Goal: Task Accomplishment & Management: Manage account settings

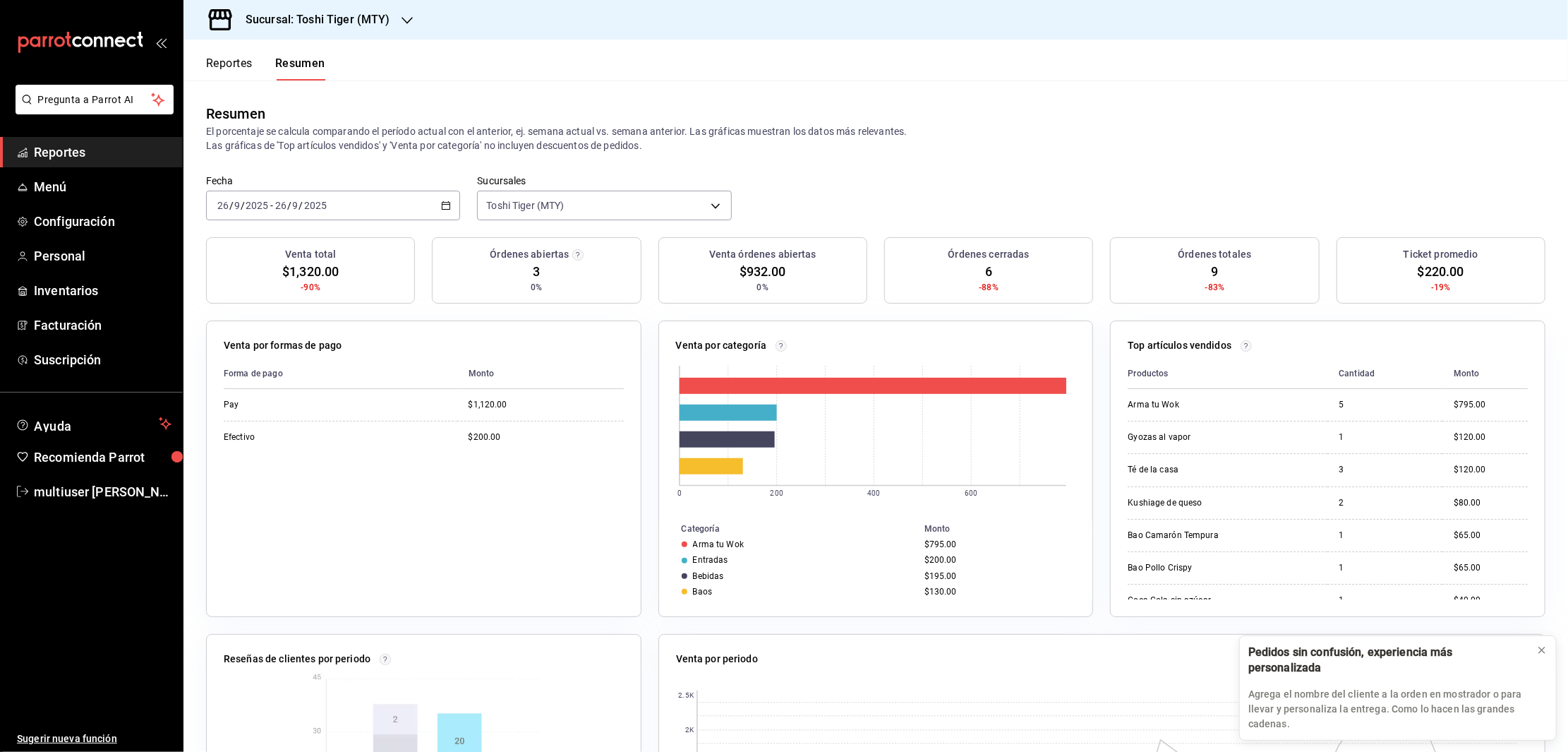
click at [35, 157] on span "Reportes" at bounding box center [103, 152] width 137 height 19
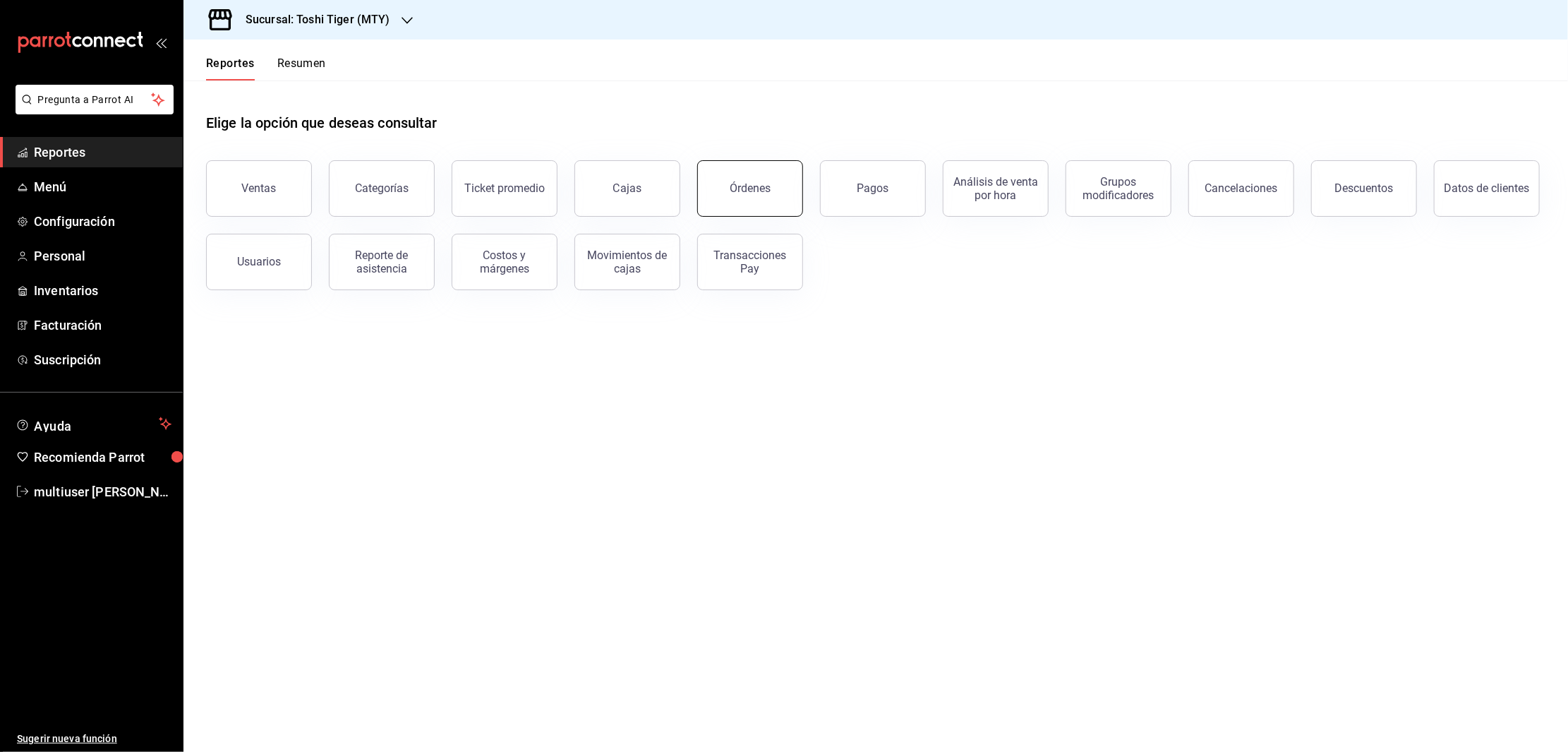
click at [798, 172] on div "Órdenes" at bounding box center [741, 180] width 123 height 73
click at [750, 192] on div "Órdenes" at bounding box center [750, 188] width 41 height 14
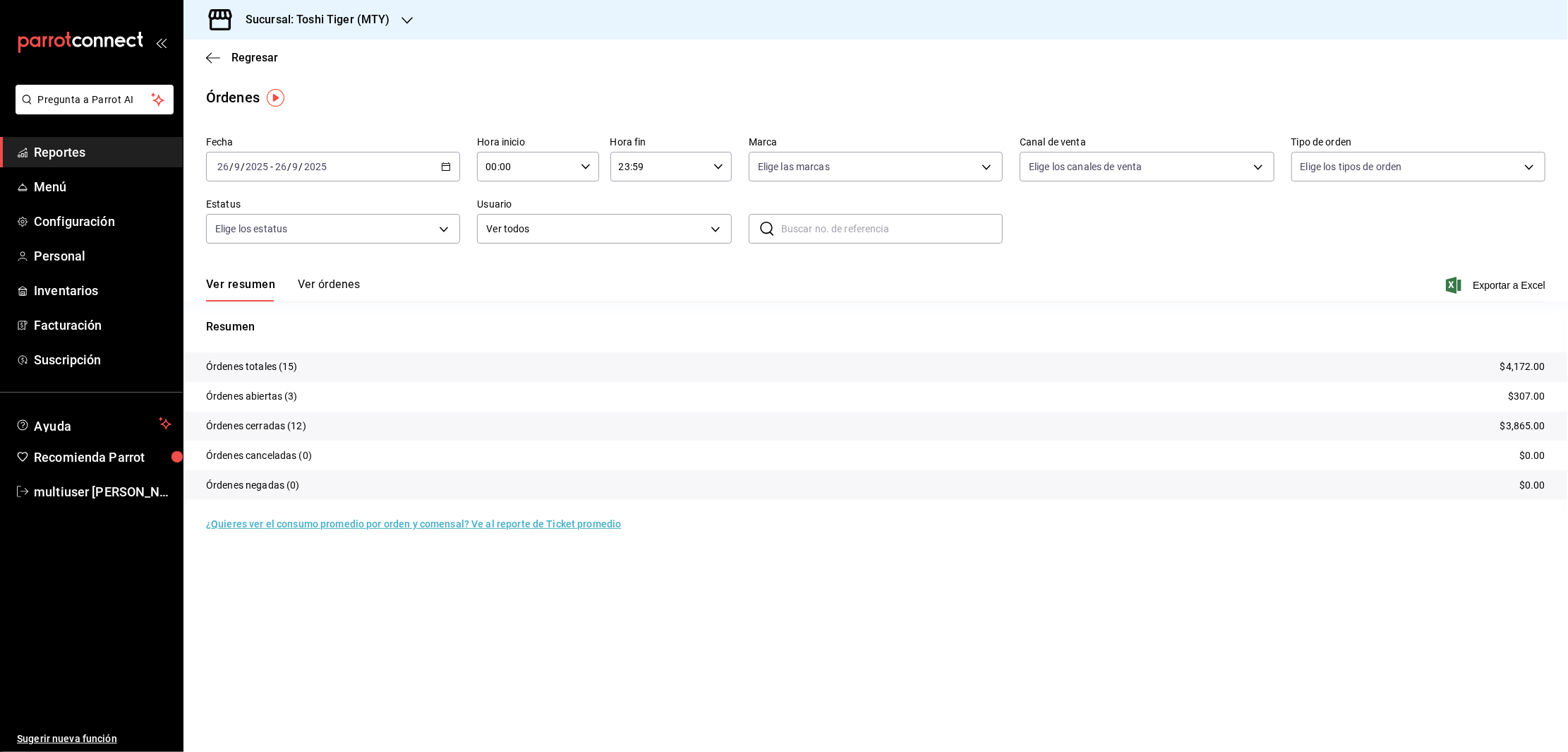
click at [447, 169] on icon "button" at bounding box center [445, 166] width 10 height 10
click at [246, 364] on span "Rango de fechas" at bounding box center [273, 368] width 109 height 15
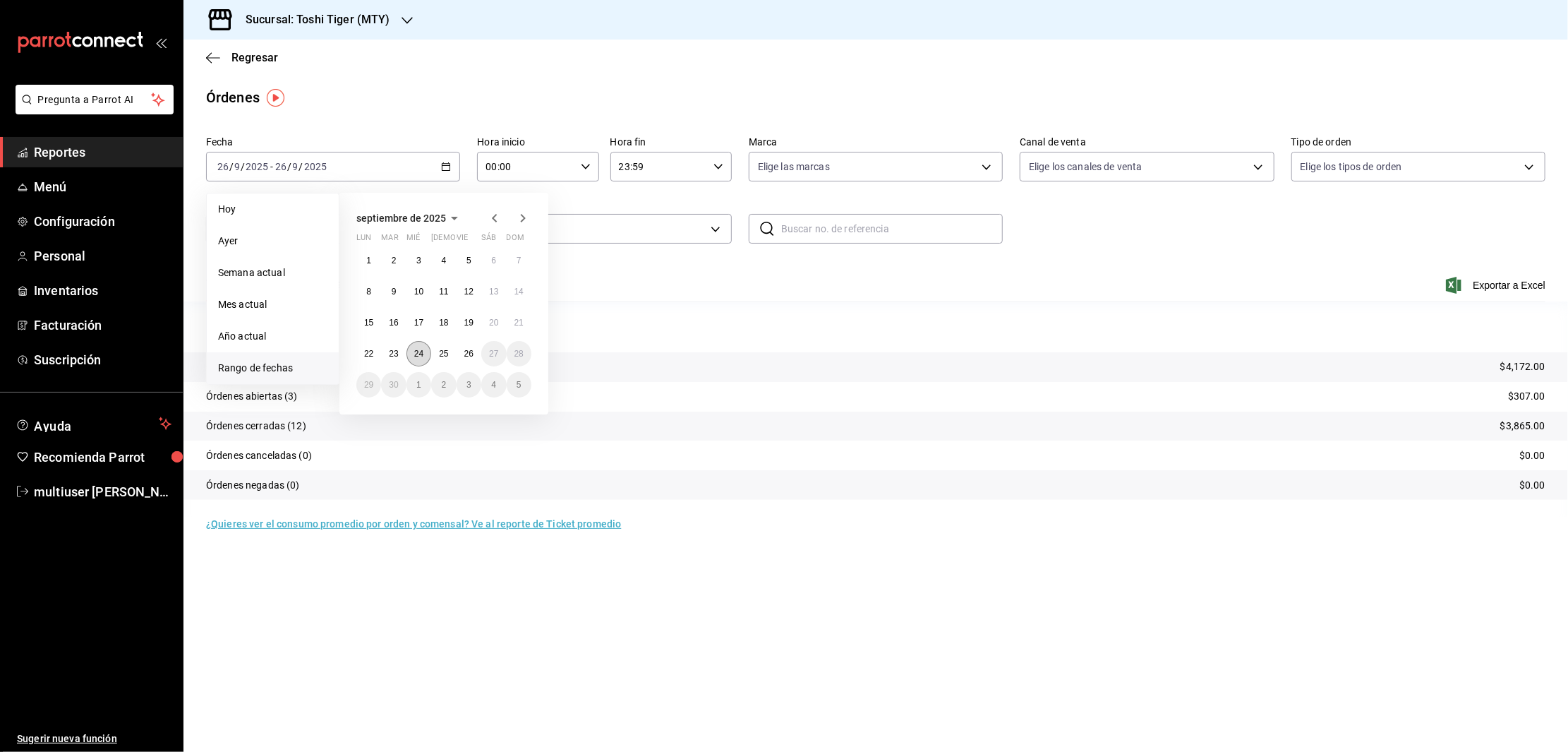
click at [417, 350] on abbr "24" at bounding box center [419, 353] width 9 height 10
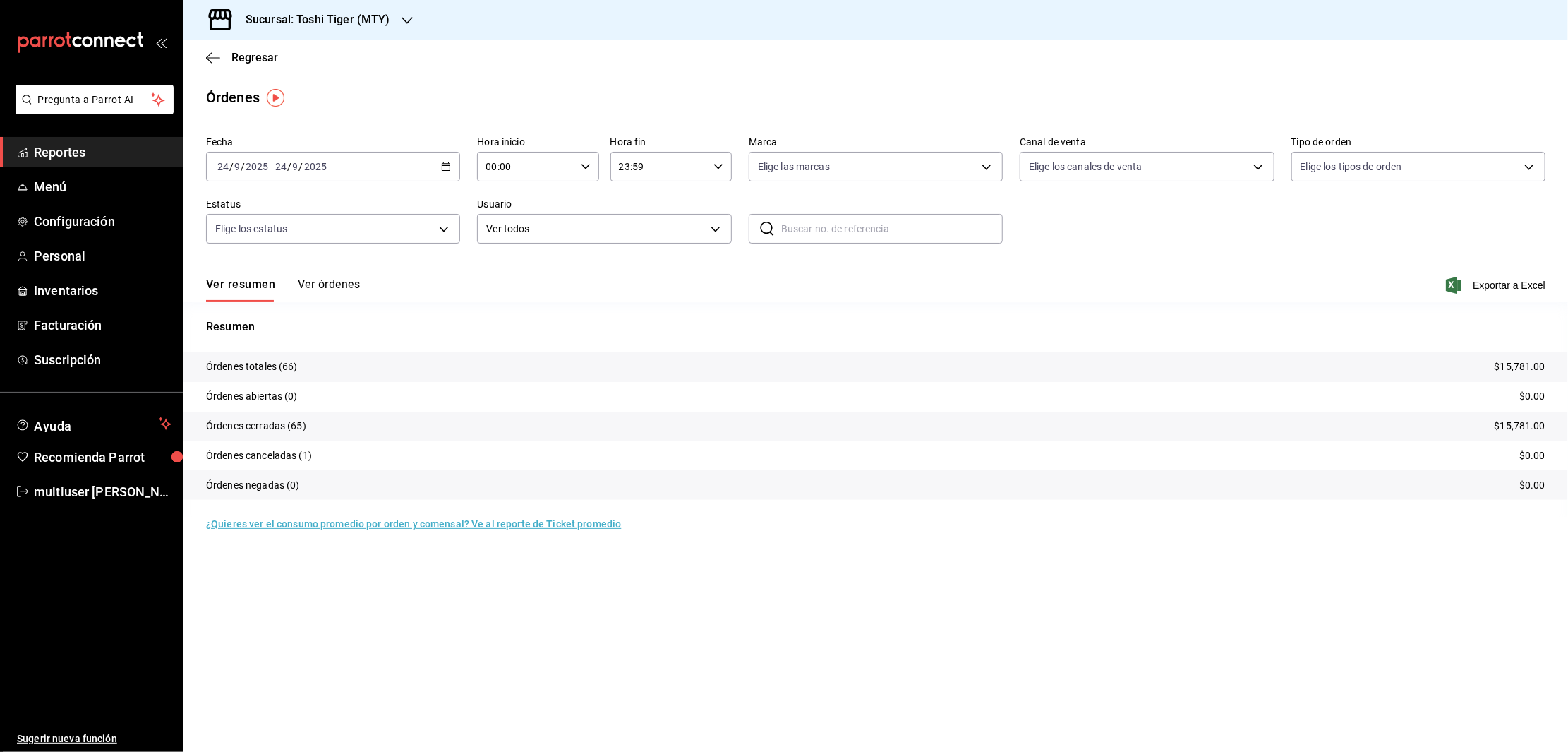
click at [317, 287] on button "Ver órdenes" at bounding box center [328, 289] width 62 height 24
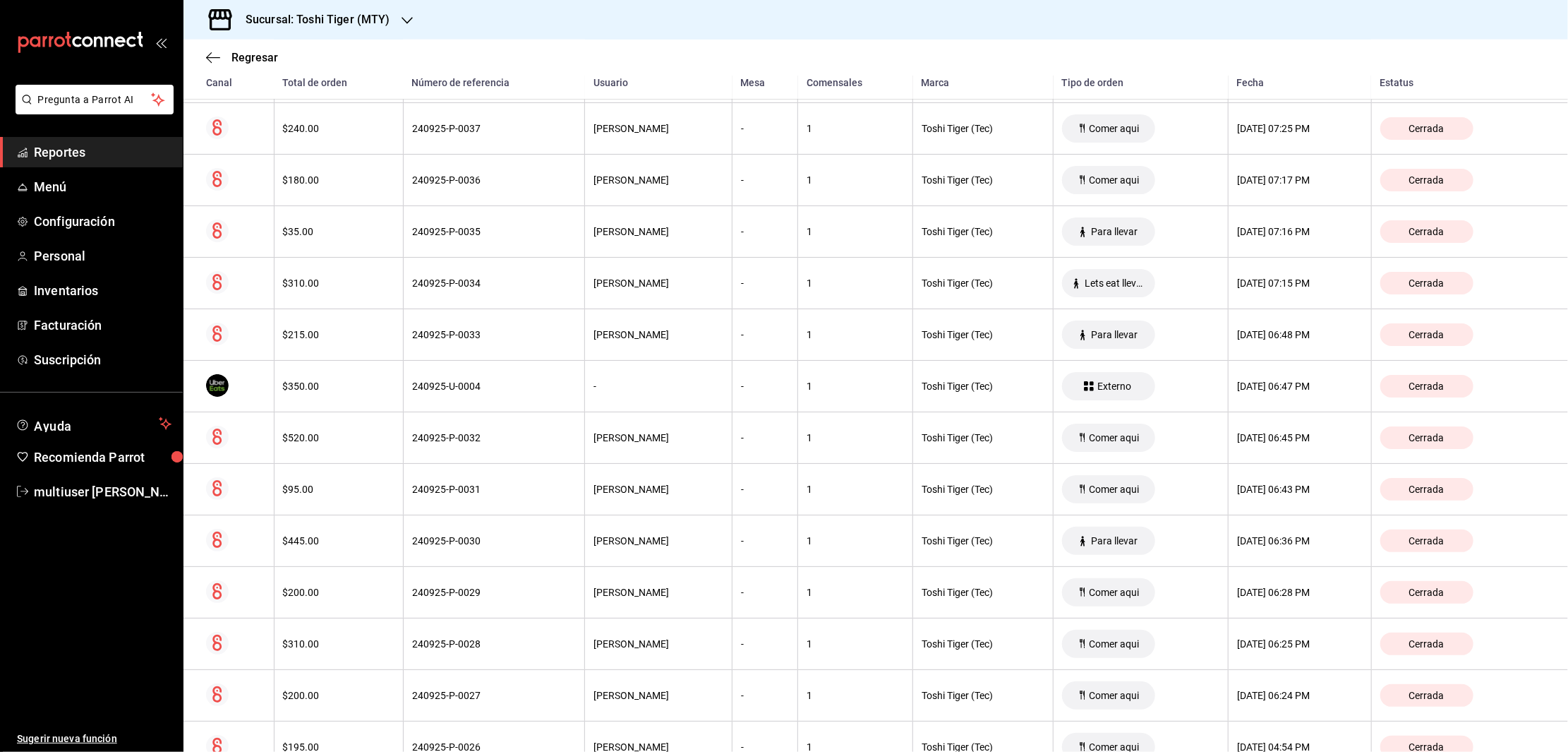
scroll to position [3047, 0]
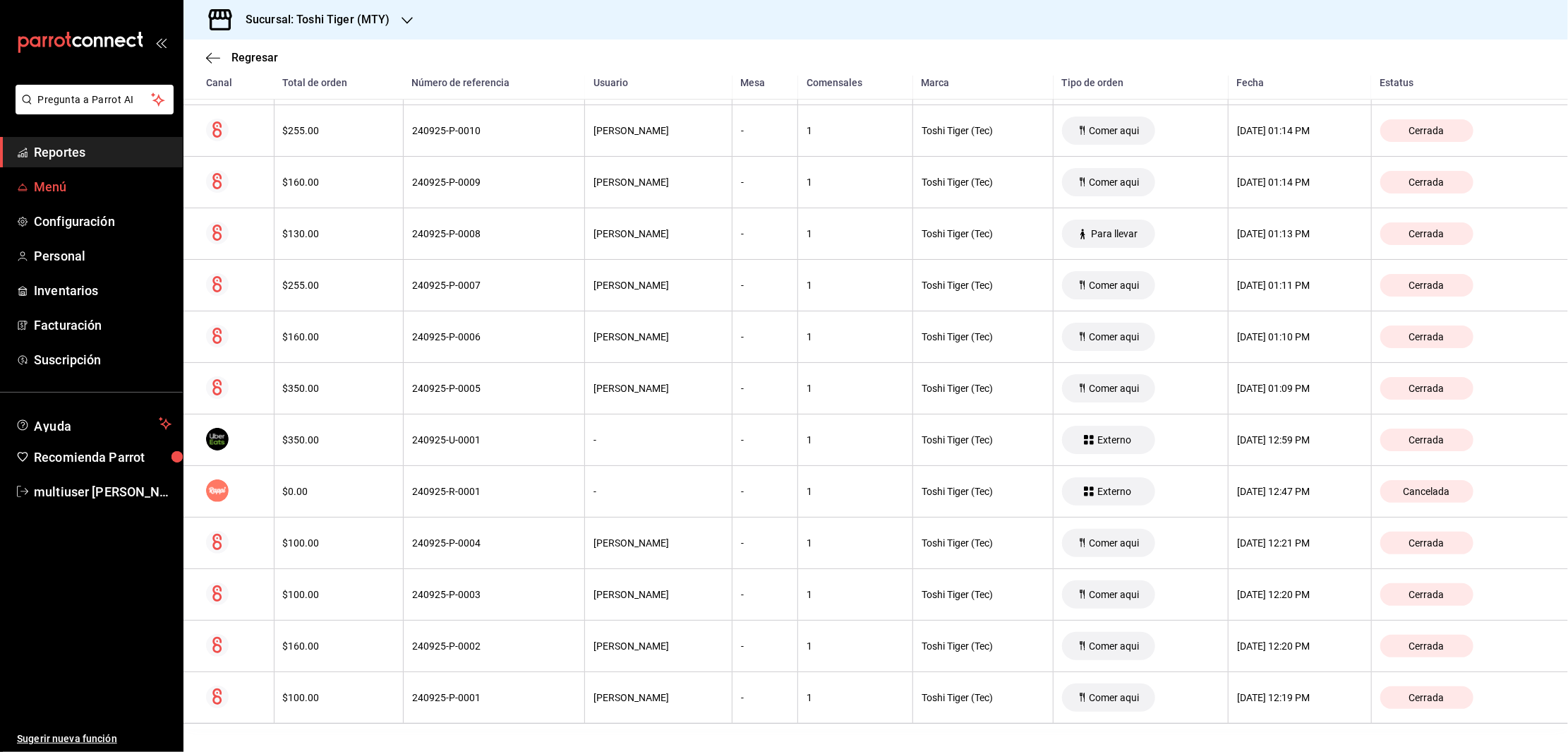
click at [48, 181] on span "Menú" at bounding box center [103, 186] width 137 height 19
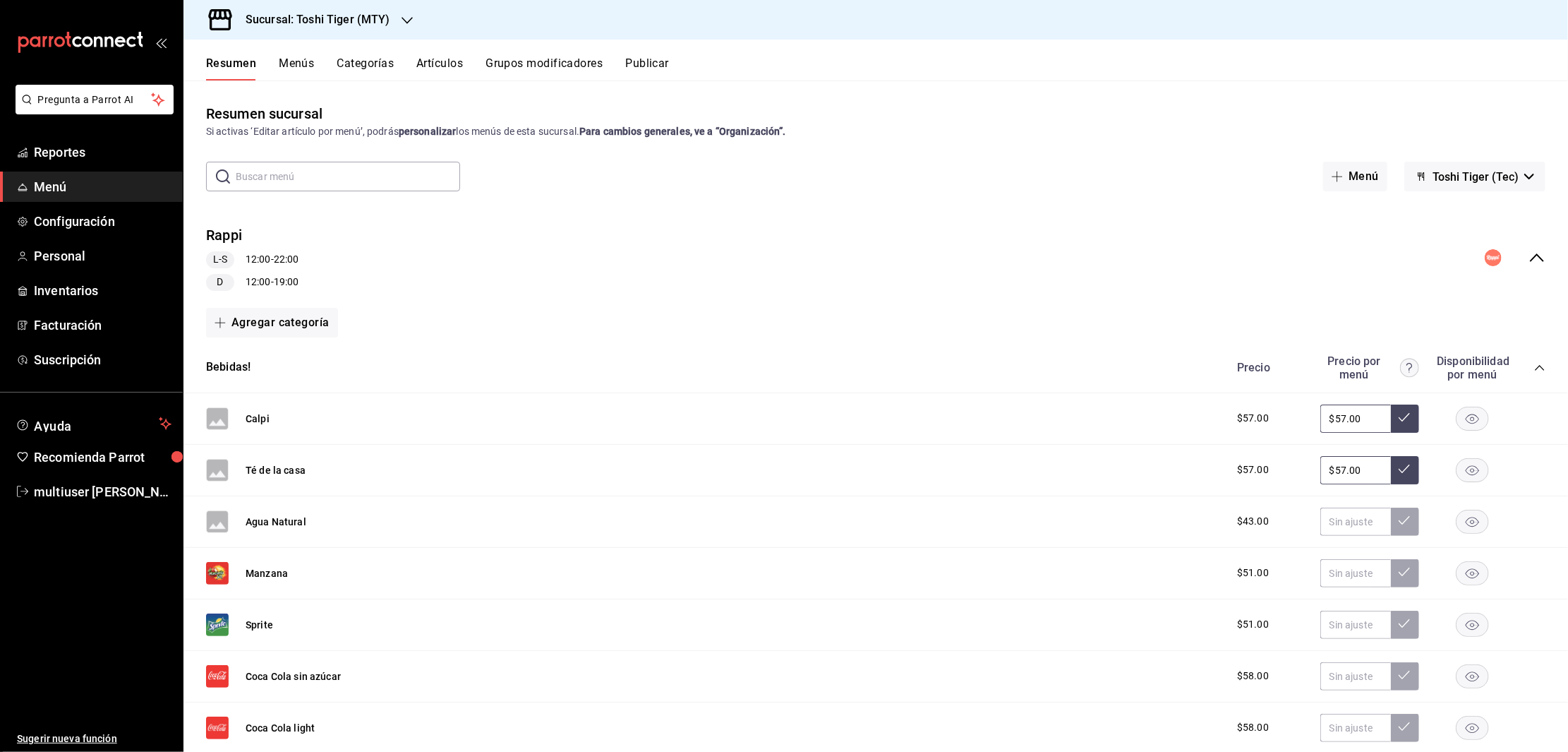
click at [344, 12] on h3 "Sucursal: Toshi Tiger (MTY)" at bounding box center [312, 20] width 156 height 17
click at [247, 62] on span "[PERSON_NAME] House (MTY)" at bounding box center [263, 61] width 137 height 15
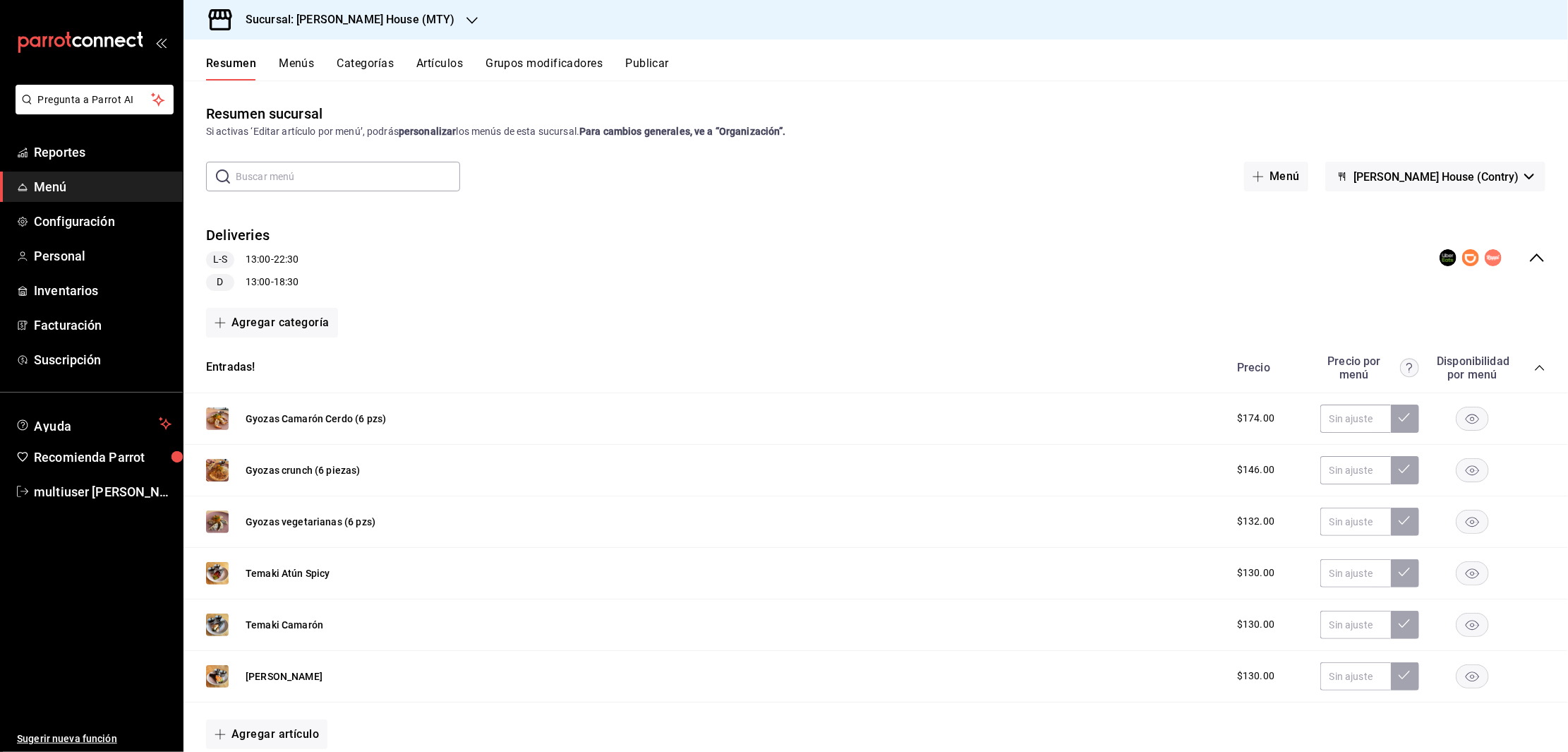
click at [446, 58] on button "Artículos" at bounding box center [440, 69] width 47 height 24
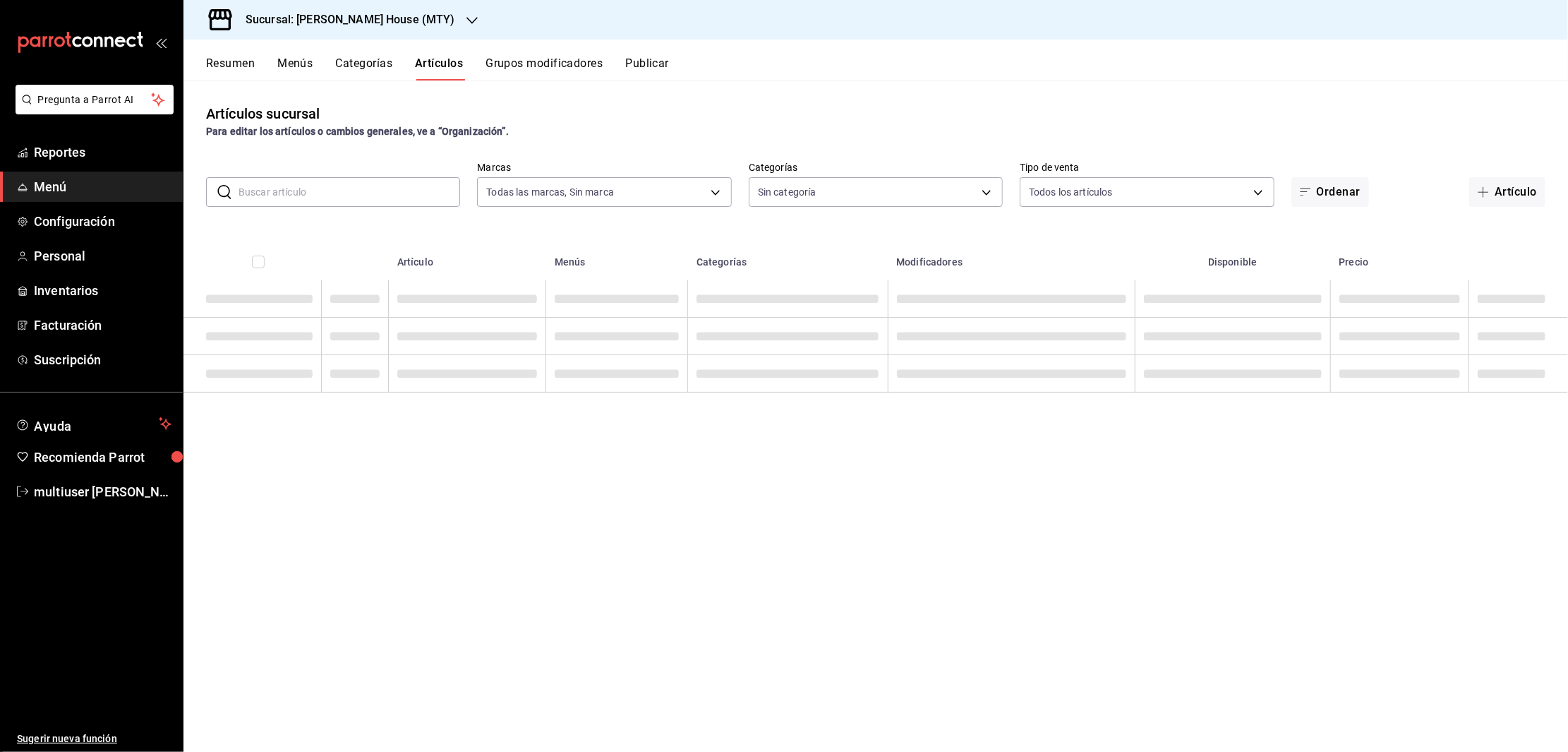
type input "a52679ba-c99d-4567-99e4-23c0b291eafa"
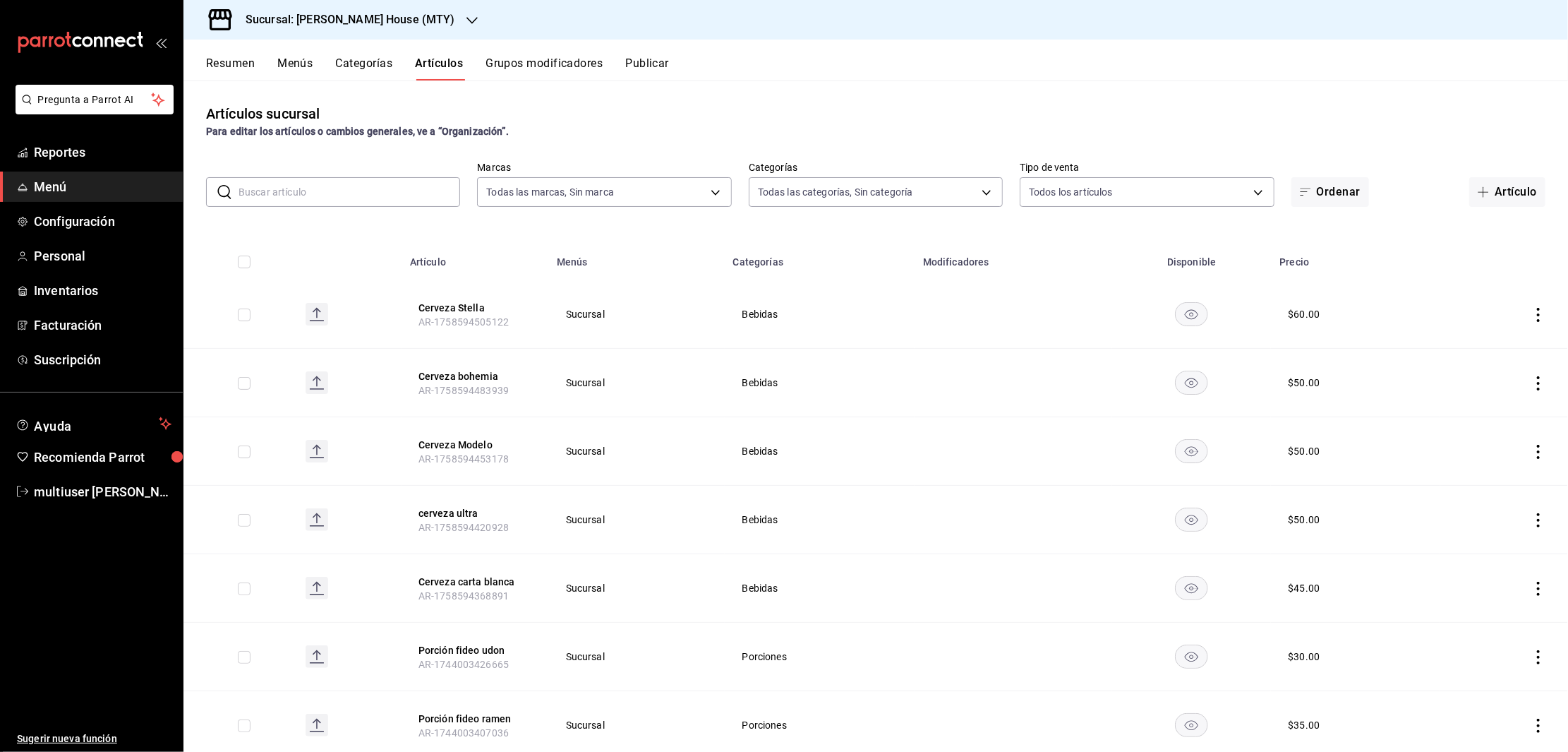
type input "4b7f1edf-21c5-4e8b-ae8a-e185bd67f4df,449dbd8f-74b3-4aa6-ac6a-c998e6a0a2b2,b680b…"
click at [1496, 192] on button "Artículo" at bounding box center [1507, 192] width 76 height 29
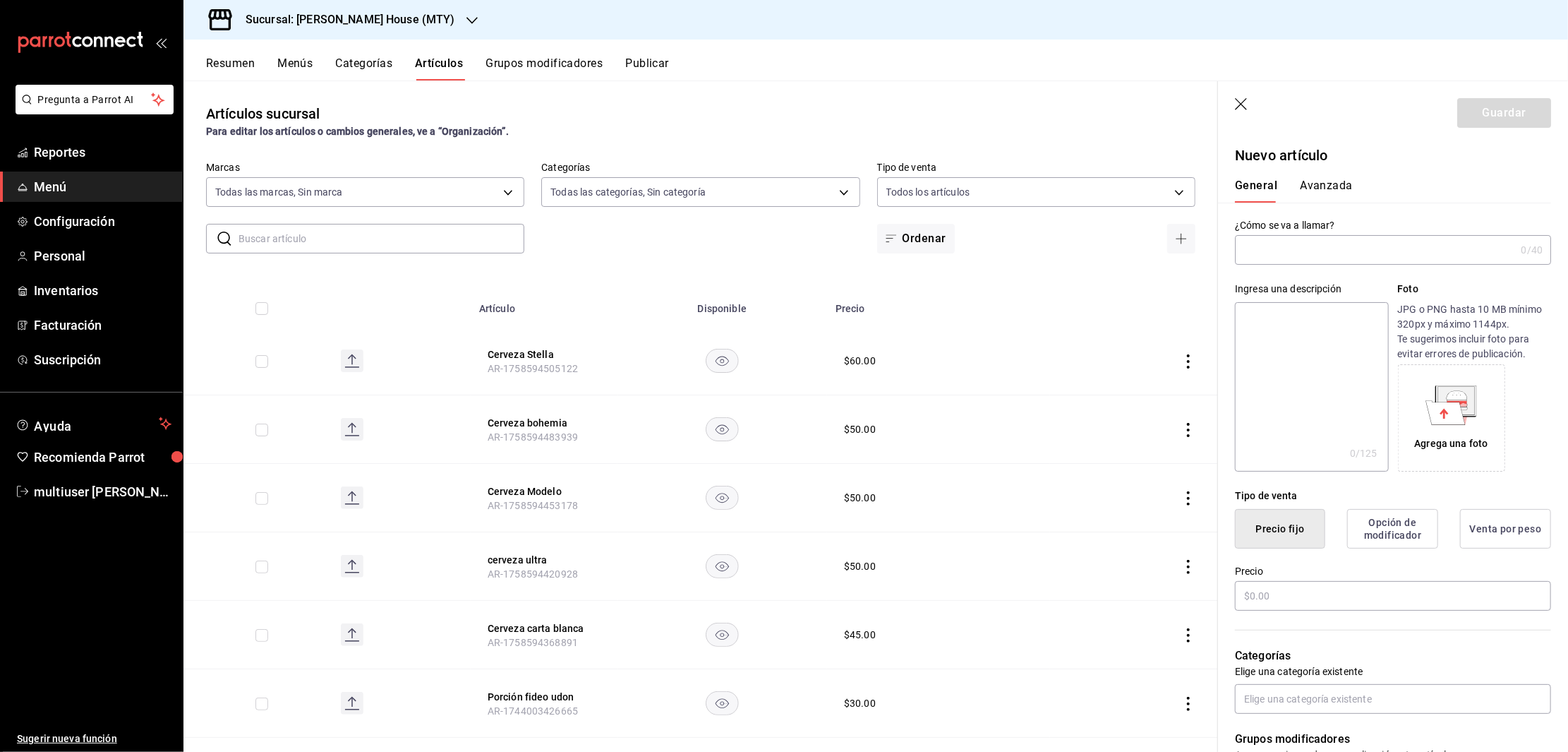
click at [1289, 245] on input "text" at bounding box center [1375, 249] width 280 height 28
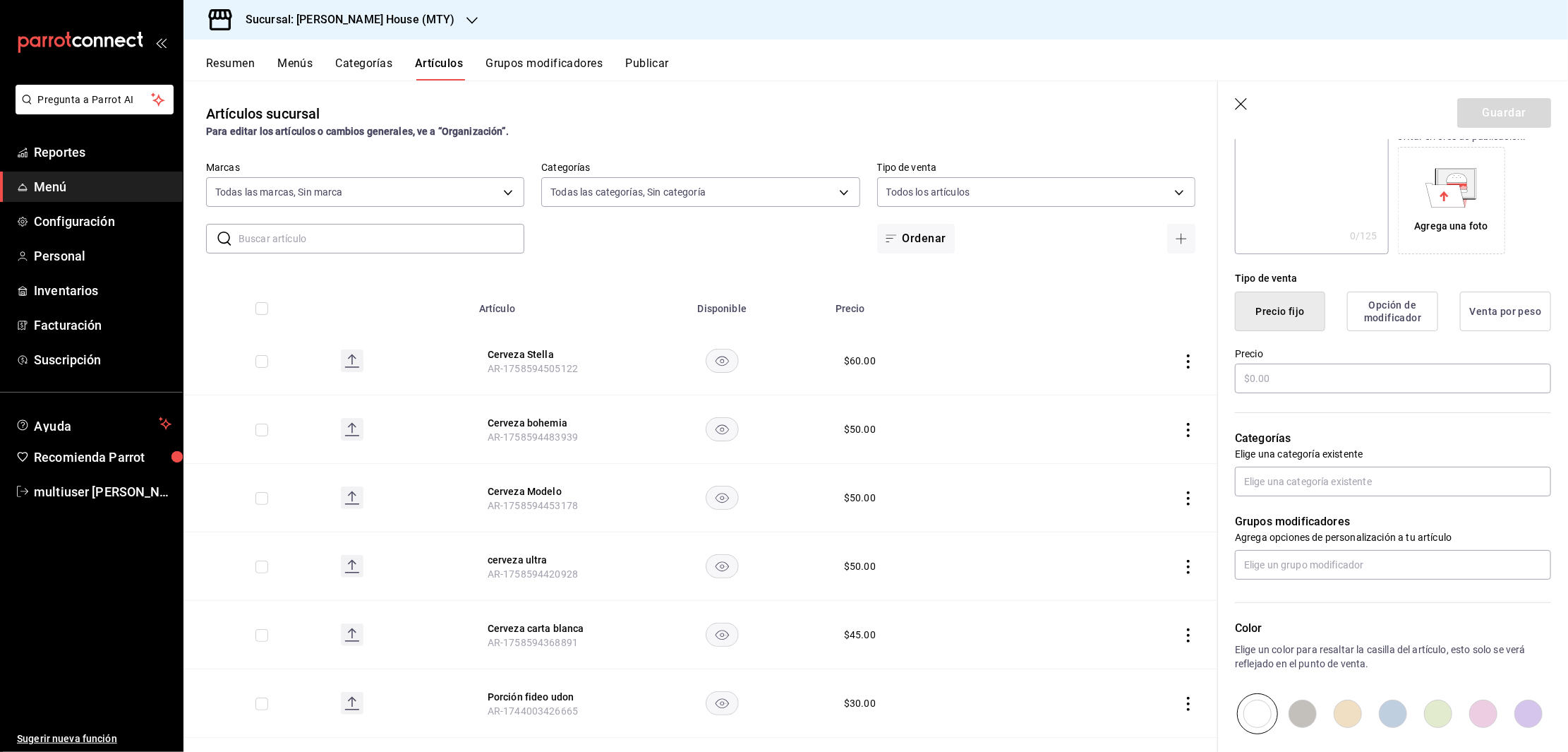
scroll to position [216, 0]
type input "CA Helles"
click at [1302, 372] on input "text" at bounding box center [1393, 379] width 316 height 29
type input "$100.00"
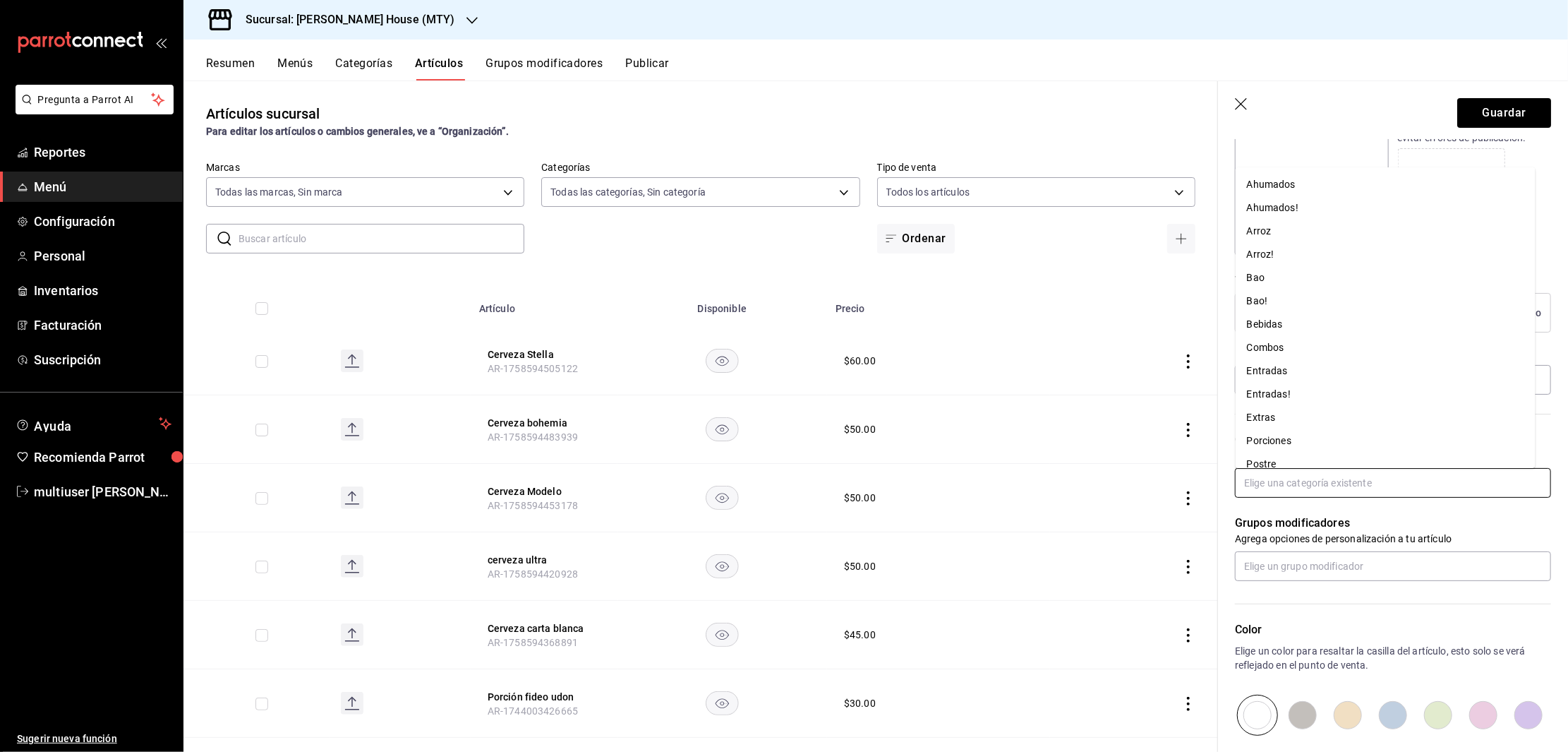
click at [1329, 471] on input "text" at bounding box center [1393, 482] width 316 height 29
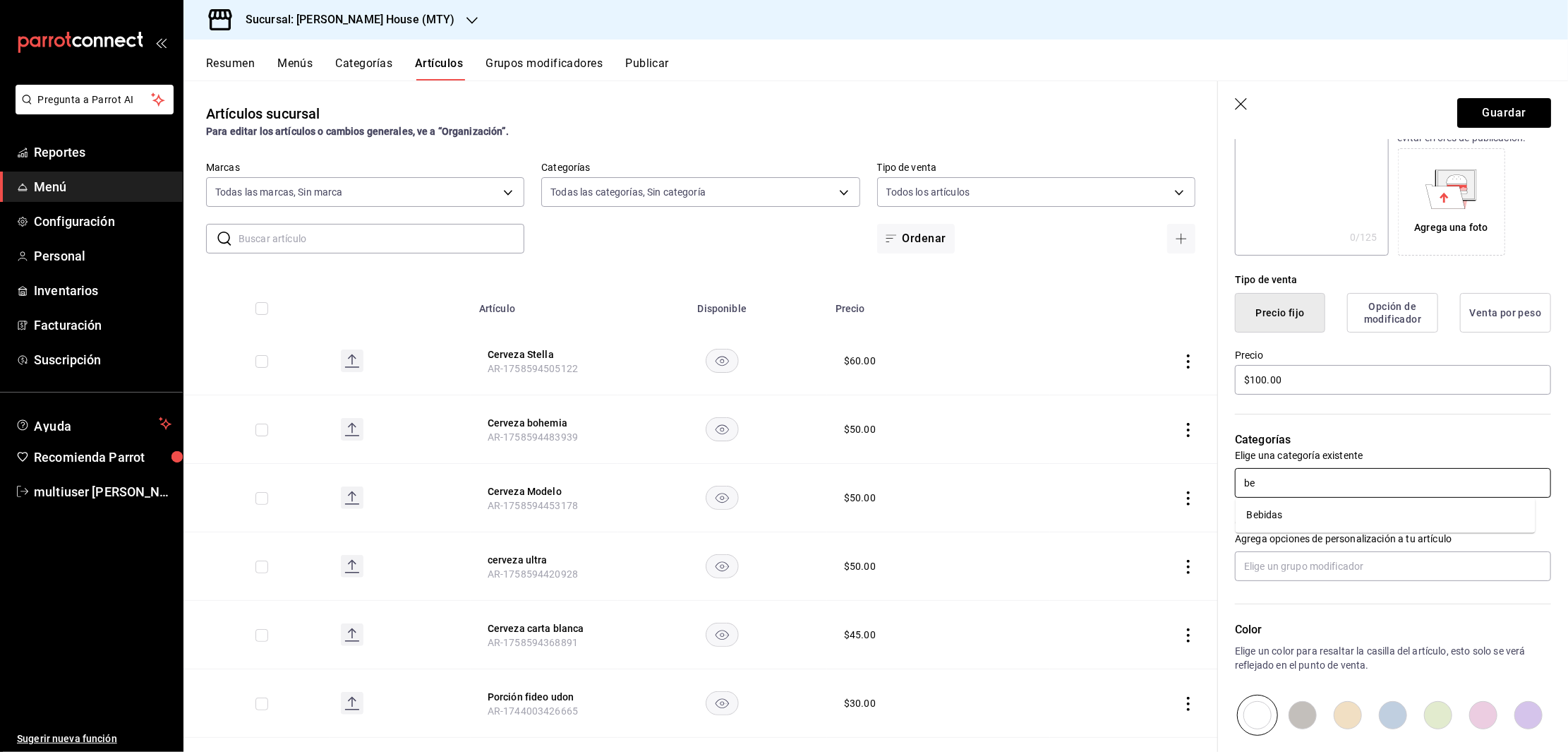
type input "beb"
click at [1296, 519] on li "Bebidas" at bounding box center [1385, 515] width 300 height 23
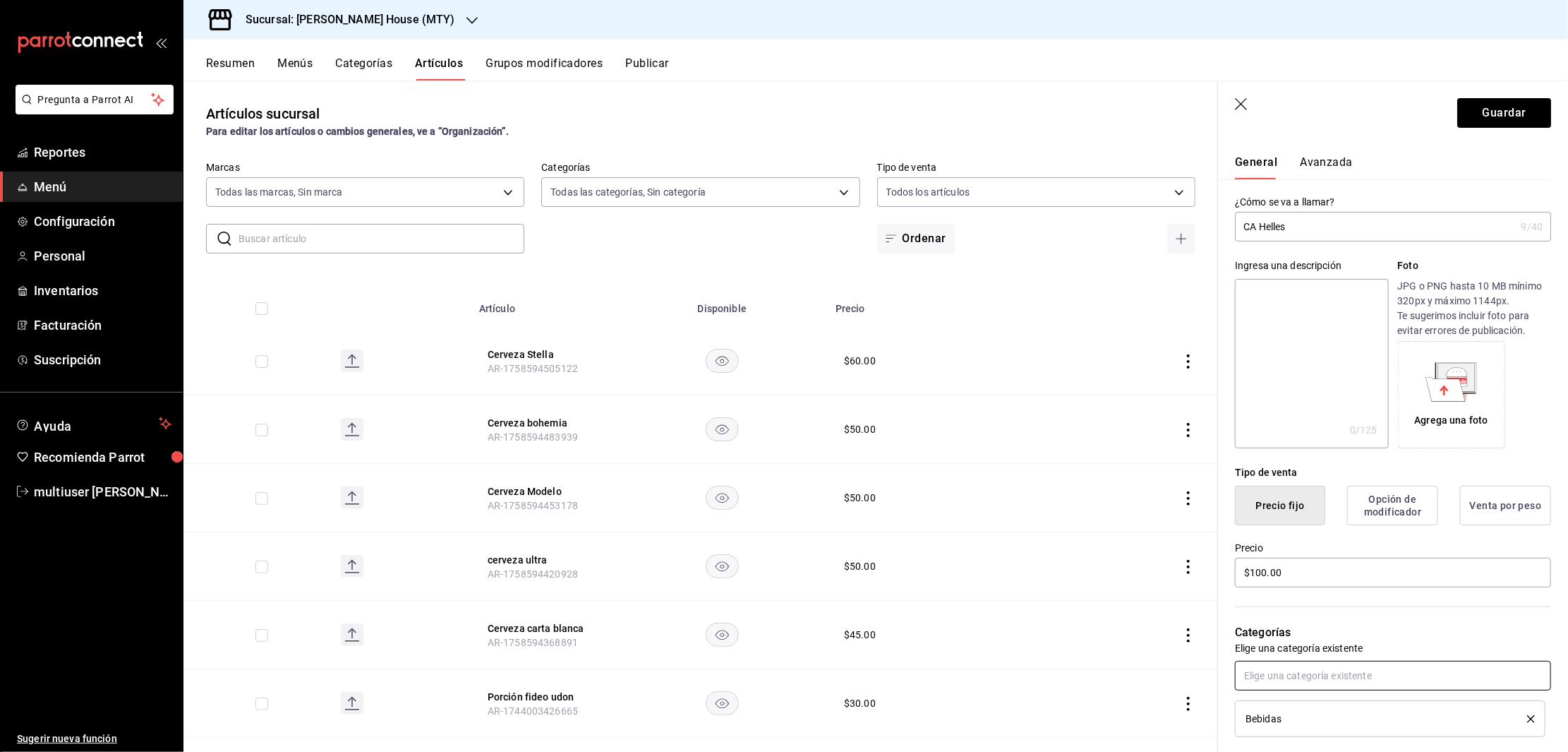
scroll to position [0, 0]
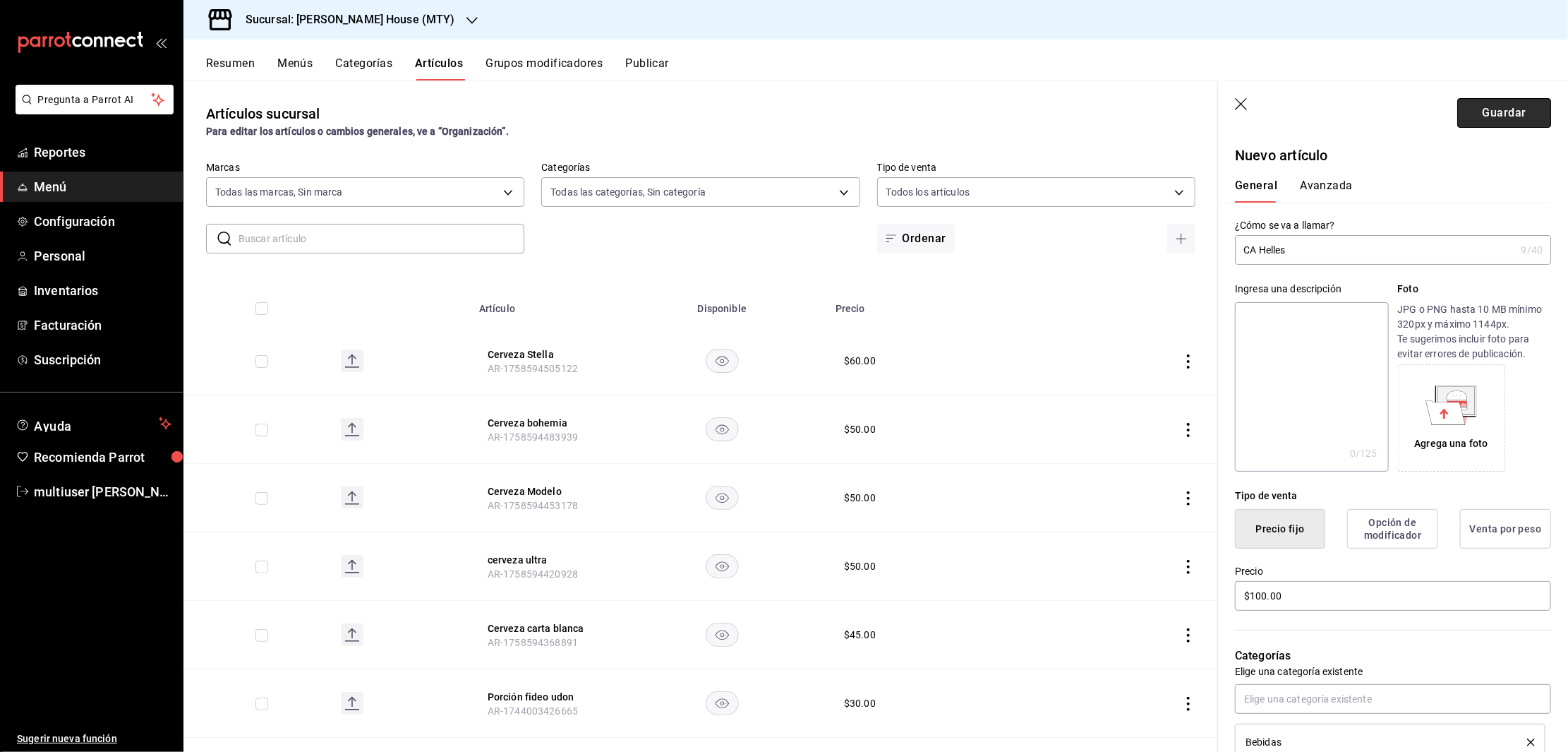
click at [1507, 114] on button "Guardar" at bounding box center [1504, 112] width 94 height 29
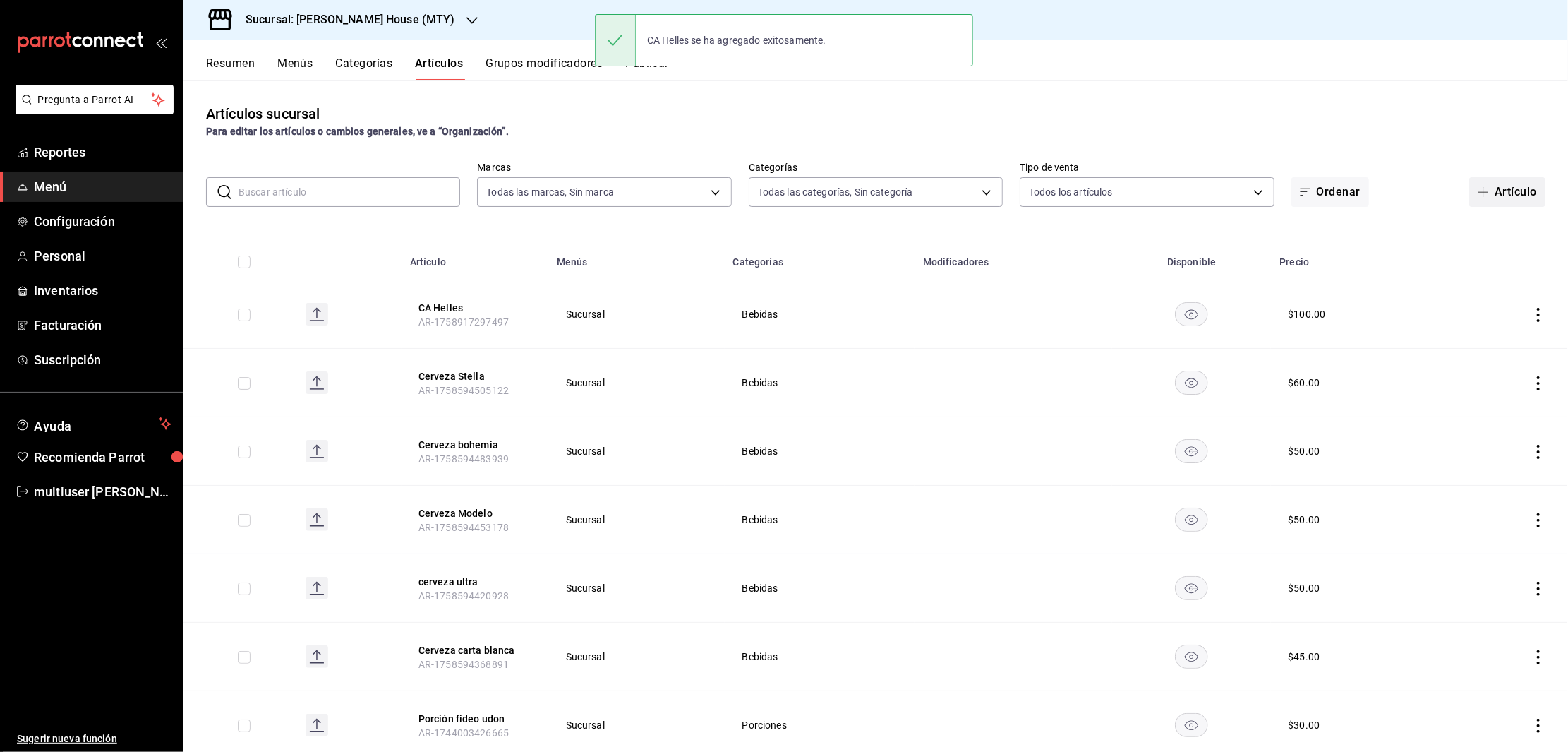
click at [1486, 194] on button "Artículo" at bounding box center [1507, 192] width 76 height 29
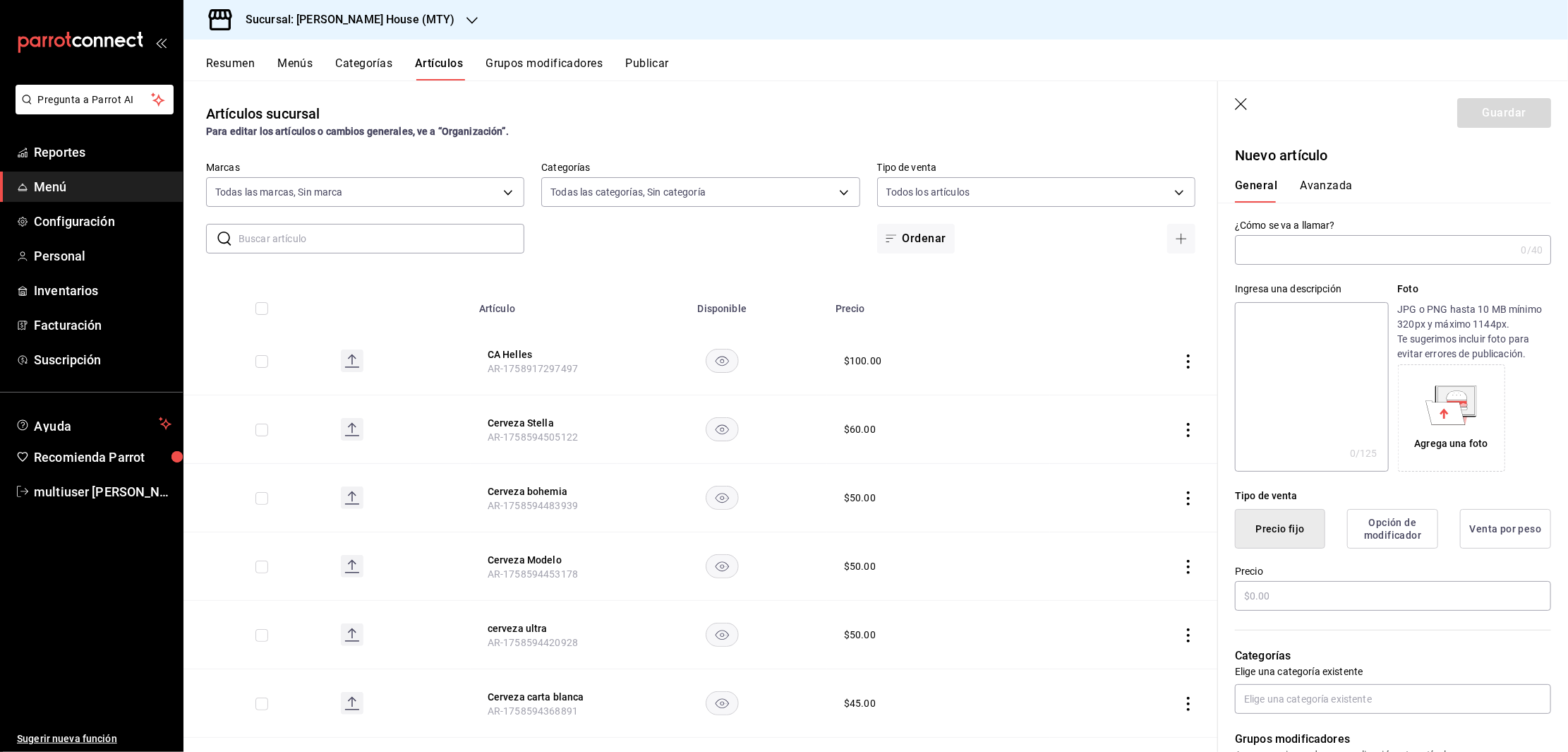
click at [1292, 250] on input "text" at bounding box center [1375, 249] width 280 height 28
type input "CA Munich"
click at [1334, 591] on input "text" at bounding box center [1393, 595] width 316 height 29
type input "$100.00"
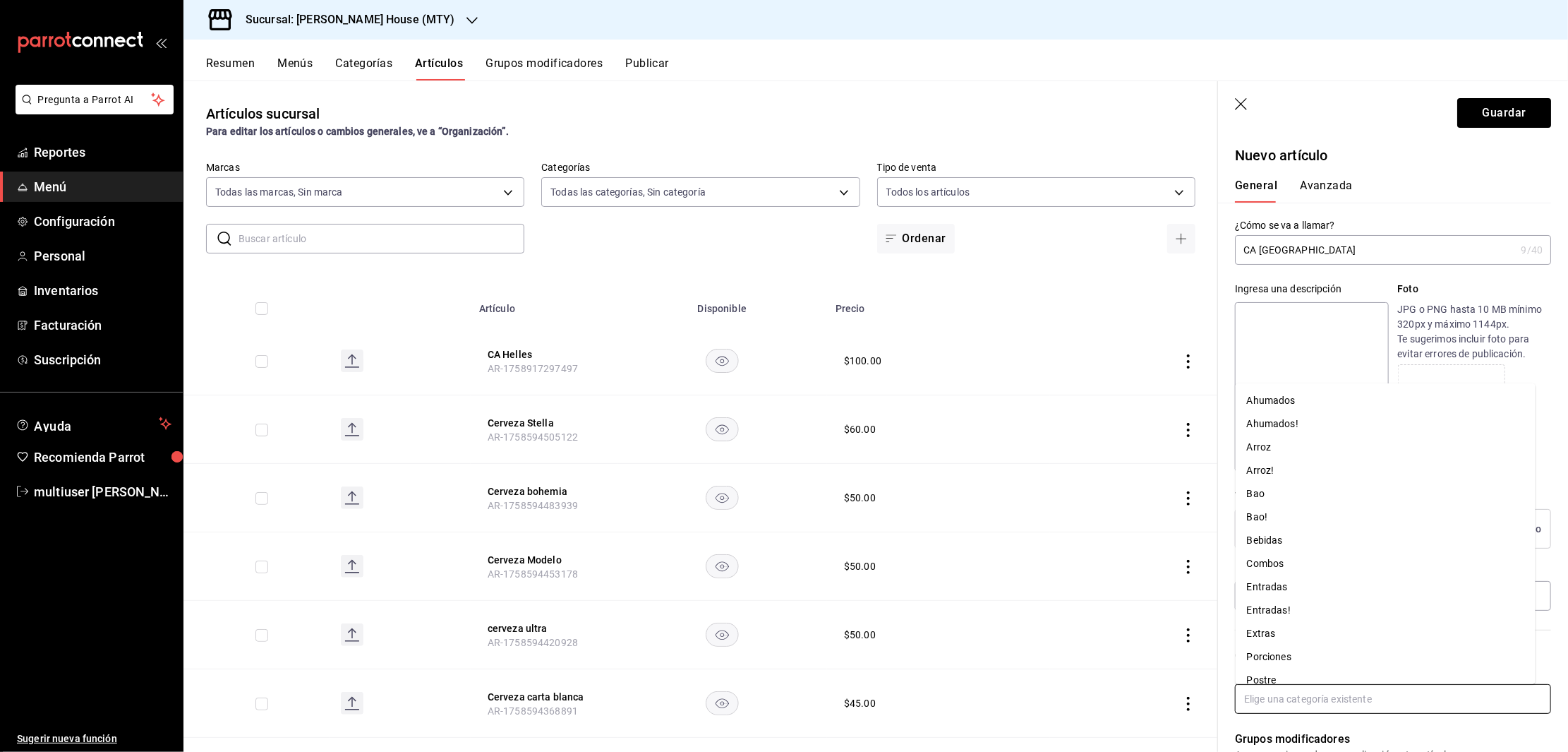
click at [1323, 704] on input "text" at bounding box center [1393, 698] width 316 height 29
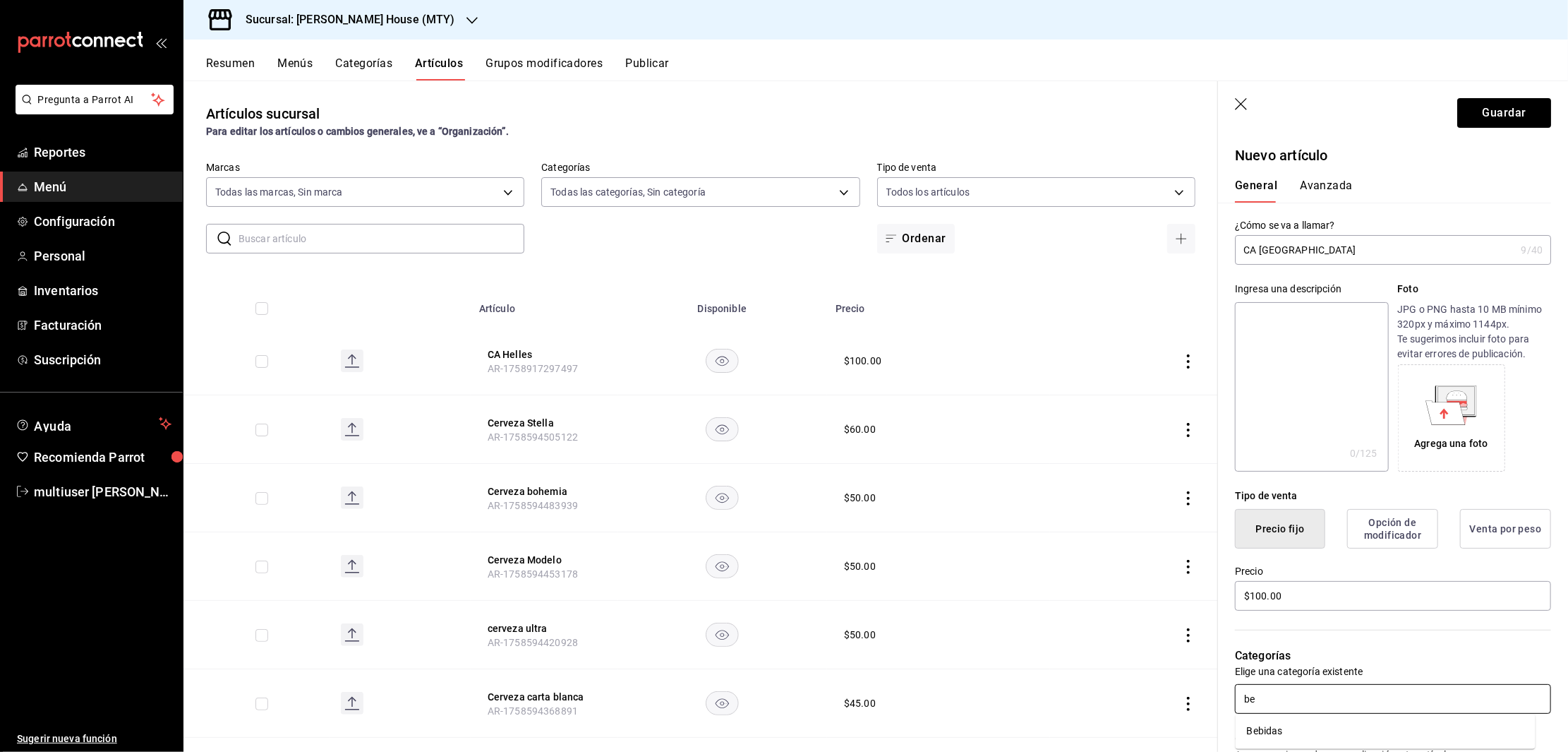
type input "beb"
click at [1284, 731] on li "Bebidas" at bounding box center [1385, 731] width 300 height 23
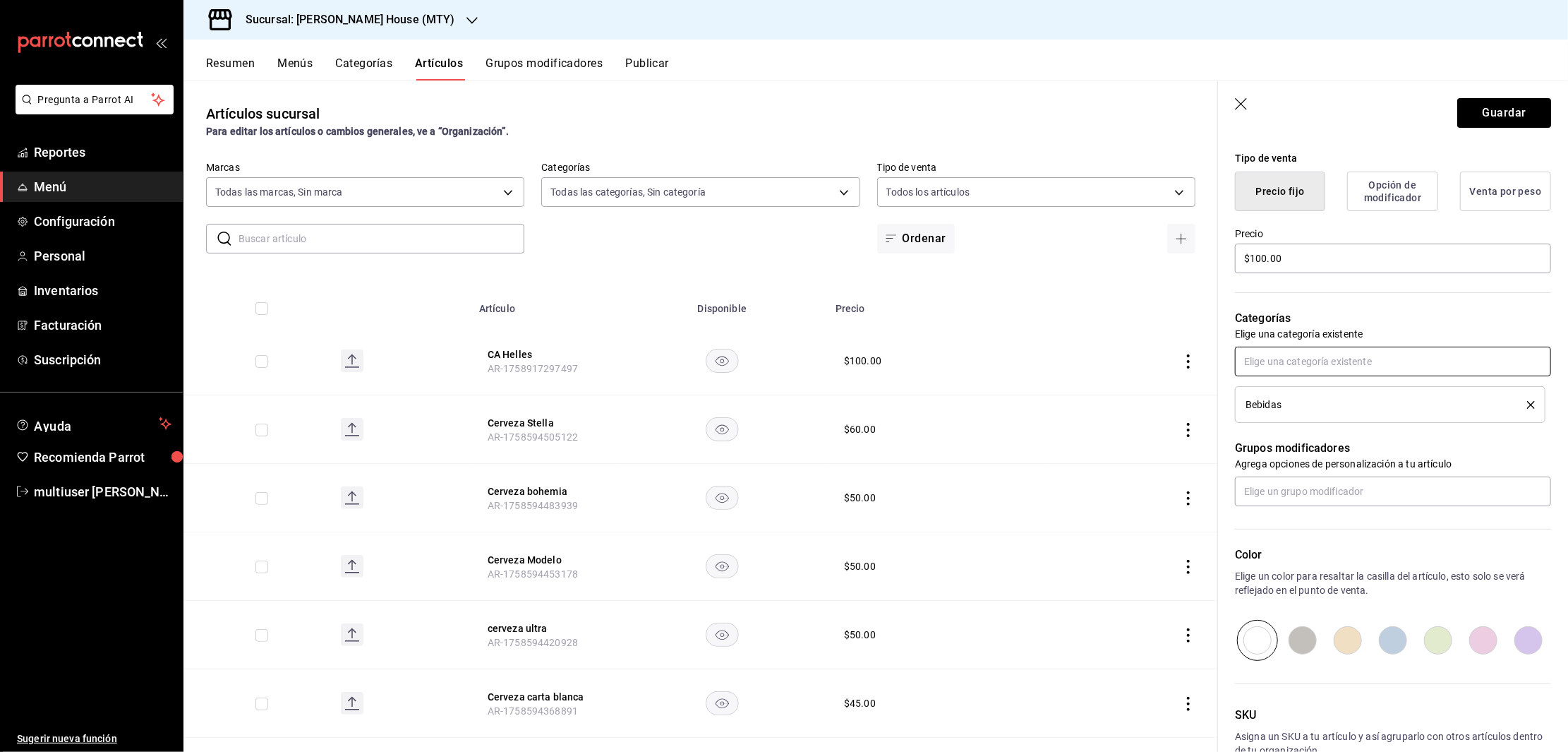
scroll to position [336, 0]
click at [1311, 490] on input "text" at bounding box center [1393, 492] width 316 height 29
click at [1433, 307] on div "Categorías Elige una categoría existente Bebidas" at bounding box center [1384, 350] width 333 height 147
click at [1517, 407] on button "delete" at bounding box center [1526, 406] width 17 height 8
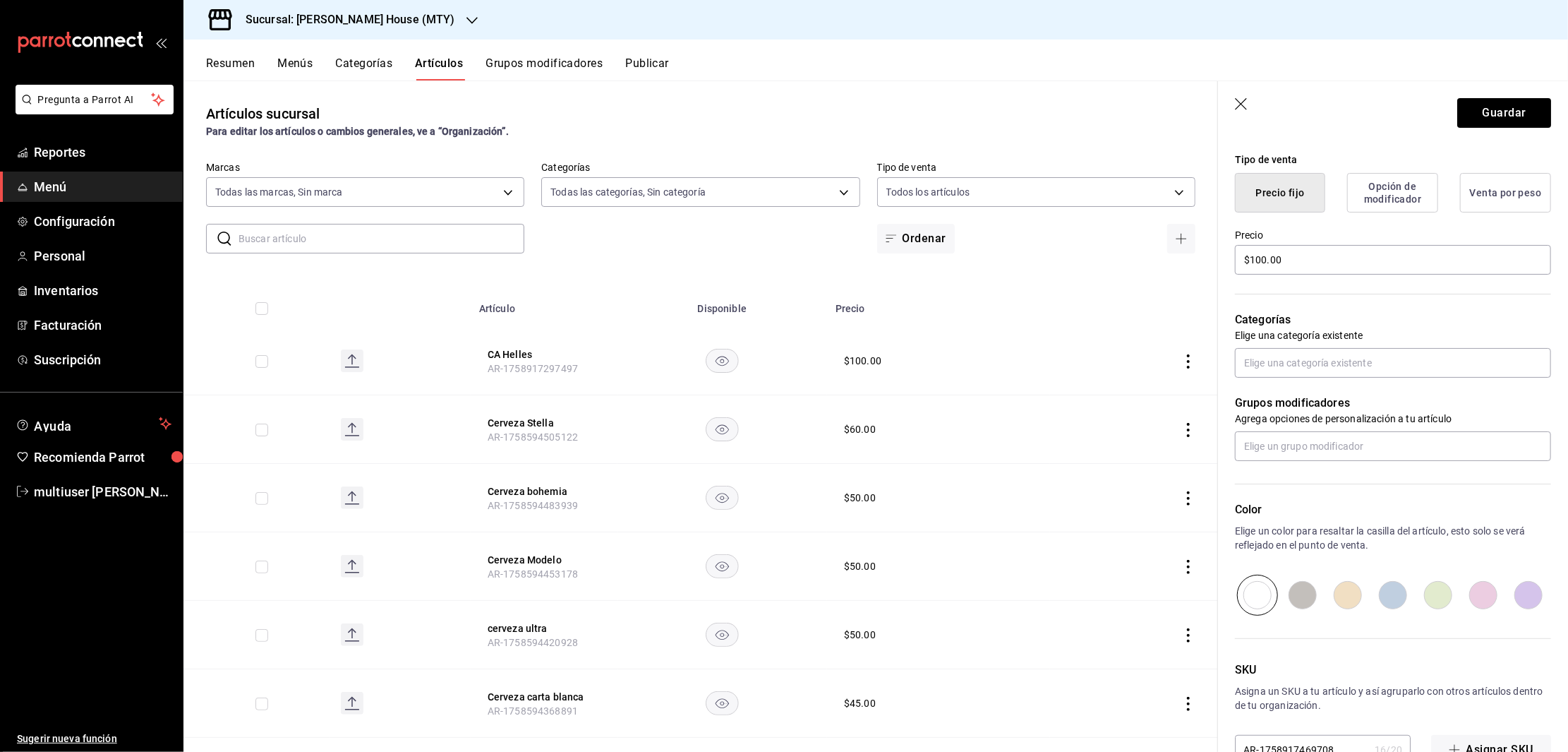
click at [1240, 103] on icon "button" at bounding box center [1242, 105] width 14 height 14
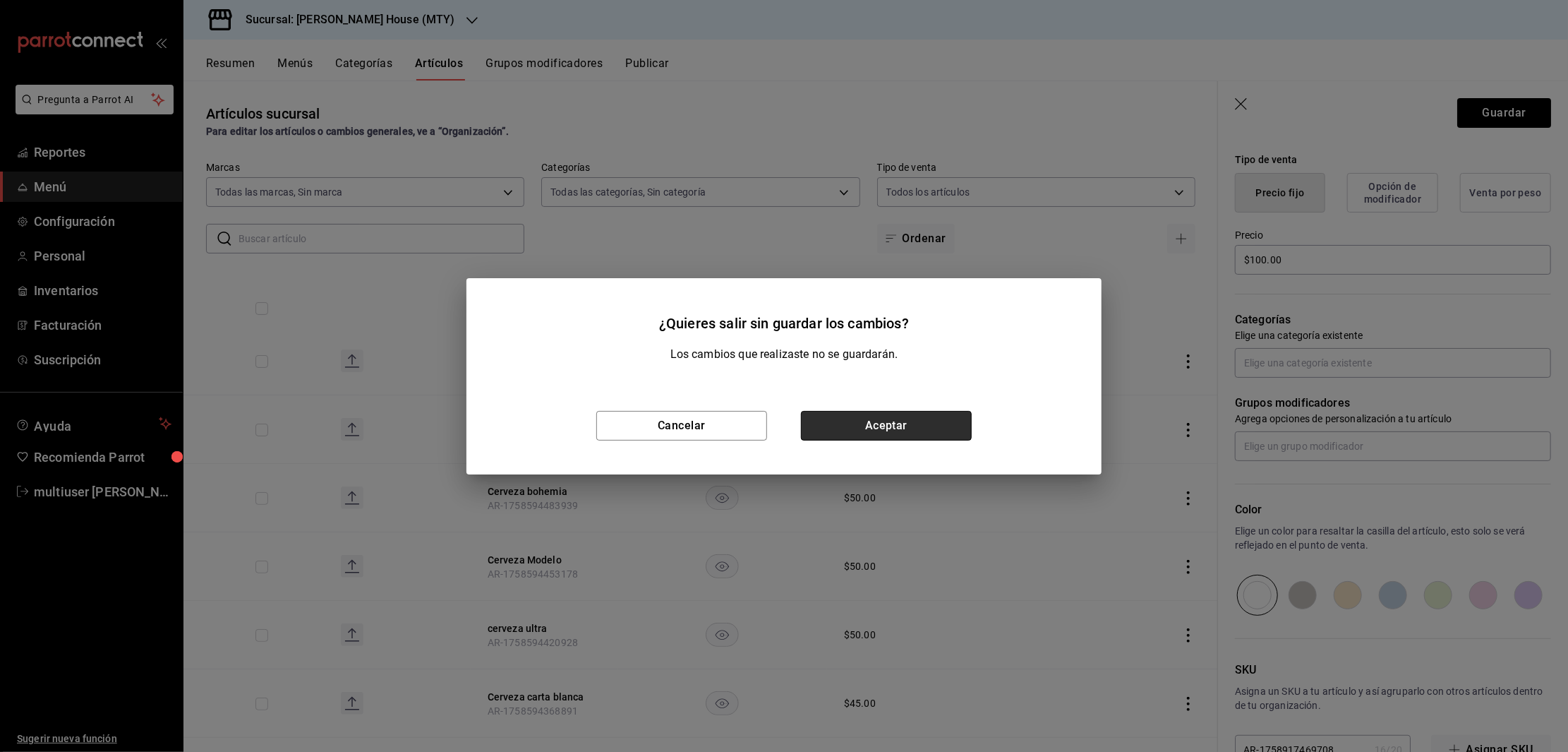
click at [866, 420] on button "Aceptar" at bounding box center [886, 425] width 171 height 29
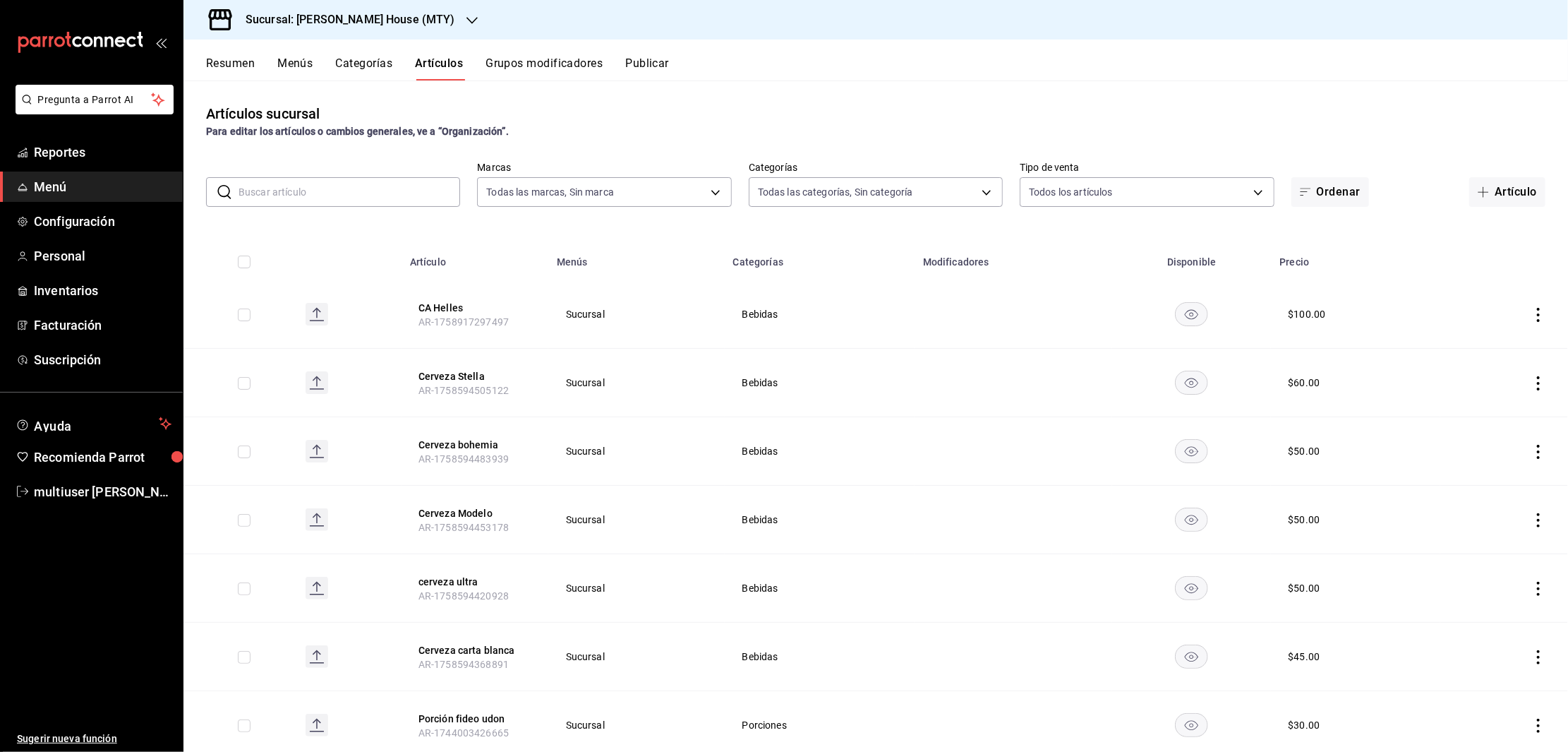
click at [569, 63] on button "Grupos modificadores" at bounding box center [544, 69] width 117 height 24
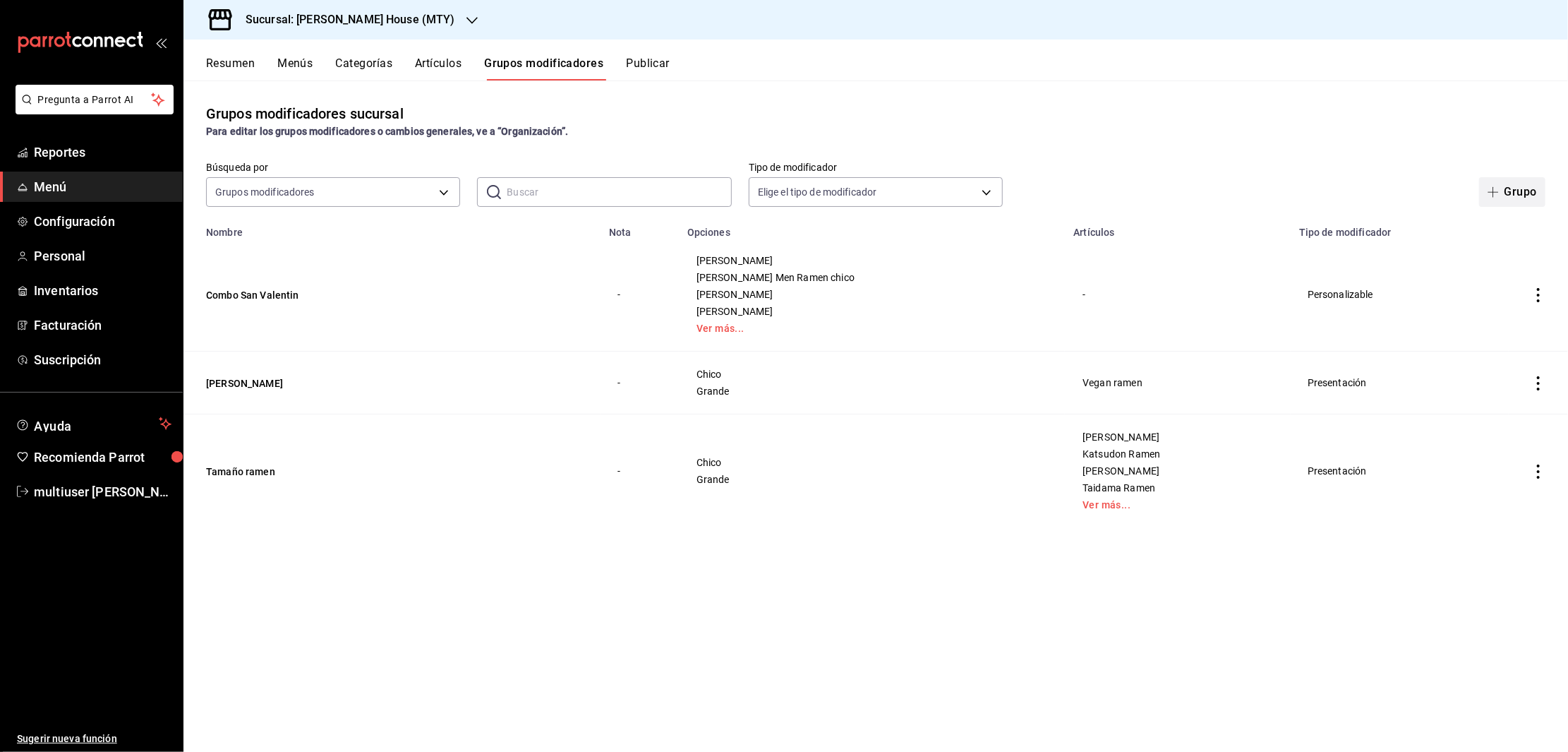
click at [1503, 188] on span "button" at bounding box center [1496, 192] width 17 height 11
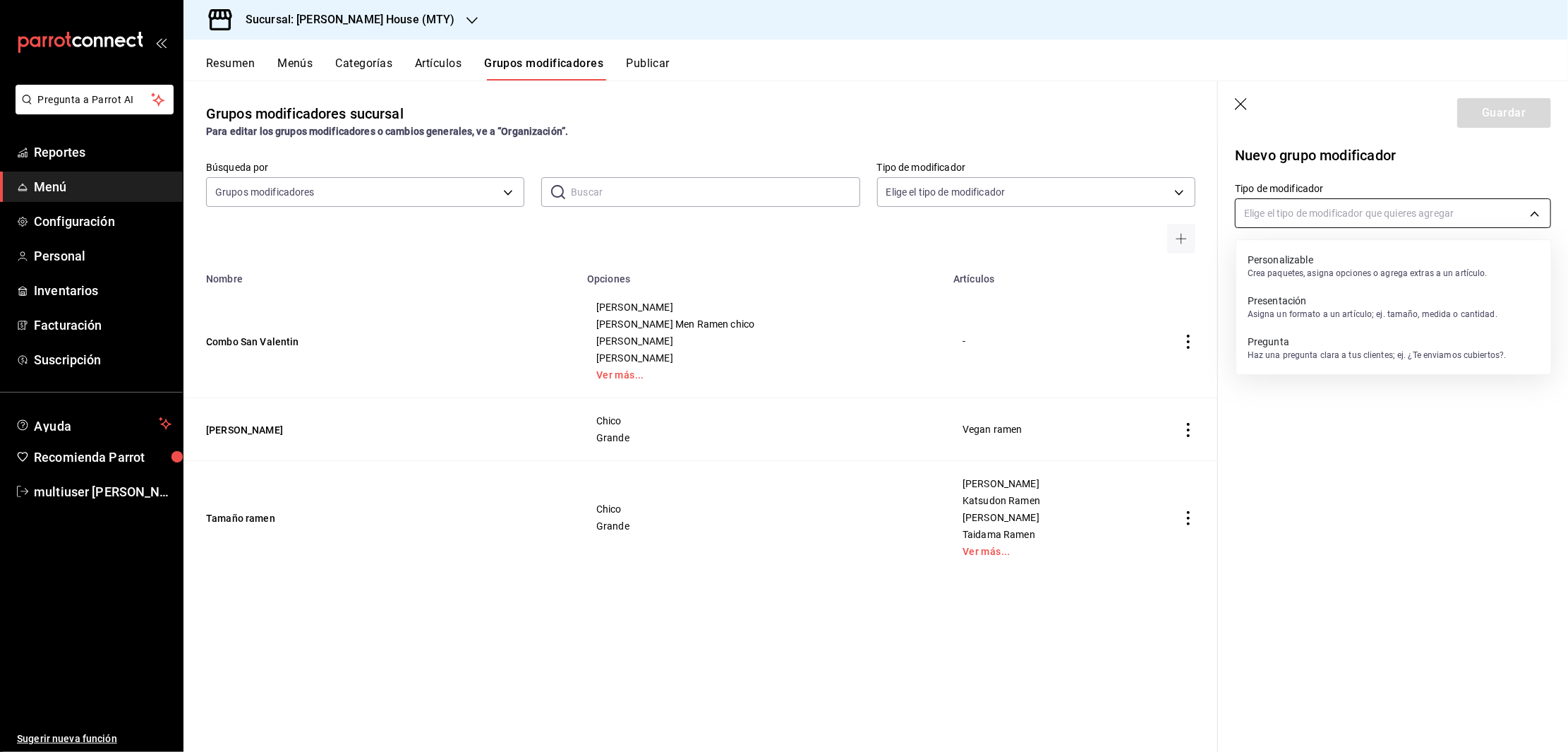
click at [1372, 223] on body "Pregunta a Parrot AI Reportes Menú Configuración Personal Inventarios Facturaci…" at bounding box center [784, 376] width 1568 height 752
click at [1317, 274] on p "Crea paquetes, asigna opciones o agrega extras a un artículo." at bounding box center [1368, 273] width 240 height 13
type input "CUSTOMIZABLE"
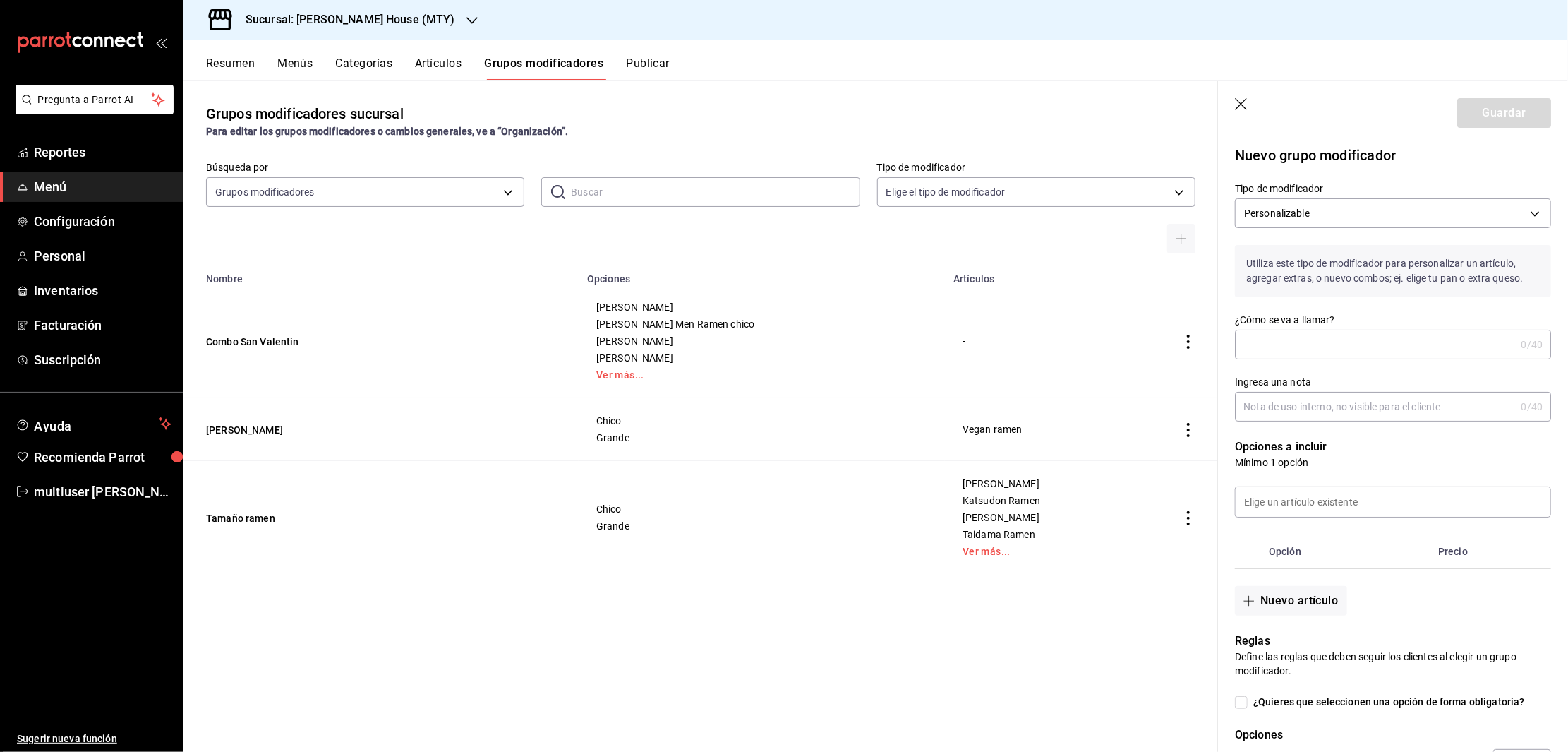
click at [1315, 344] on input "¿Cómo se va a llamar?" at bounding box center [1375, 344] width 280 height 28
type input "Cerveza Artesanal"
click at [1334, 418] on input "Ingresa una nota" at bounding box center [1375, 406] width 280 height 28
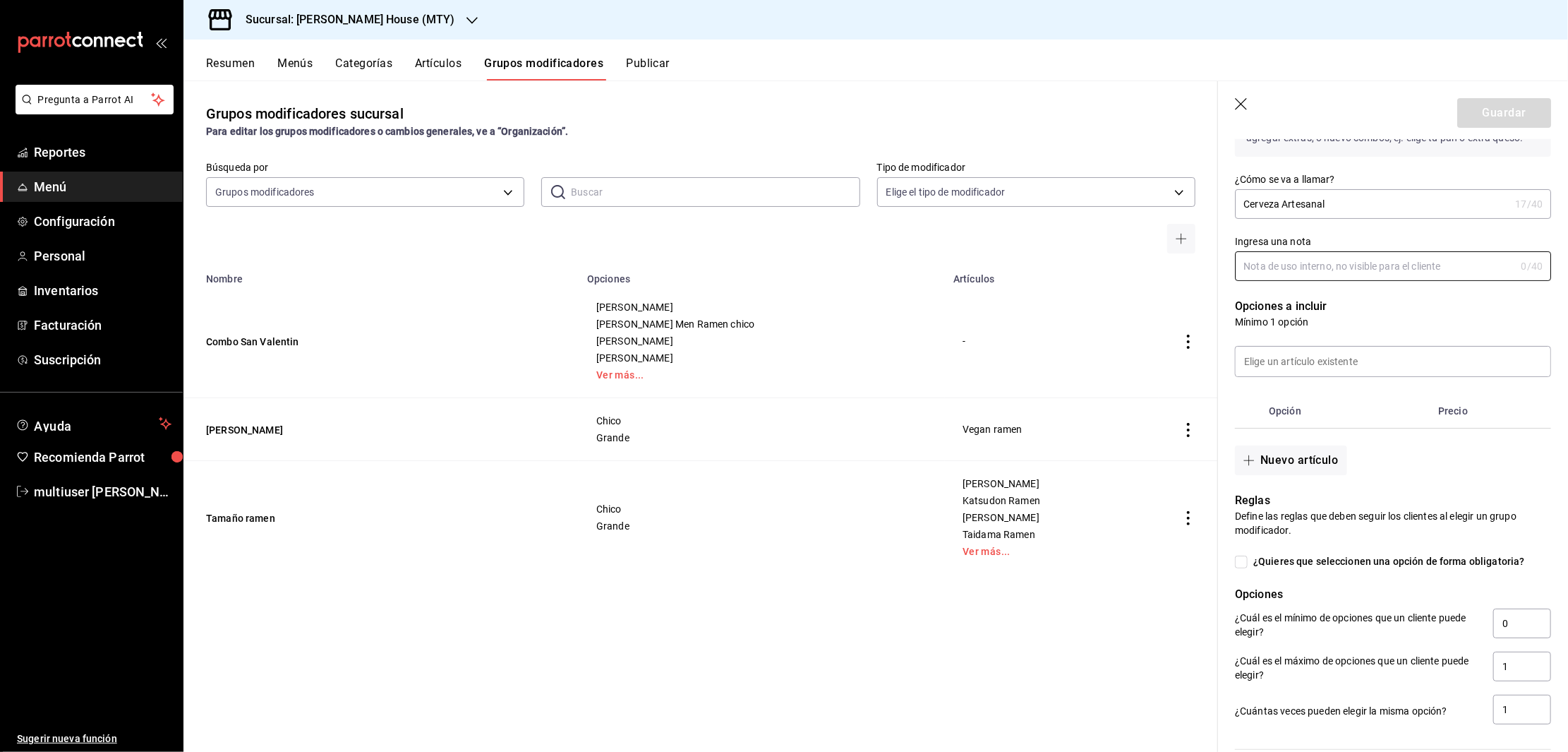
scroll to position [151, 0]
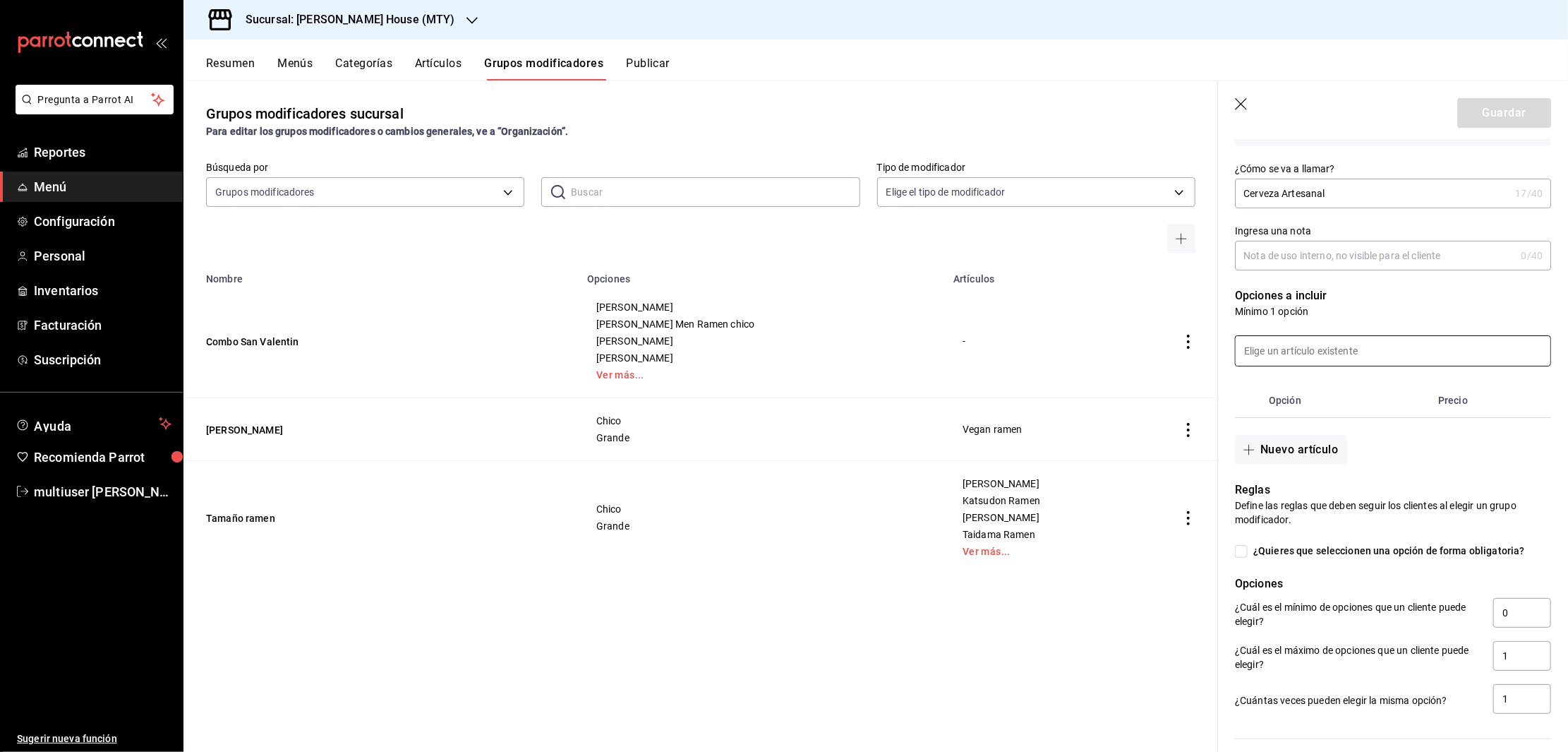
click at [1385, 365] on input at bounding box center [1393, 350] width 315 height 29
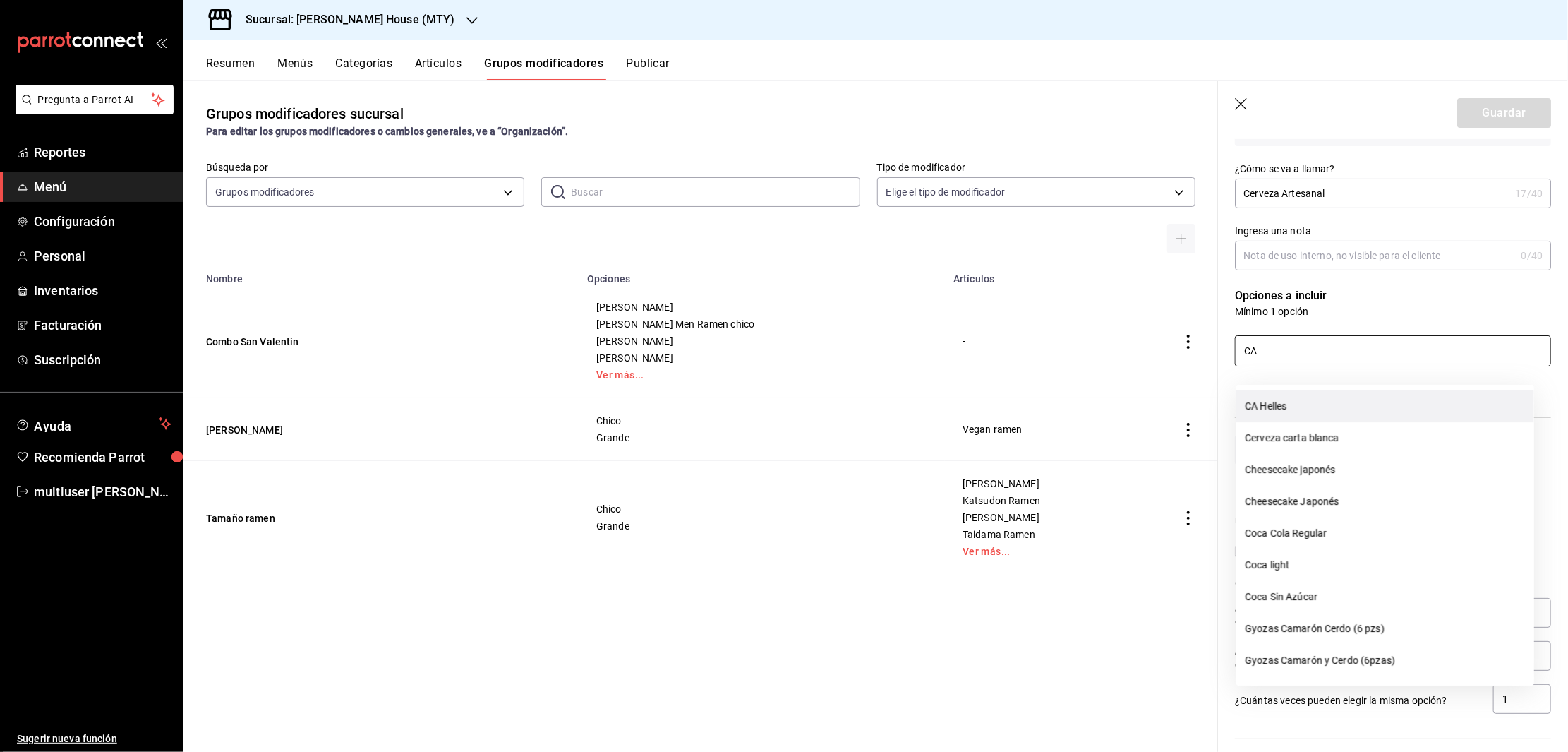
click at [1293, 399] on li "CA Helles" at bounding box center [1385, 406] width 297 height 32
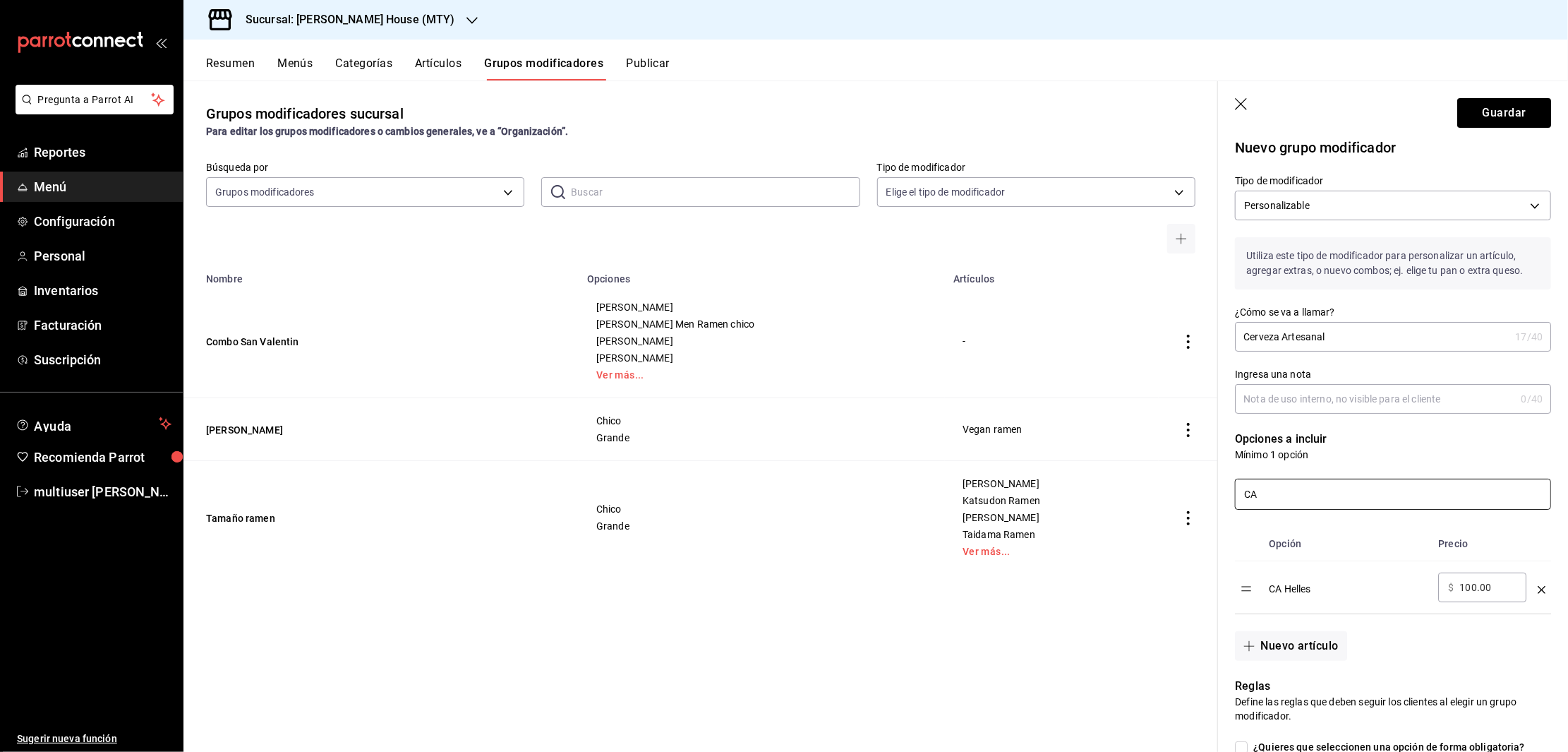
scroll to position [0, 0]
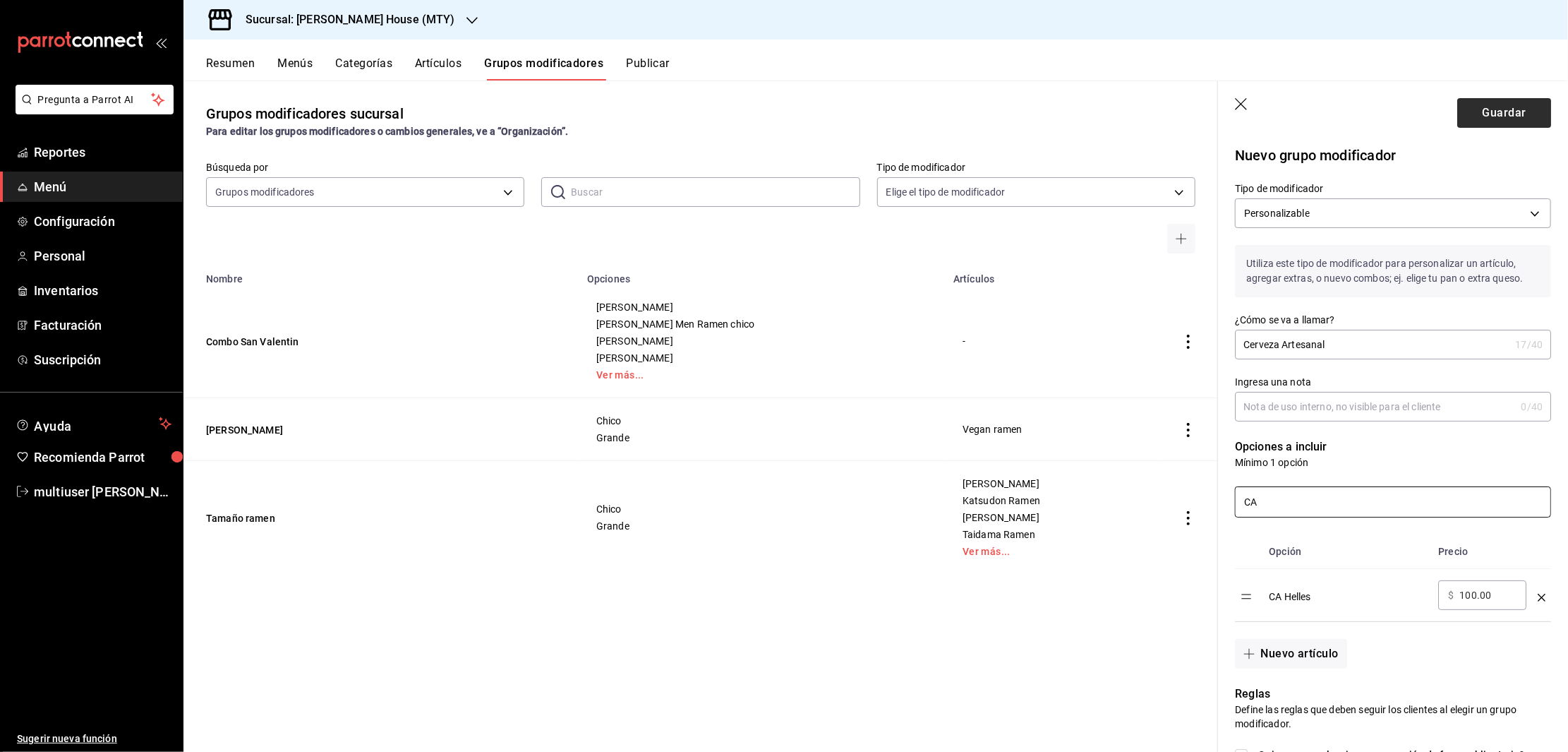
type input "CA"
click at [1479, 106] on button "Guardar" at bounding box center [1504, 112] width 94 height 29
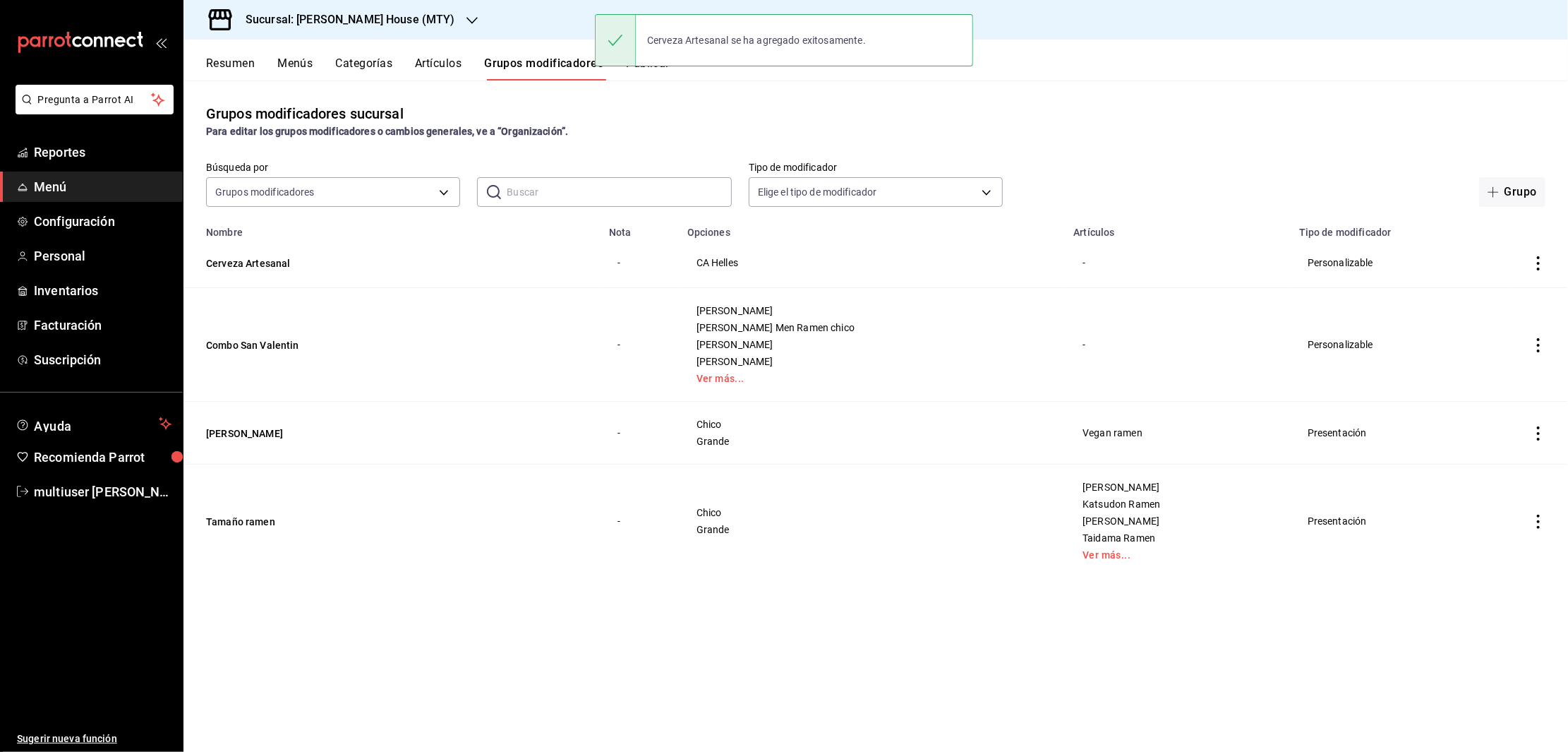
click at [430, 63] on button "Artículos" at bounding box center [439, 69] width 47 height 24
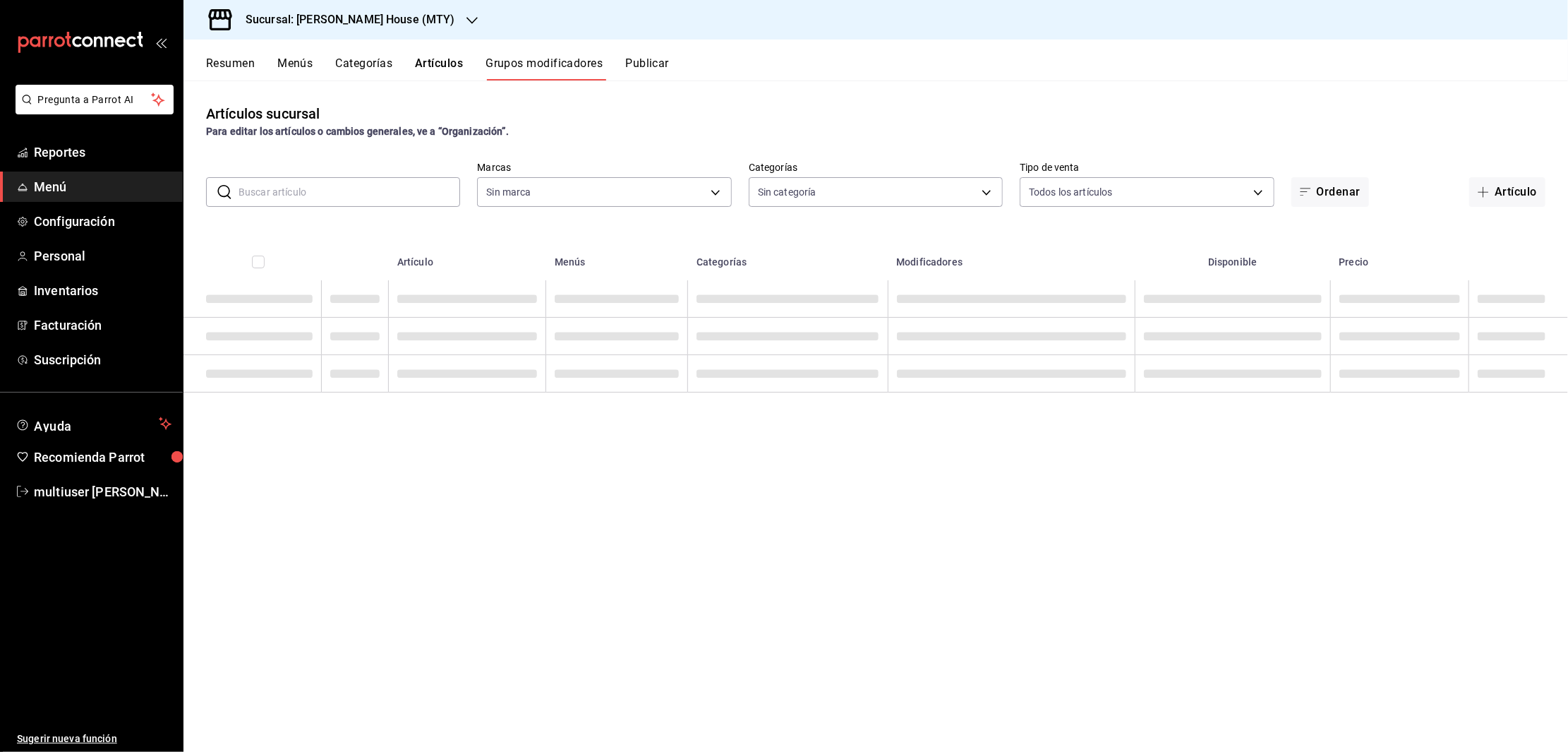
type input "a52679ba-c99d-4567-99e4-23c0b291eafa"
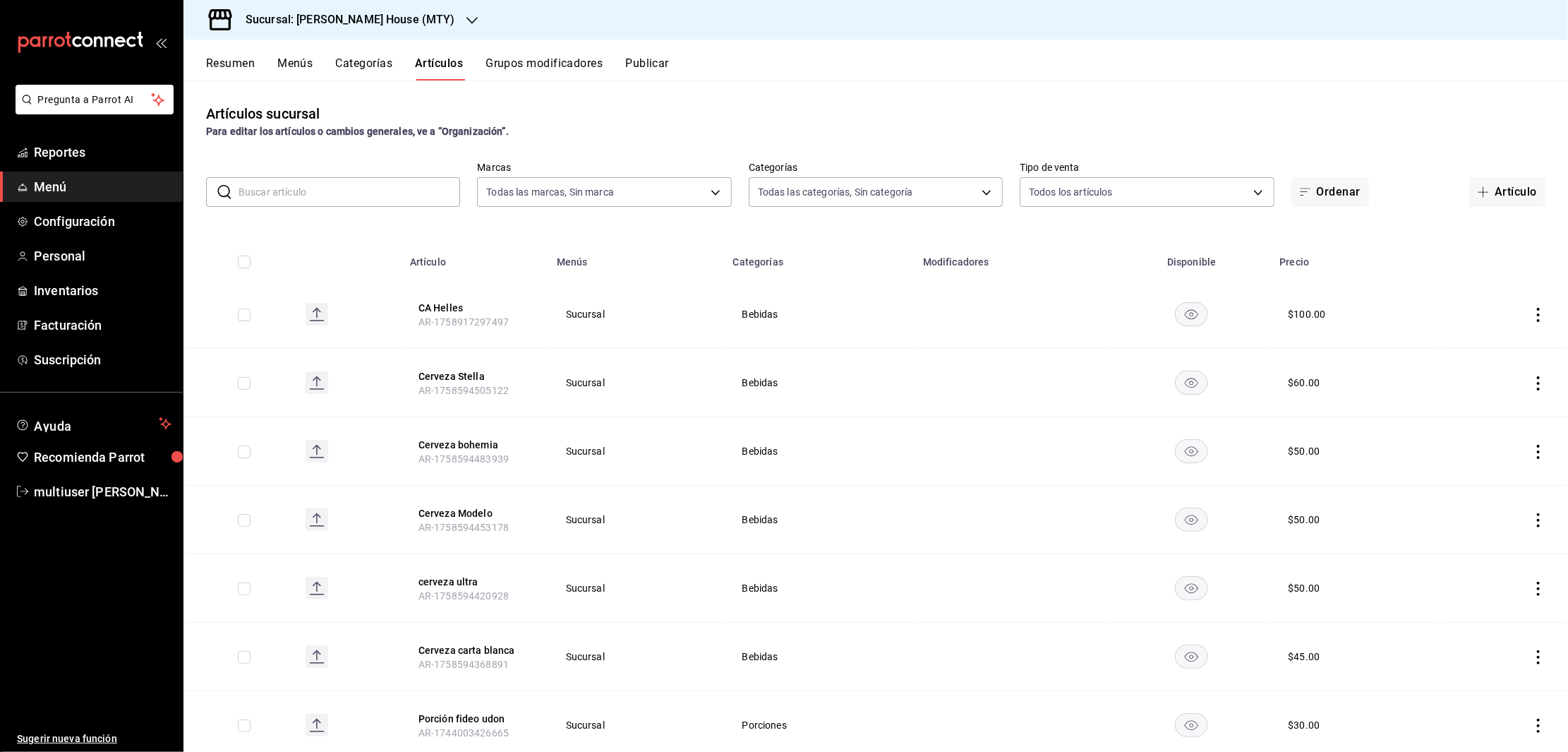
type input "4b7f1edf-21c5-4e8b-ae8a-e185bd67f4df,449dbd8f-74b3-4aa6-ac6a-c998e6a0a2b2,b680b…"
click at [427, 308] on button "CA Helles" at bounding box center [475, 307] width 113 height 14
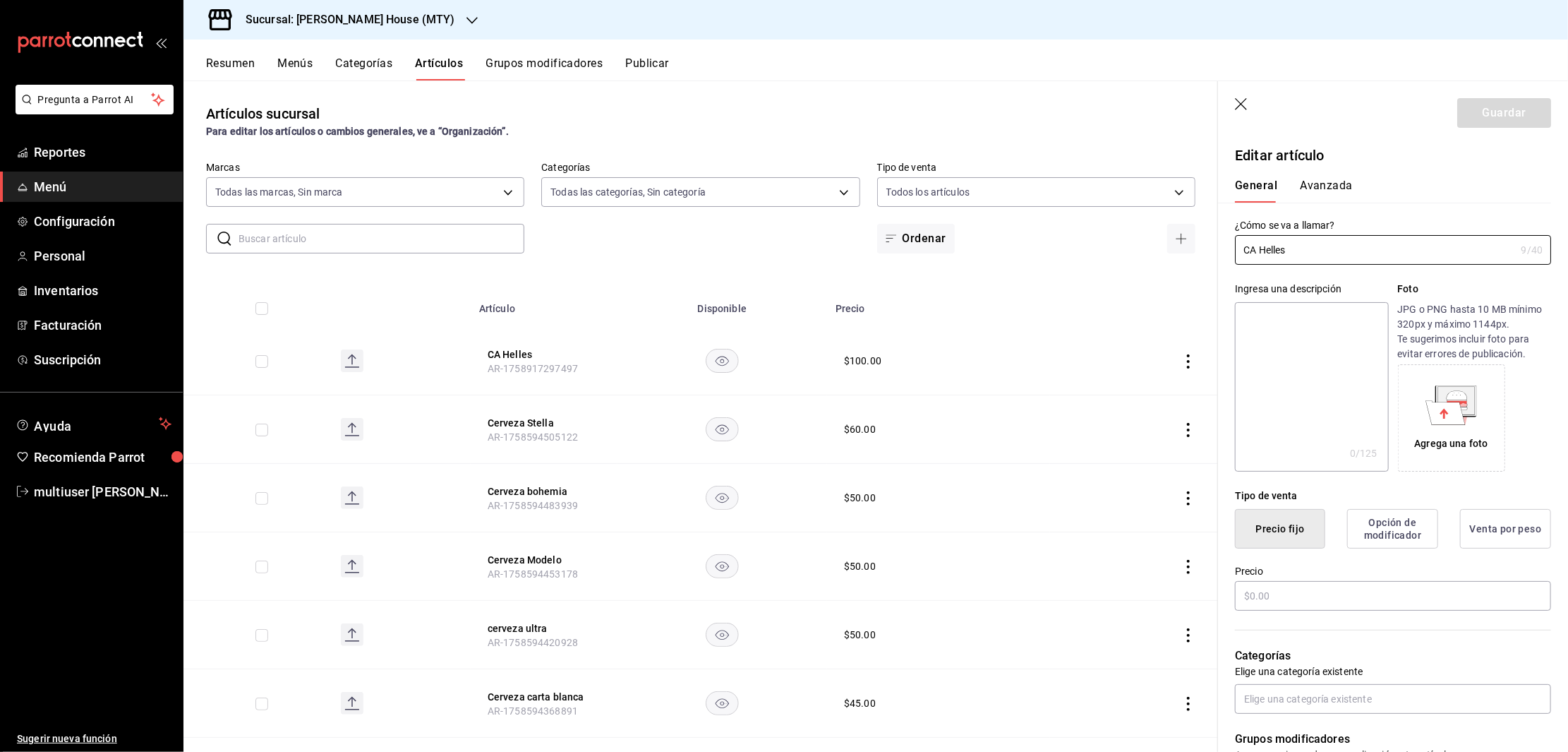
type input "$100.00"
drag, startPoint x: 1259, startPoint y: 254, endPoint x: 1226, endPoint y: 255, distance: 33.0
click at [1226, 255] on div "¿Cómo se va a llamar? CA Helles 9 /40 ¿Cómo se va a llamar?" at bounding box center [1384, 233] width 333 height 62
type input "Helles"
click at [1488, 109] on button "Guardar" at bounding box center [1504, 112] width 94 height 29
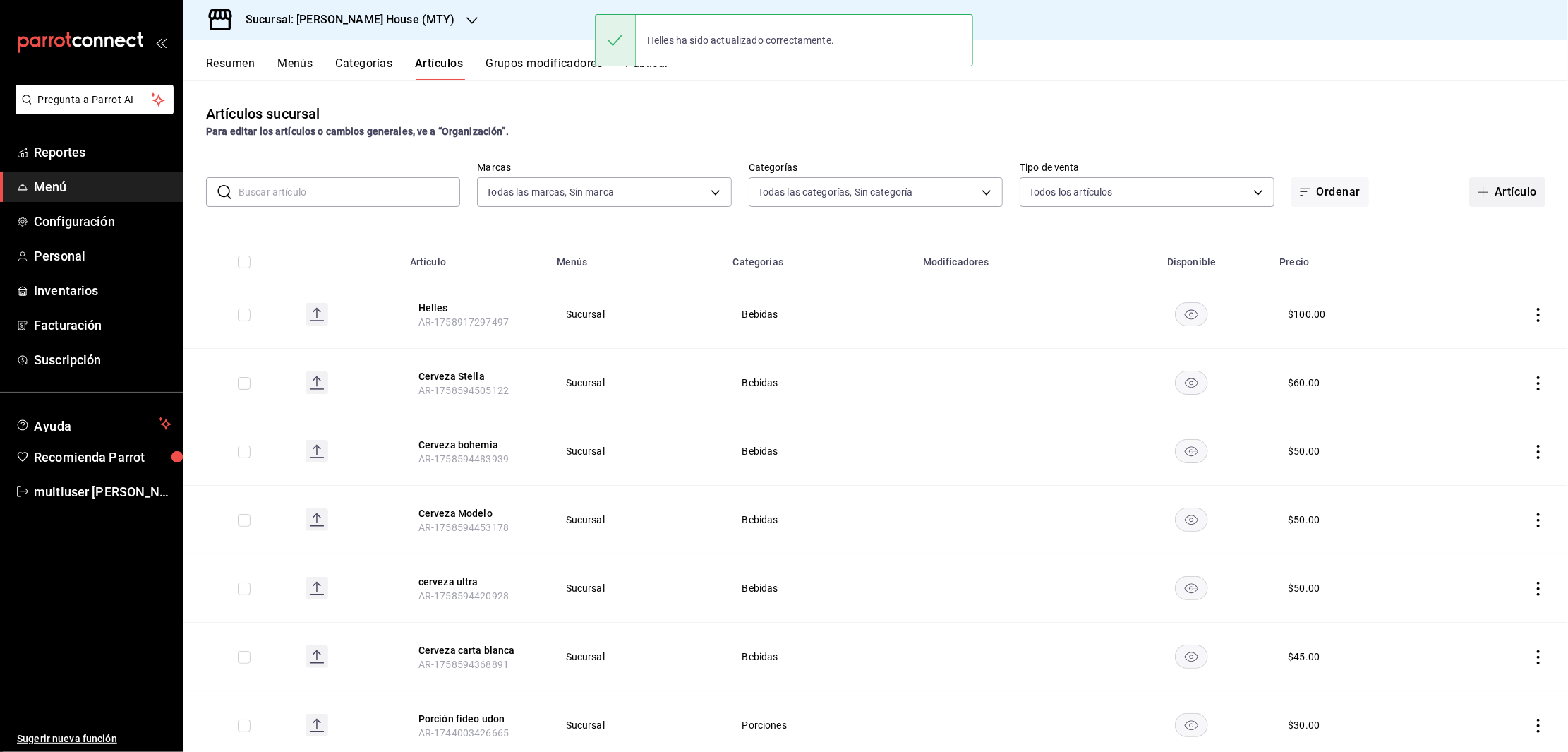
click at [1493, 193] on button "Artículo" at bounding box center [1507, 192] width 76 height 29
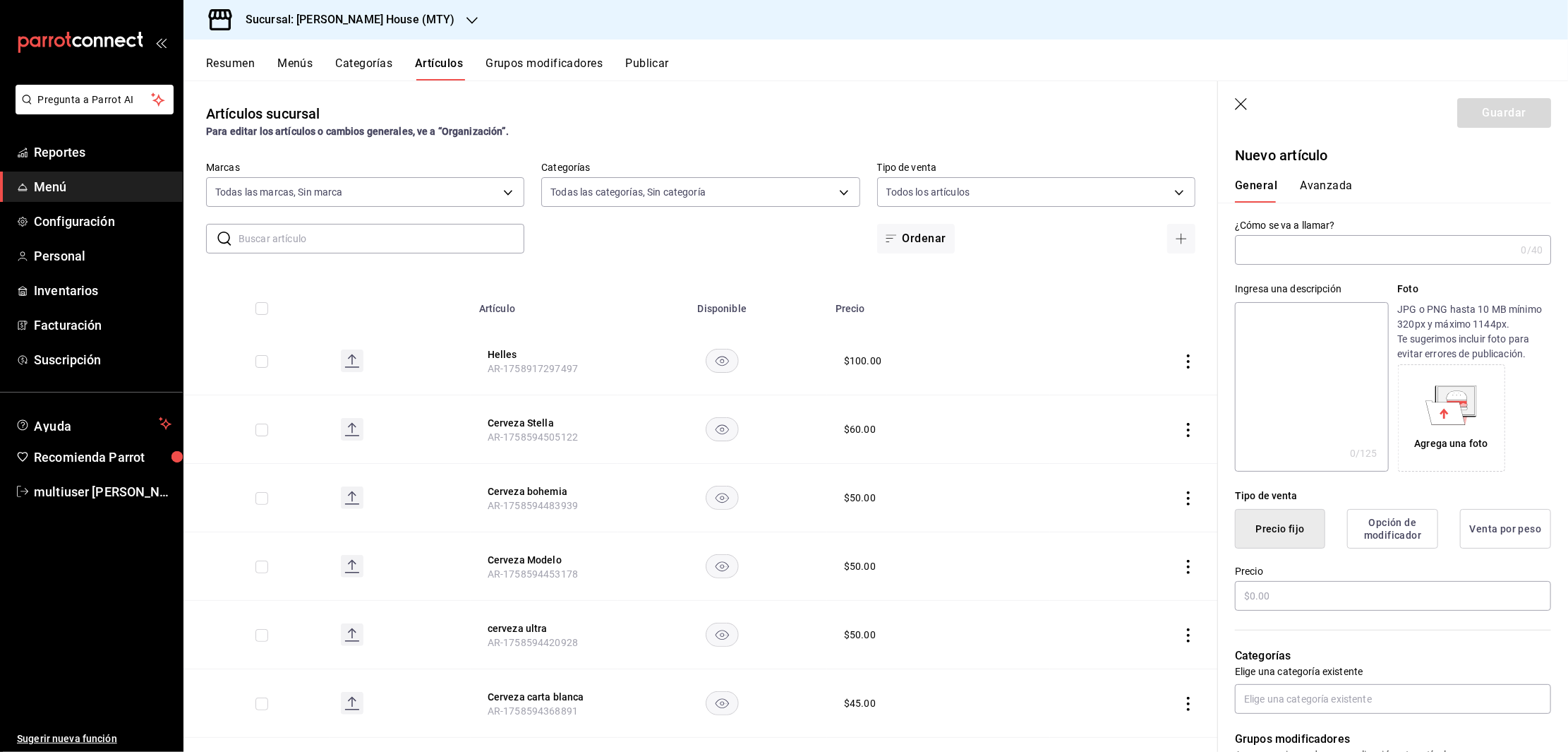
click at [1288, 240] on input "text" at bounding box center [1375, 249] width 280 height 28
type input "[GEOGRAPHIC_DATA]"
click at [1297, 598] on input "text" at bounding box center [1393, 595] width 316 height 29
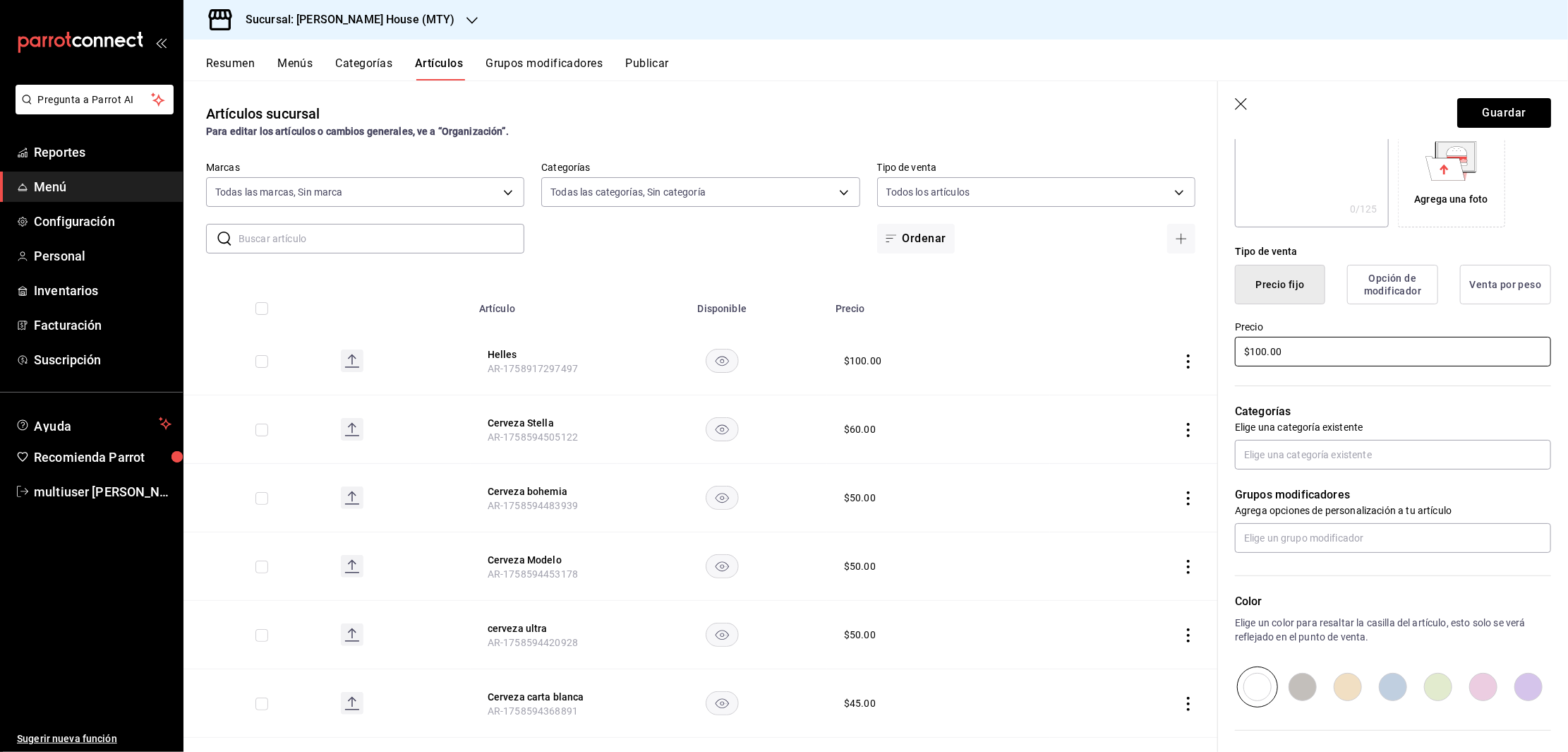
scroll to position [246, 0]
type input "$100.00"
click at [1359, 534] on input "text" at bounding box center [1393, 535] width 316 height 29
click at [1320, 567] on div "Cerveza Artesanal" at bounding box center [1288, 568] width 82 height 15
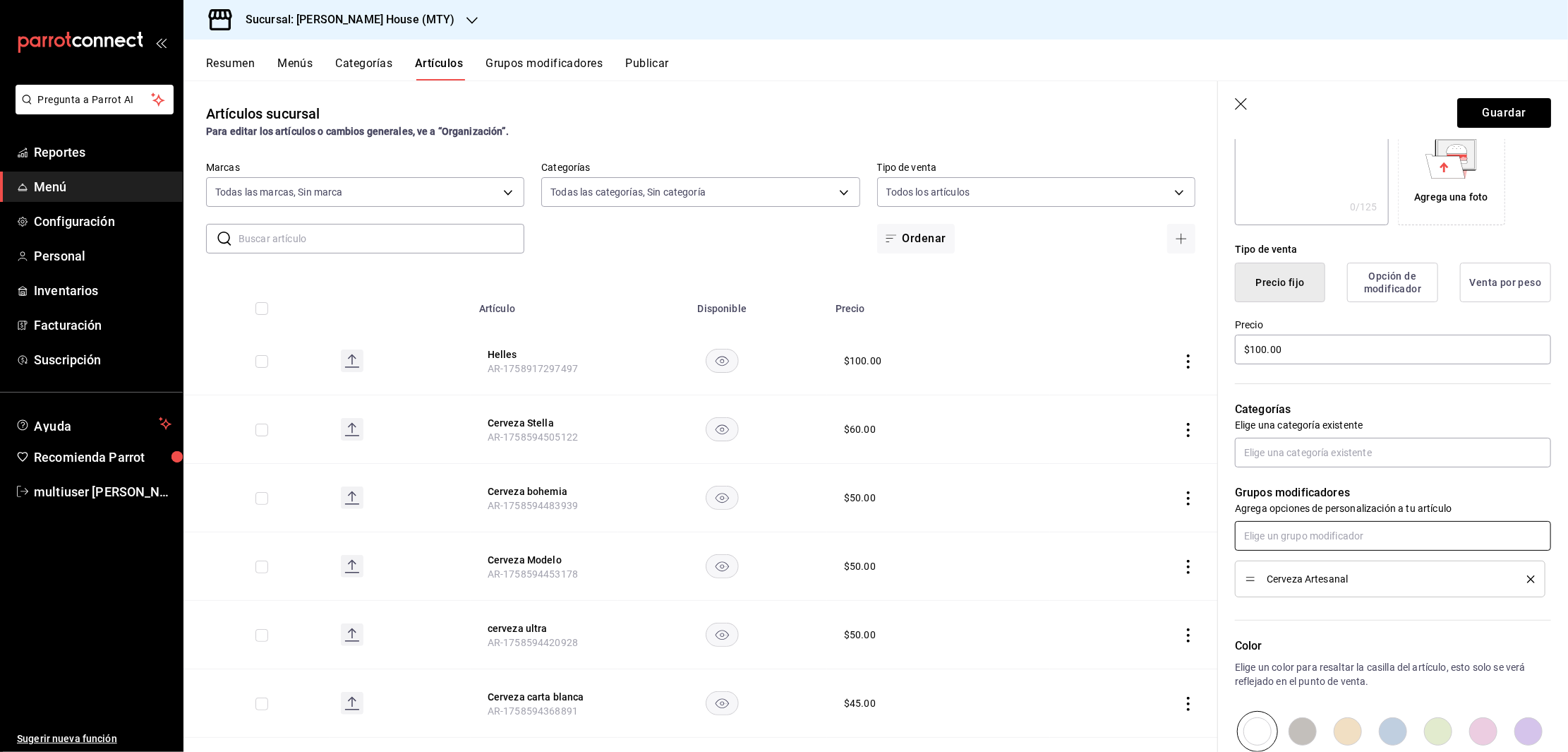
scroll to position [0, 0]
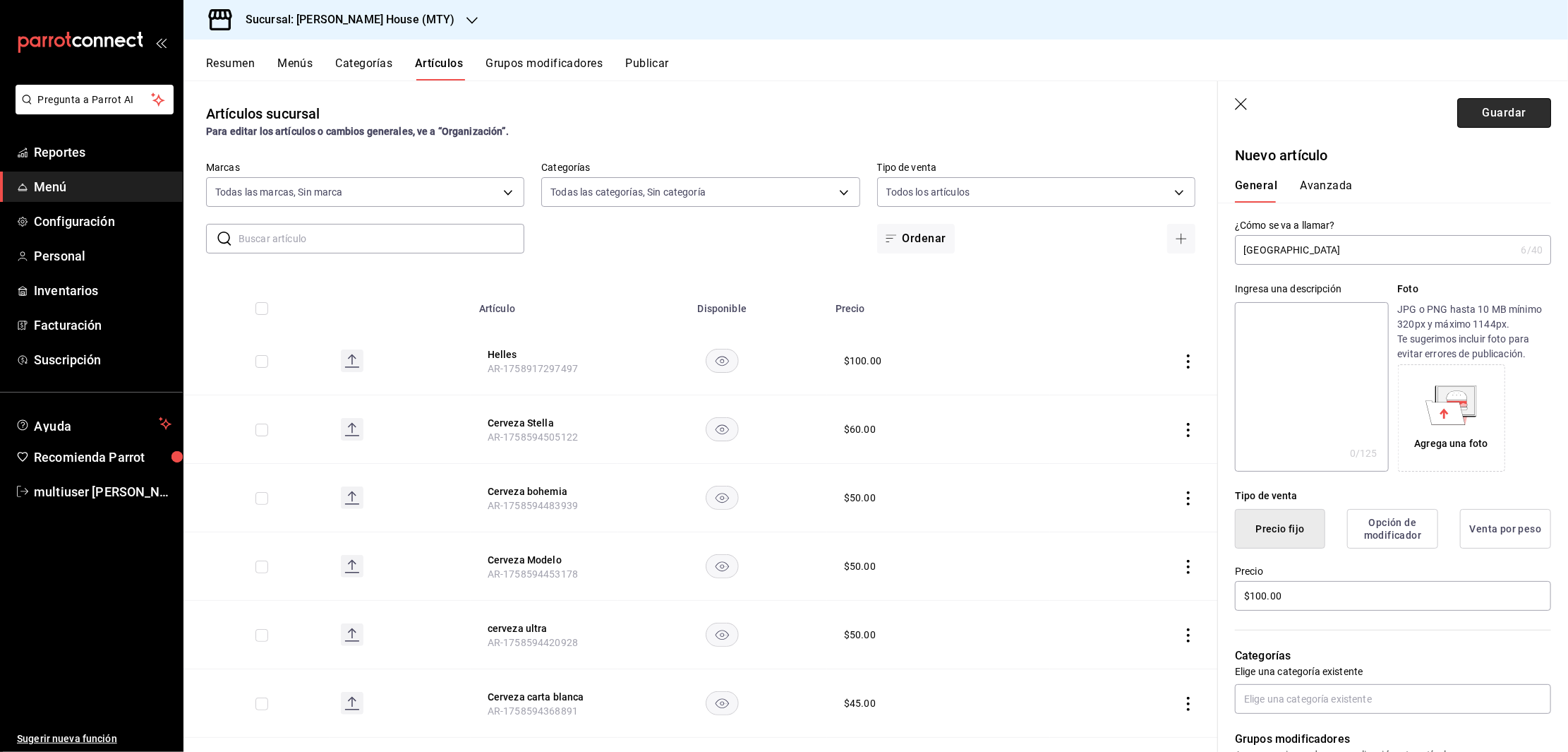
click at [1496, 119] on button "Guardar" at bounding box center [1504, 112] width 94 height 29
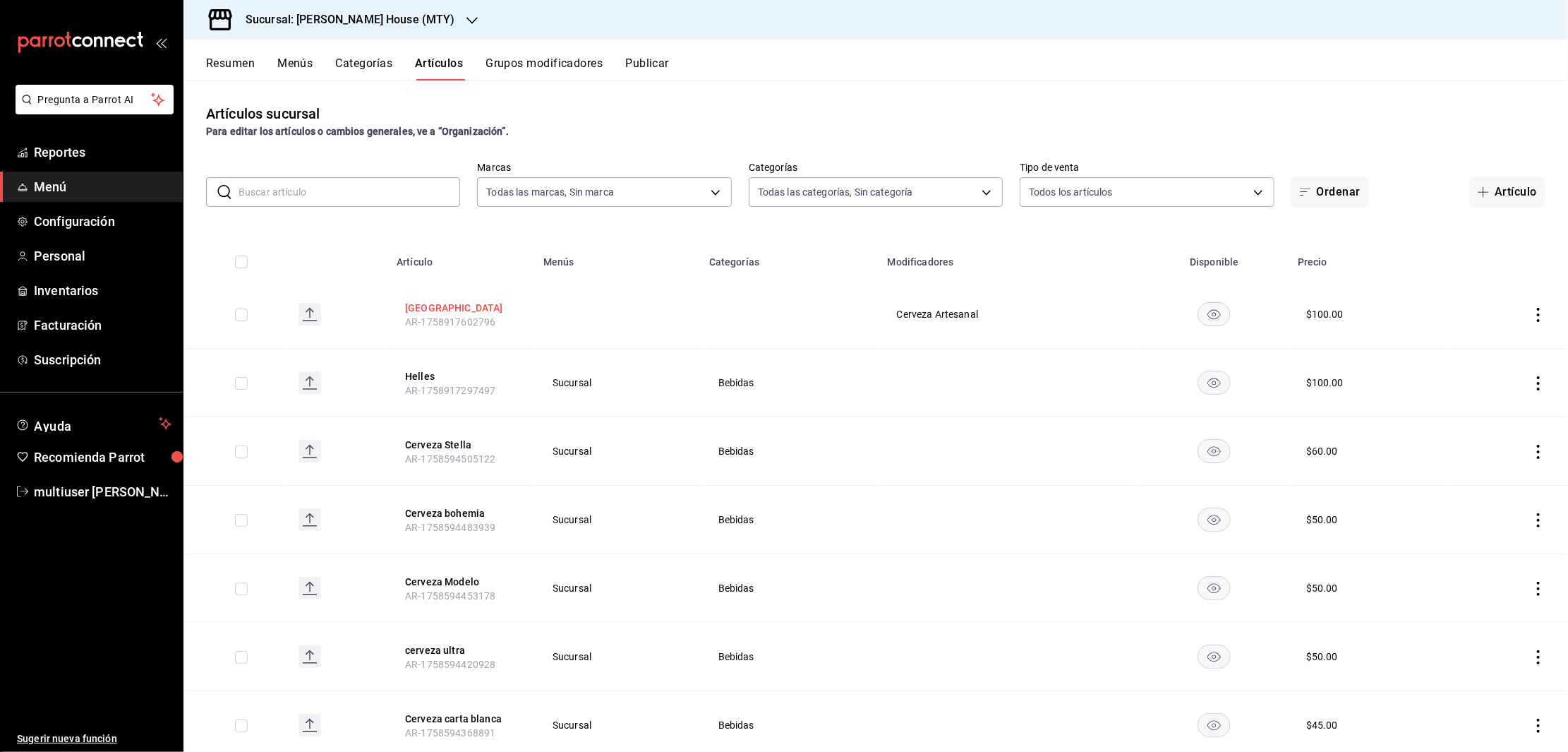
click at [421, 301] on button "[GEOGRAPHIC_DATA]" at bounding box center [462, 307] width 113 height 14
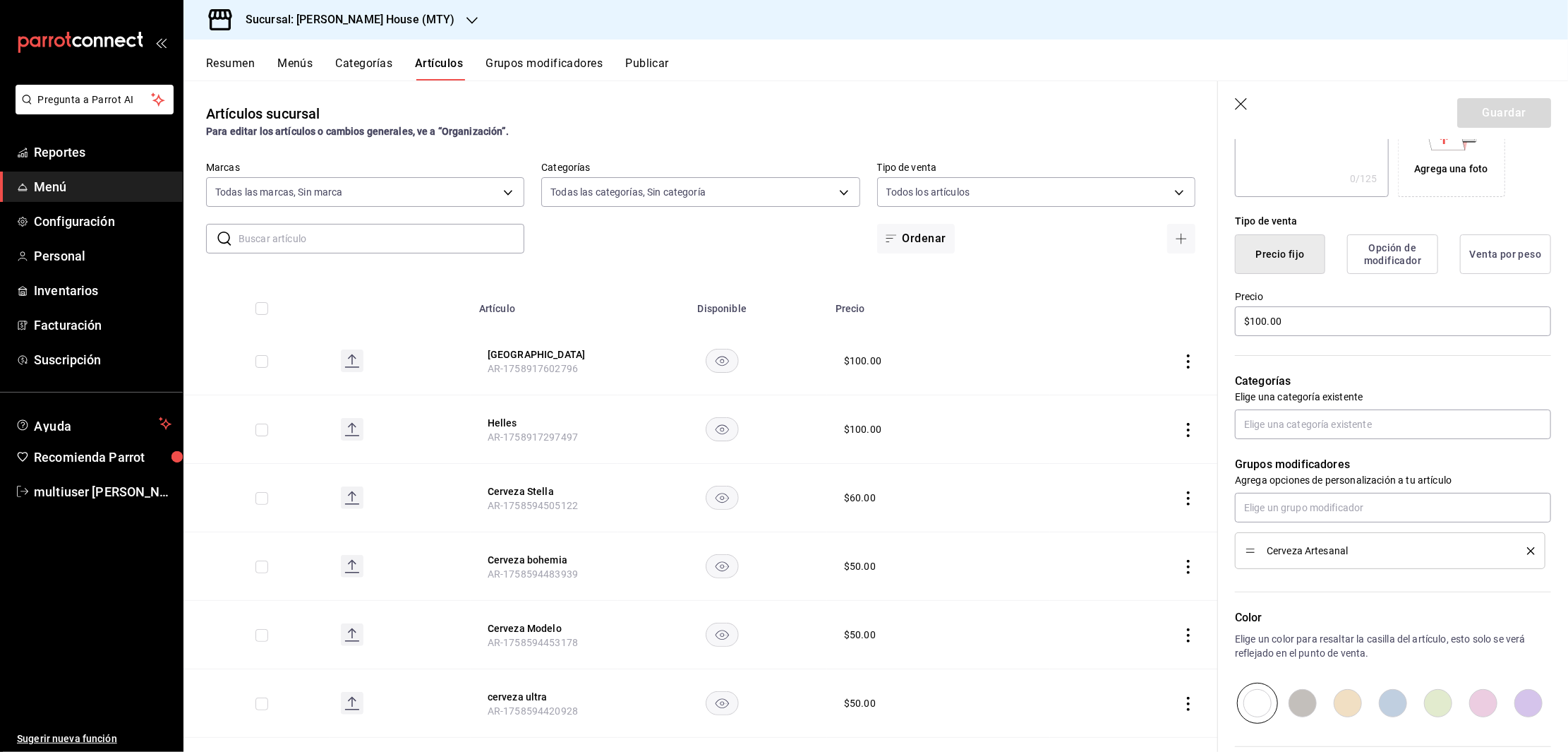
scroll to position [310, 0]
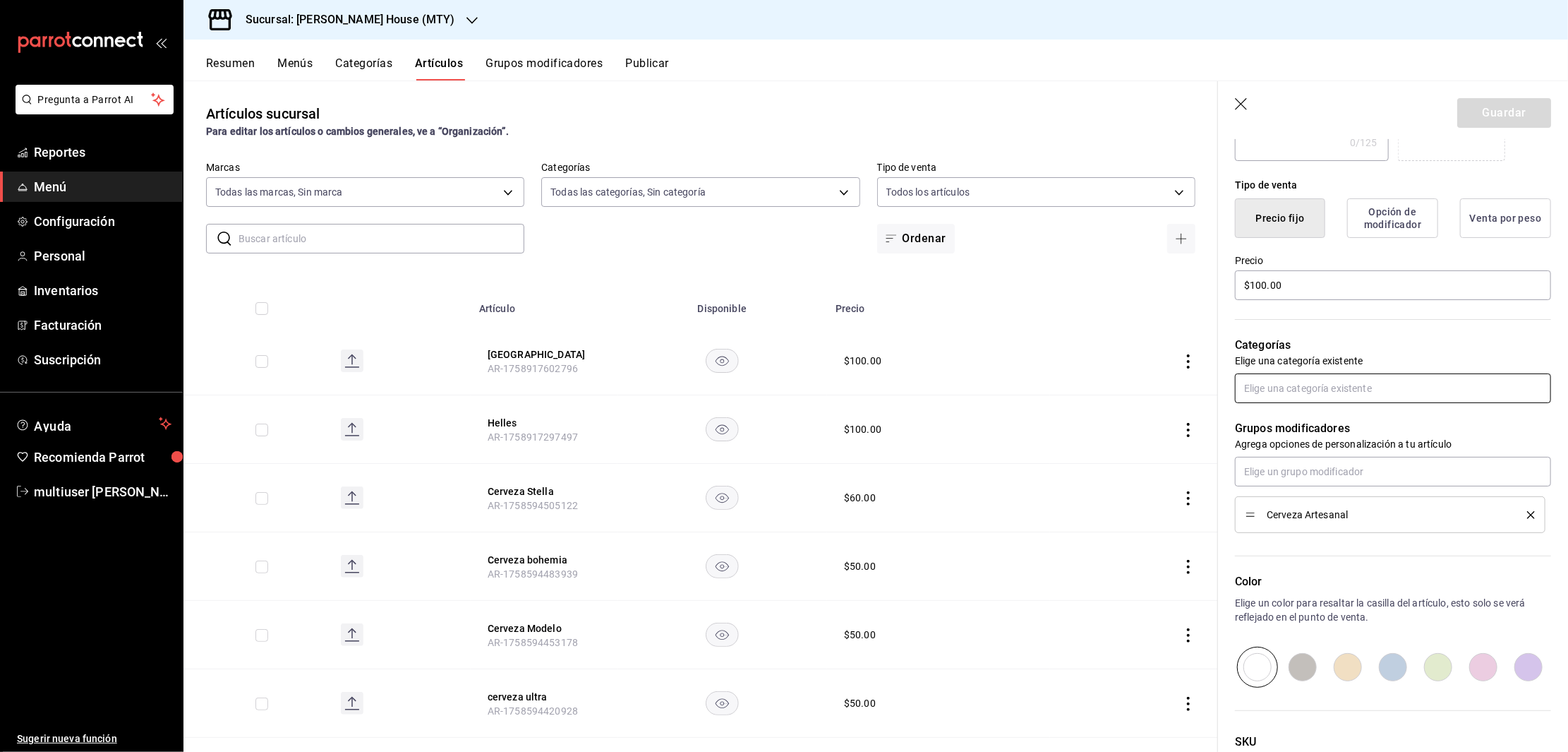
click at [1357, 384] on input "text" at bounding box center [1393, 388] width 316 height 29
click at [1491, 341] on p "Categorías" at bounding box center [1393, 345] width 316 height 17
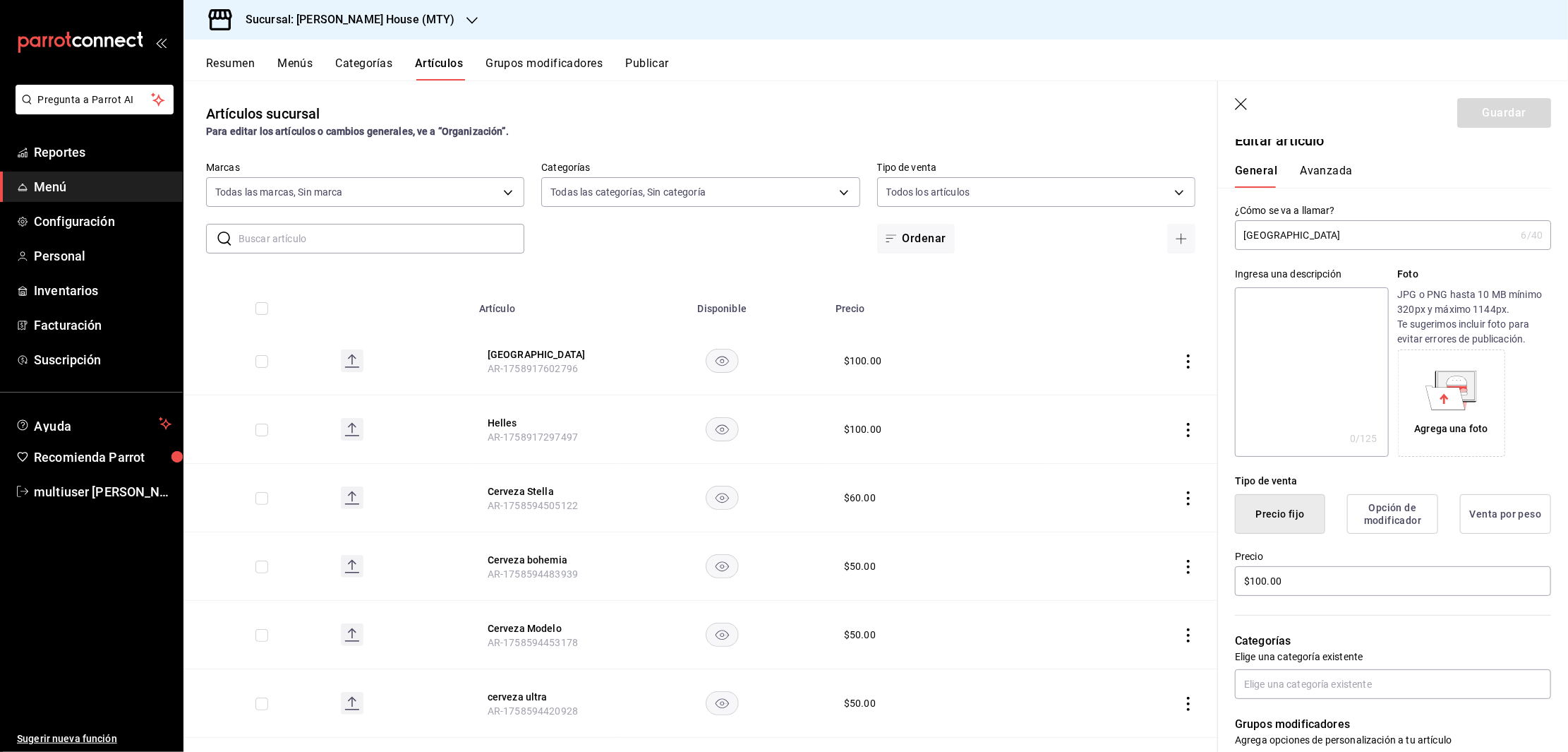
scroll to position [0, 0]
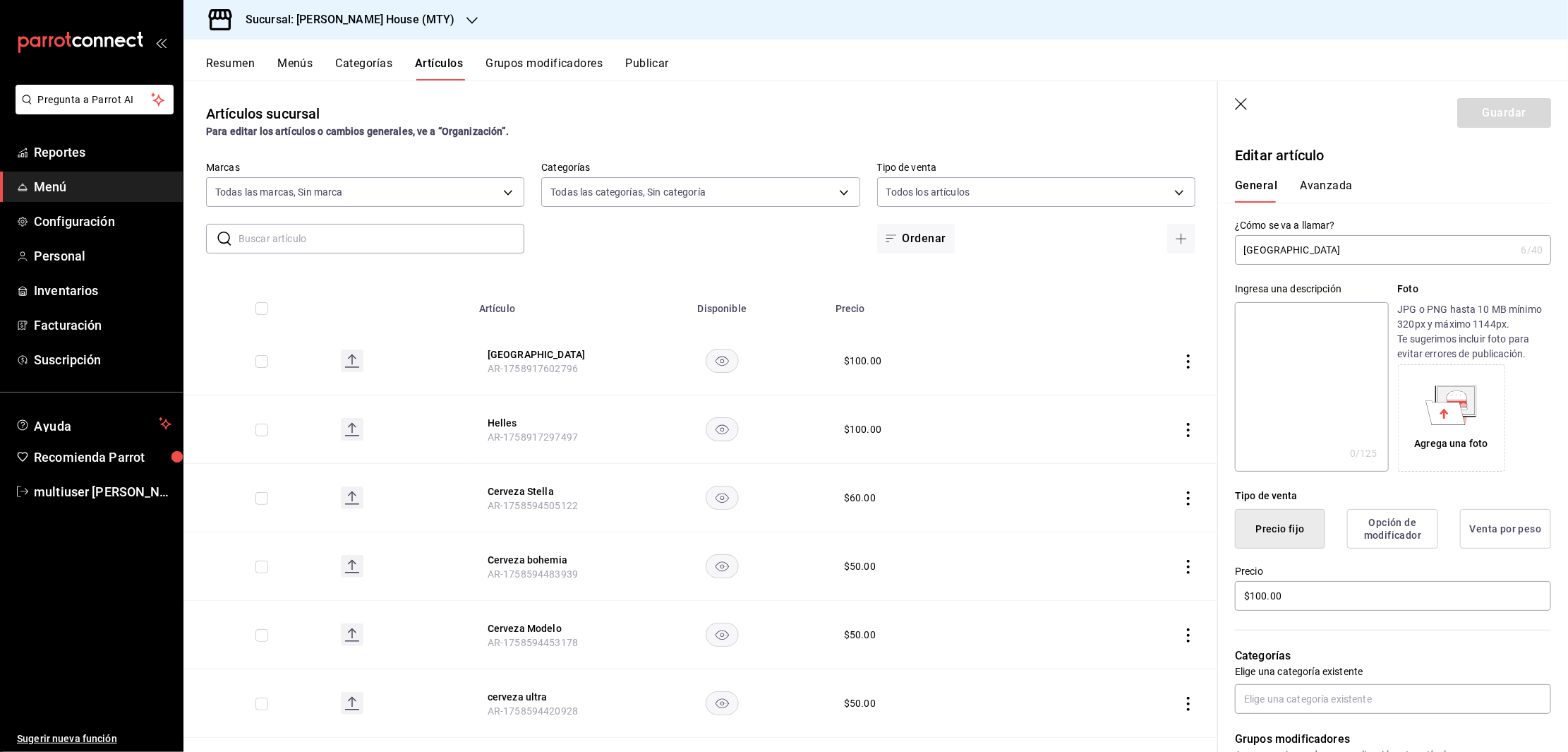
click at [1243, 106] on icon "button" at bounding box center [1242, 105] width 14 height 14
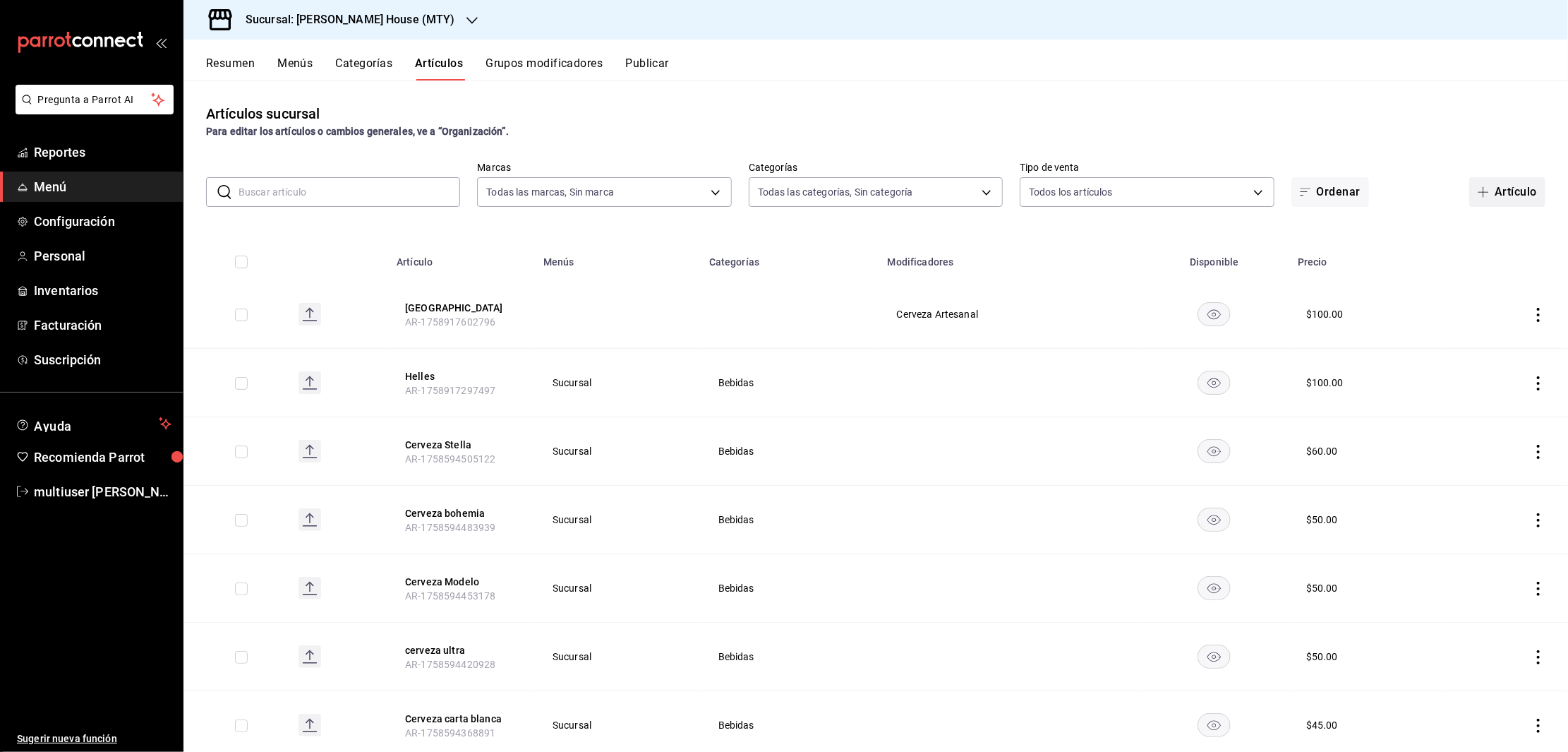
click at [1493, 185] on button "Artículo" at bounding box center [1507, 192] width 76 height 29
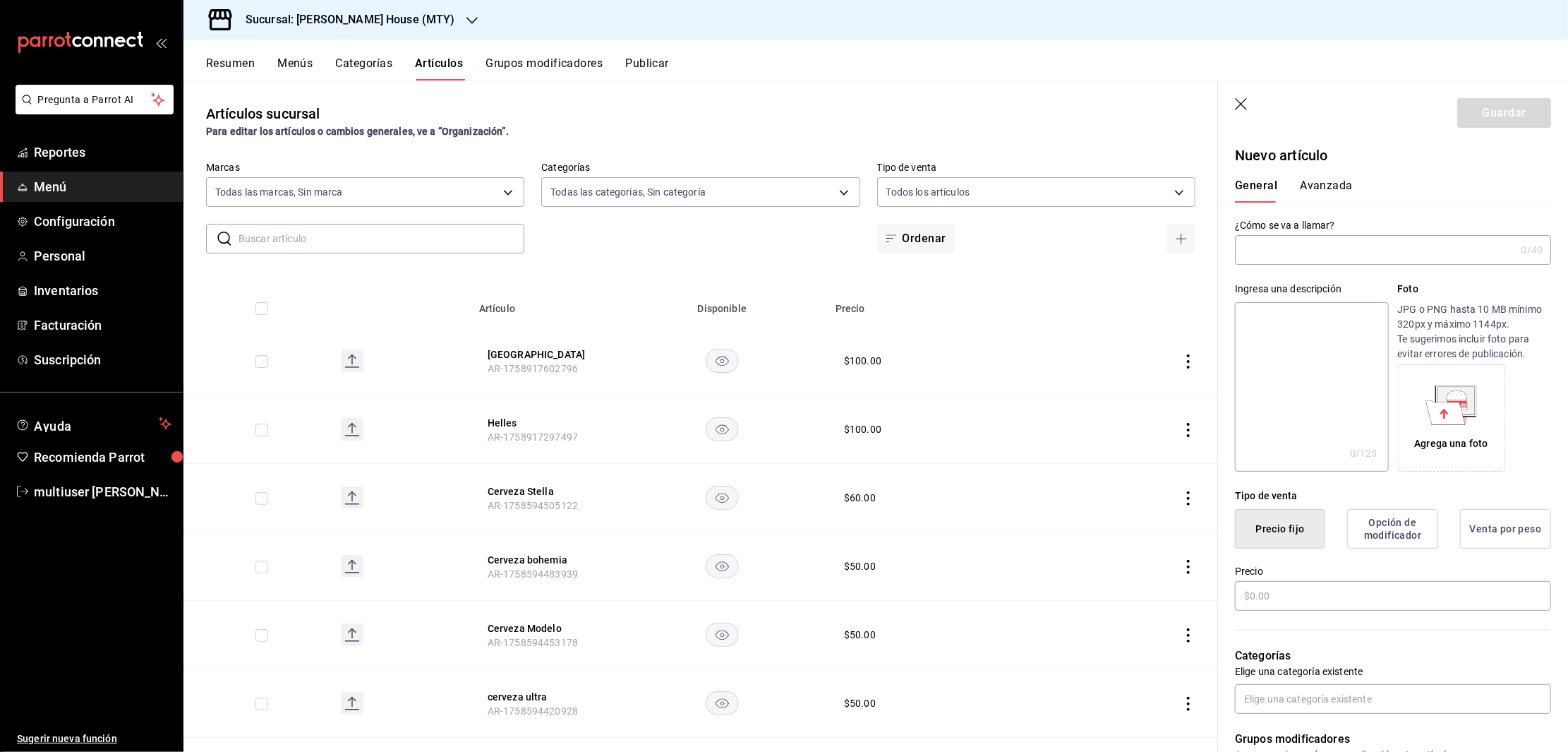
click at [1283, 257] on input "text" at bounding box center [1375, 249] width 280 height 28
type input "Lager"
click at [1304, 594] on input "text" at bounding box center [1393, 595] width 316 height 29
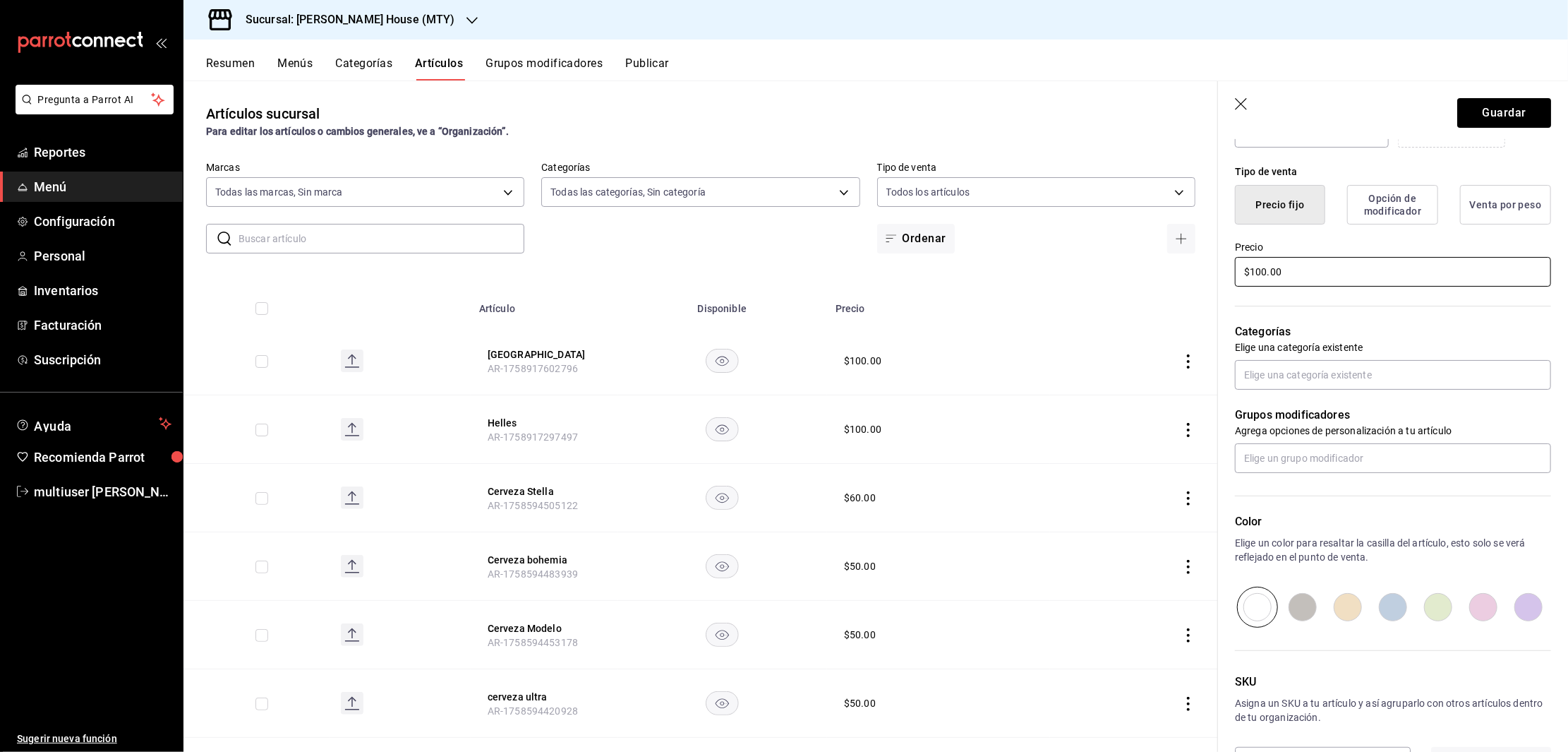
scroll to position [328, 0]
type input "$100.00"
click at [1357, 459] on input "text" at bounding box center [1393, 454] width 316 height 29
click at [1327, 488] on div "Cerveza Artesanal" at bounding box center [1288, 487] width 82 height 15
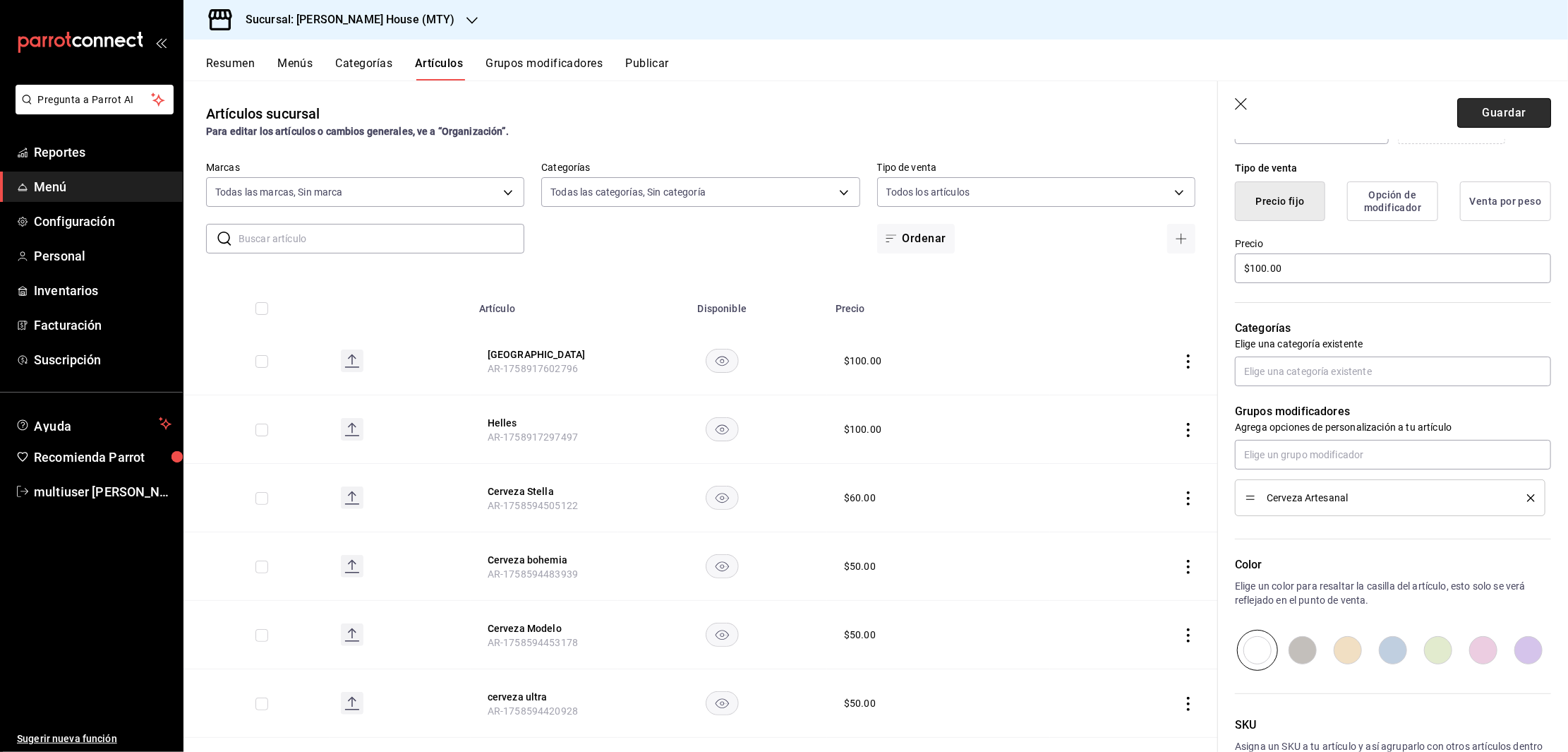
click at [1474, 114] on button "Guardar" at bounding box center [1504, 112] width 94 height 29
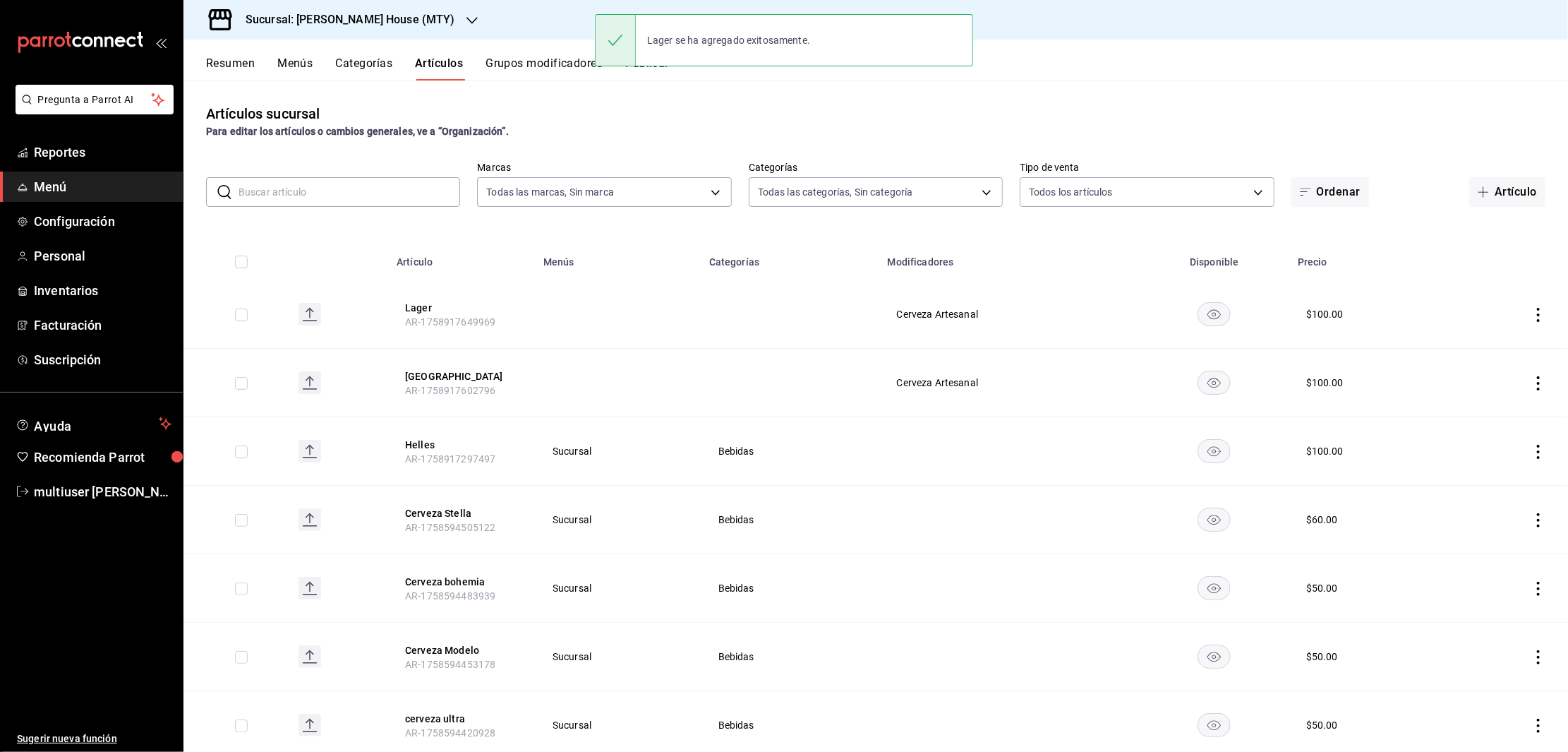
click at [306, 186] on input "text" at bounding box center [350, 192] width 222 height 28
click at [1504, 190] on button "Artículo" at bounding box center [1507, 192] width 76 height 29
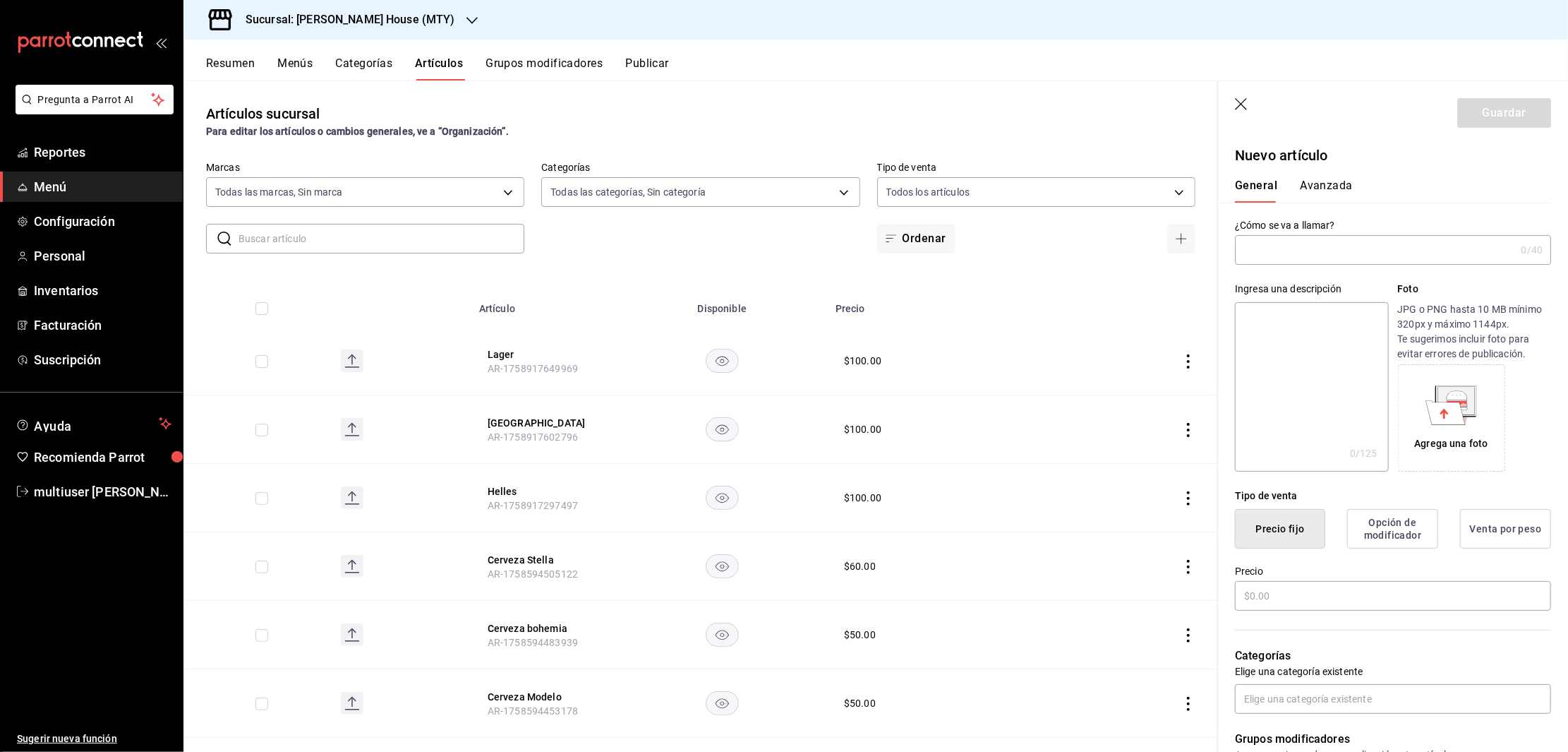
click at [1301, 249] on input "text" at bounding box center [1375, 249] width 280 height 28
type input "Hefeweizen"
click at [1312, 594] on input "text" at bounding box center [1393, 595] width 316 height 29
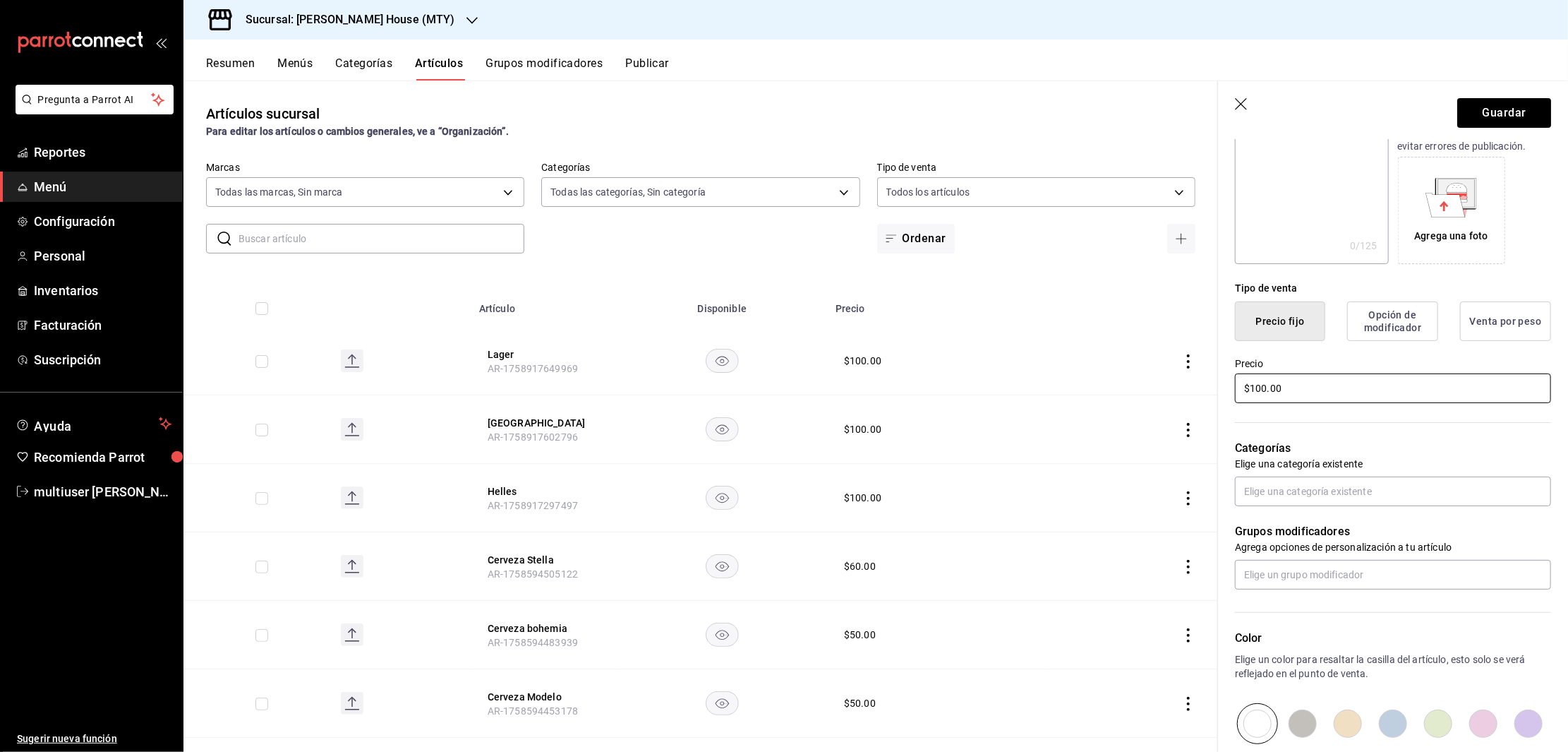
scroll to position [211, 0]
type input "$100.00"
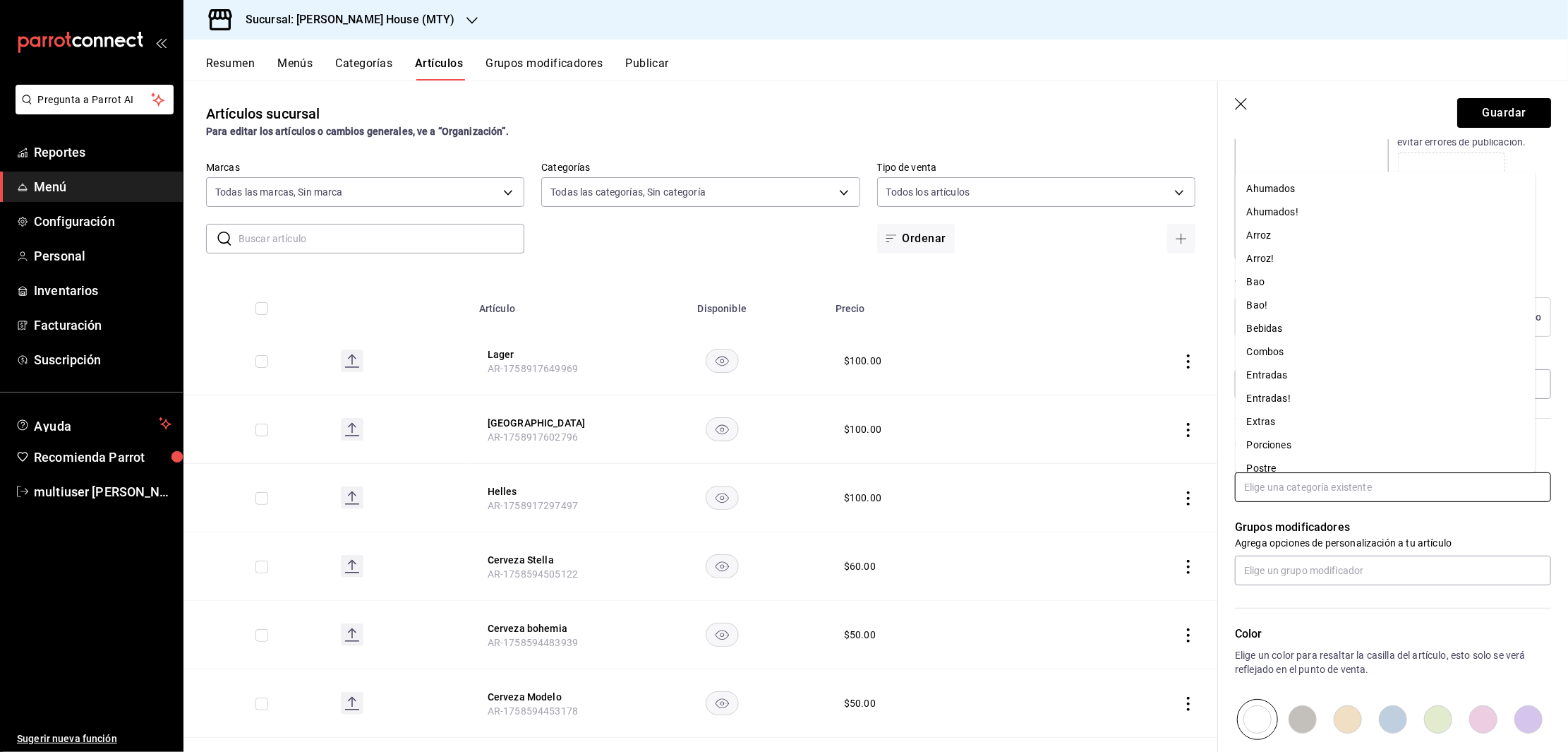
click at [1382, 492] on input "text" at bounding box center [1393, 486] width 316 height 29
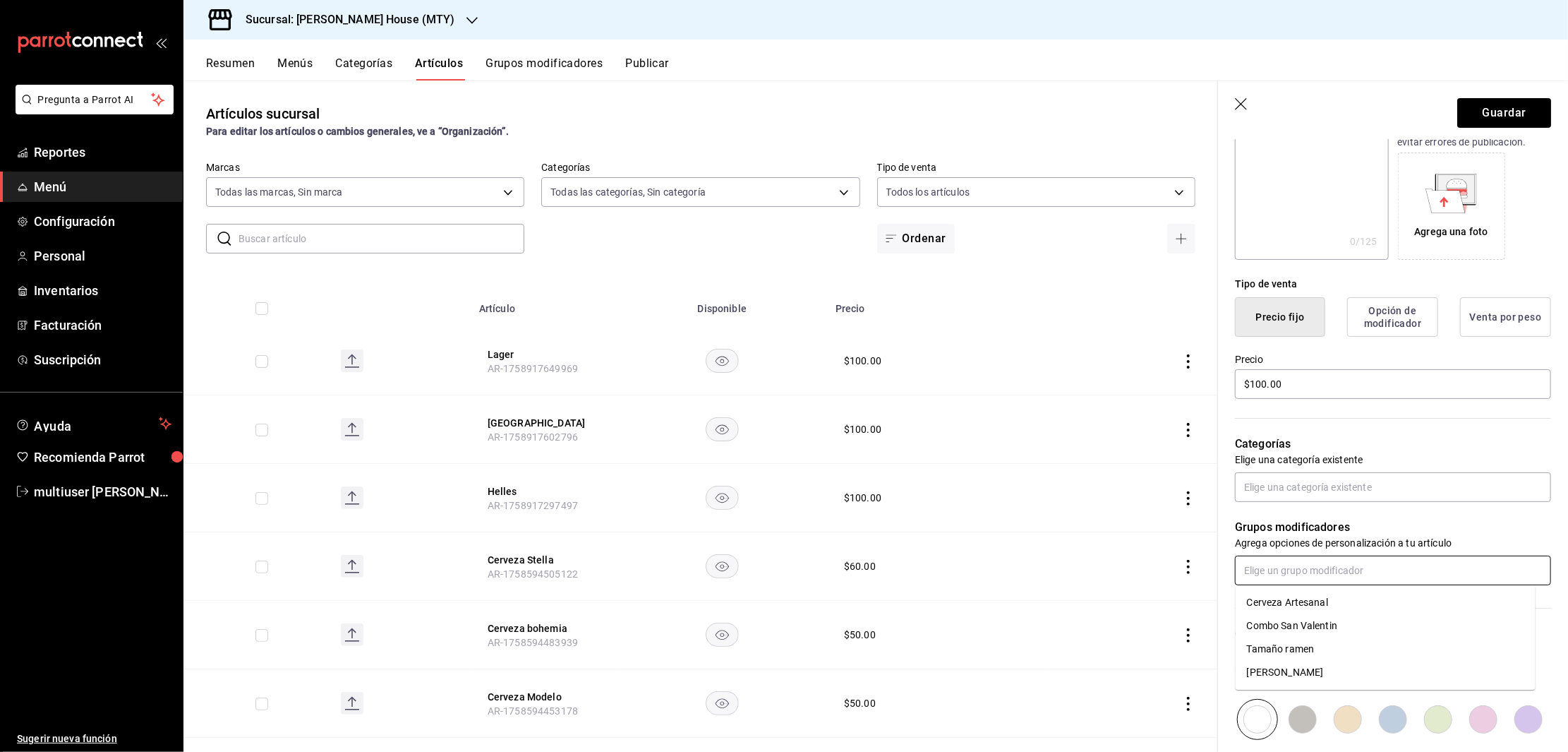
click at [1360, 570] on input "text" at bounding box center [1393, 570] width 316 height 29
click at [1323, 603] on div "Cerveza Artesanal" at bounding box center [1288, 603] width 82 height 15
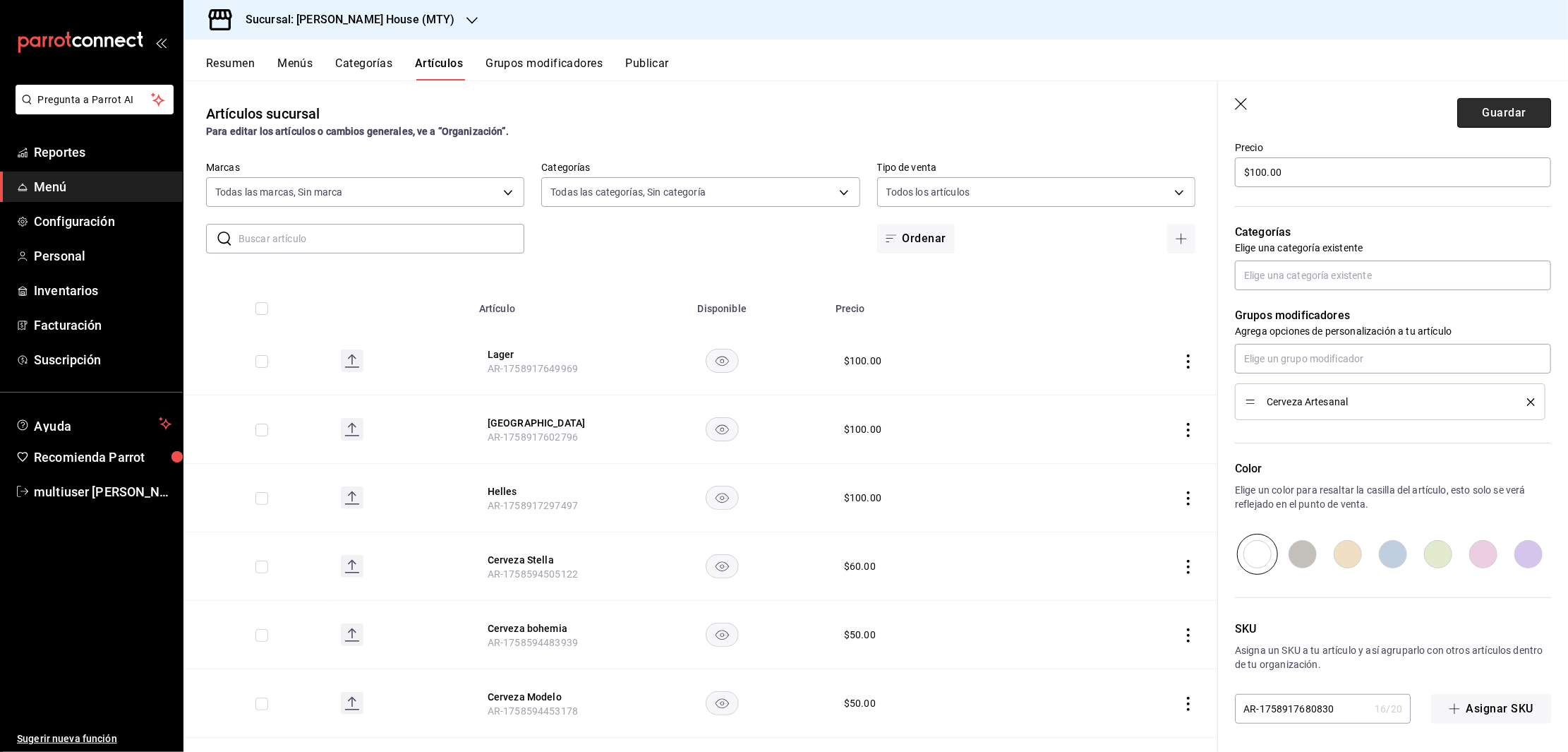
click at [1501, 117] on button "Guardar" at bounding box center [1504, 112] width 94 height 29
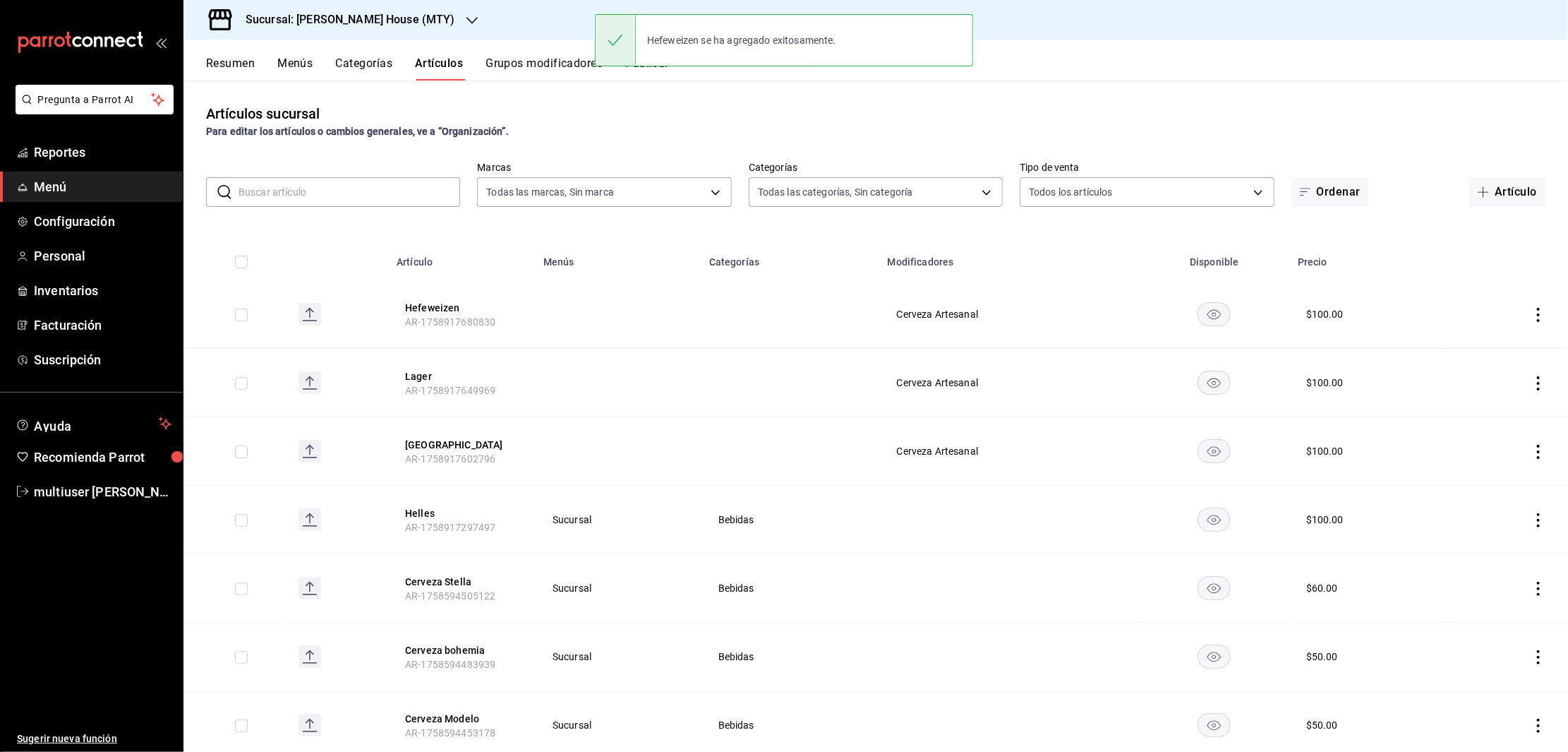
click at [1070, 69] on div "Resumen Menús Categorías Artículos Grupos modificadores Publicar" at bounding box center [887, 69] width 1362 height 24
click at [644, 66] on button "Publicar" at bounding box center [647, 69] width 44 height 24
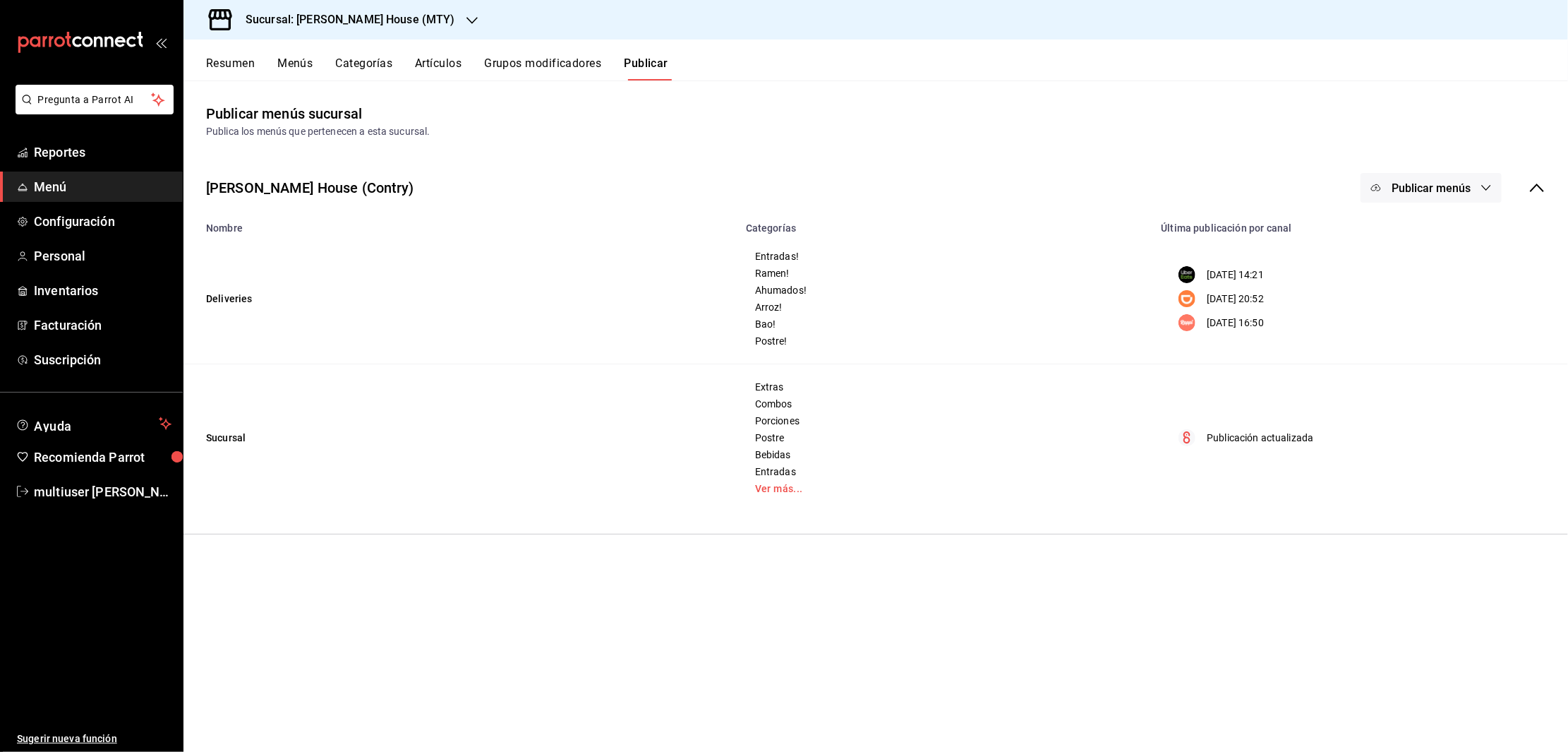
click at [1442, 185] on span "Publicar menús" at bounding box center [1431, 188] width 79 height 14
click at [1407, 346] on div at bounding box center [1398, 353] width 39 height 23
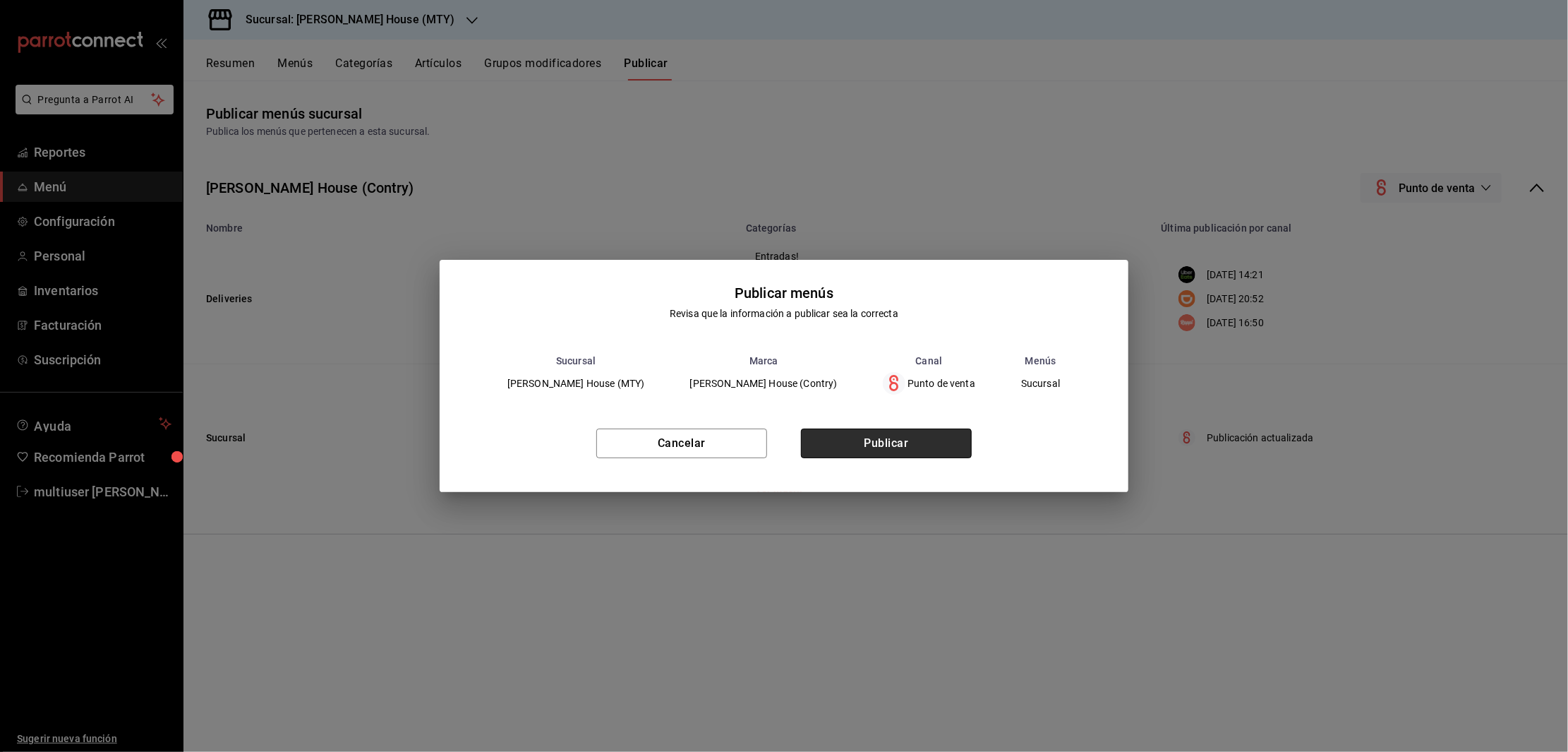
click at [885, 433] on button "Publicar" at bounding box center [886, 442] width 171 height 29
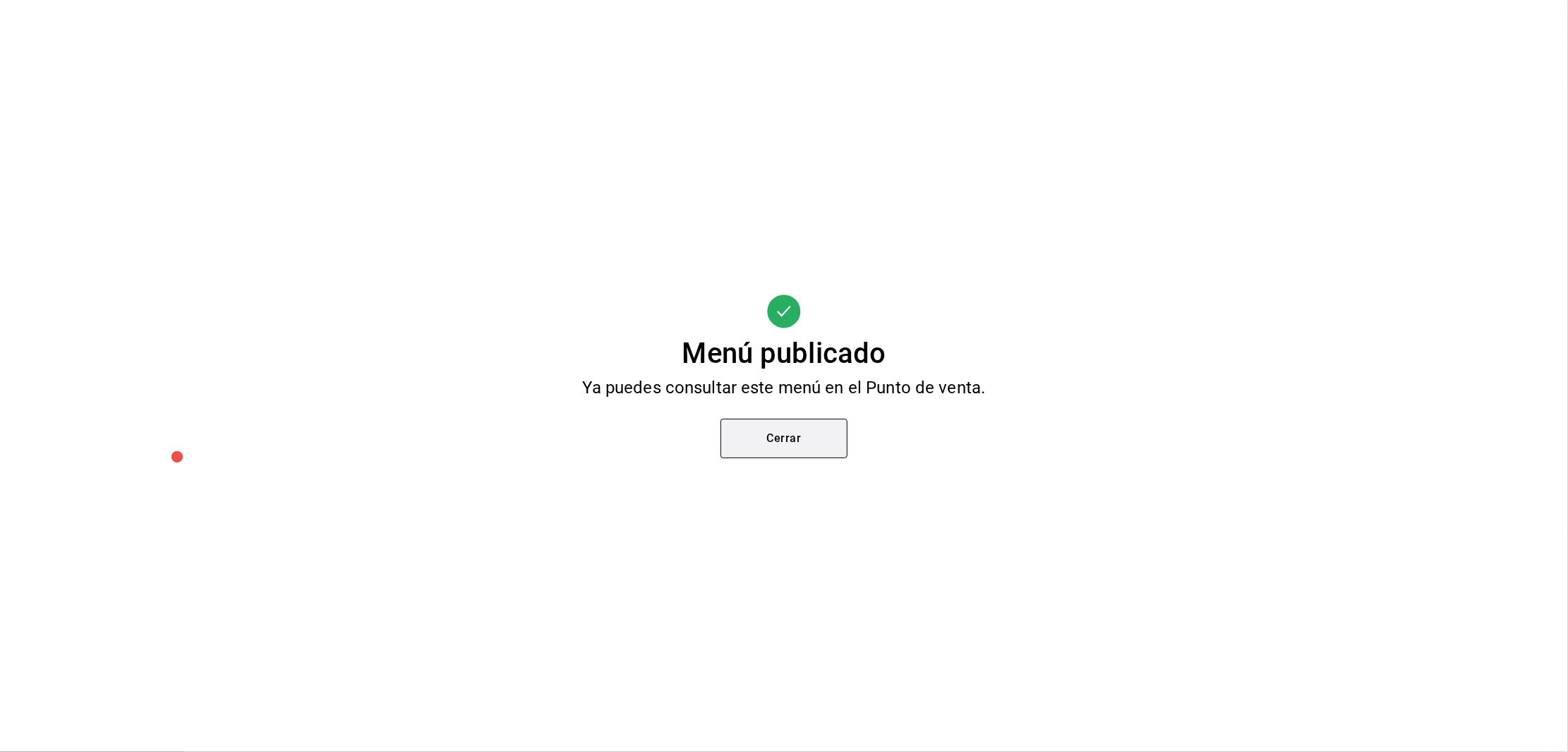
click at [794, 427] on button "Cerrar" at bounding box center [784, 438] width 127 height 39
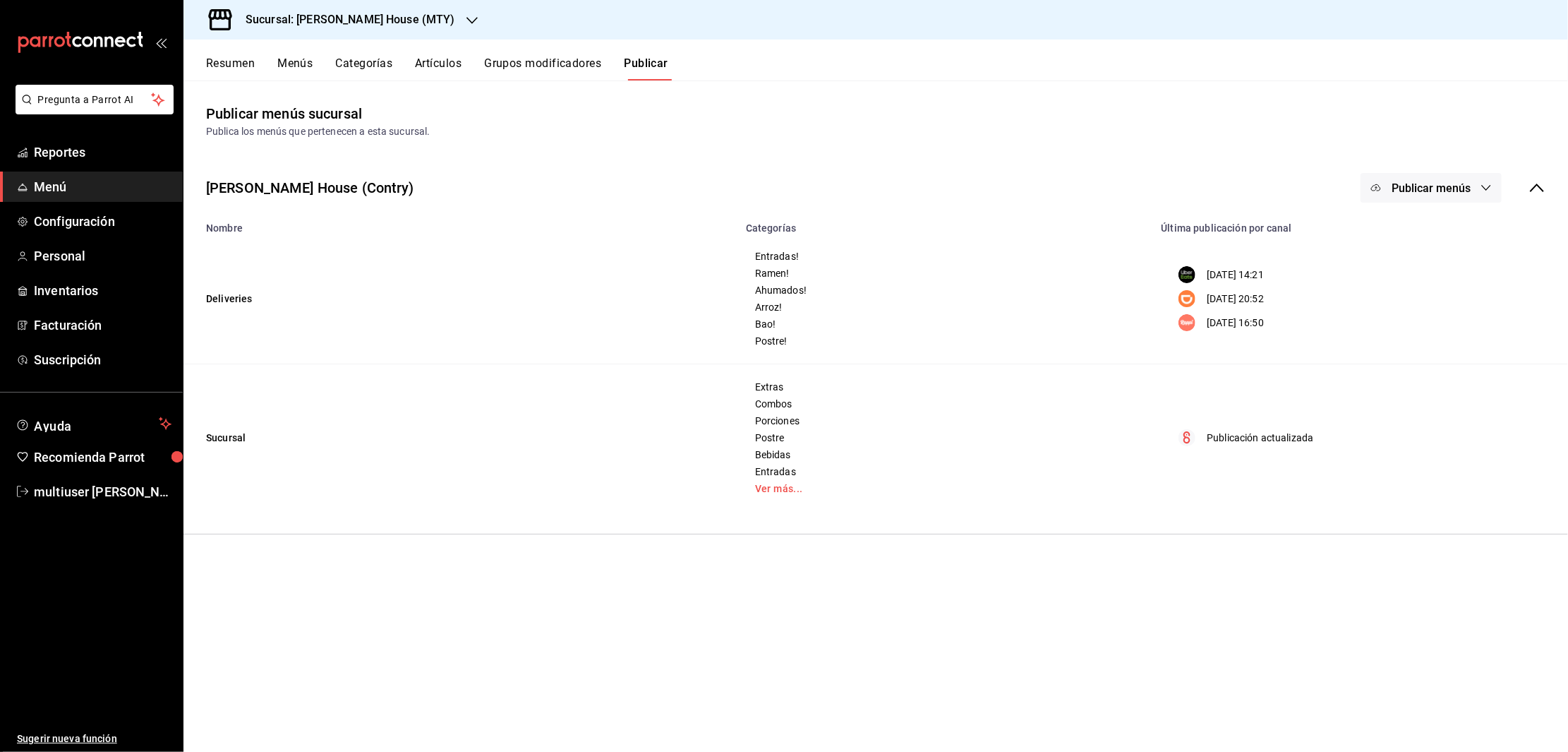
click at [513, 68] on button "Grupos modificadores" at bounding box center [542, 69] width 117 height 24
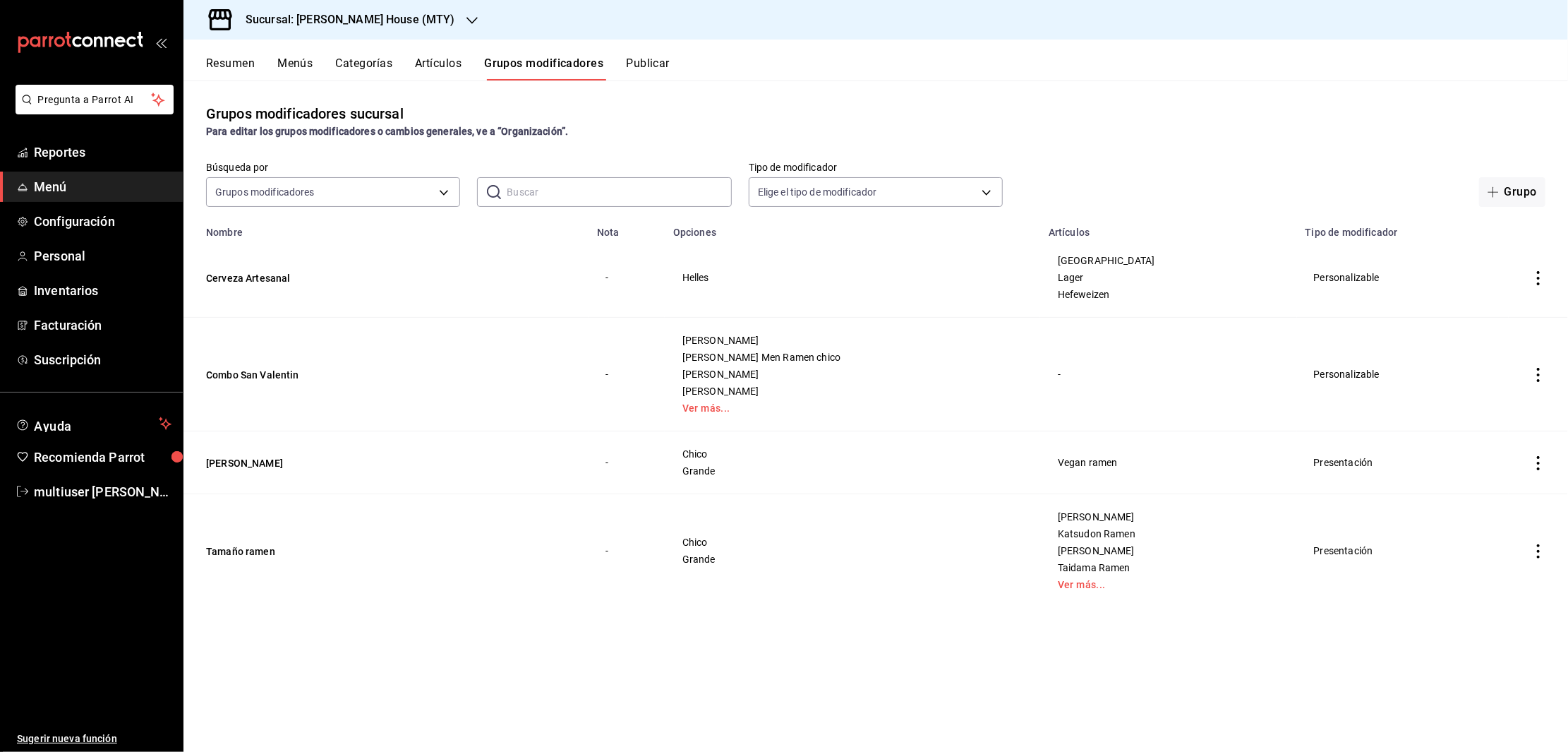
click at [1538, 279] on icon "actions" at bounding box center [1539, 278] width 14 height 14
click at [1474, 267] on div at bounding box center [784, 376] width 1568 height 752
click at [1546, 276] on td "simple table" at bounding box center [1539, 278] width 60 height 80
click at [1538, 276] on icon "actions" at bounding box center [1539, 278] width 14 height 14
click at [1500, 308] on span "Editar" at bounding box center [1496, 311] width 37 height 15
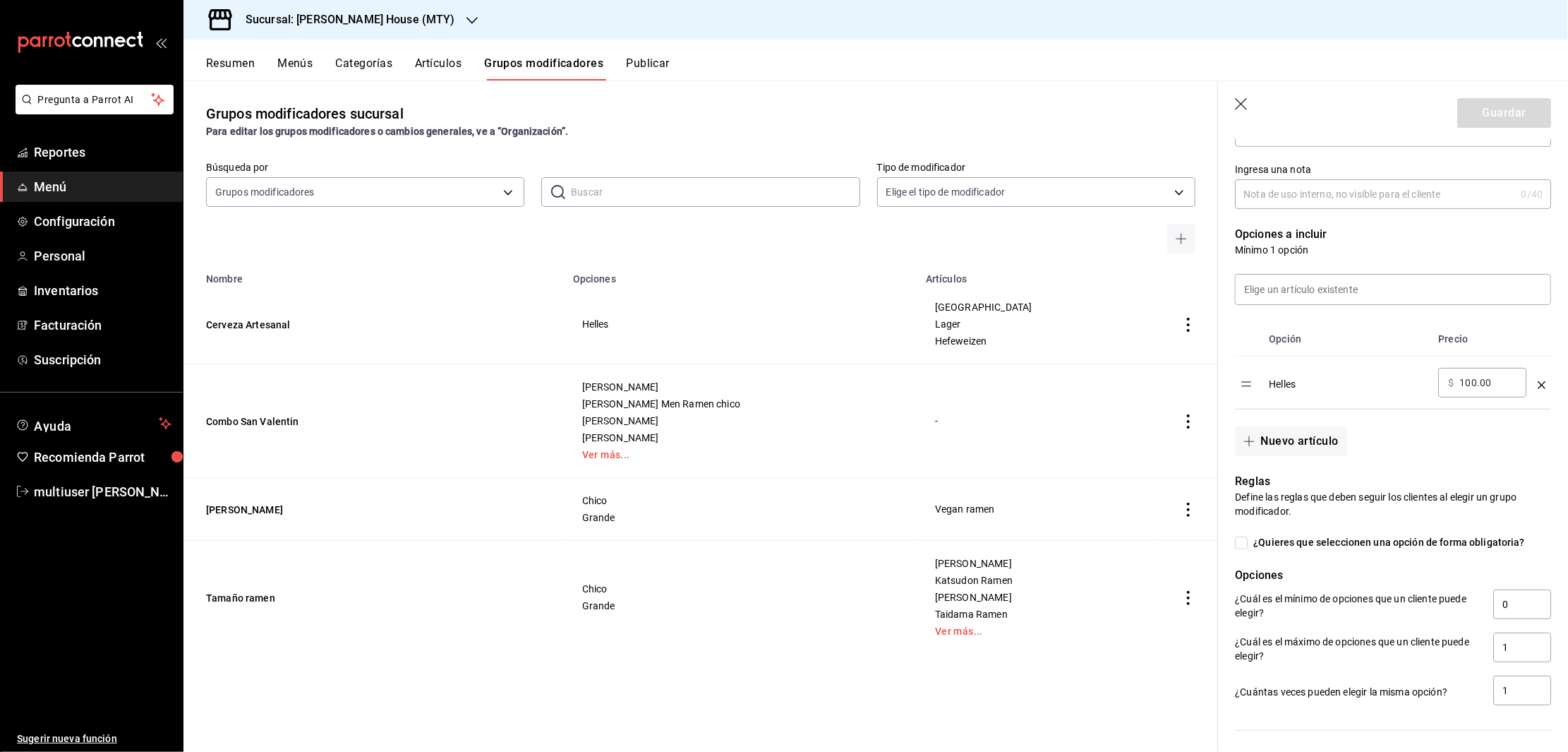
scroll to position [265, 0]
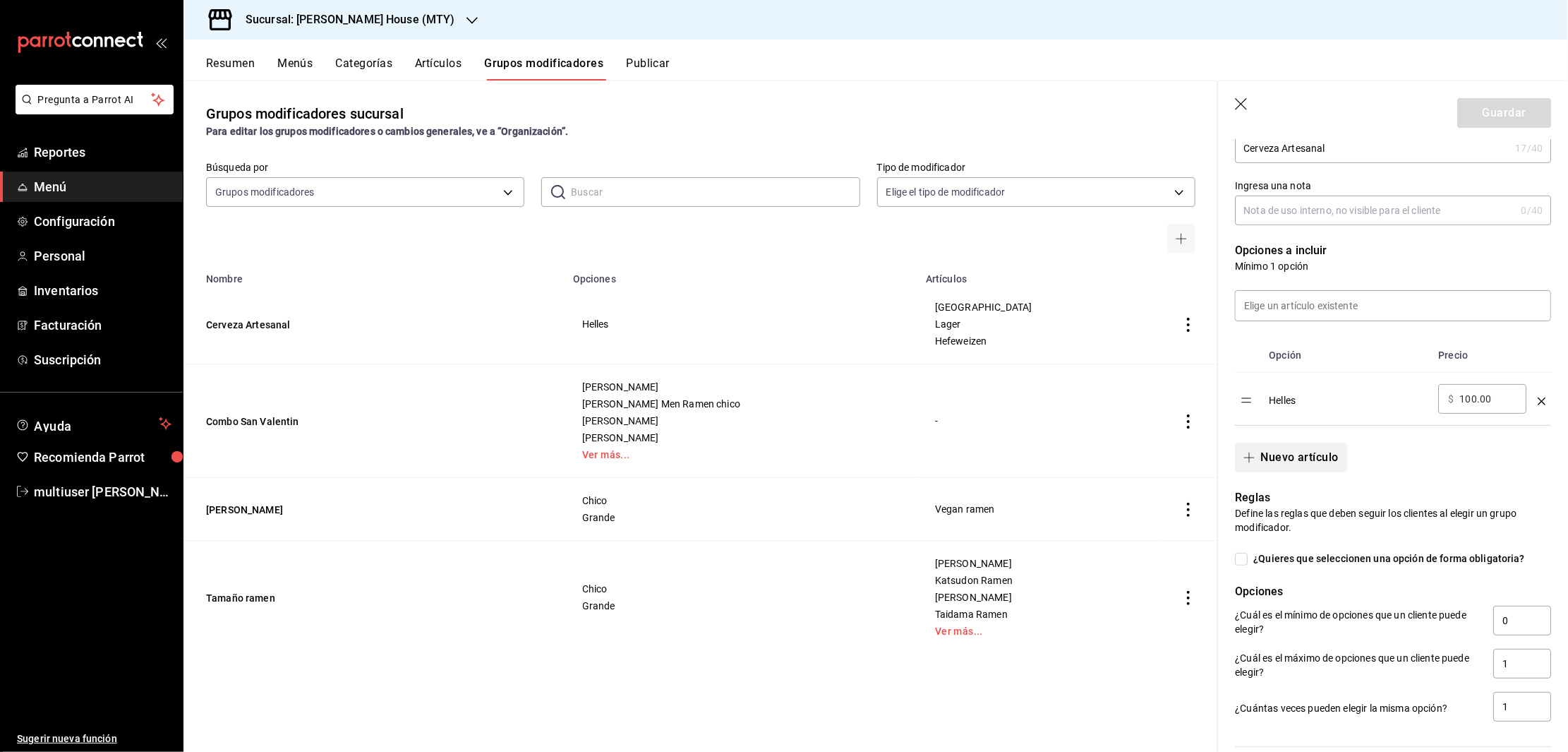
click at [1287, 470] on button "Nuevo artículo" at bounding box center [1291, 457] width 112 height 29
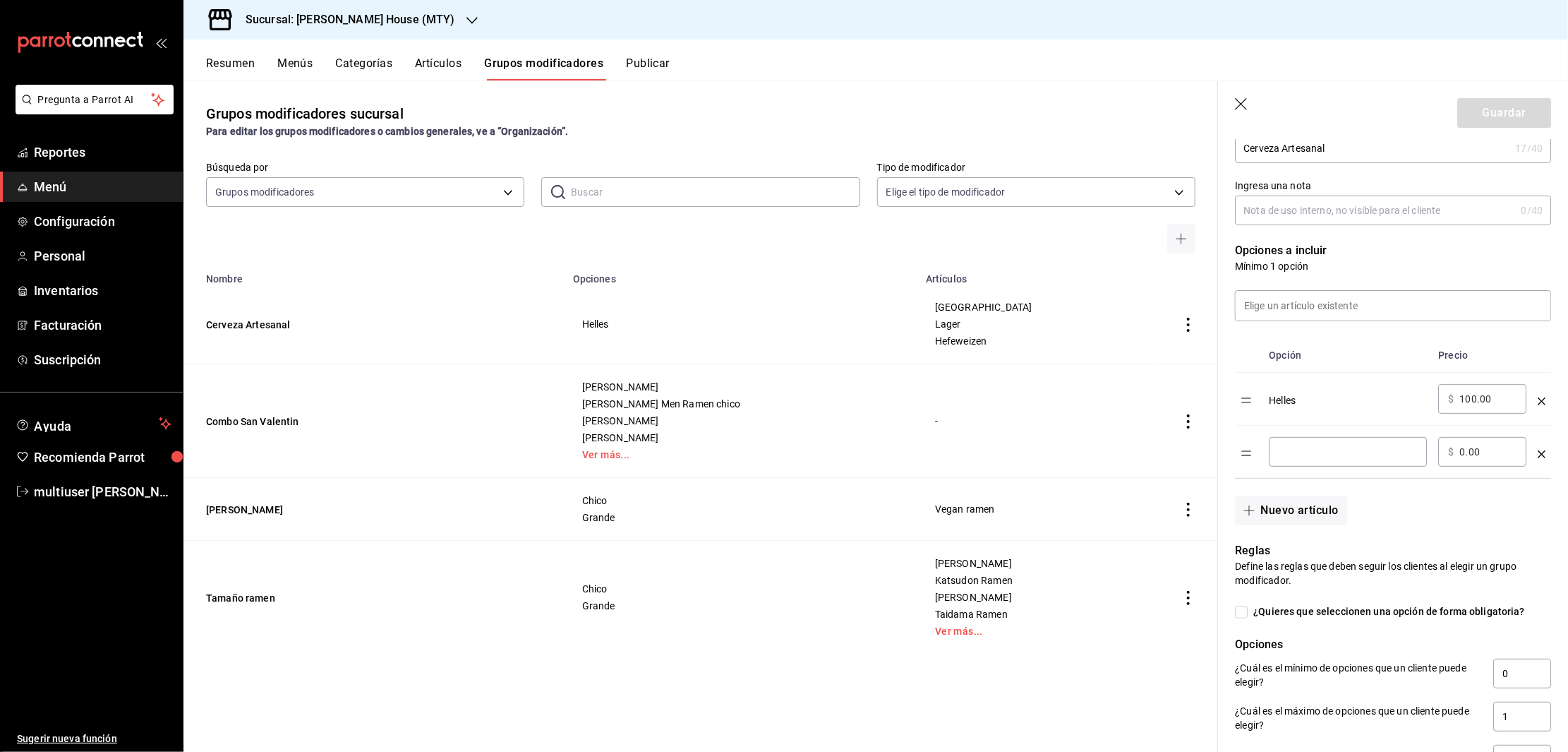
click at [1309, 459] on input "optionsTable" at bounding box center [1348, 452] width 138 height 14
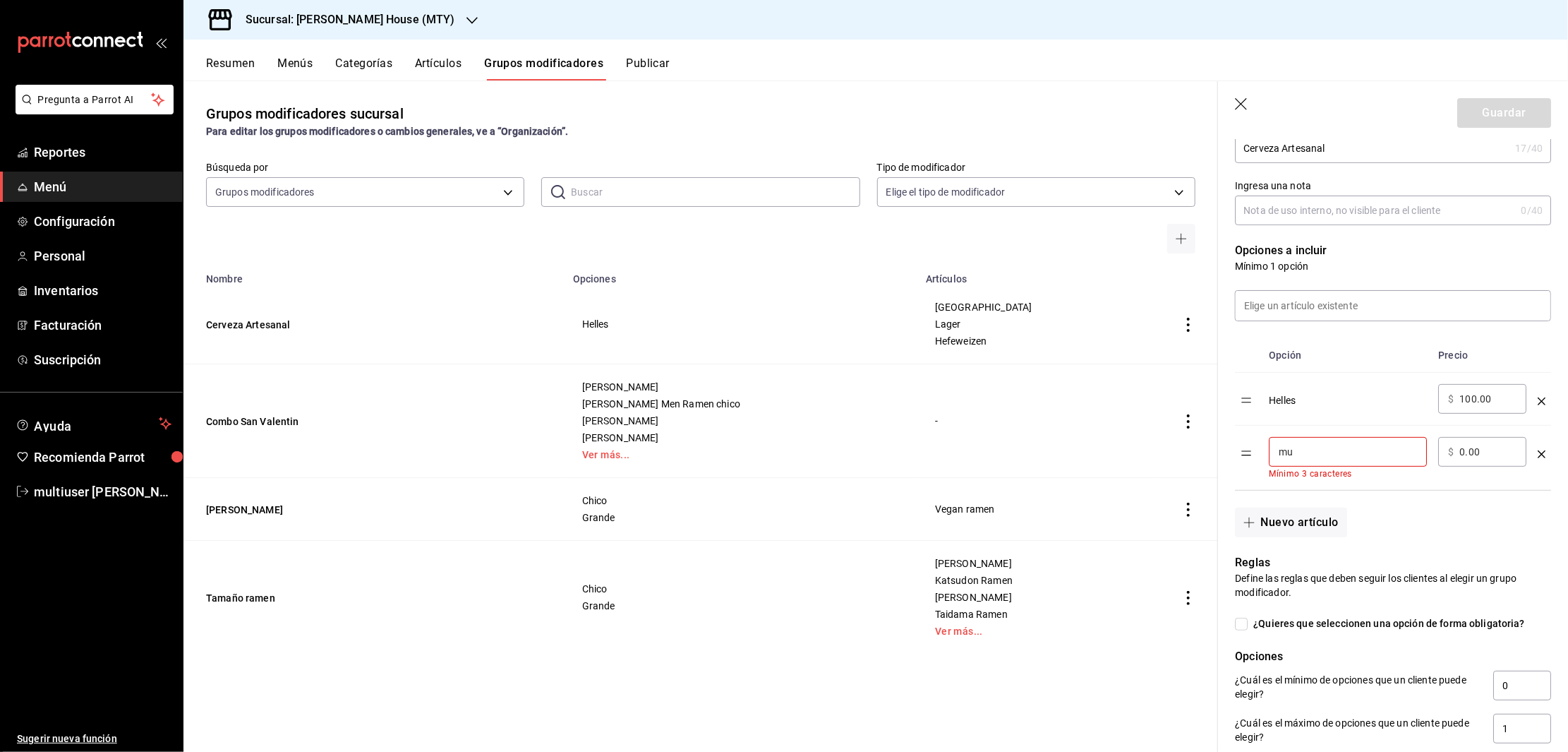
type input "m"
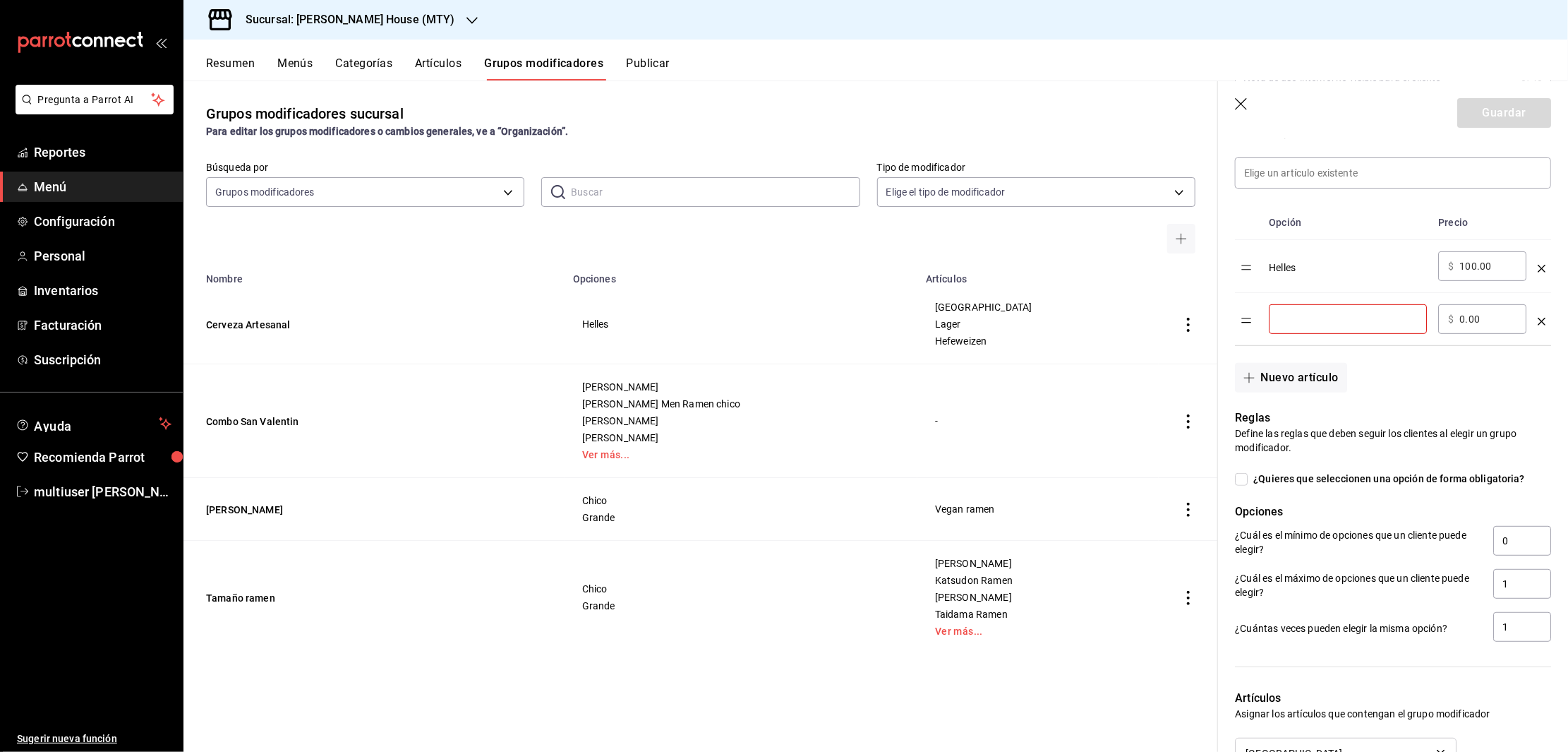
scroll to position [390, 0]
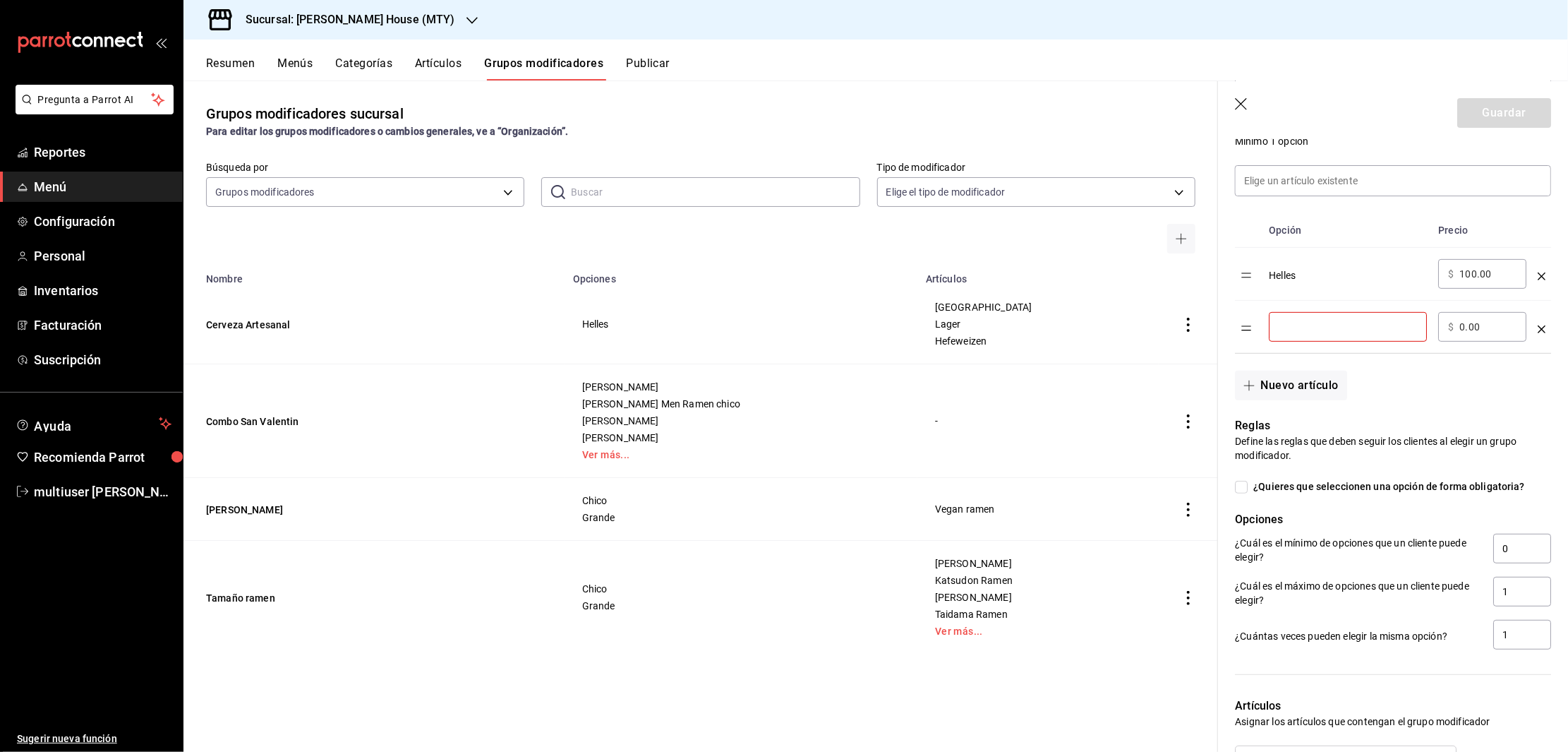
click at [1313, 334] on input "optionsTable" at bounding box center [1348, 326] width 138 height 14
type input "[GEOGRAPHIC_DATA]"
click at [1499, 334] on input "0.00" at bounding box center [1488, 326] width 57 height 14
type input "0.00"
type input "100.00"
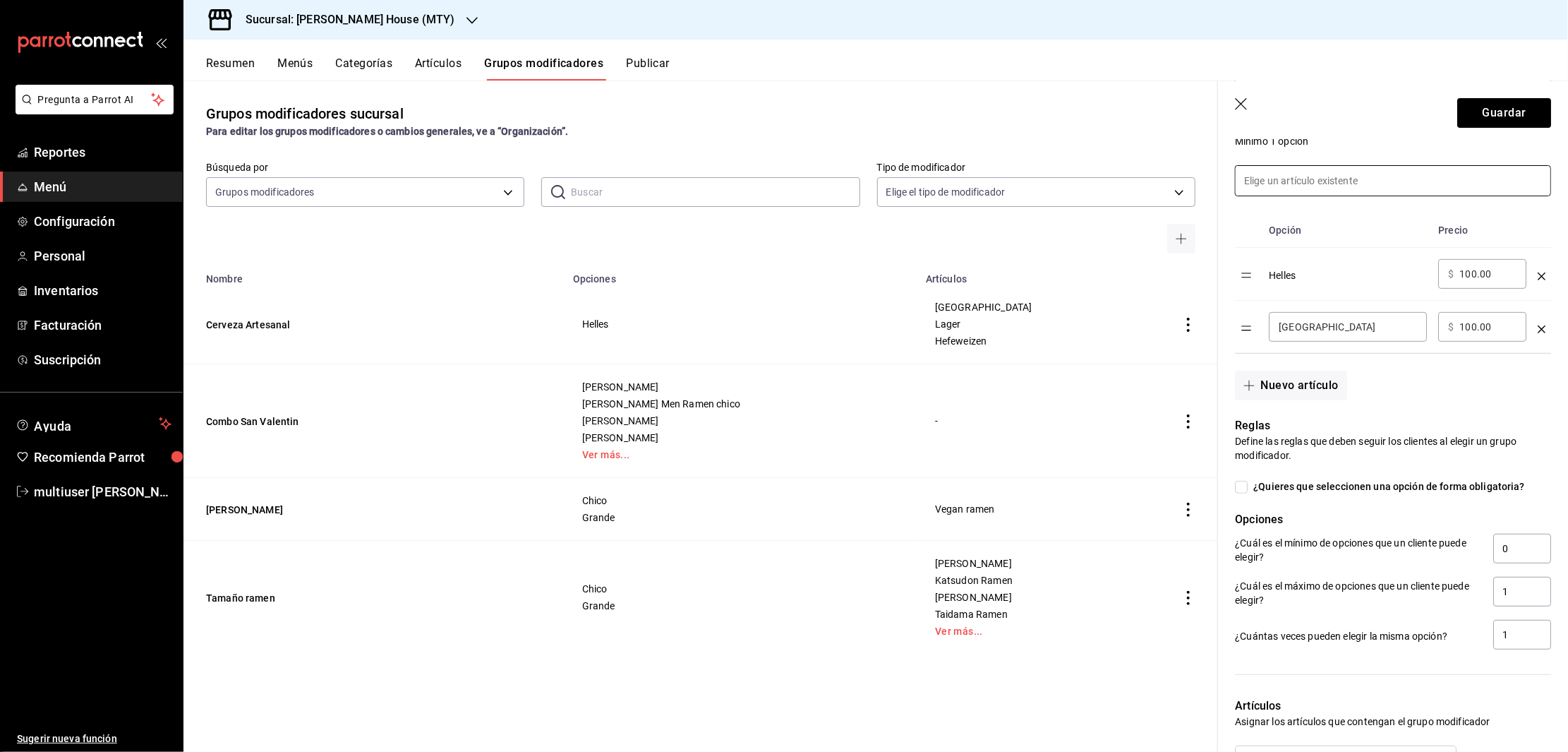
click at [1317, 191] on input at bounding box center [1393, 180] width 315 height 29
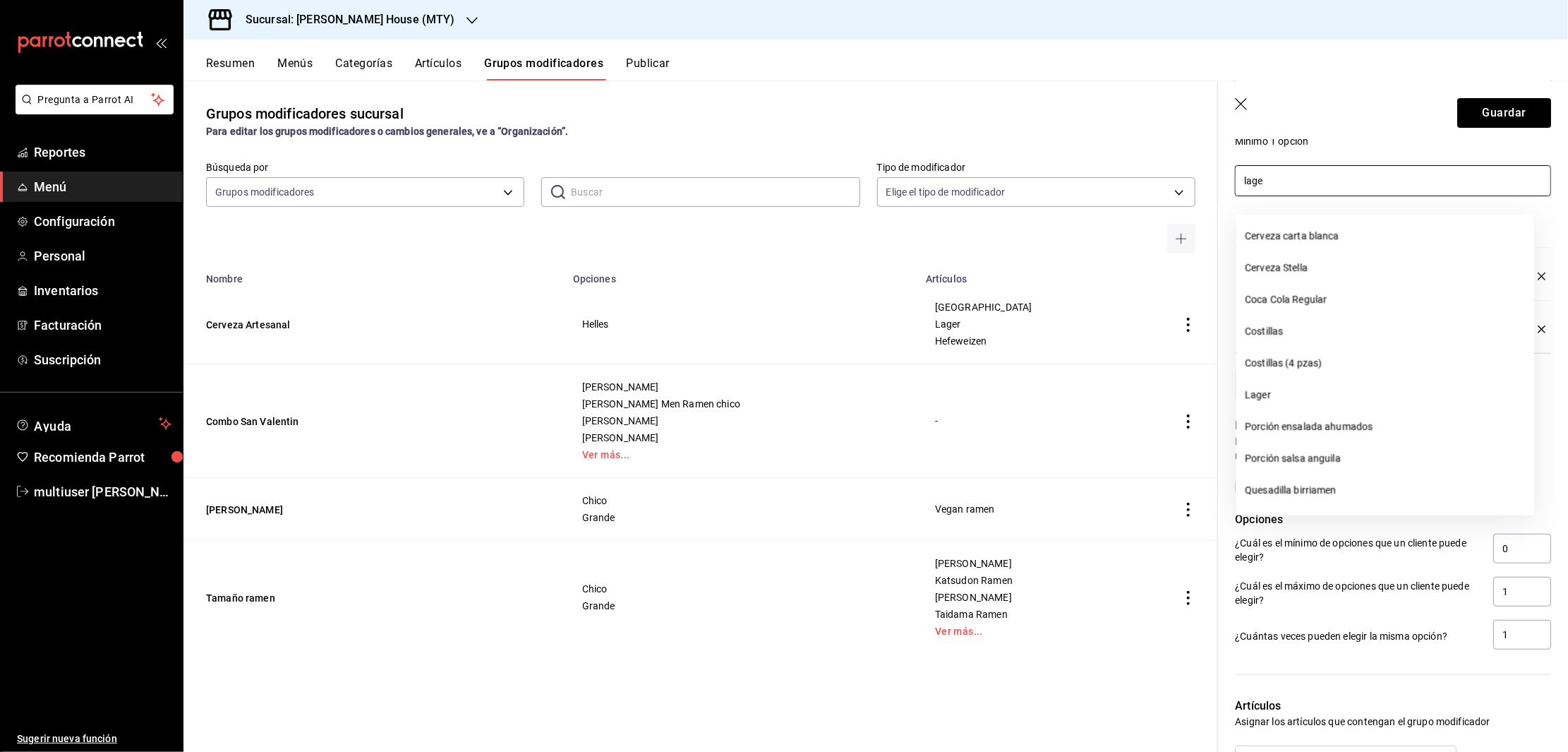
type input "lager"
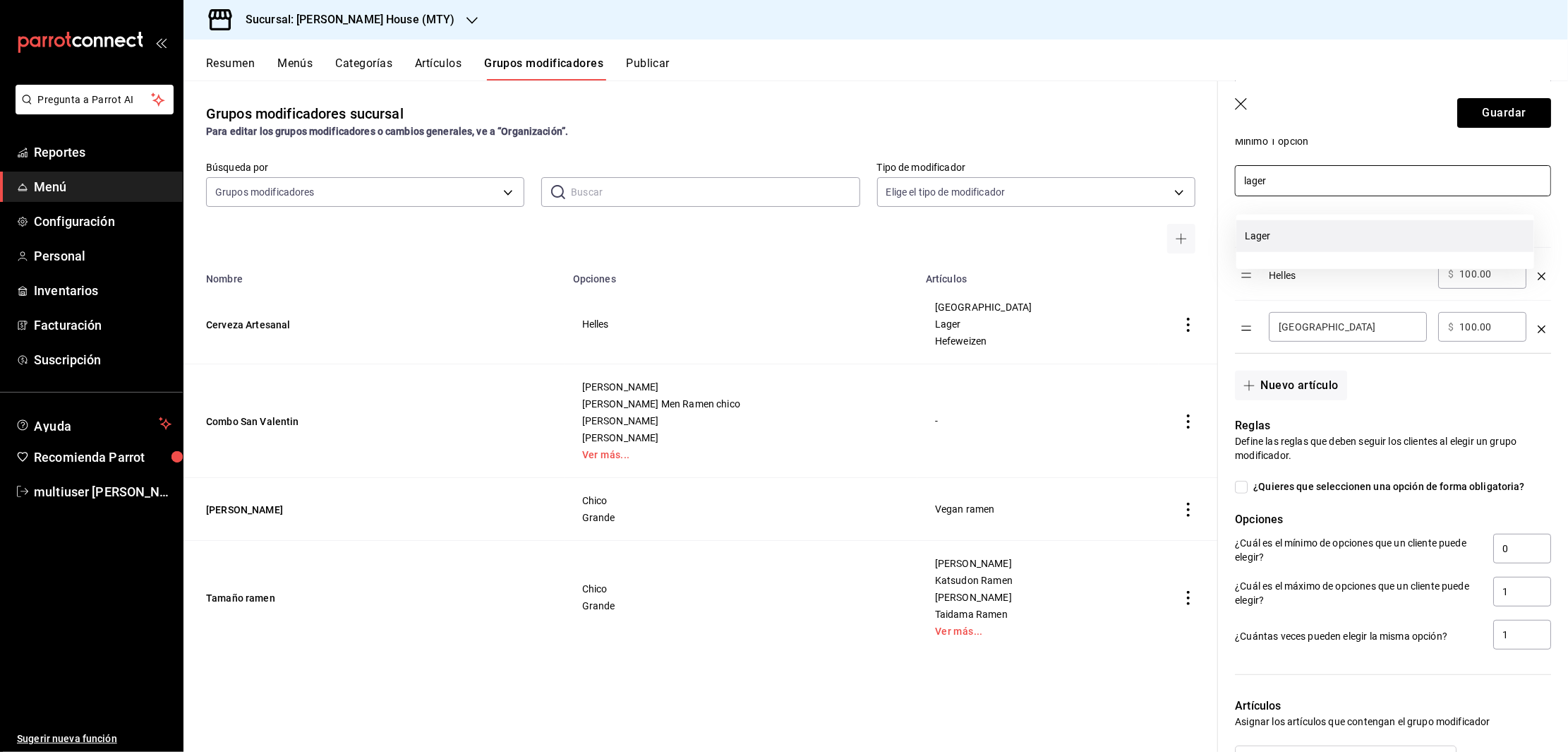
click at [1285, 236] on li "Lager" at bounding box center [1385, 236] width 297 height 32
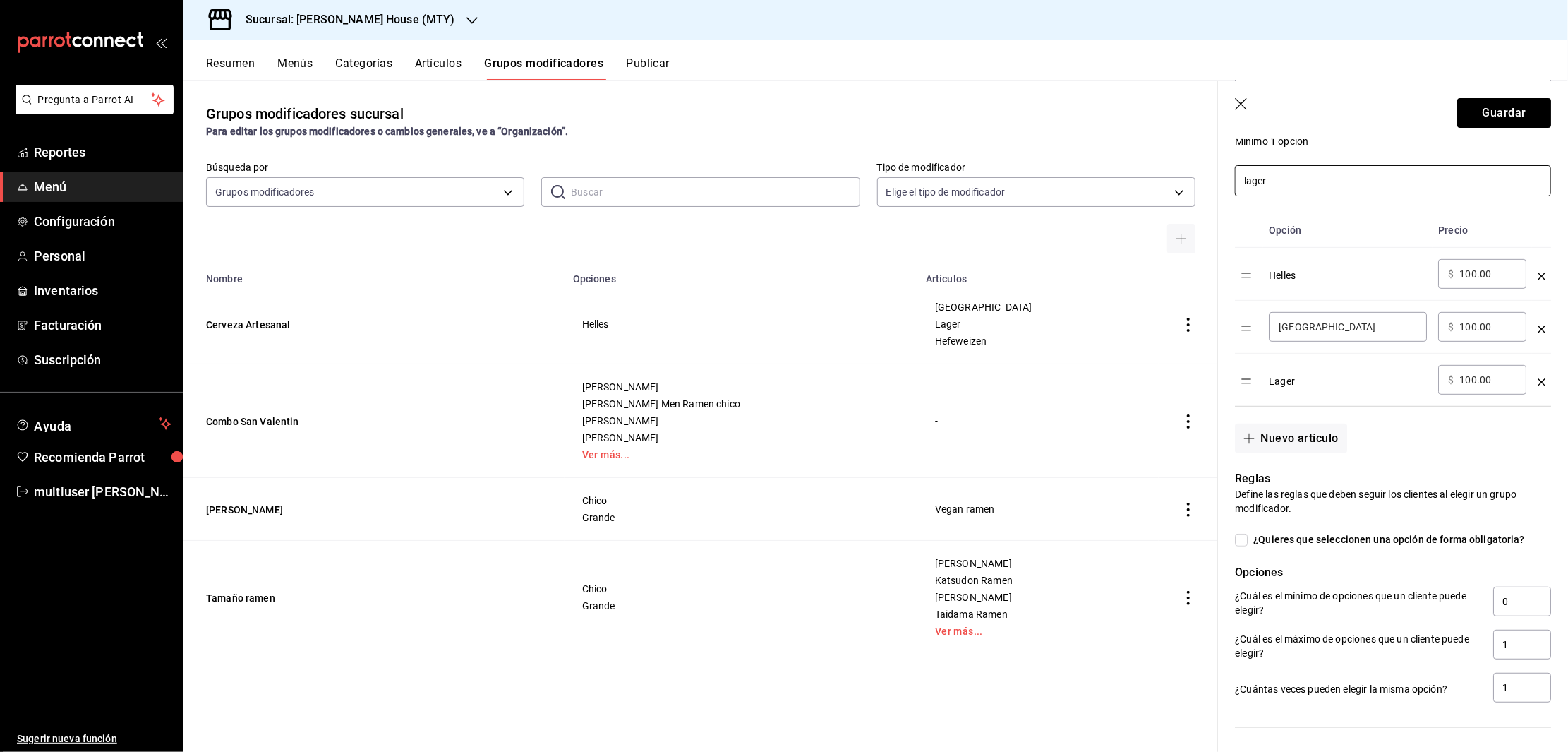
drag, startPoint x: 1339, startPoint y: 202, endPoint x: 1228, endPoint y: 208, distance: 111.2
click at [1228, 196] on div "lager" at bounding box center [1384, 172] width 333 height 48
click at [1278, 245] on li "Hefeweizen" at bounding box center [1385, 236] width 297 height 32
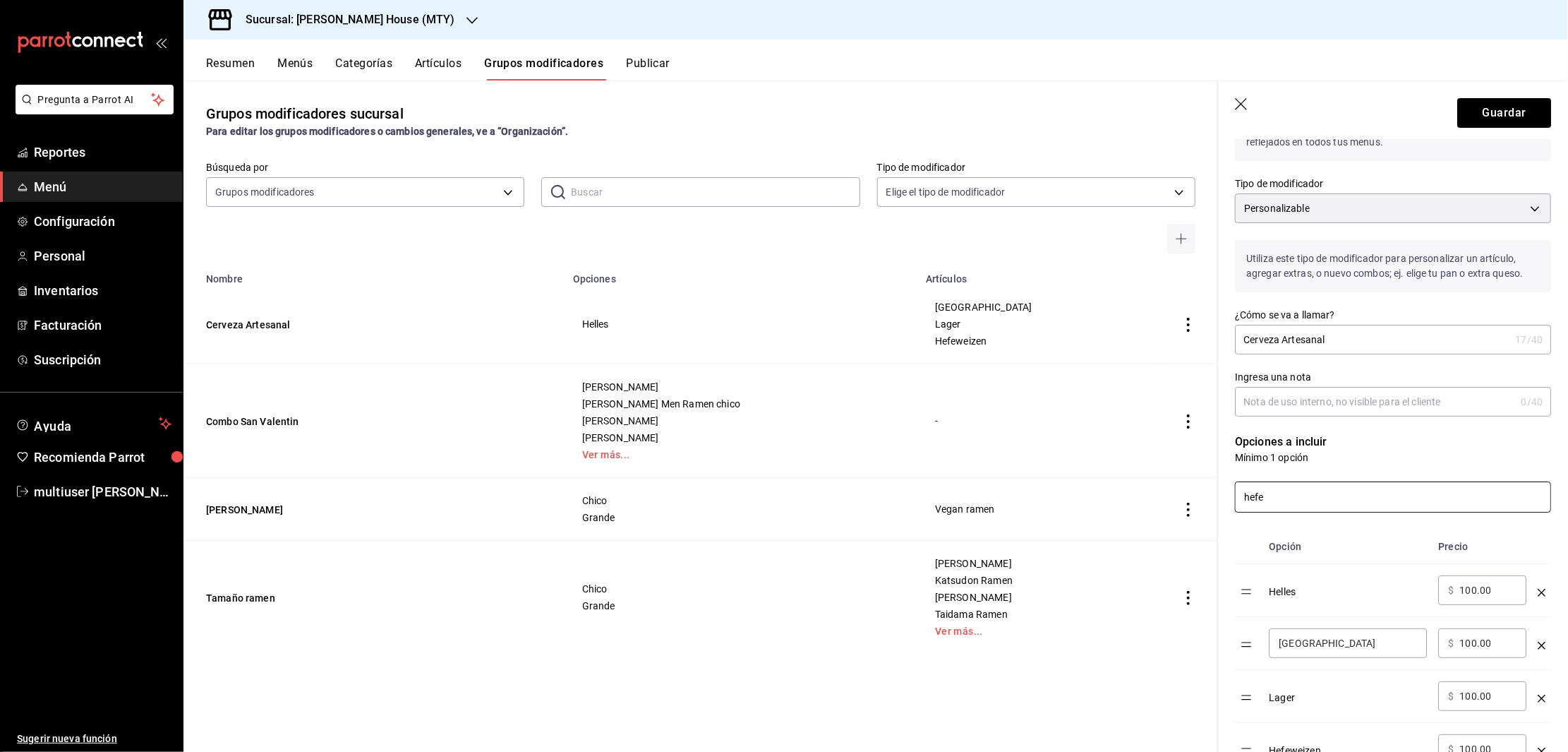
scroll to position [48, 0]
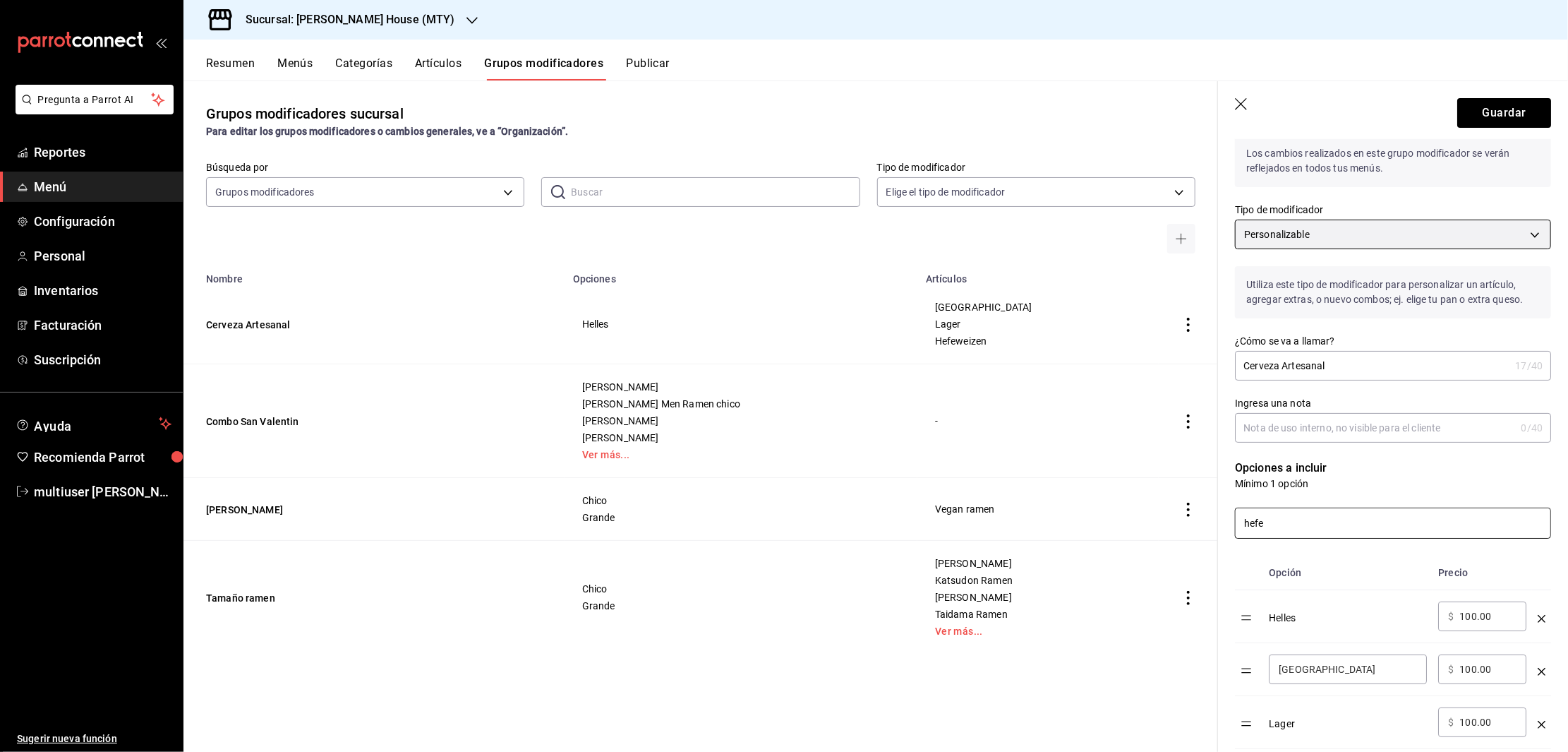
type input "hefe"
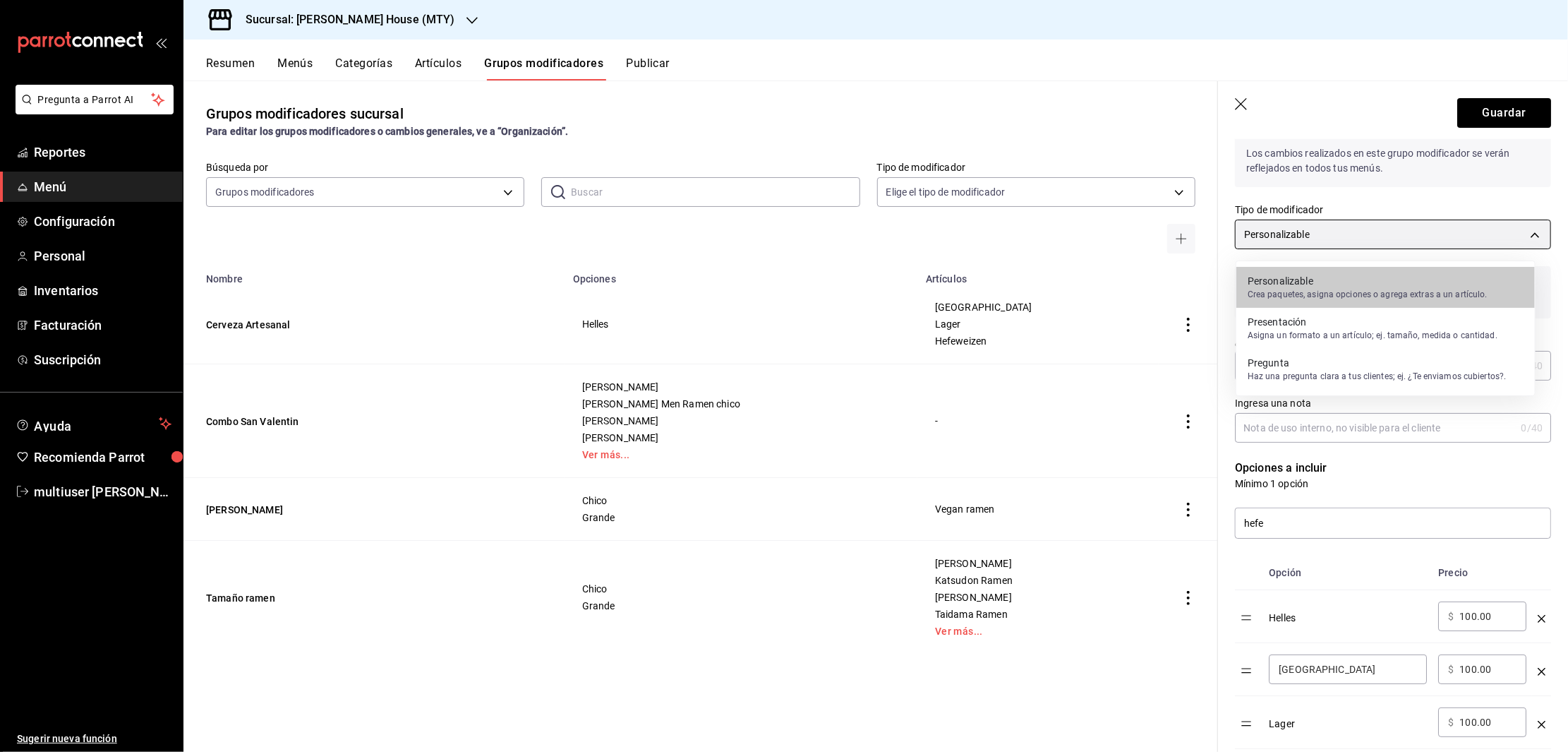
click at [1478, 236] on body "Pregunta a Parrot AI Reportes Menú Configuración Personal Inventarios Facturaci…" at bounding box center [784, 376] width 1568 height 752
click at [1196, 261] on div at bounding box center [784, 376] width 1568 height 752
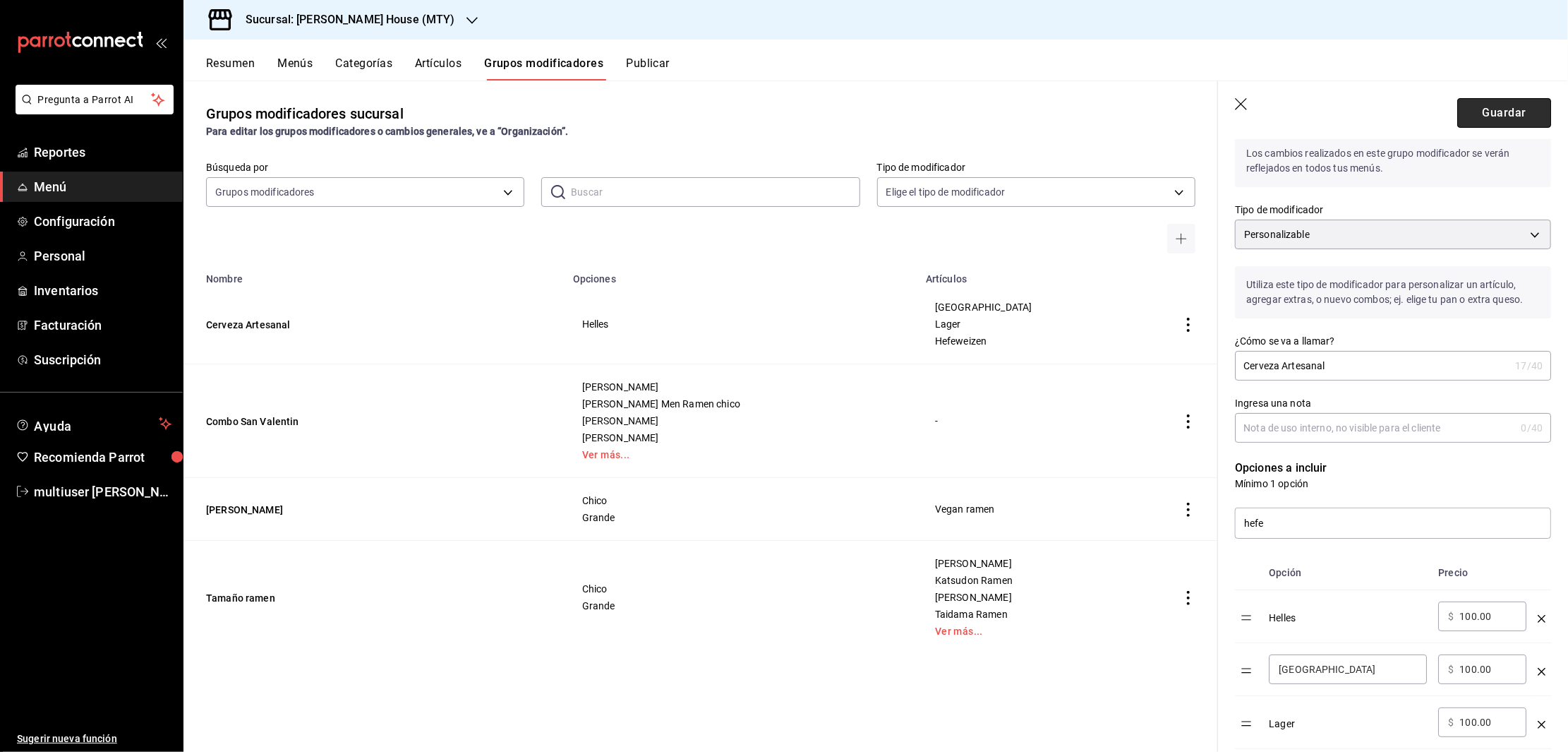
click at [1483, 111] on button "Guardar" at bounding box center [1504, 112] width 94 height 29
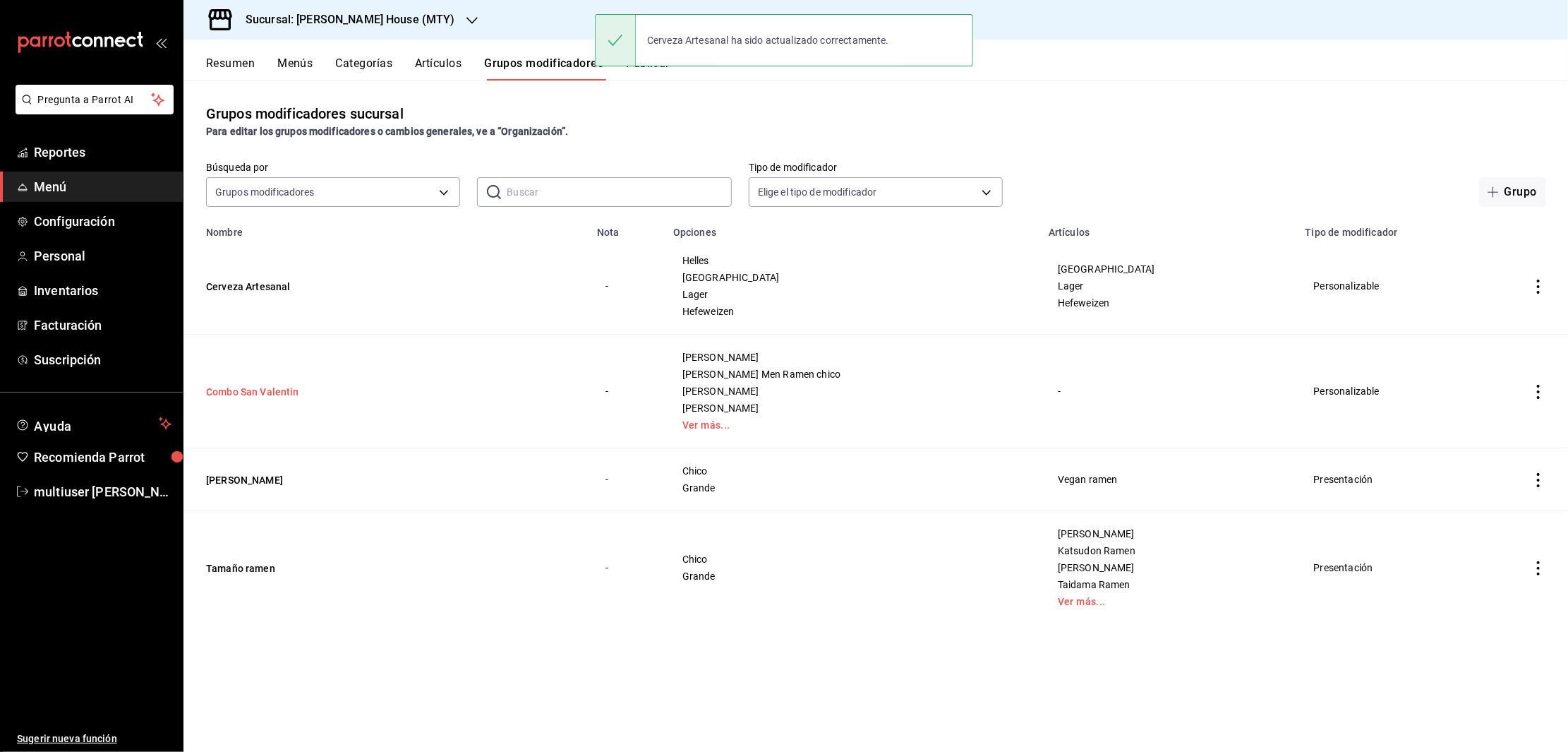
click at [272, 394] on button "Combo San Valentin" at bounding box center [291, 391] width 169 height 14
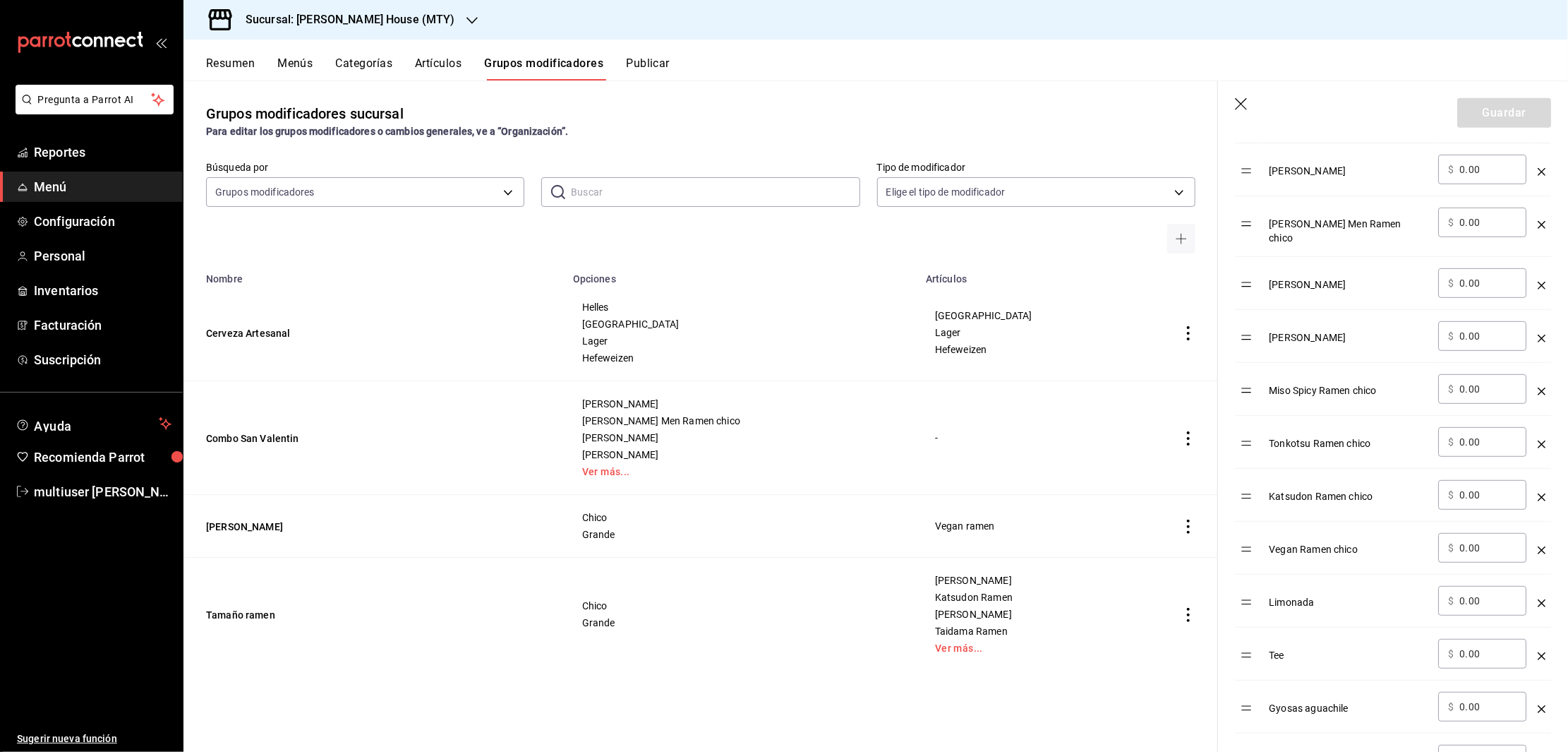
scroll to position [54, 0]
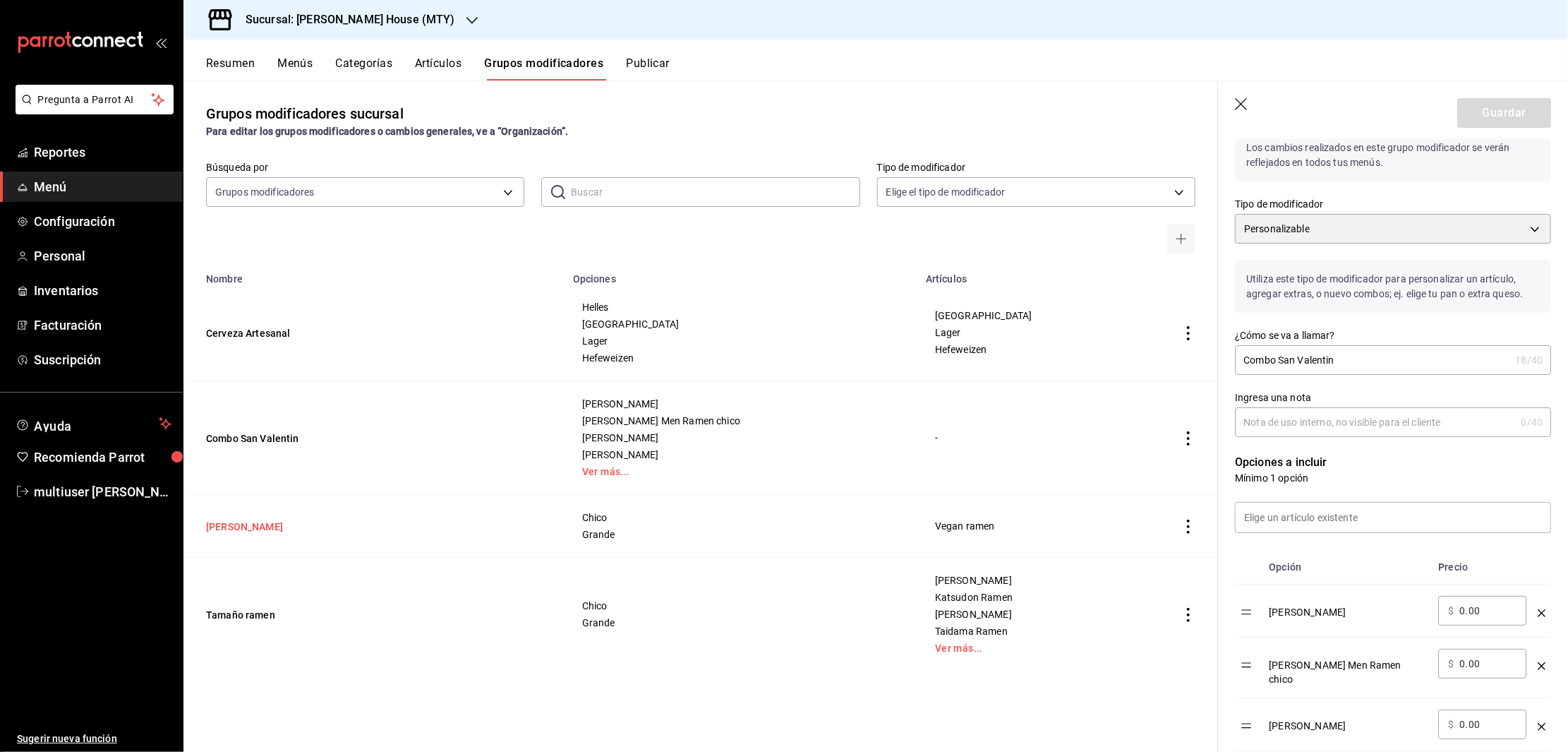
click at [246, 524] on button "[PERSON_NAME]" at bounding box center [291, 526] width 169 height 14
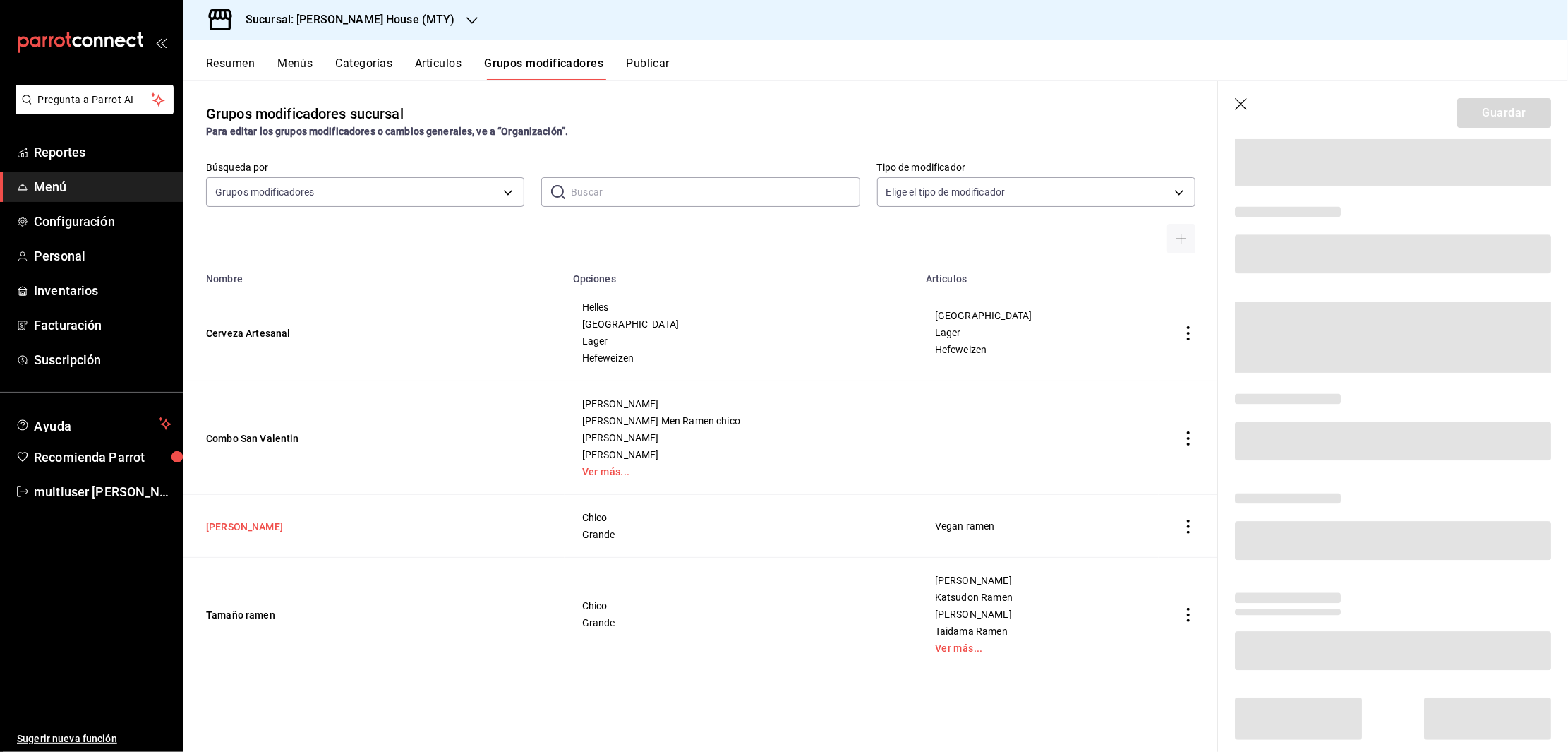
scroll to position [47, 0]
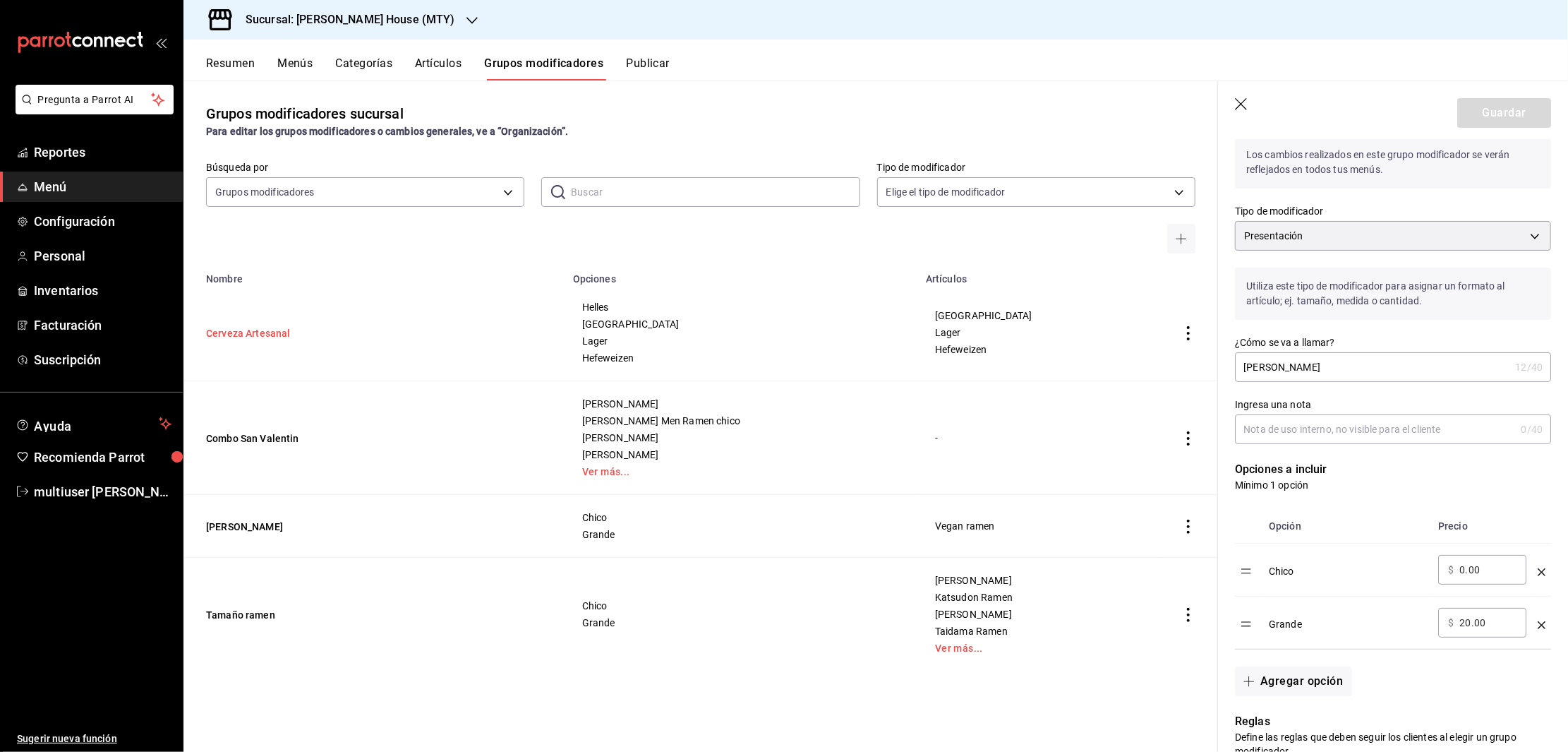
click at [252, 334] on button "Cerveza Artesanal" at bounding box center [291, 333] width 169 height 14
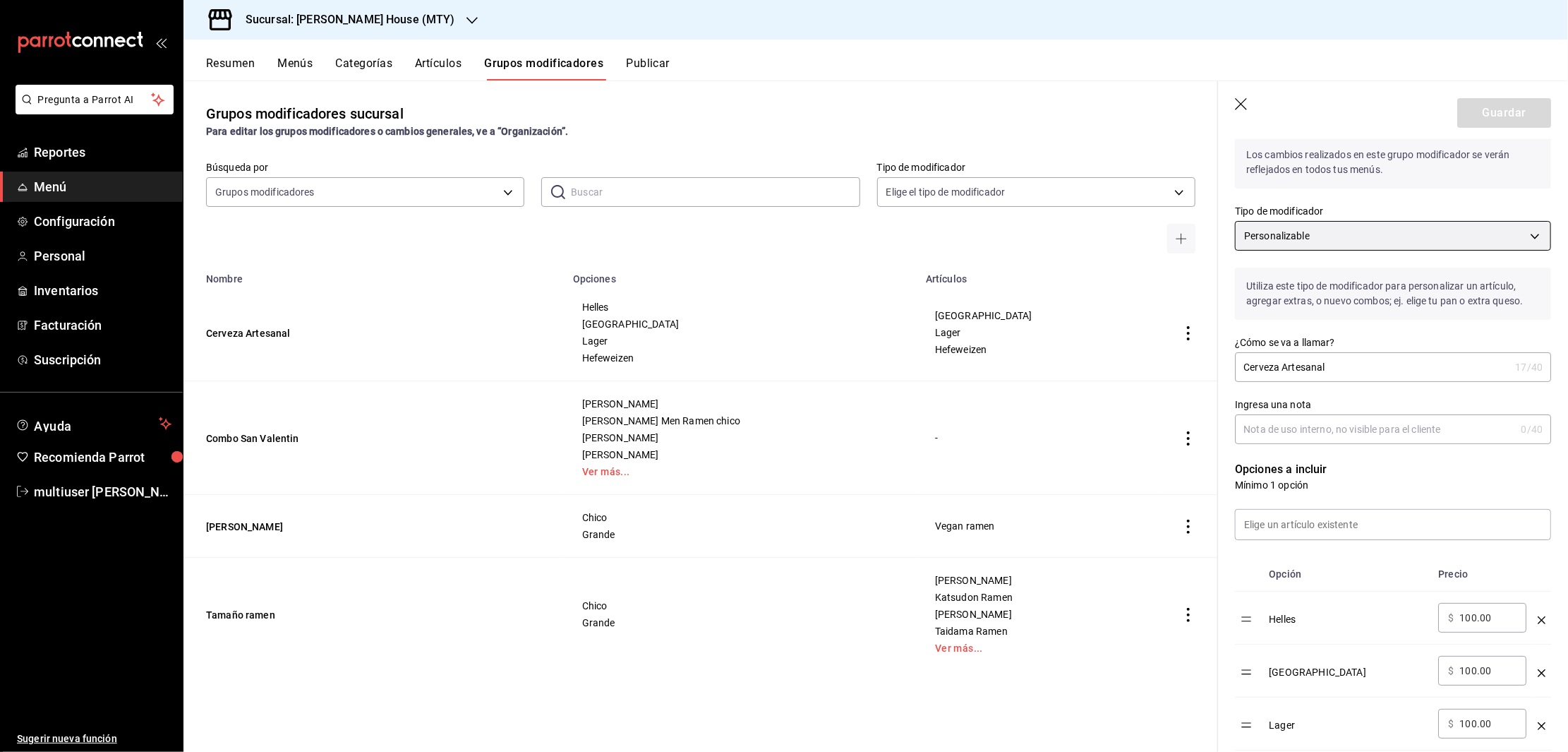
click at [1434, 232] on body "Pregunta a Parrot AI Reportes Menú Configuración Personal Inventarios Facturaci…" at bounding box center [784, 376] width 1568 height 752
click at [1300, 327] on p "Presentación" at bounding box center [1372, 323] width 250 height 14
type input "CUSTOMIZABLE"
click at [1360, 378] on input "Cerveza Artesanal" at bounding box center [1372, 366] width 275 height 28
click at [1366, 427] on div "Ingresa una nota 0 /40 Ingresa una nota" at bounding box center [1393, 421] width 316 height 45
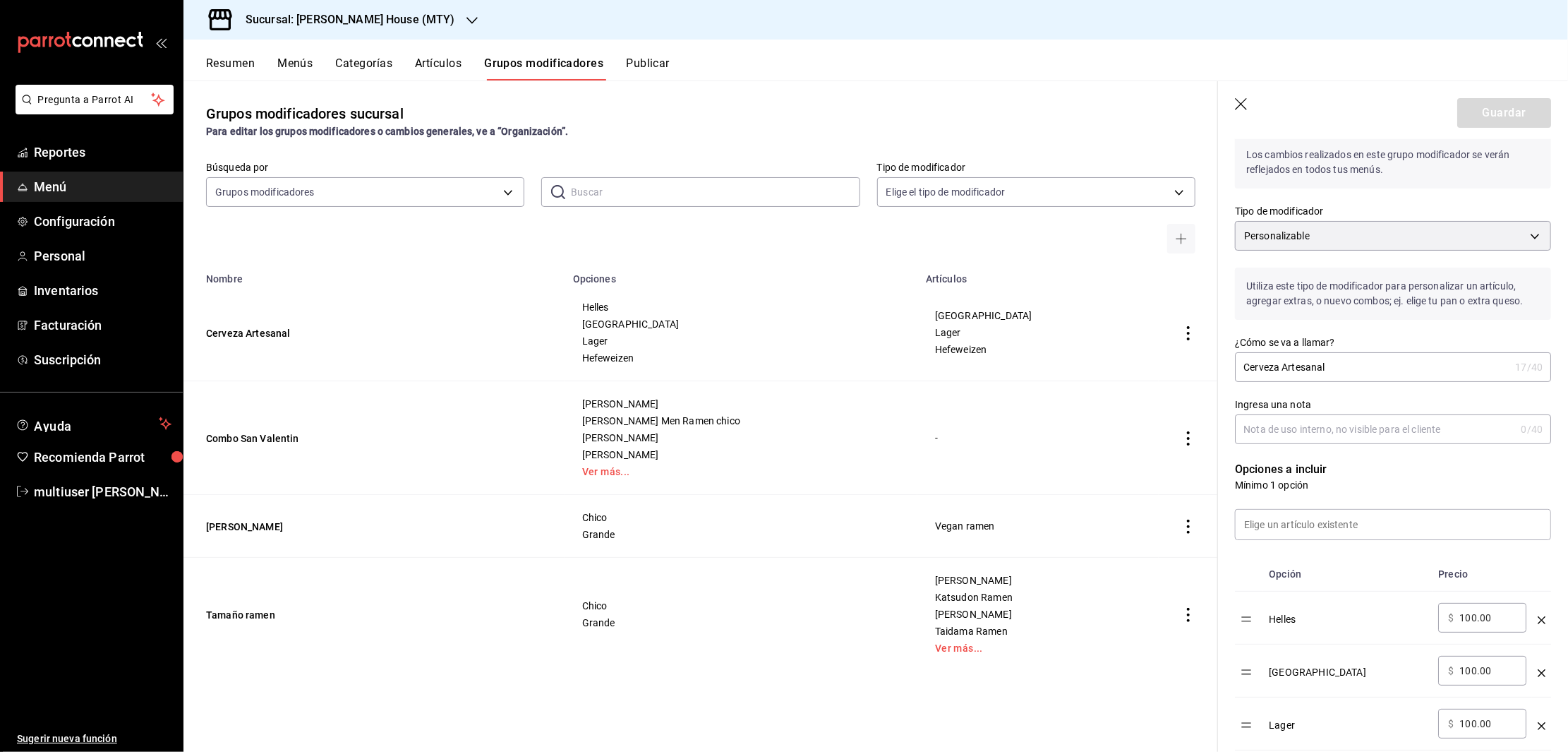
click at [1367, 433] on input "Ingresa una nota" at bounding box center [1375, 429] width 280 height 28
type input "m"
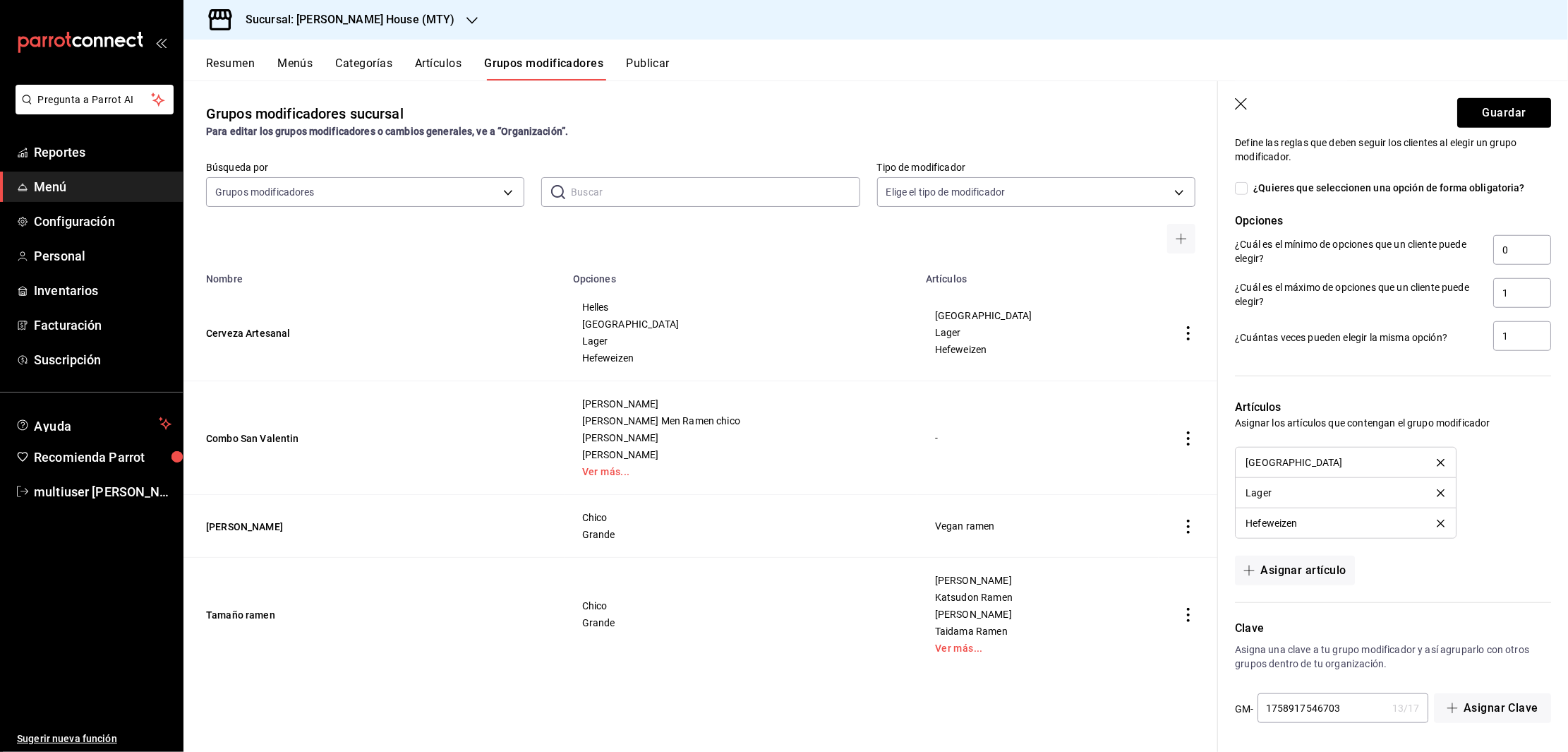
scroll to position [812, 0]
type input "Cerveza"
click at [1507, 288] on input "1" at bounding box center [1522, 291] width 58 height 29
type input "20"
click at [1499, 330] on input "1" at bounding box center [1522, 334] width 58 height 29
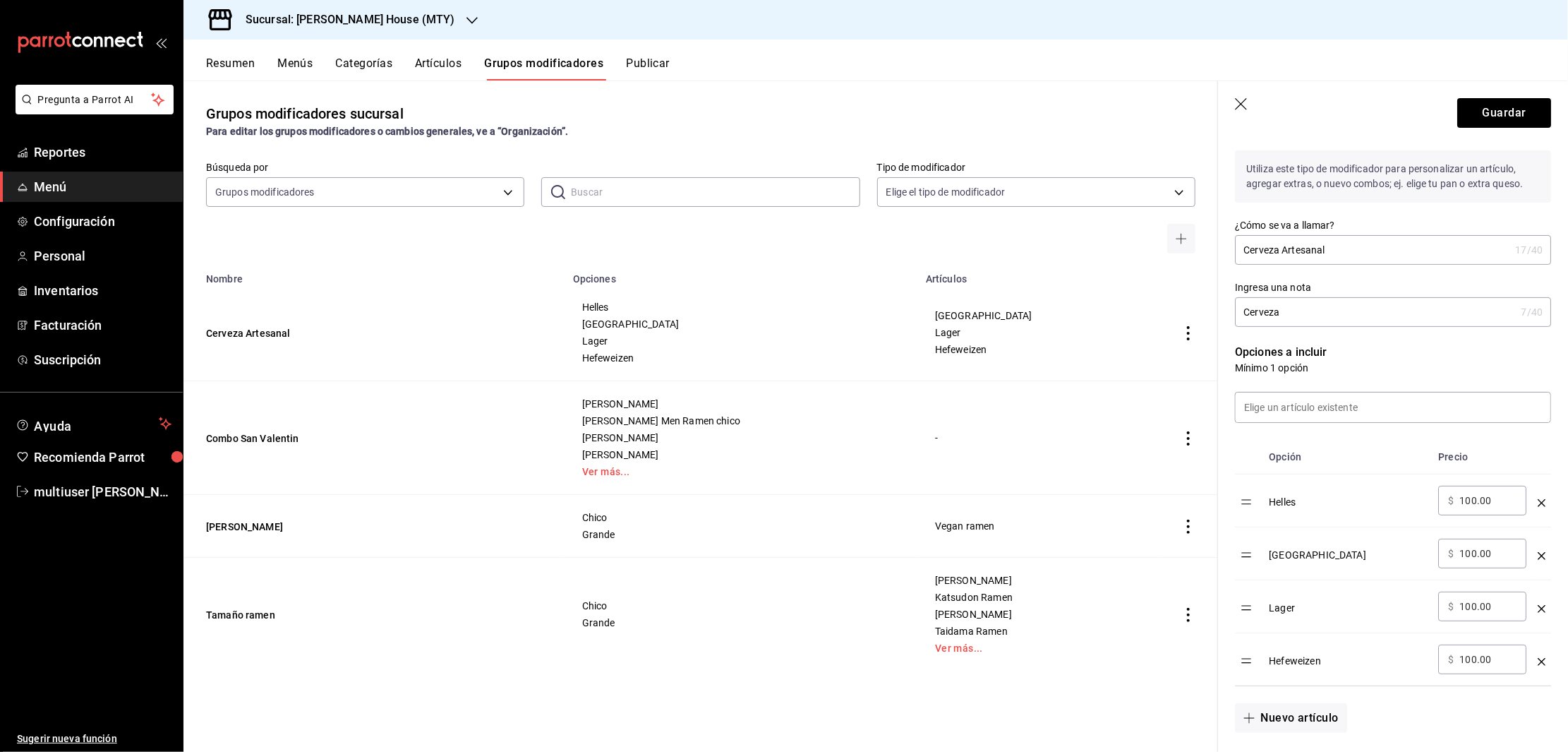
scroll to position [0, 0]
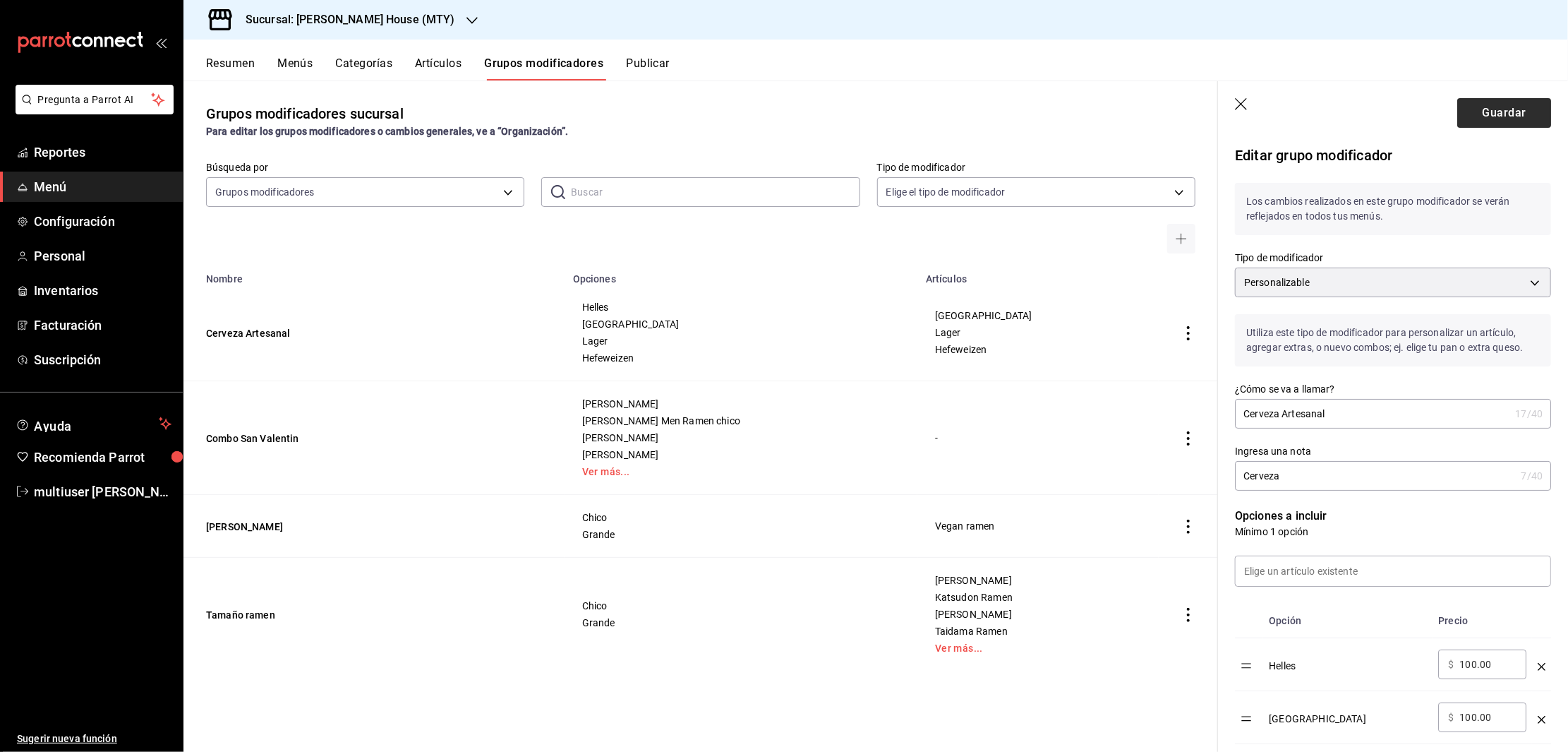
type input "20"
click at [1481, 120] on button "Guardar" at bounding box center [1504, 112] width 94 height 29
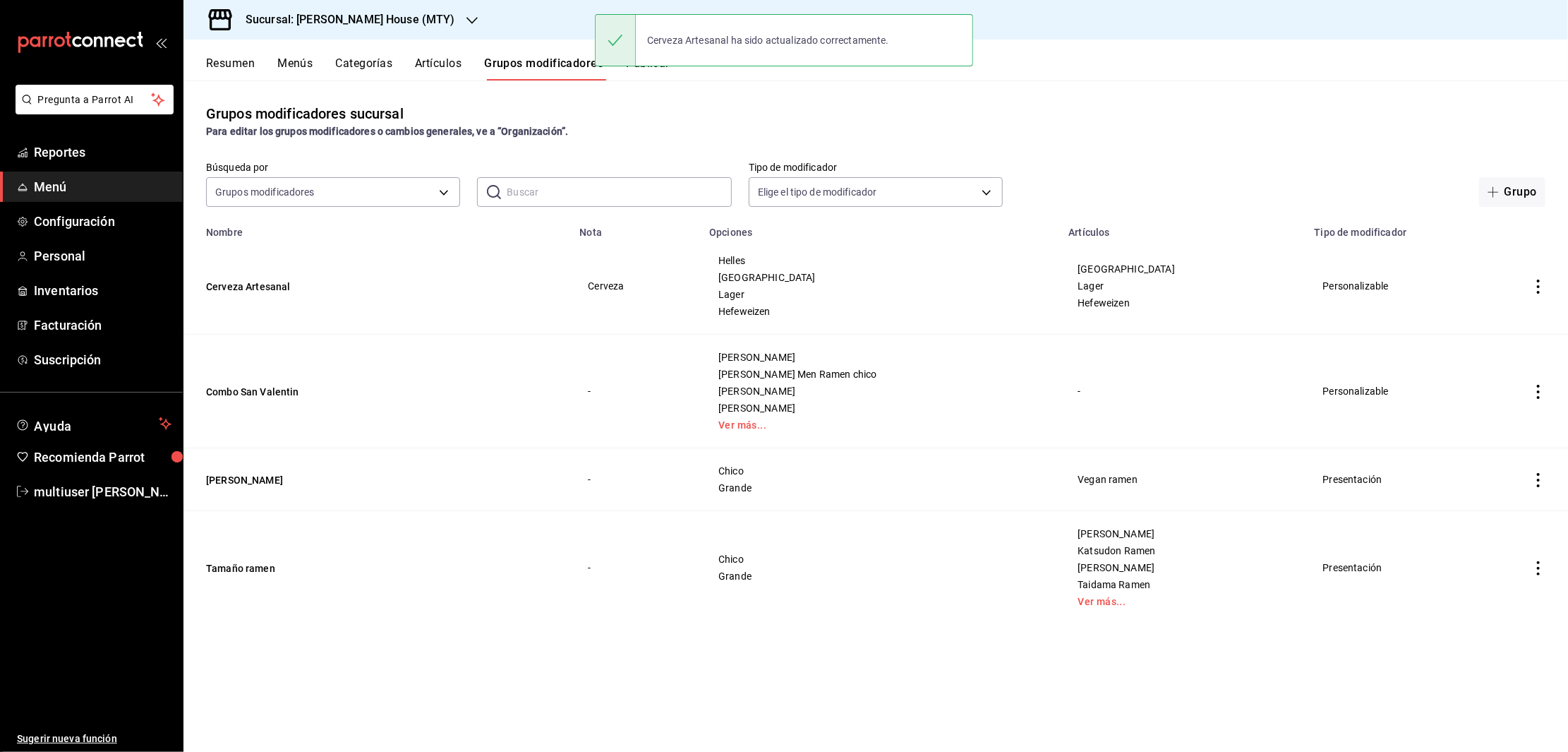
click at [648, 67] on div "Cerveza Artesanal ha sido actualizado correctamente." at bounding box center [784, 40] width 378 height 60
click at [662, 65] on button "Publicar" at bounding box center [648, 69] width 44 height 24
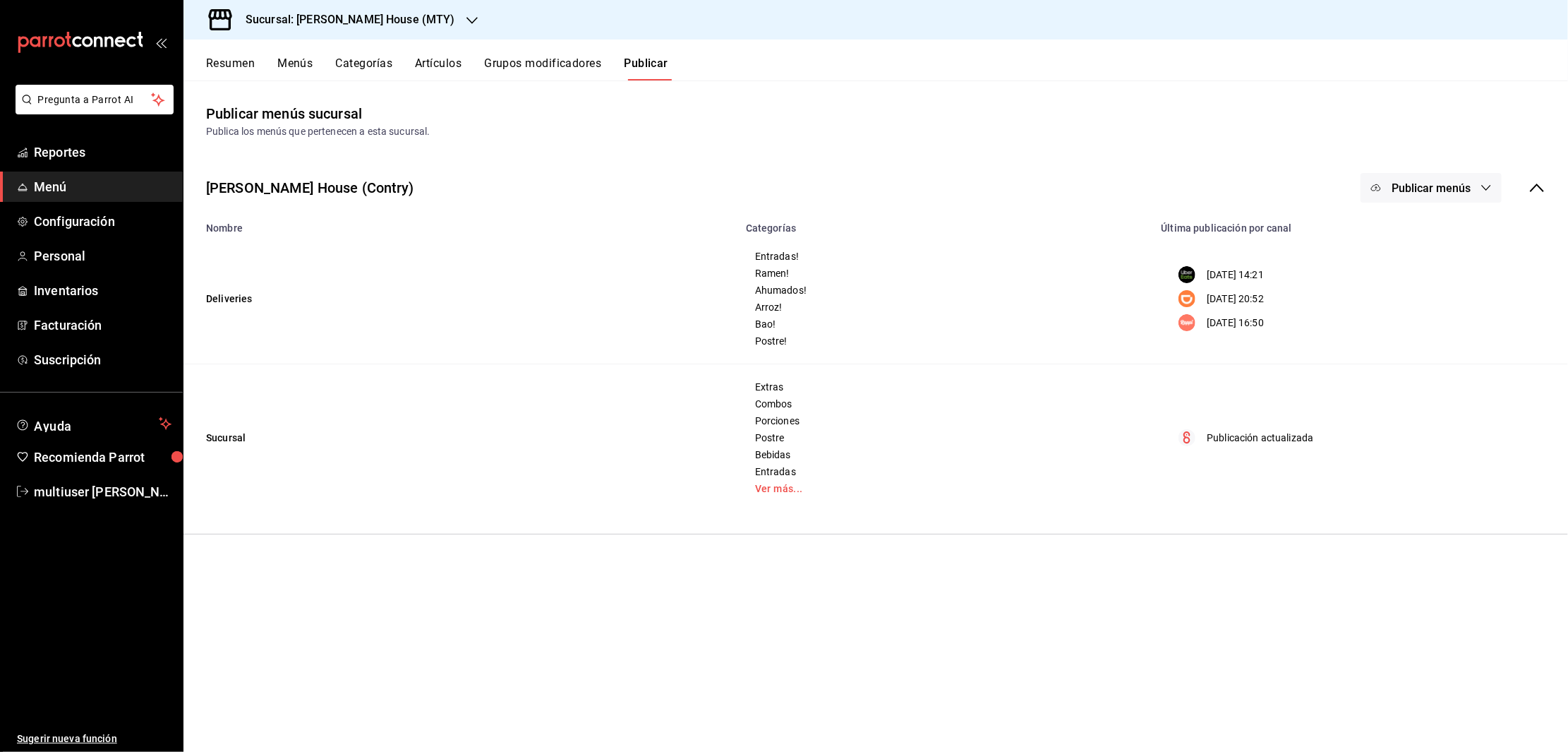
click at [556, 69] on button "Grupos modificadores" at bounding box center [542, 69] width 117 height 24
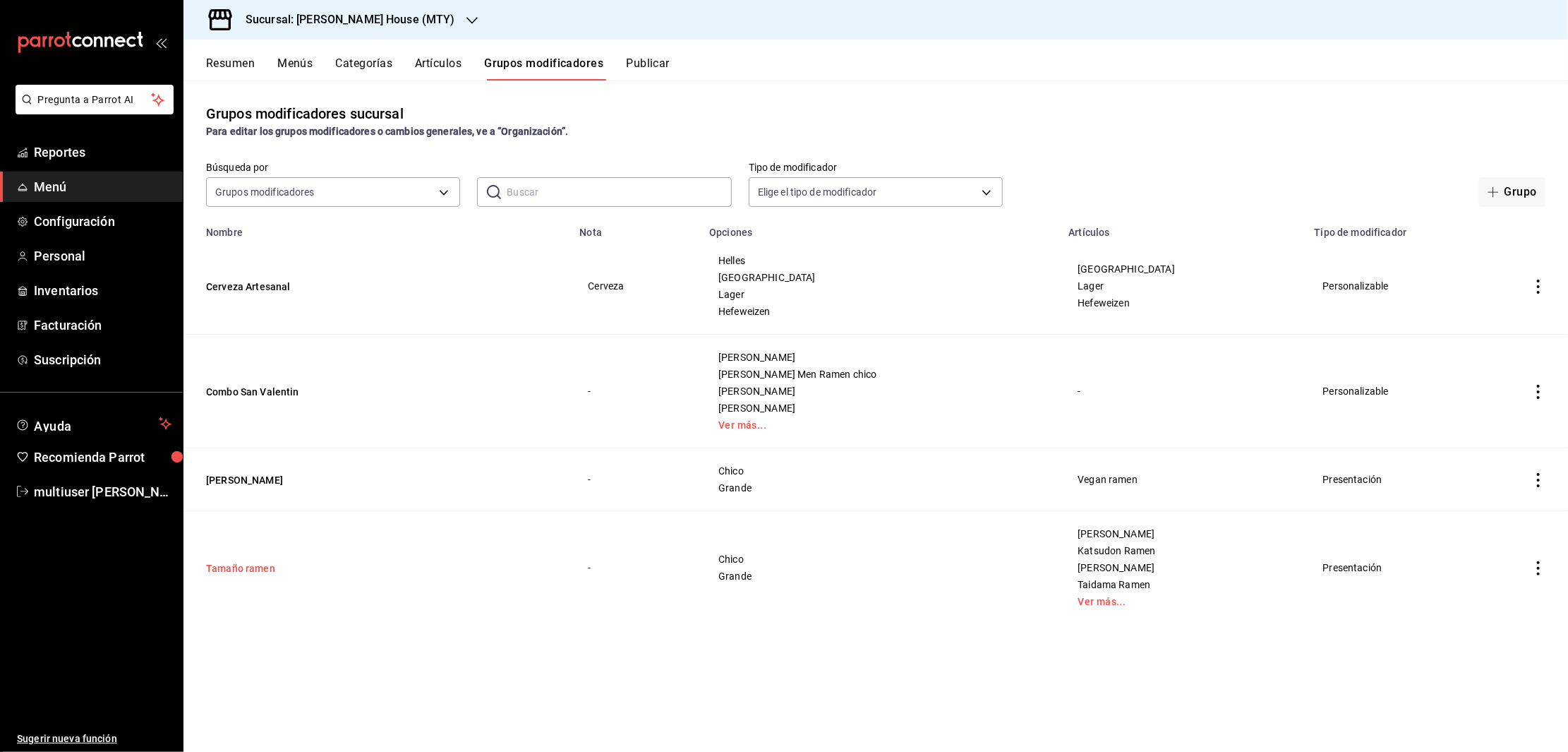
click at [248, 572] on button "Tamaño ramen" at bounding box center [291, 568] width 169 height 14
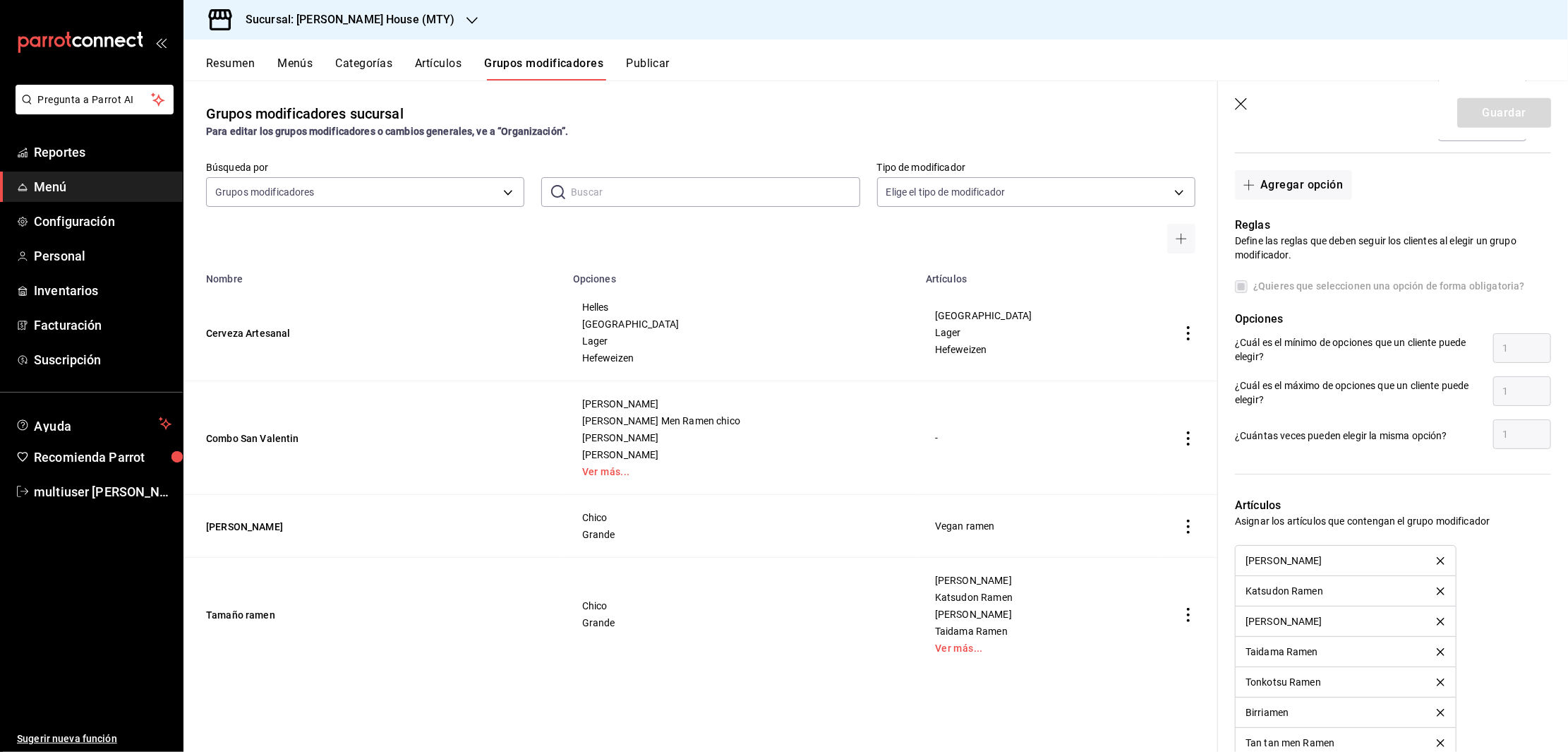
scroll to position [546, 0]
click at [1246, 106] on icon "button" at bounding box center [1242, 105] width 14 height 14
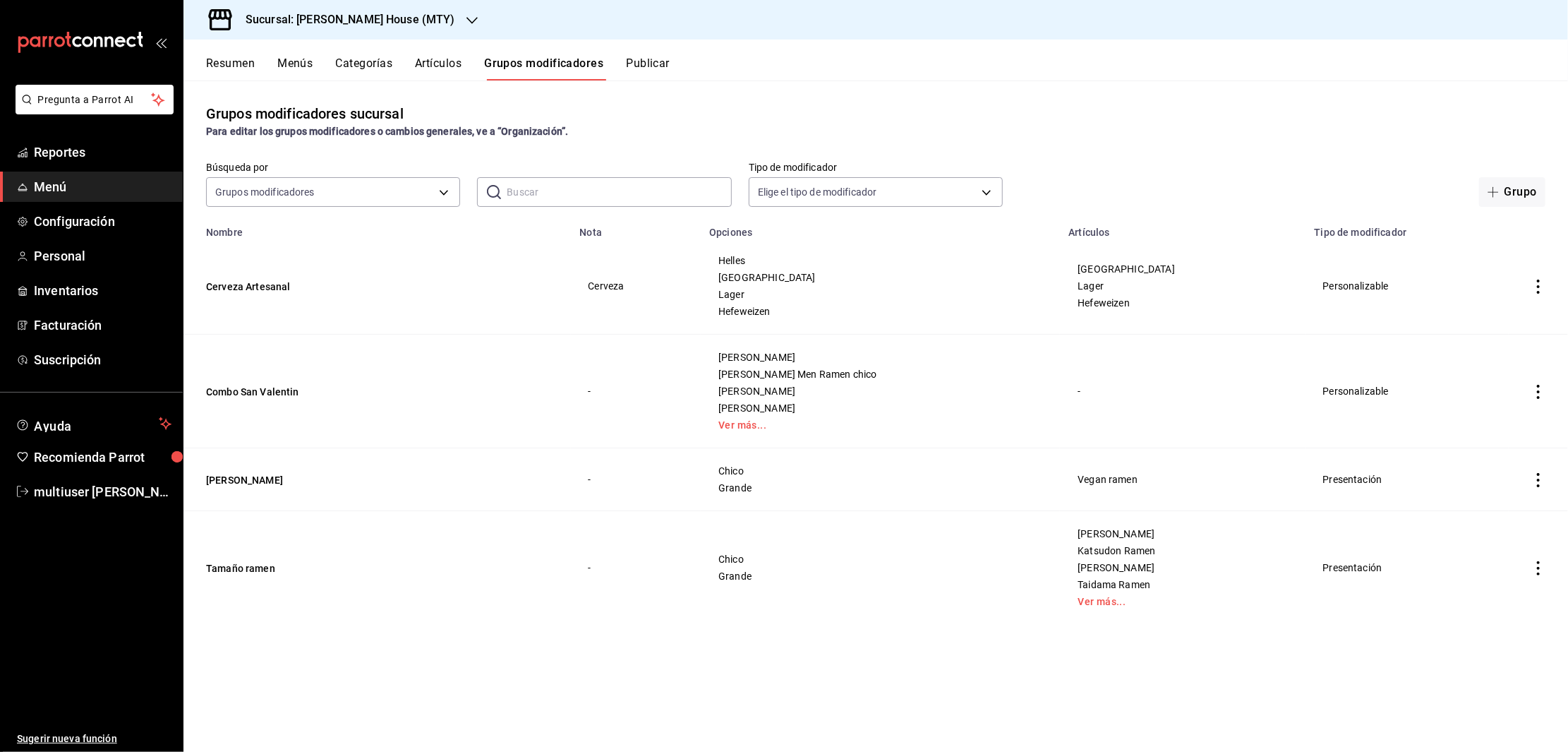
click at [649, 60] on button "Publicar" at bounding box center [648, 69] width 44 height 24
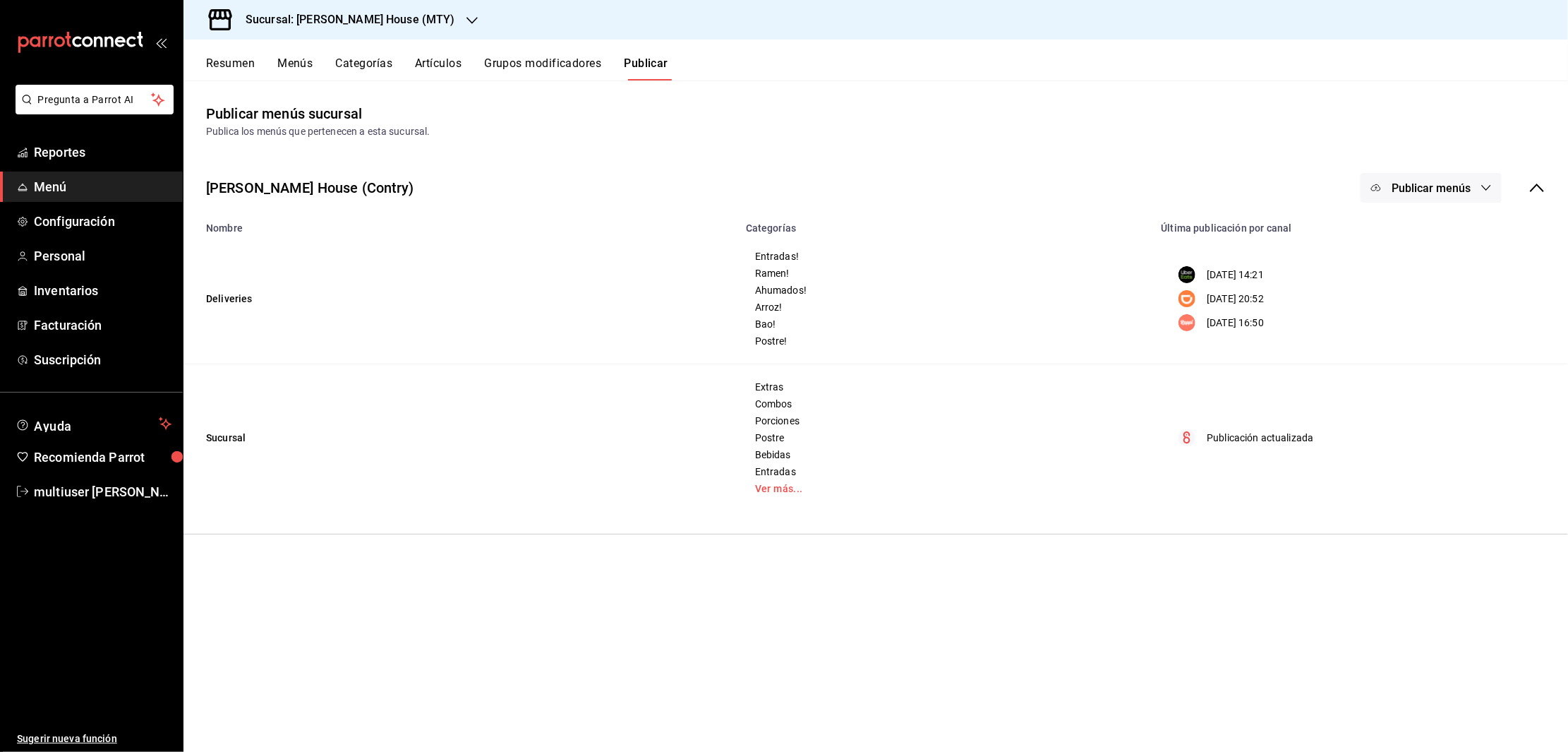
click at [1465, 190] on span "Publicar menús" at bounding box center [1431, 188] width 79 height 14
click at [1423, 352] on span "Punto de venta" at bounding box center [1452, 353] width 68 height 15
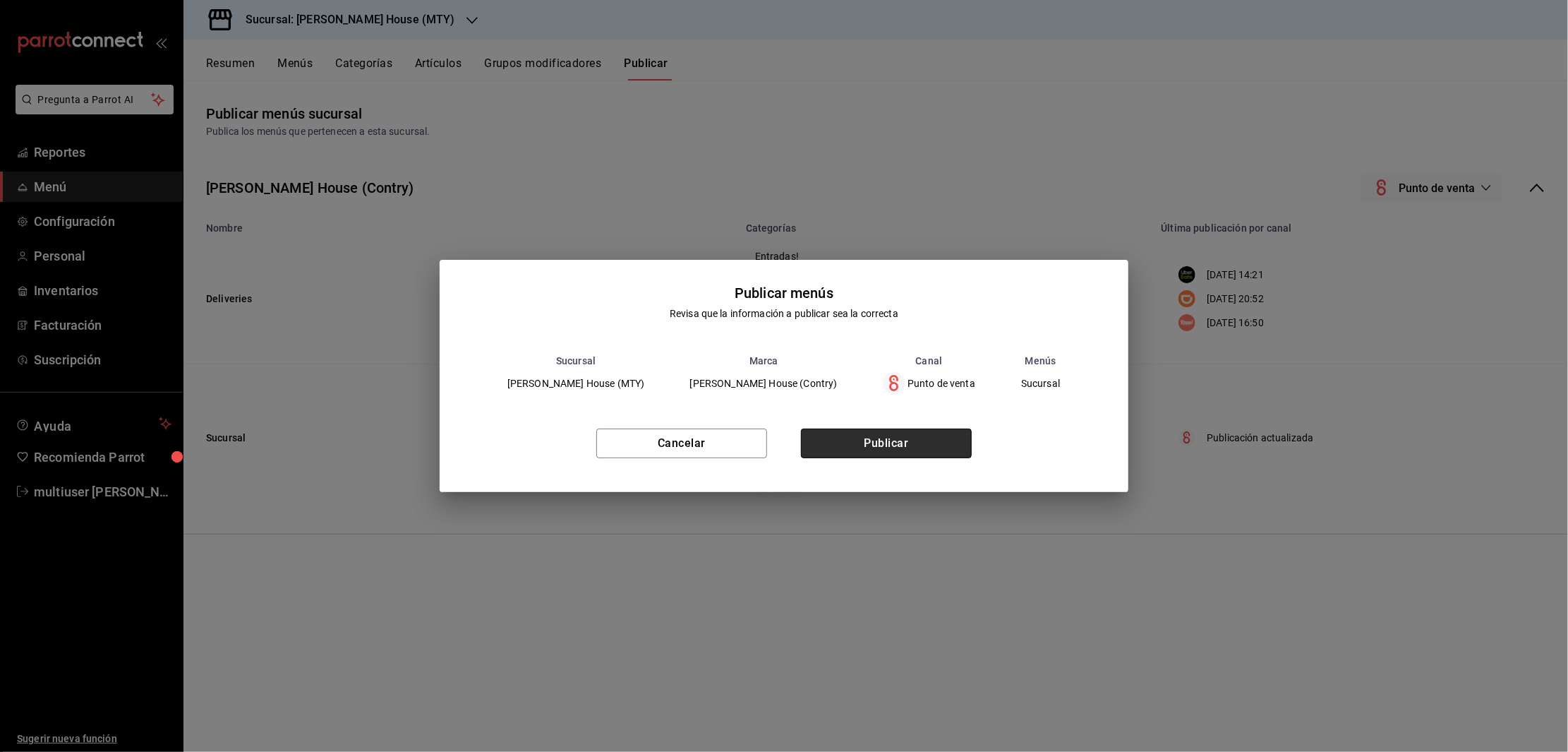
click at [932, 440] on button "Publicar" at bounding box center [886, 442] width 171 height 29
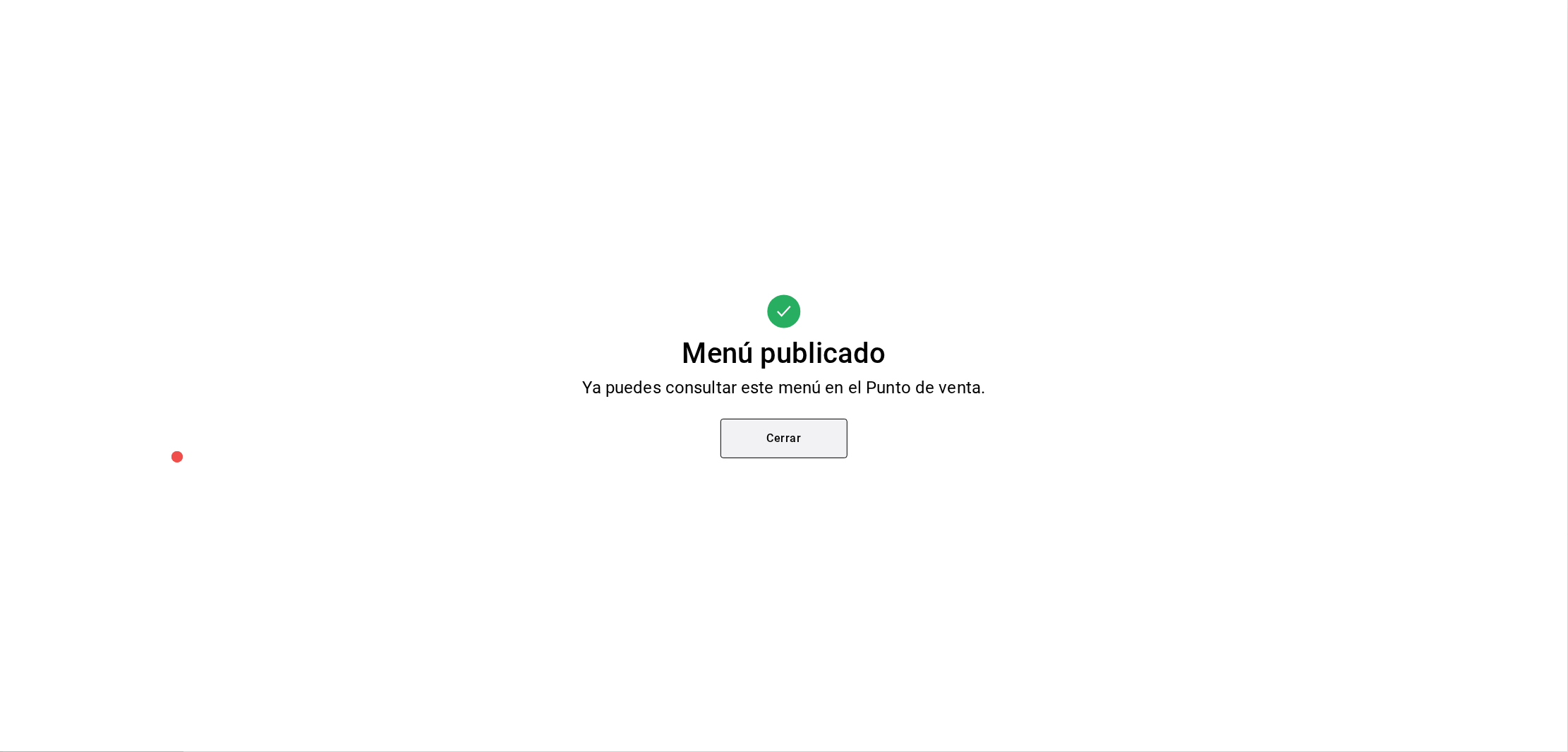
click at [815, 445] on button "Cerrar" at bounding box center [784, 438] width 127 height 39
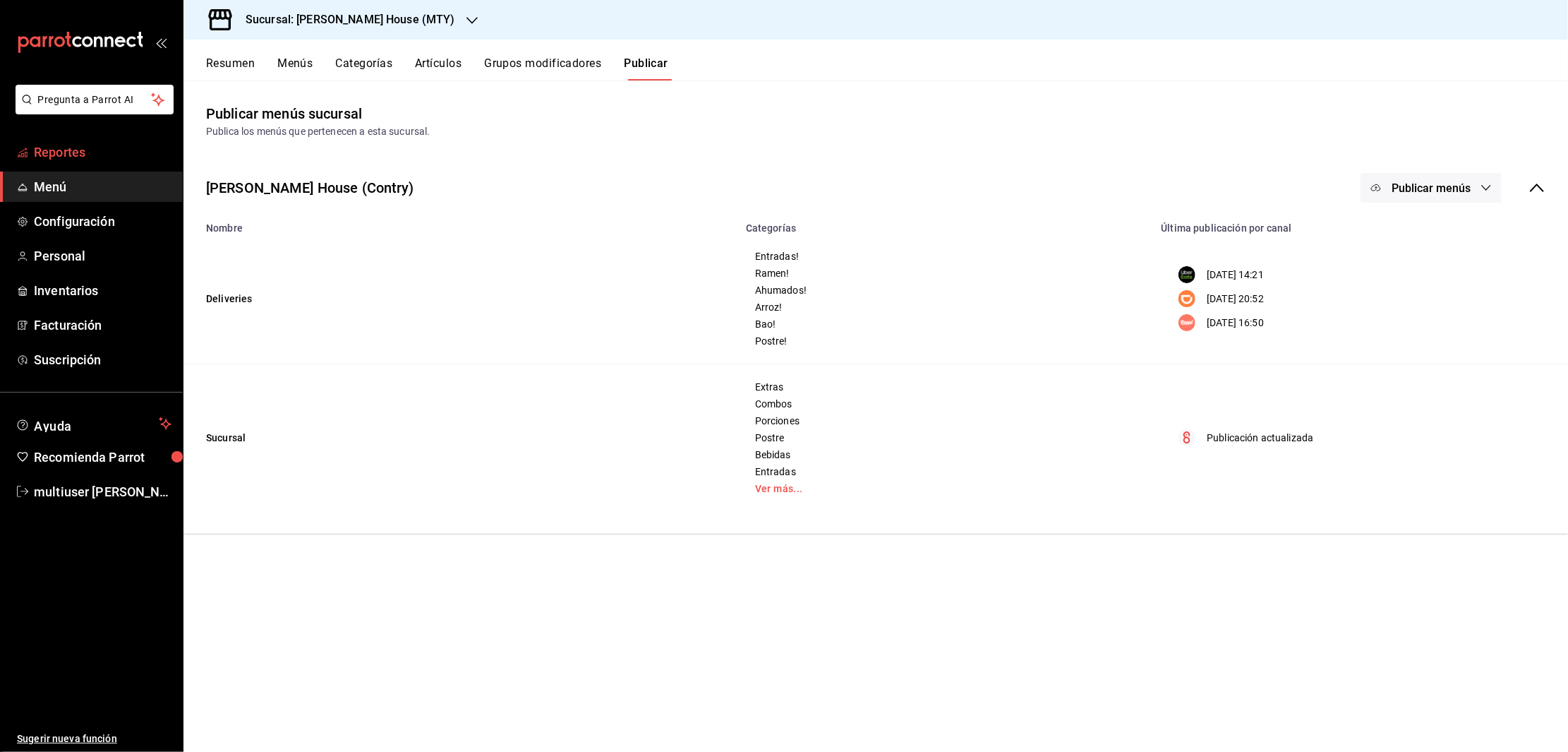
click at [63, 157] on span "Reportes" at bounding box center [103, 152] width 137 height 19
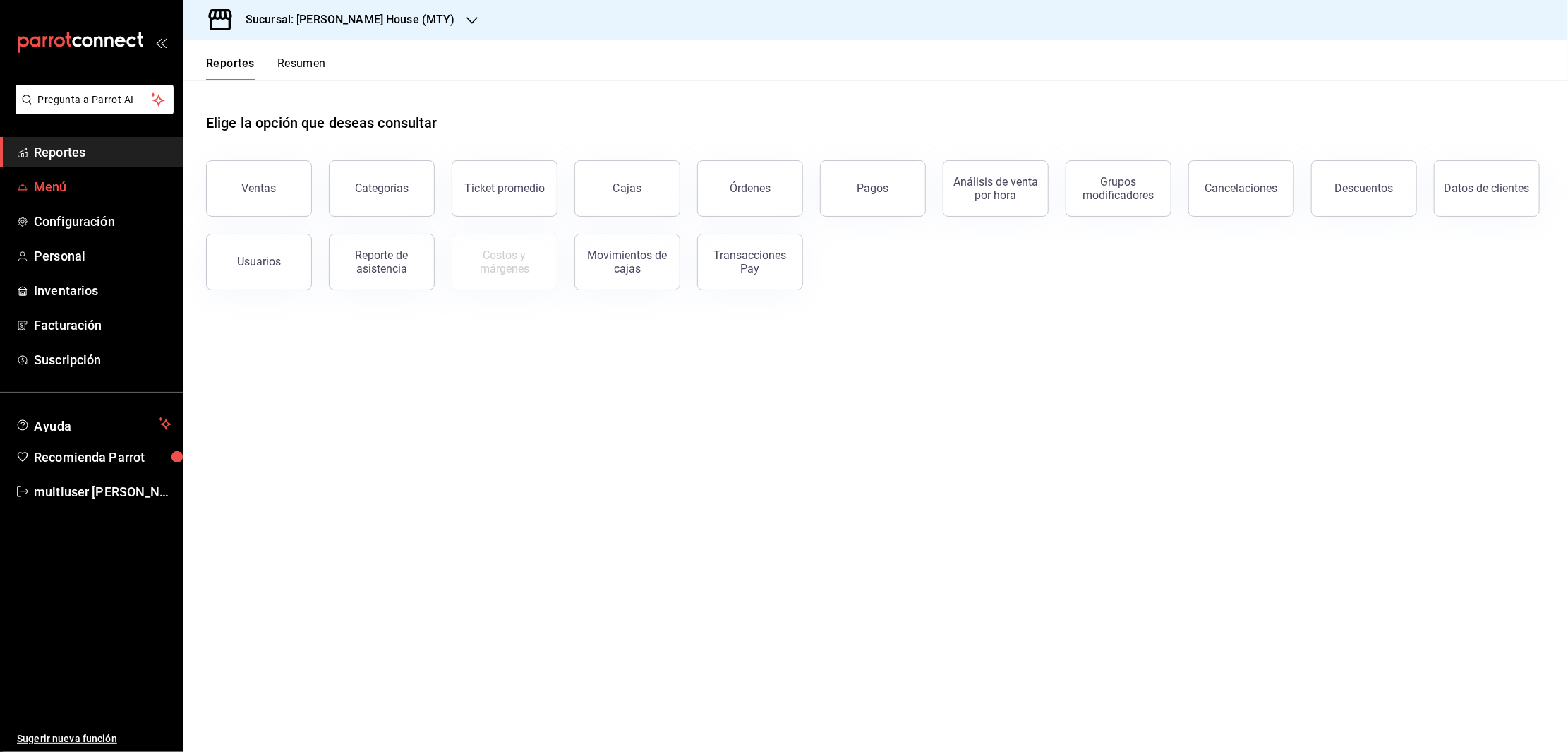
click at [59, 181] on span "Menú" at bounding box center [103, 186] width 137 height 19
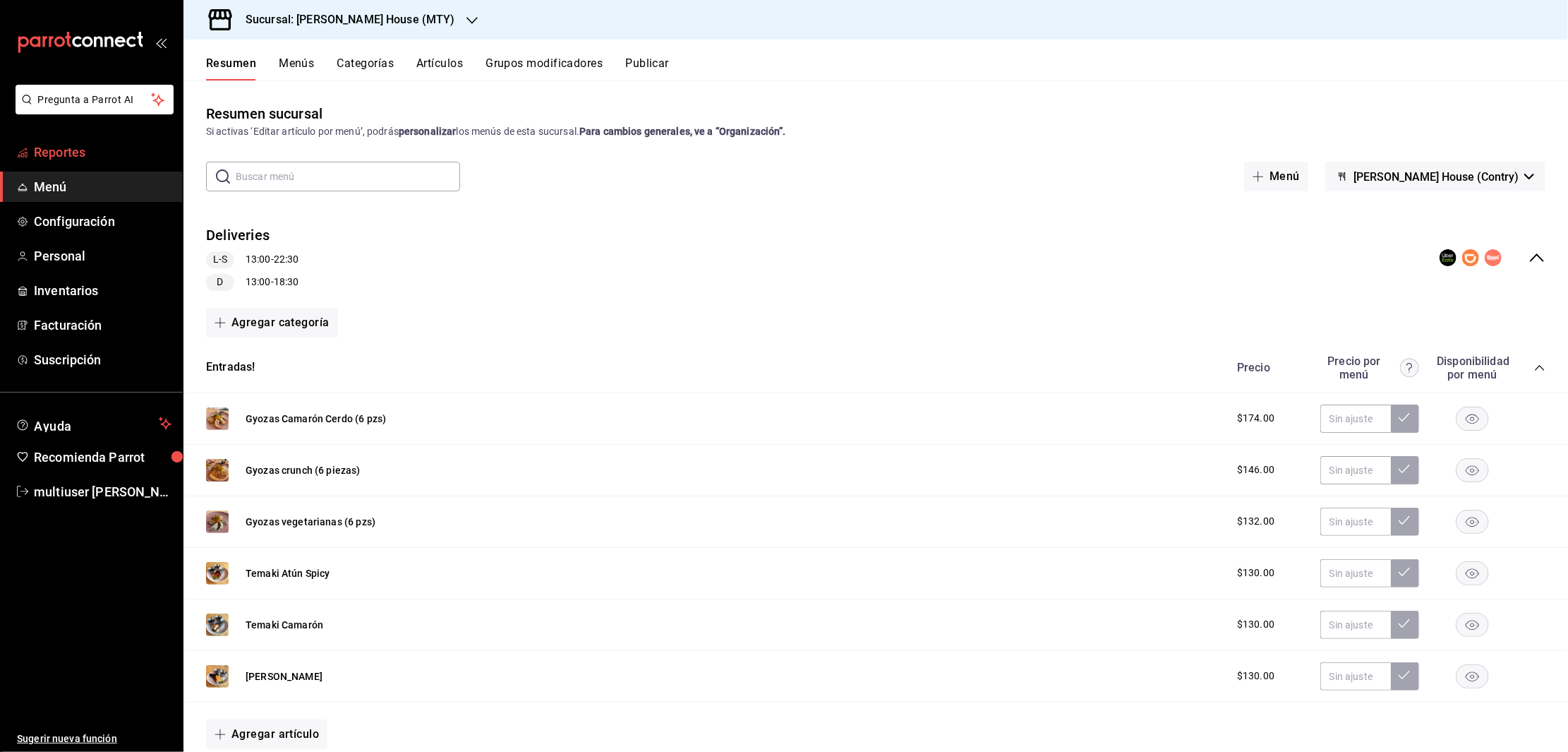
click at [51, 153] on span "Reportes" at bounding box center [103, 152] width 137 height 19
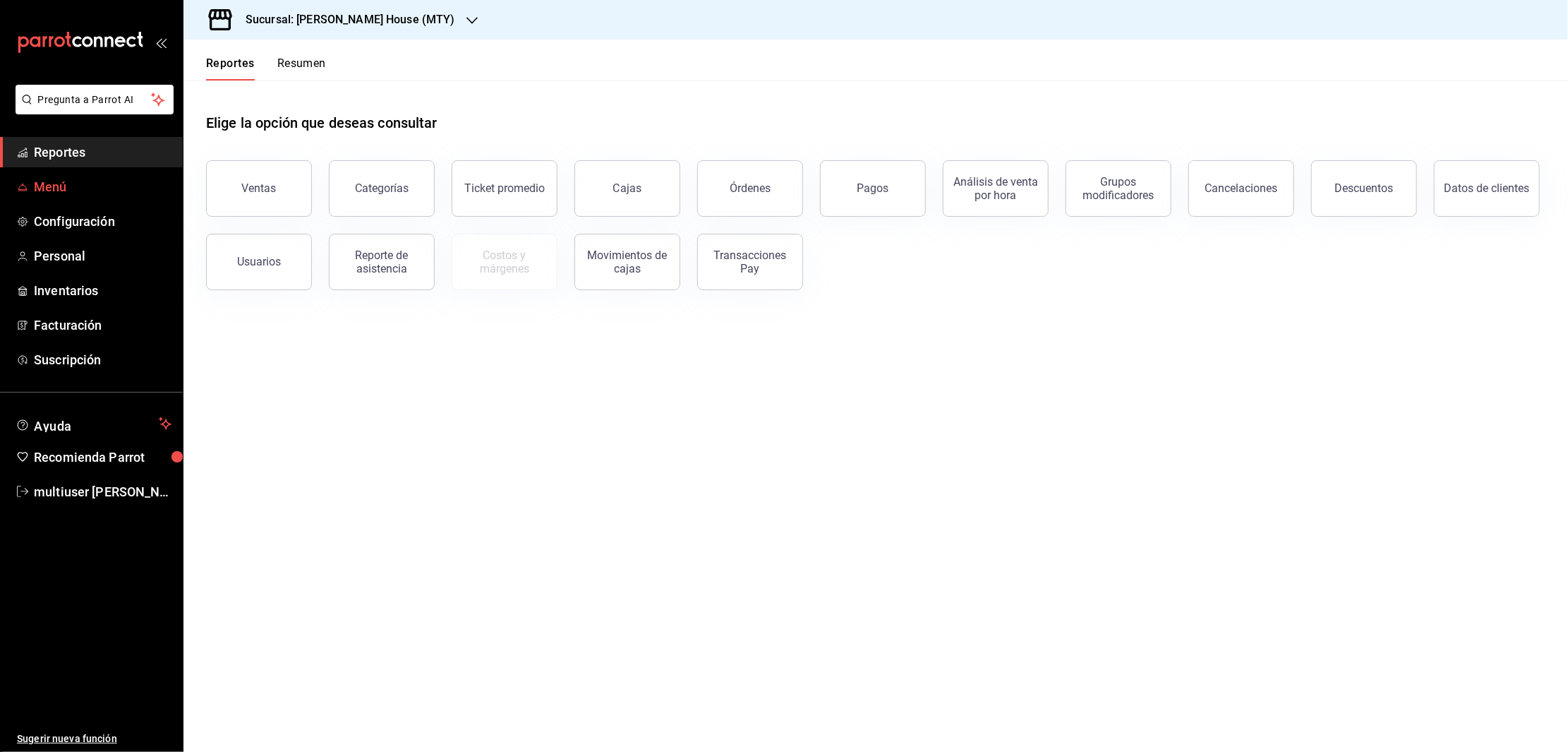
click at [50, 190] on span "Menú" at bounding box center [103, 186] width 137 height 19
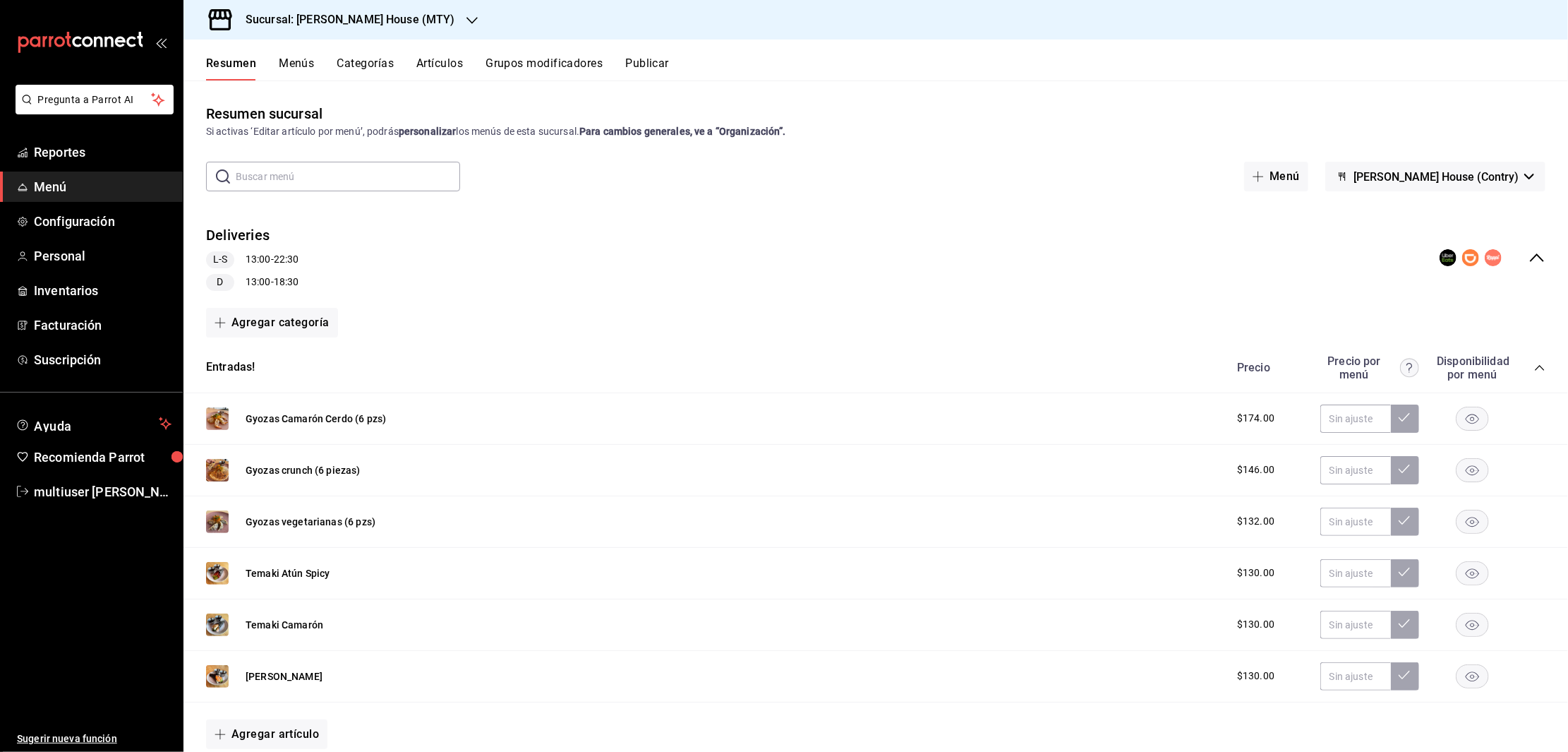
click at [514, 63] on button "Grupos modificadores" at bounding box center [544, 69] width 117 height 24
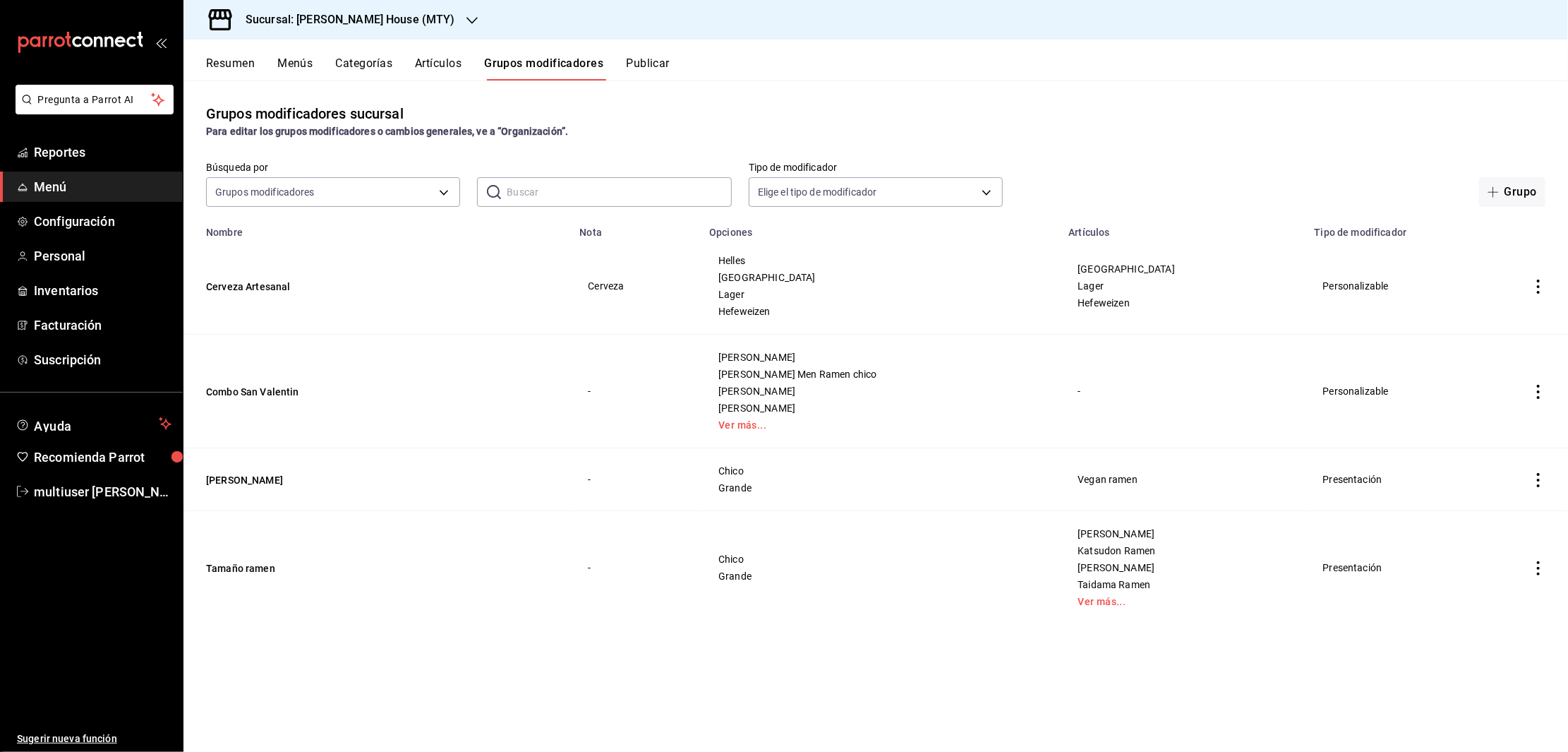
click at [442, 60] on button "Artículos" at bounding box center [439, 69] width 47 height 24
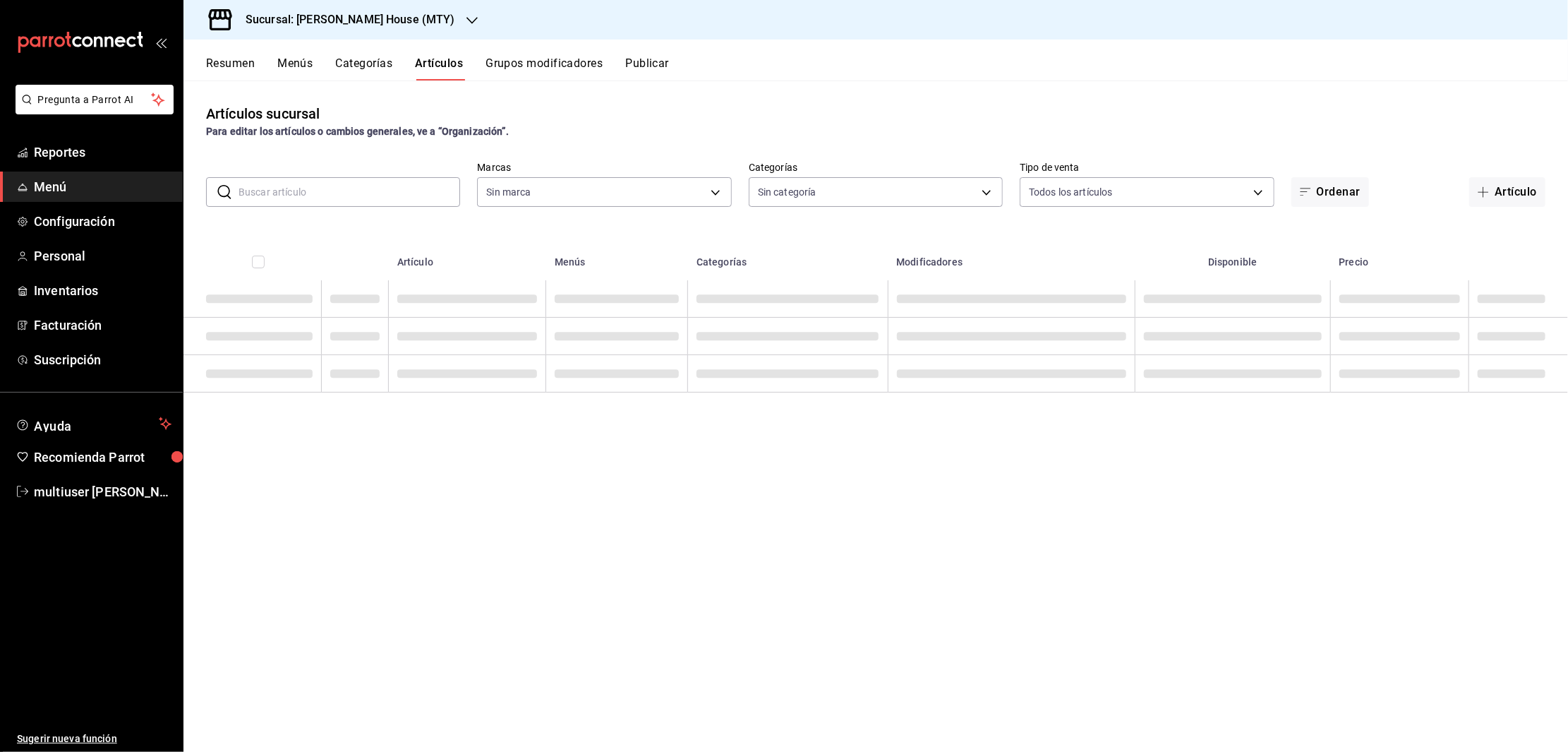
click at [347, 63] on button "Categorías" at bounding box center [365, 69] width 57 height 24
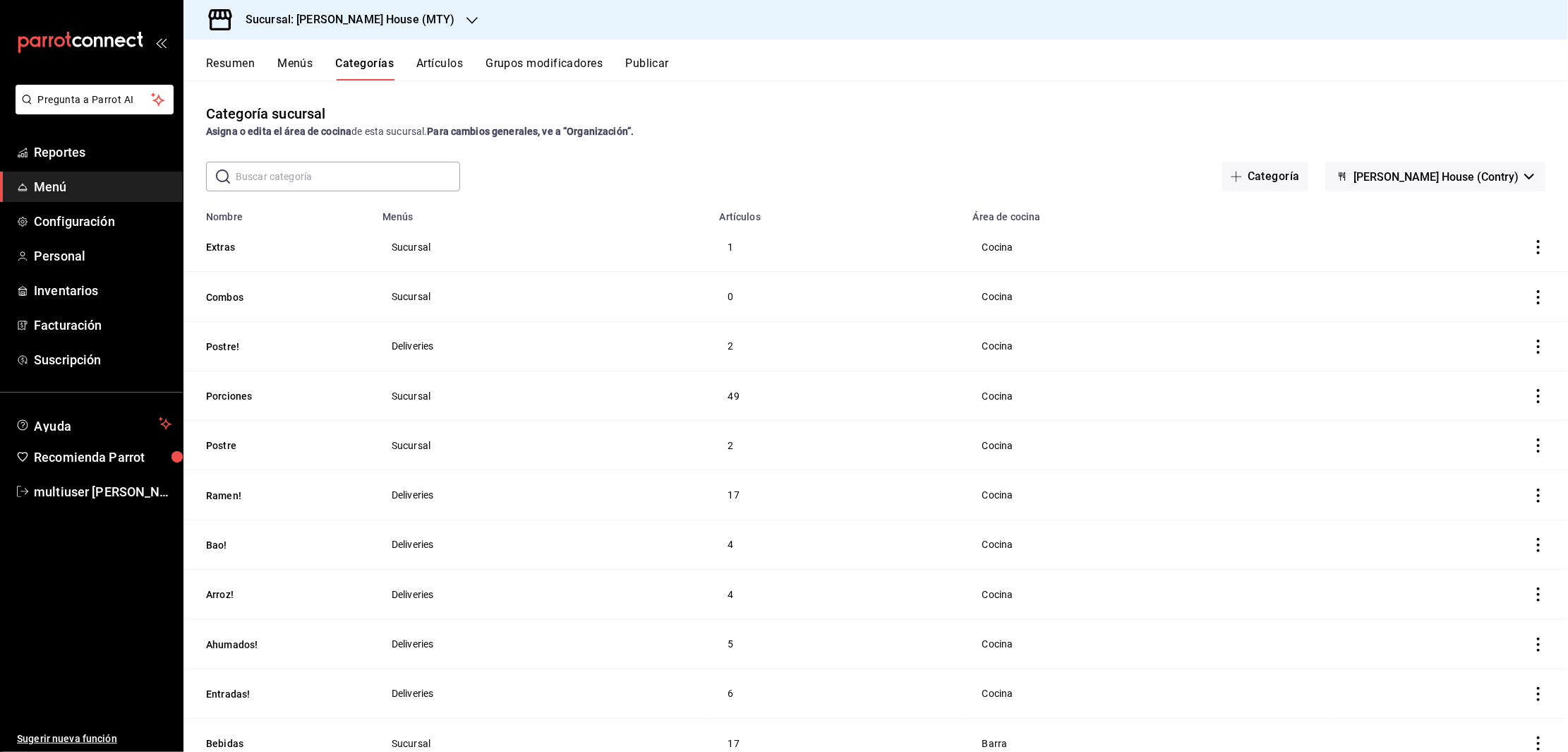
click at [334, 168] on input "text" at bounding box center [347, 176] width 224 height 28
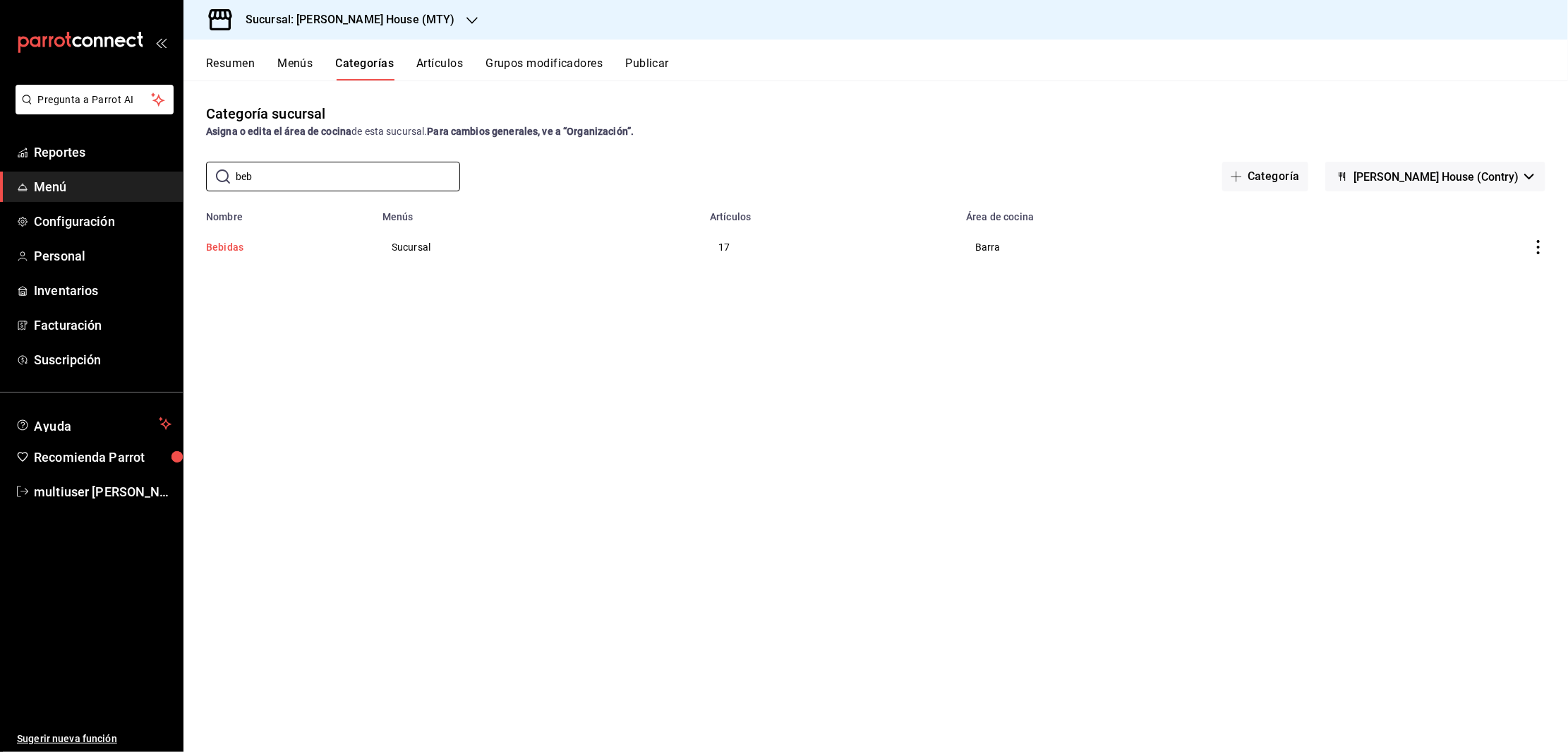
type input "beb"
click at [224, 251] on button "Bebidas" at bounding box center [276, 247] width 141 height 14
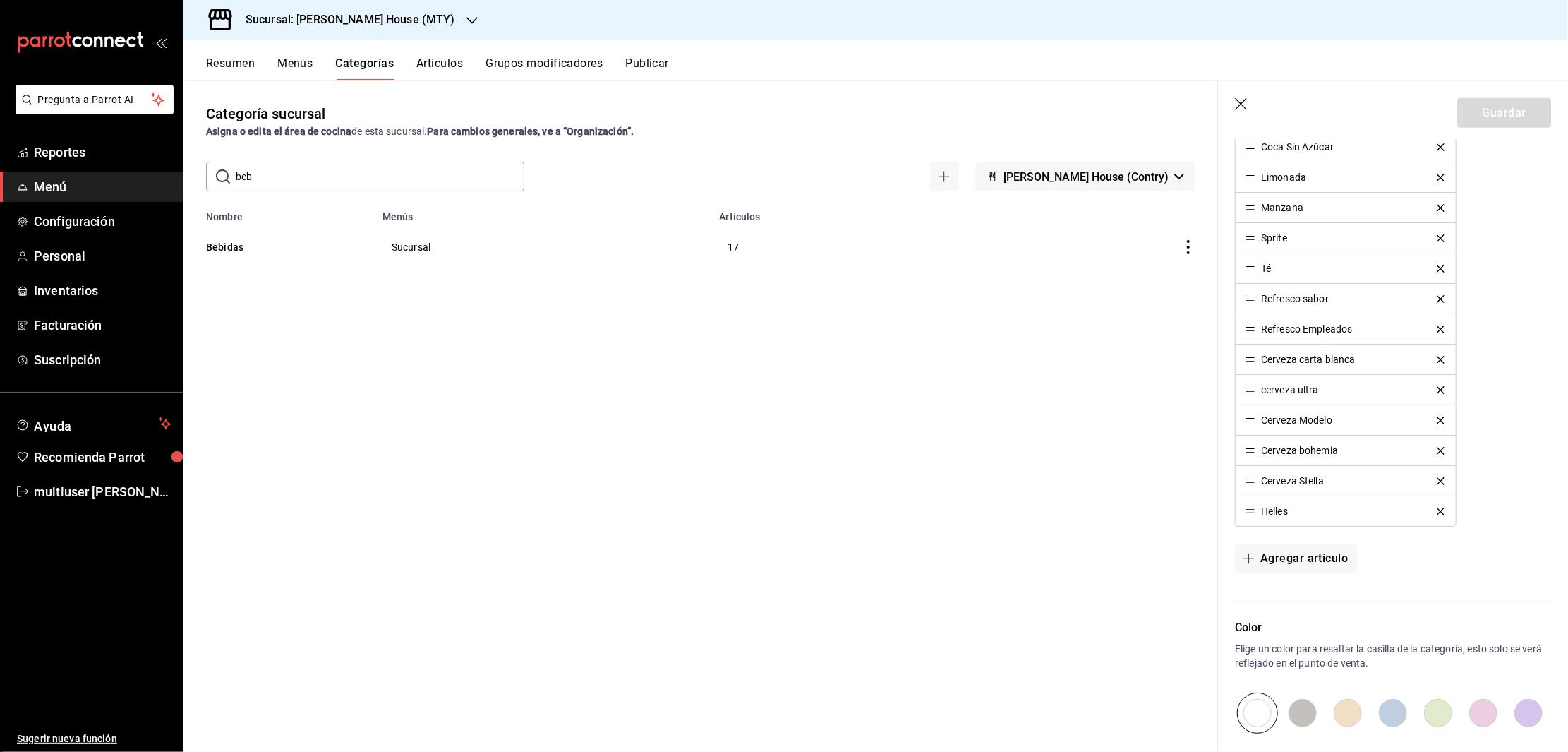
scroll to position [603, 0]
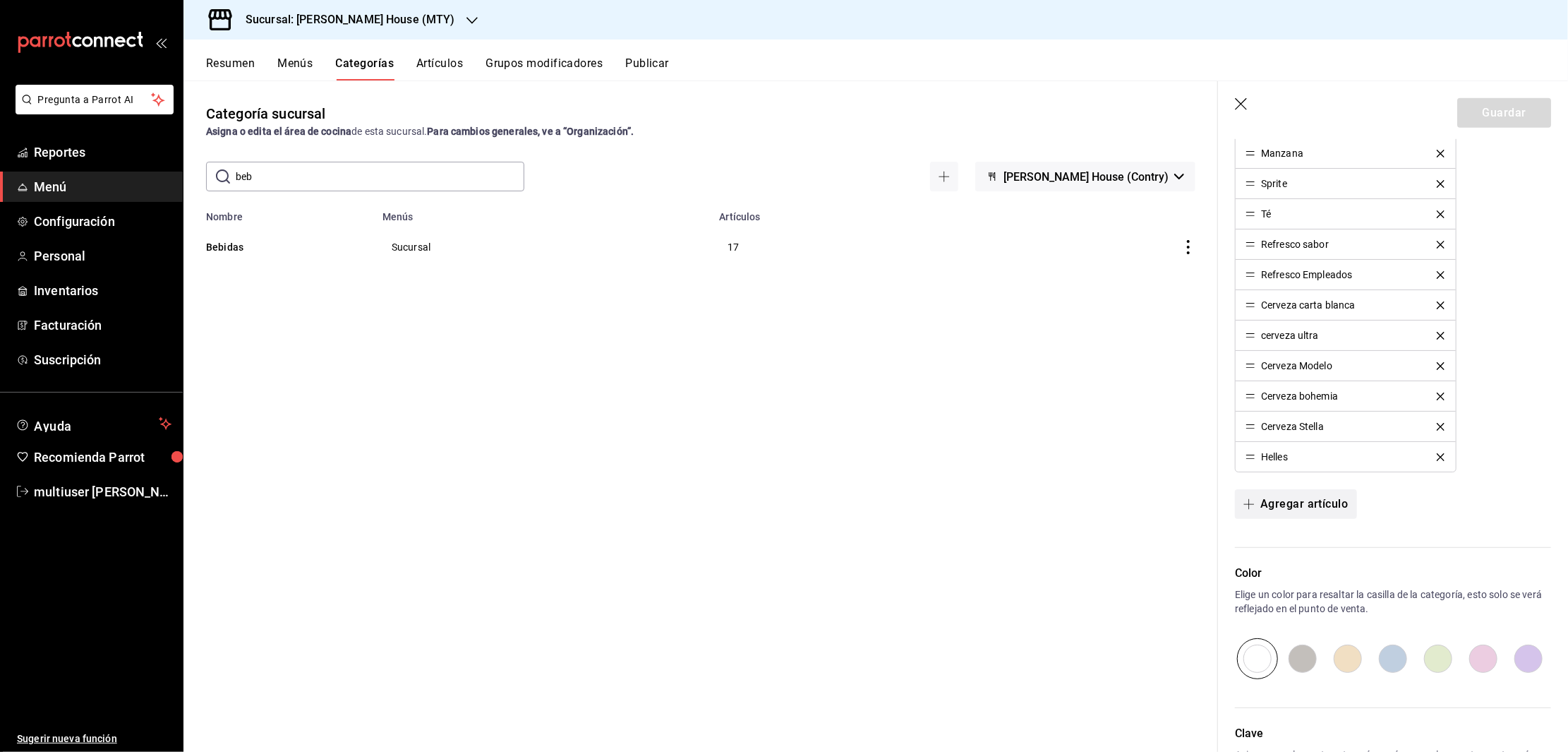
click at [1292, 504] on button "Agregar artículo" at bounding box center [1295, 504] width 122 height 29
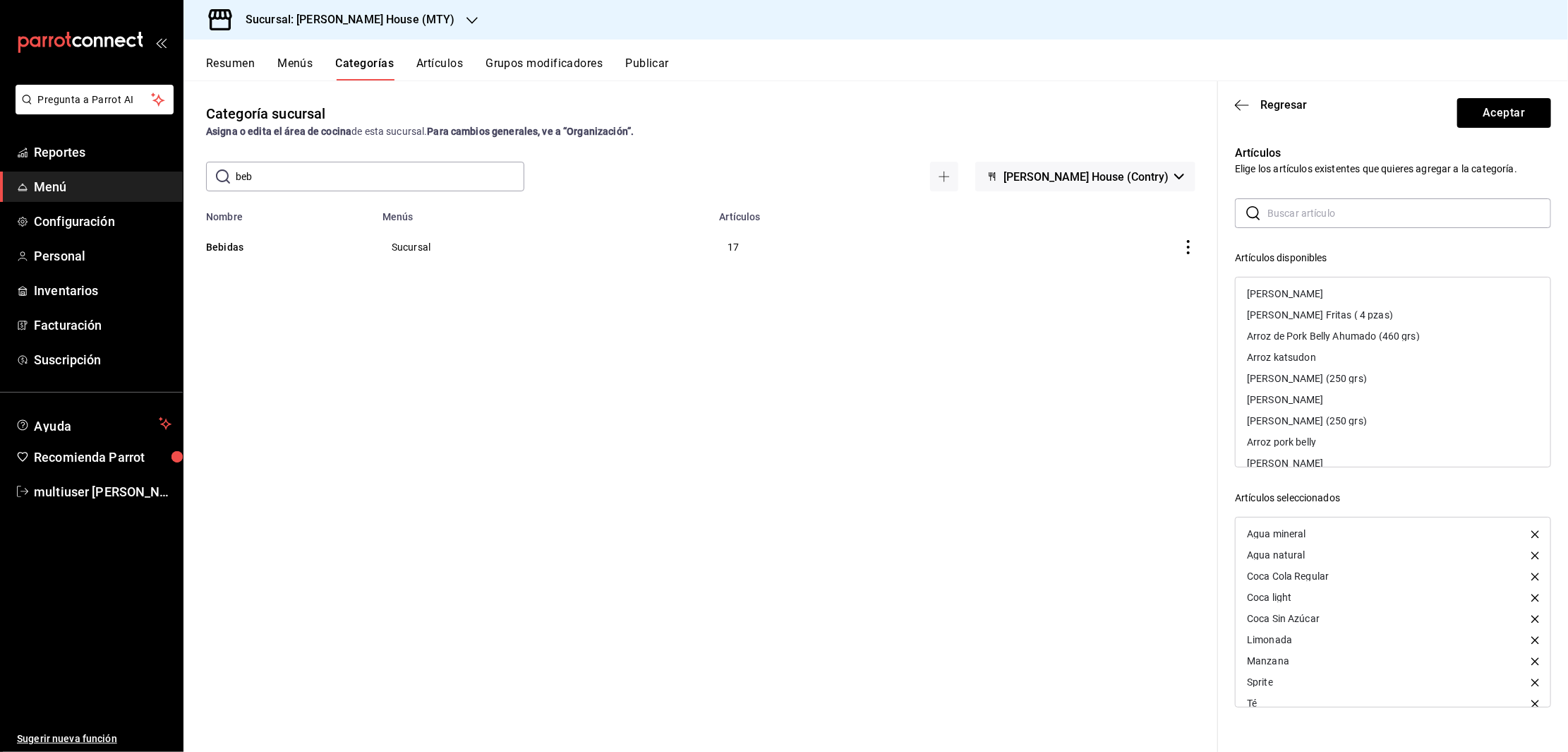
click at [1331, 217] on input "text" at bounding box center [1409, 213] width 284 height 28
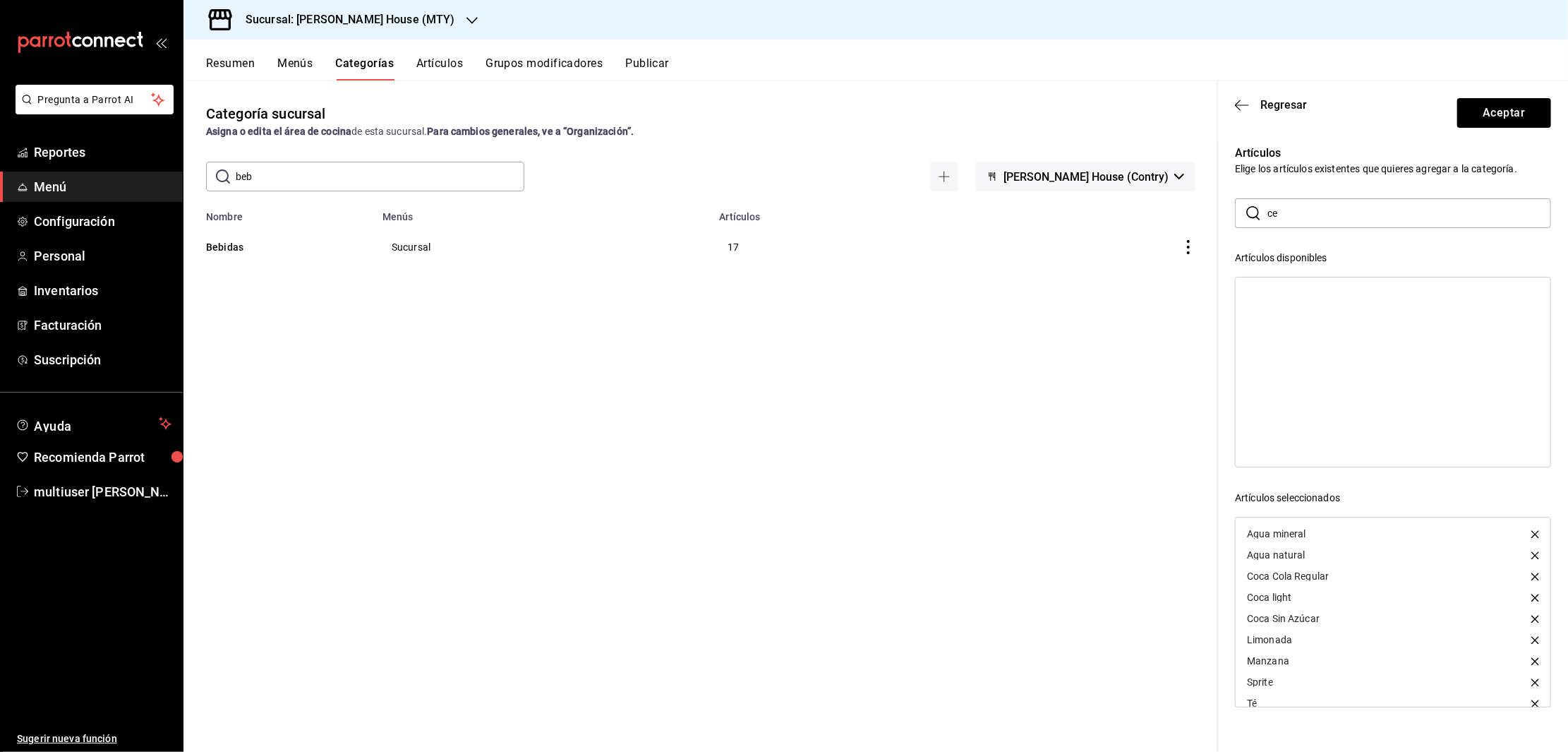
type input "c"
type input "A"
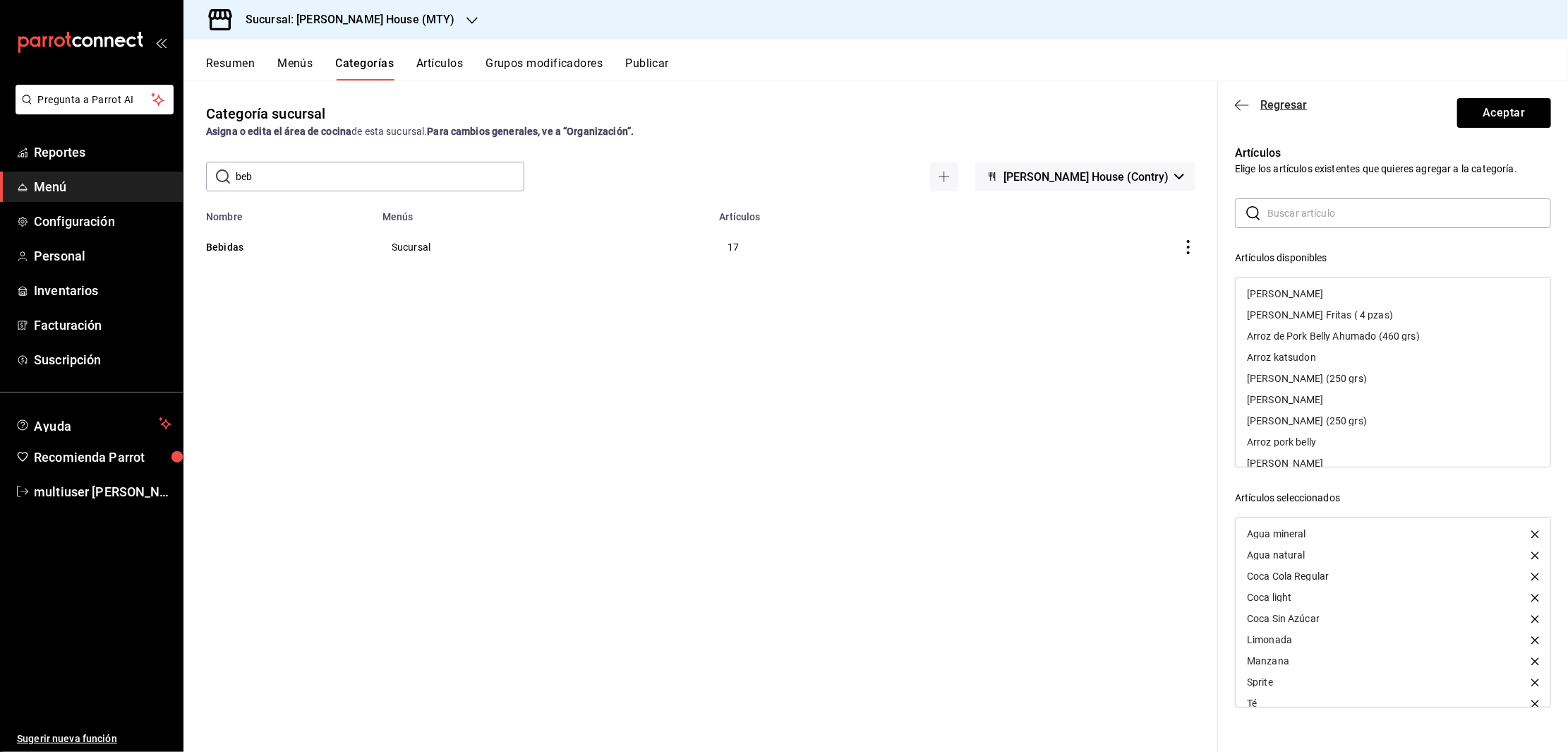
click at [1240, 106] on icon "button" at bounding box center [1242, 105] width 14 height 13
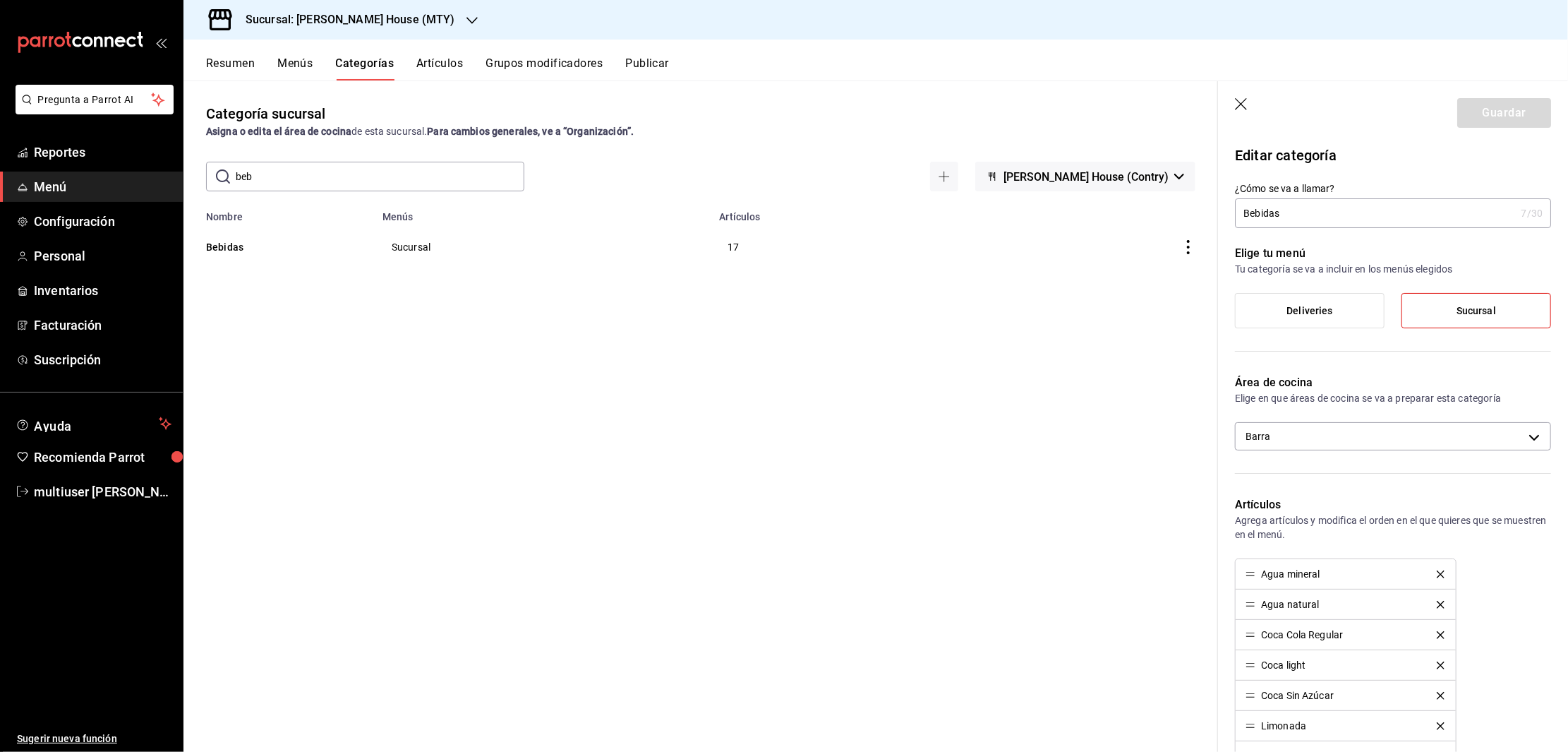
click at [1236, 103] on icon "button" at bounding box center [1242, 105] width 14 height 14
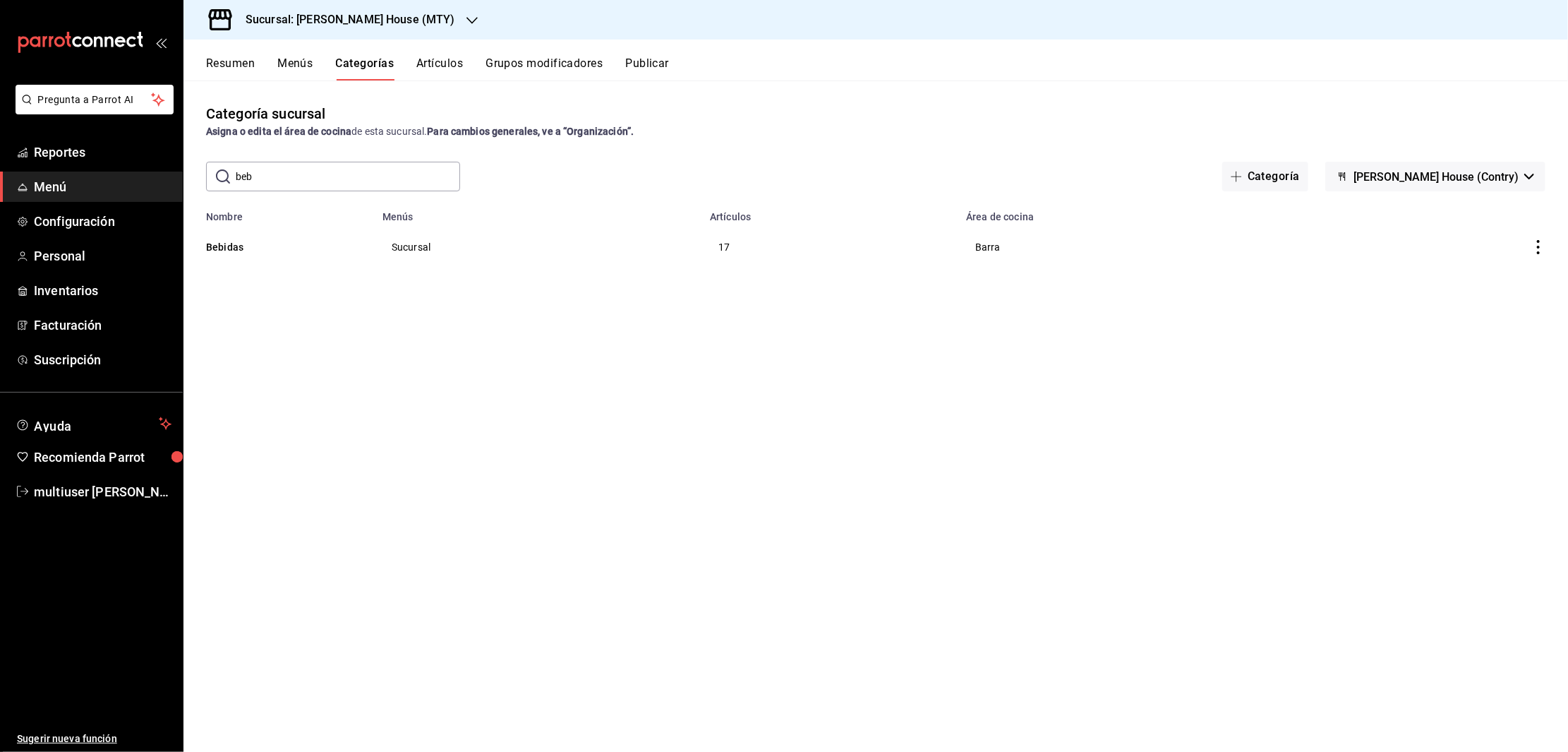
click at [433, 67] on button "Artículos" at bounding box center [440, 69] width 47 height 24
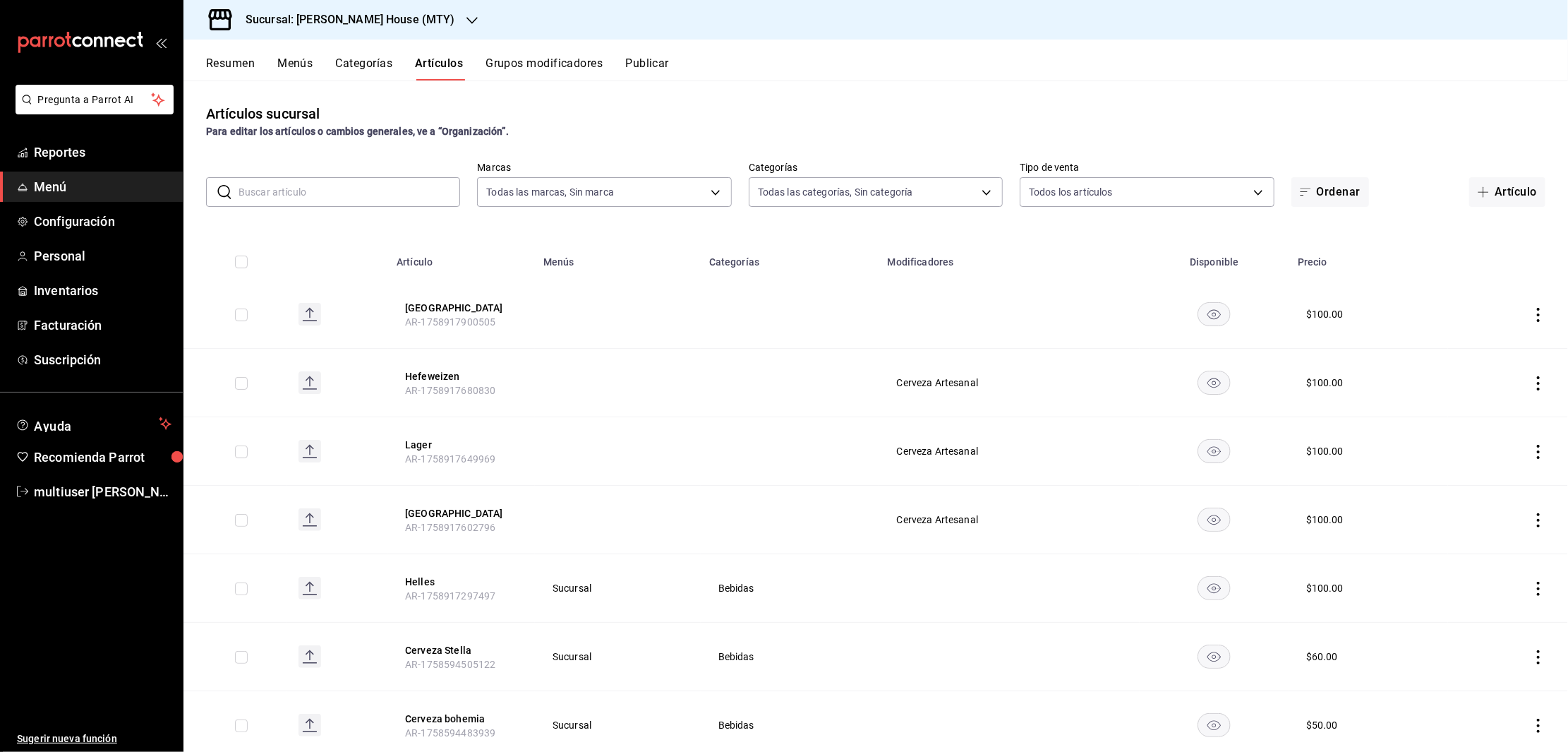
type input "a52679ba-c99d-4567-99e4-23c0b291eafa"
click at [428, 378] on button "Hefeweizen" at bounding box center [462, 376] width 113 height 14
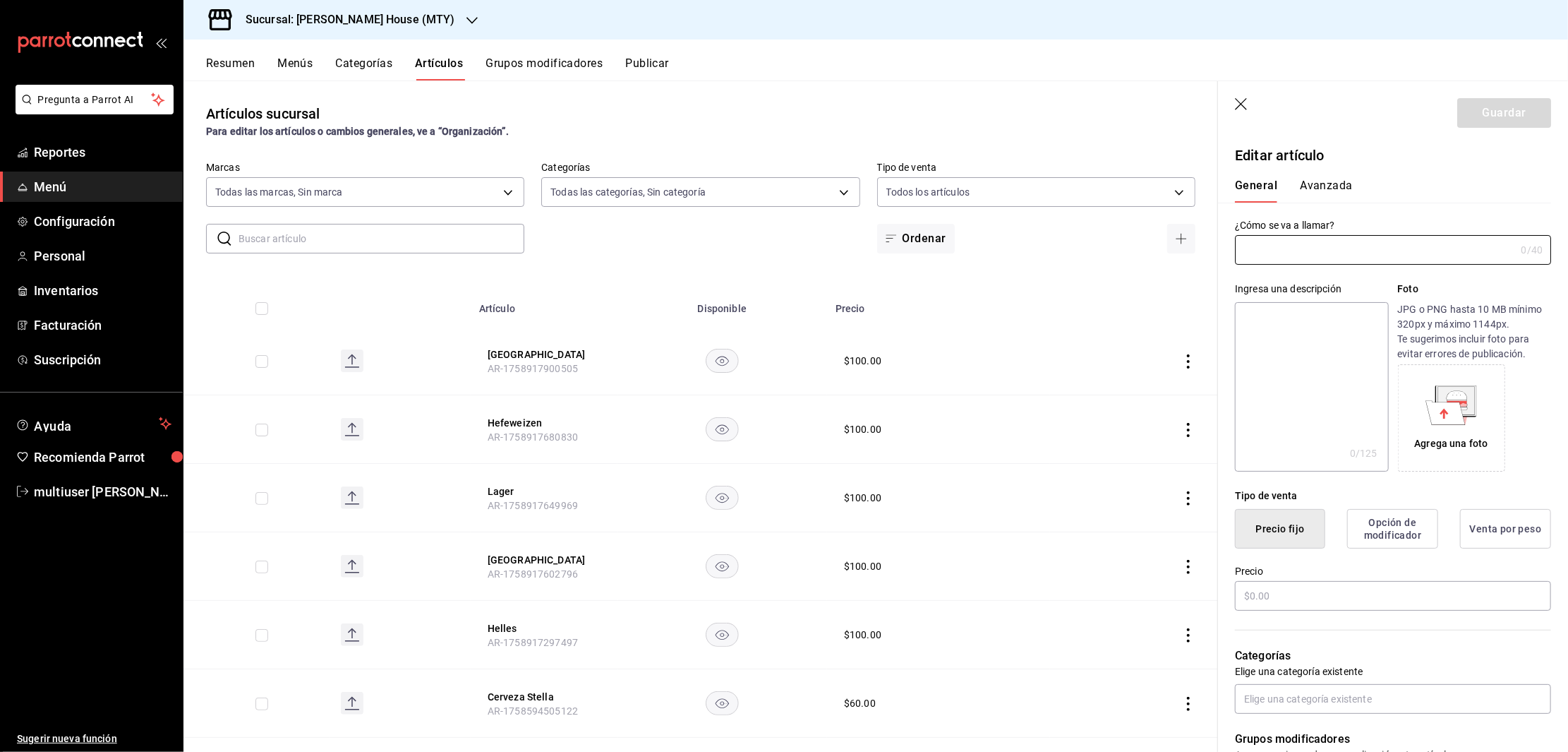
type input "Hefeweizen"
type input "AR-1758917680830"
type input "$100.00"
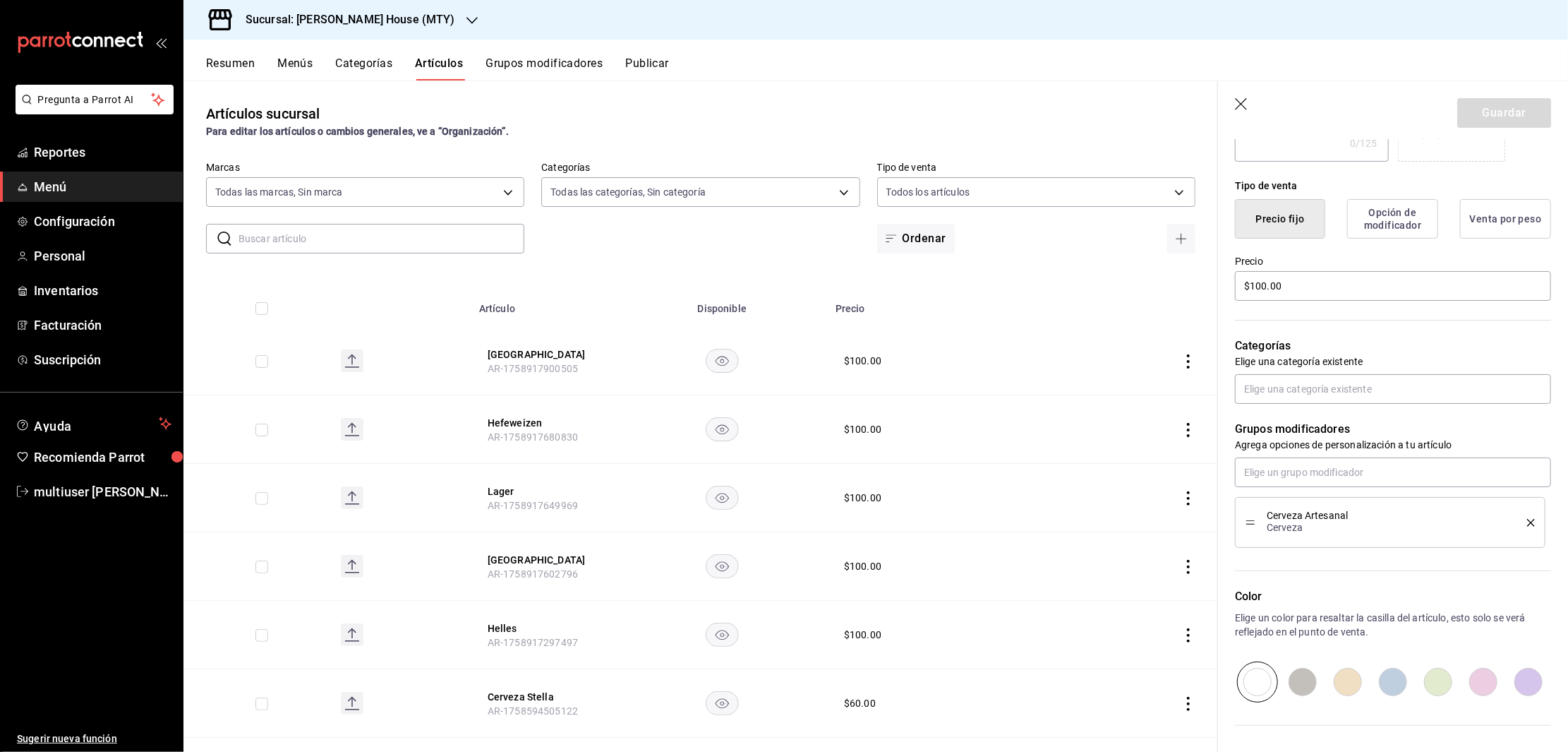
scroll to position [336, 0]
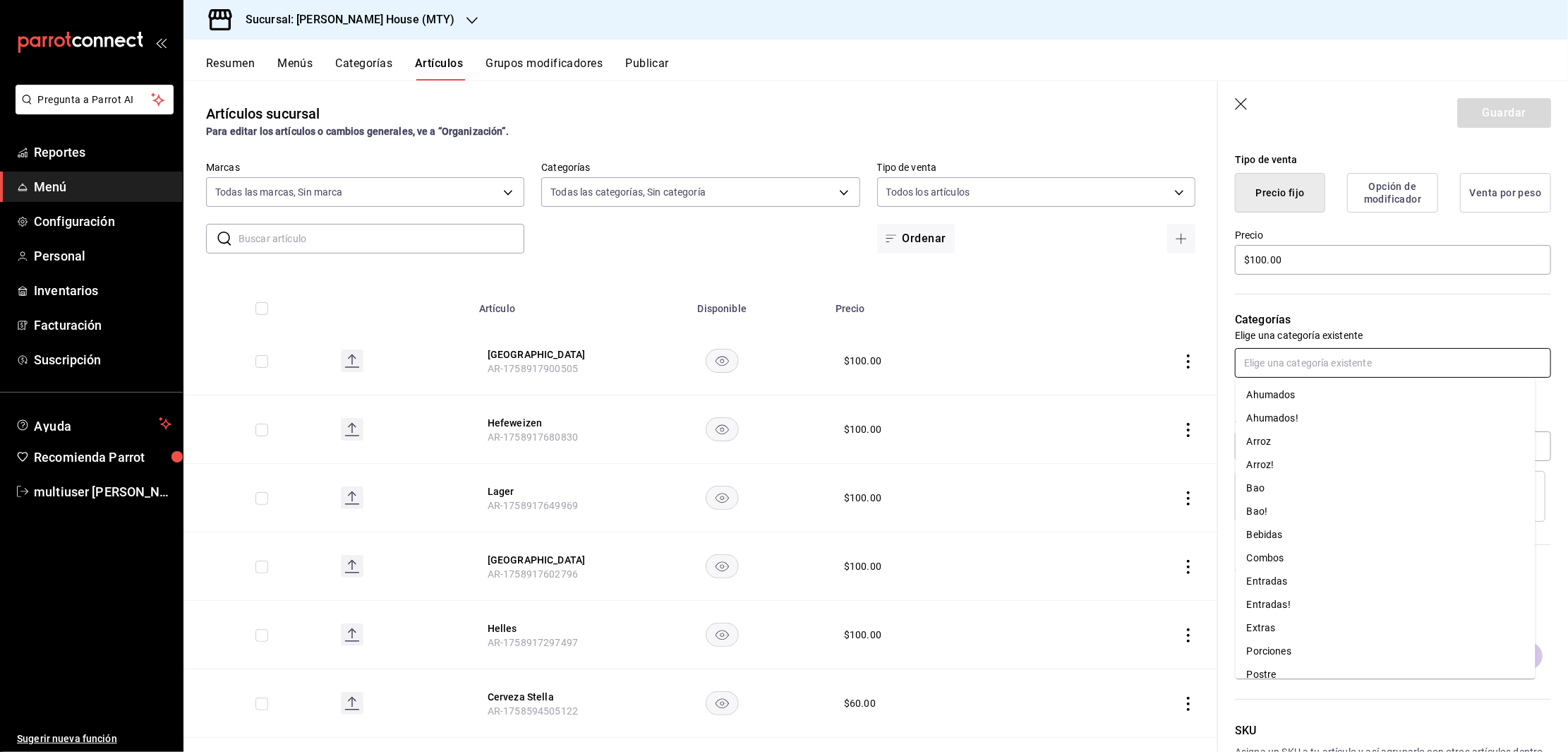
click at [1343, 370] on input "text" at bounding box center [1393, 362] width 316 height 29
type input "beb"
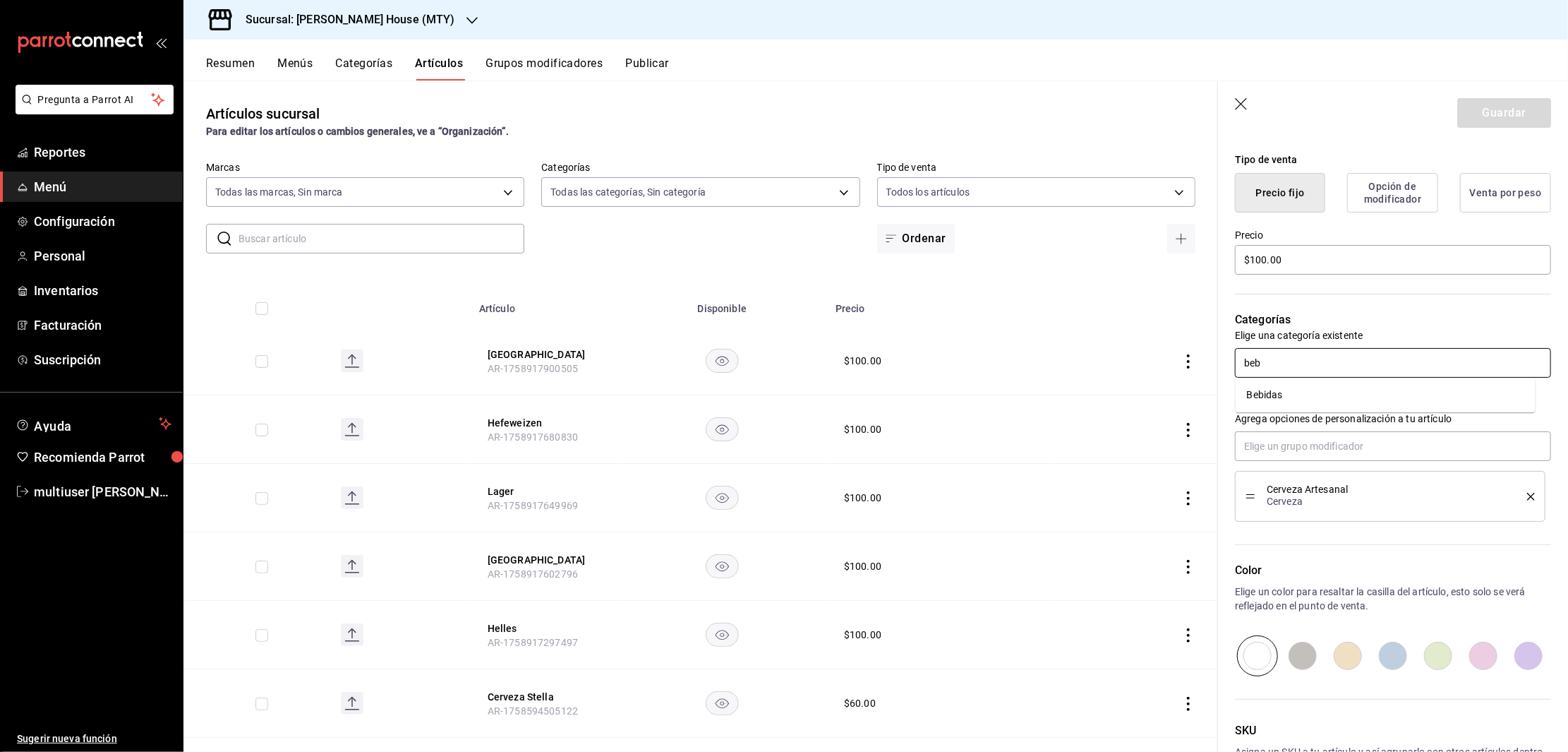
click at [1301, 402] on li "Bebidas" at bounding box center [1385, 395] width 300 height 23
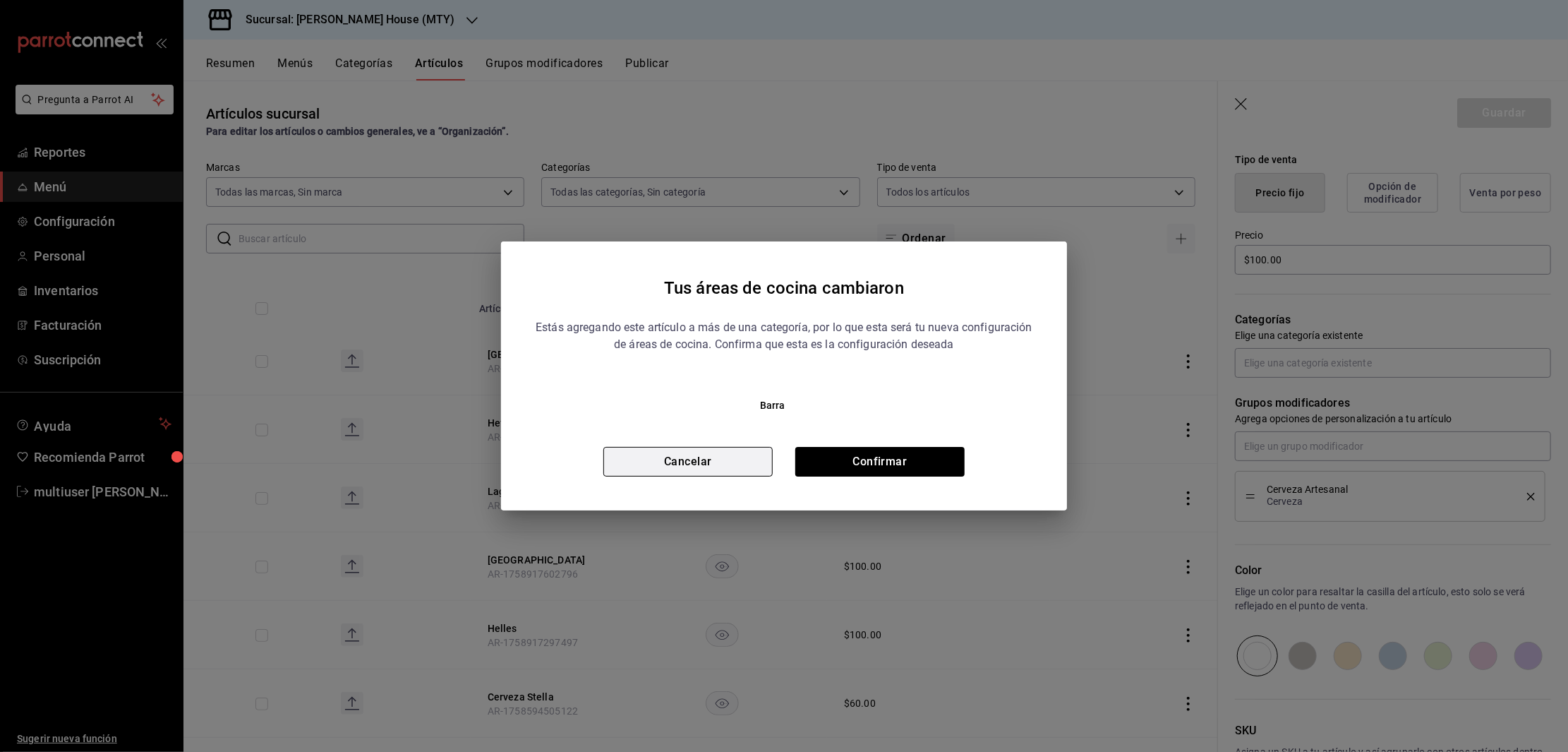
click at [707, 461] on button "Cancelar" at bounding box center [688, 461] width 169 height 29
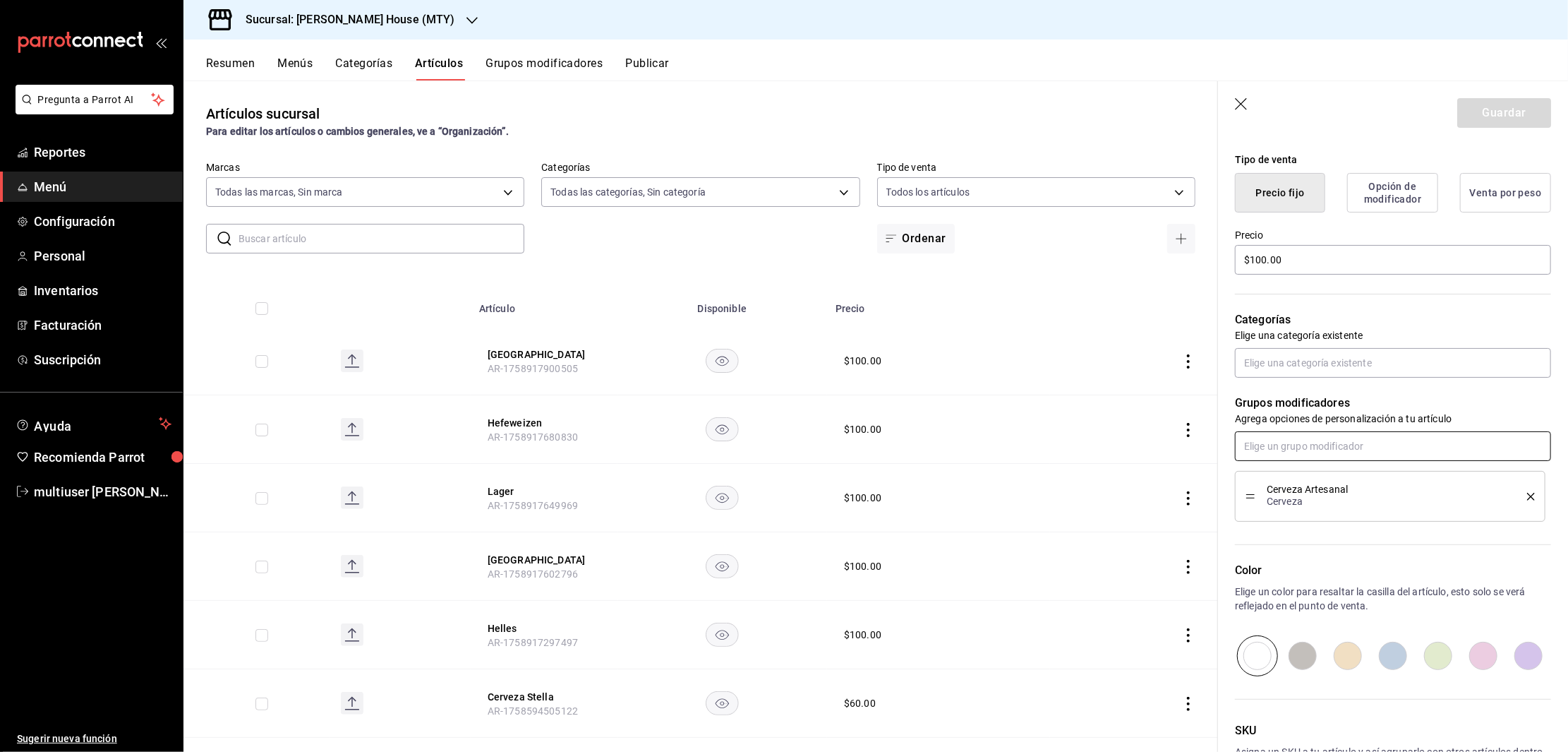
click at [1359, 452] on input "text" at bounding box center [1393, 445] width 316 height 29
click at [1468, 296] on div "Categorías Elige una categoría existente" at bounding box center [1384, 327] width 333 height 101
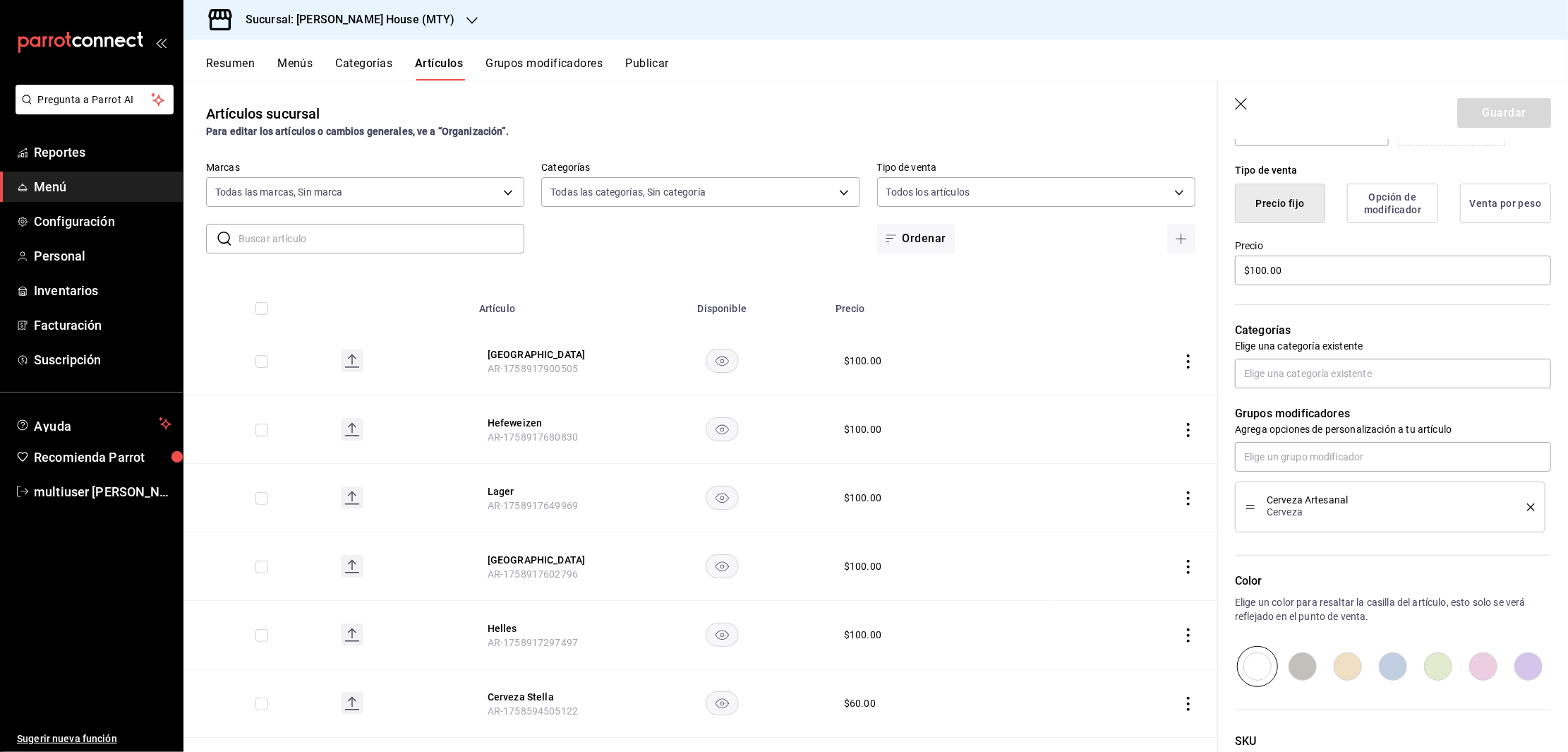
scroll to position [273, 0]
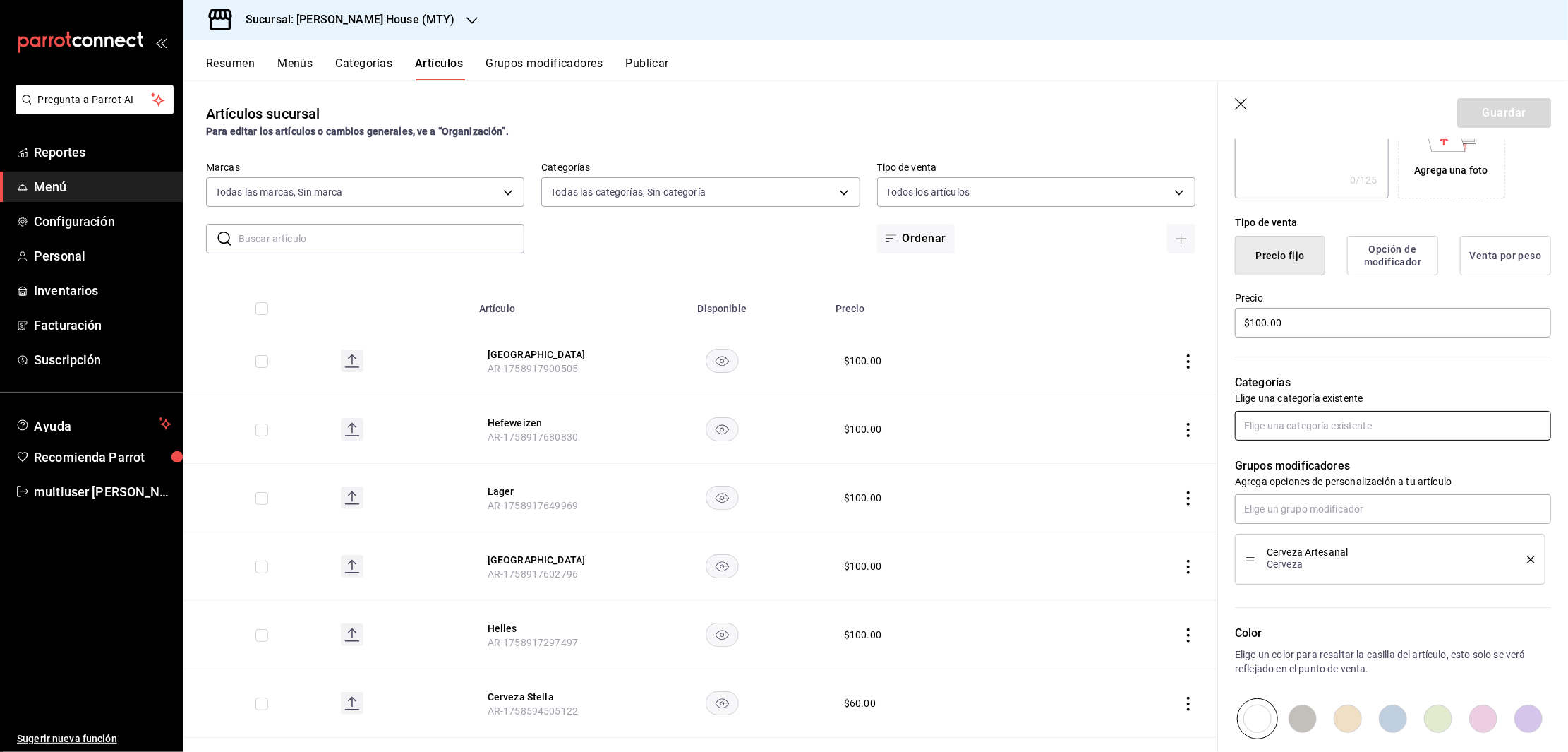
click at [1329, 417] on input "text" at bounding box center [1393, 425] width 316 height 29
type input "beb"
click at [1295, 458] on li "Bebidas" at bounding box center [1385, 458] width 300 height 23
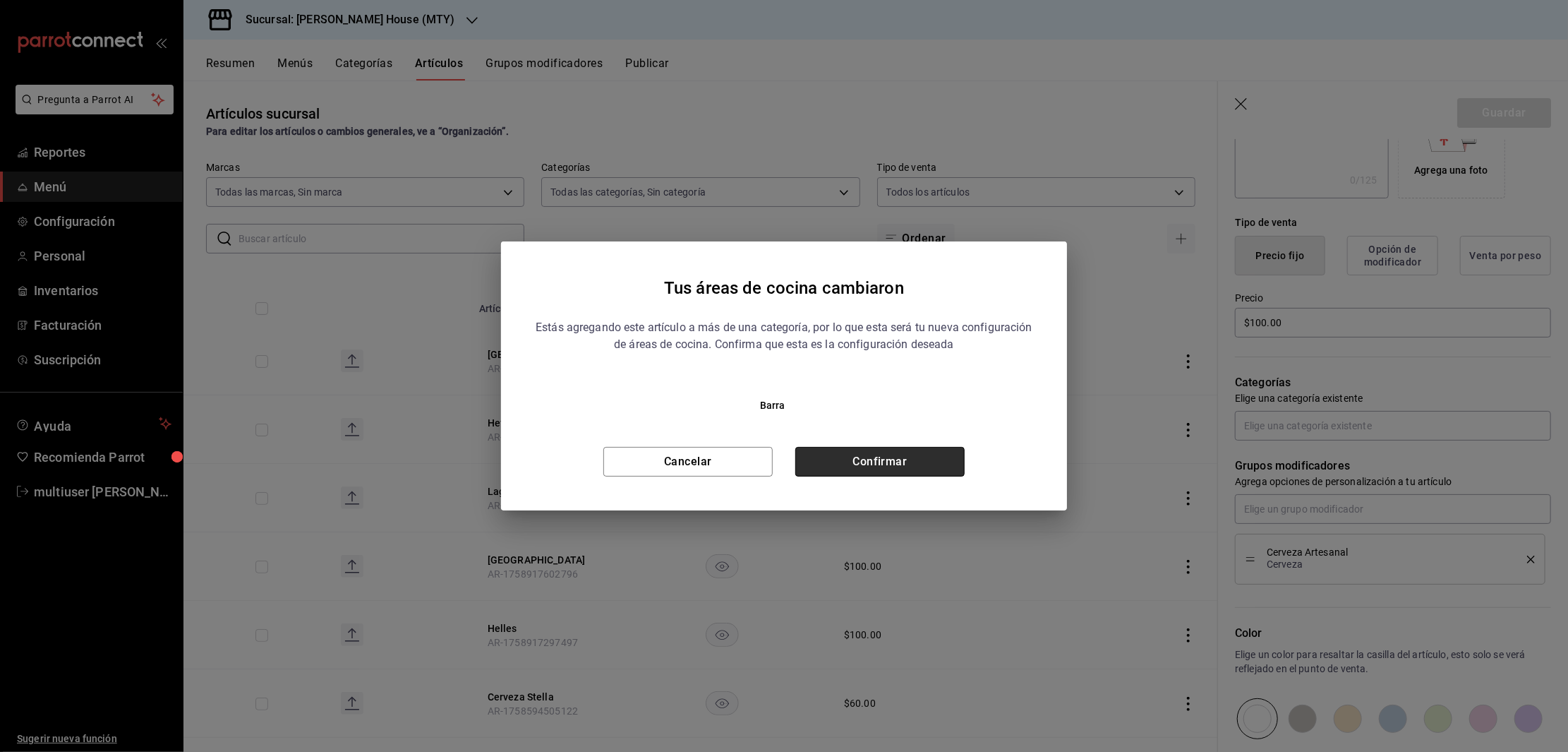
click at [902, 458] on button "Confirmar" at bounding box center [880, 461] width 169 height 29
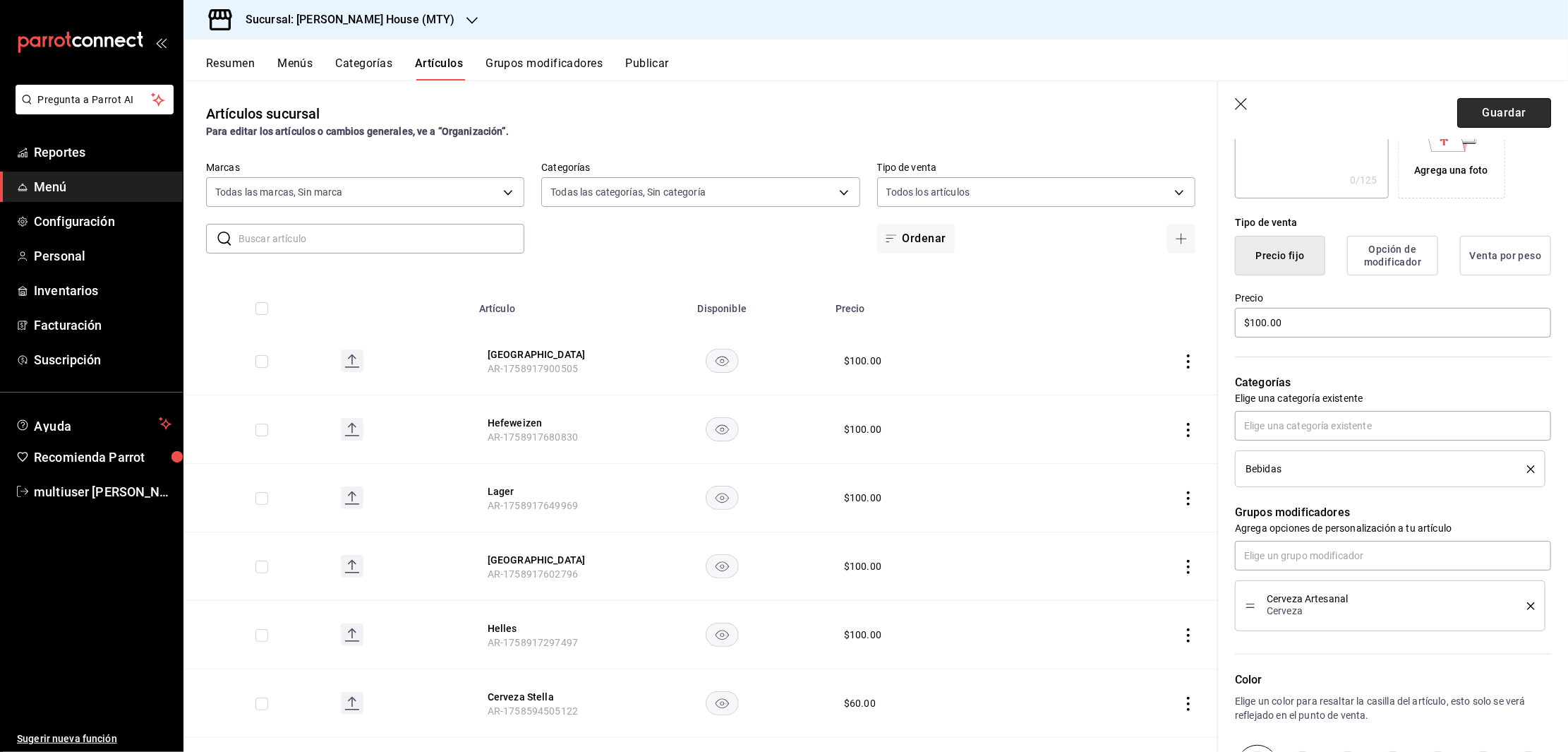
click at [1467, 110] on button "Guardar" at bounding box center [1504, 112] width 94 height 29
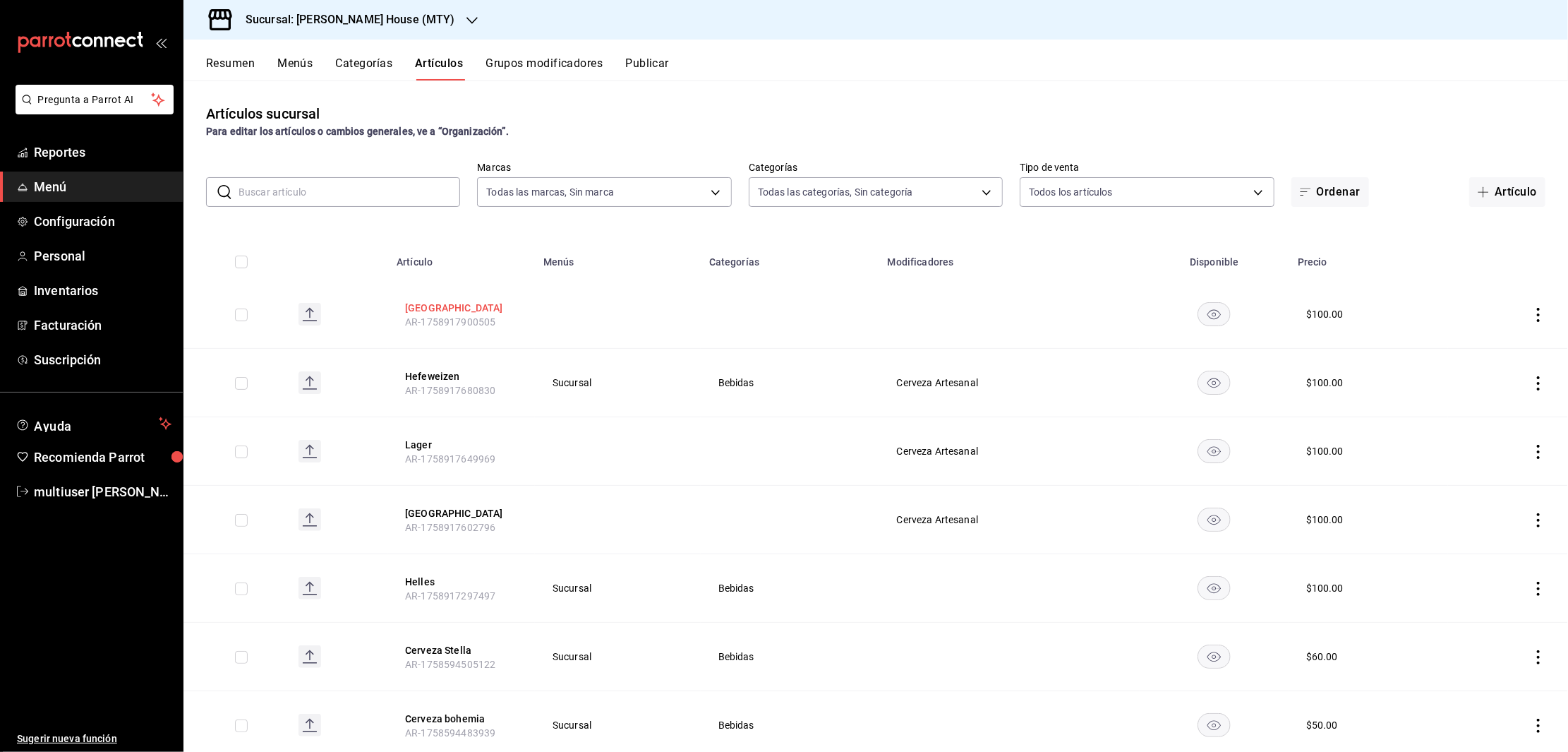
click at [417, 300] on button "[GEOGRAPHIC_DATA]" at bounding box center [462, 307] width 113 height 14
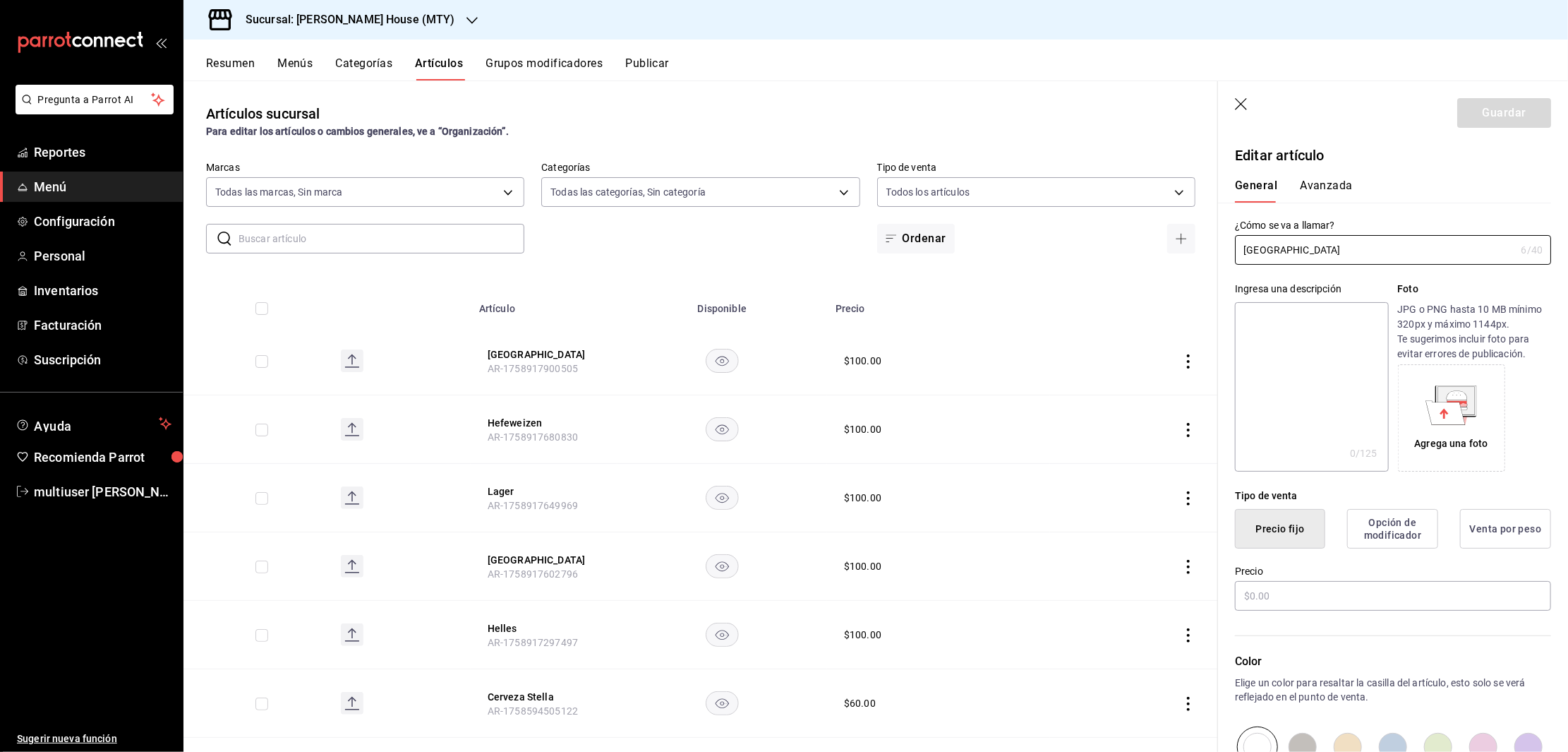
type input "$100.00"
click at [1239, 104] on icon "button" at bounding box center [1242, 105] width 14 height 14
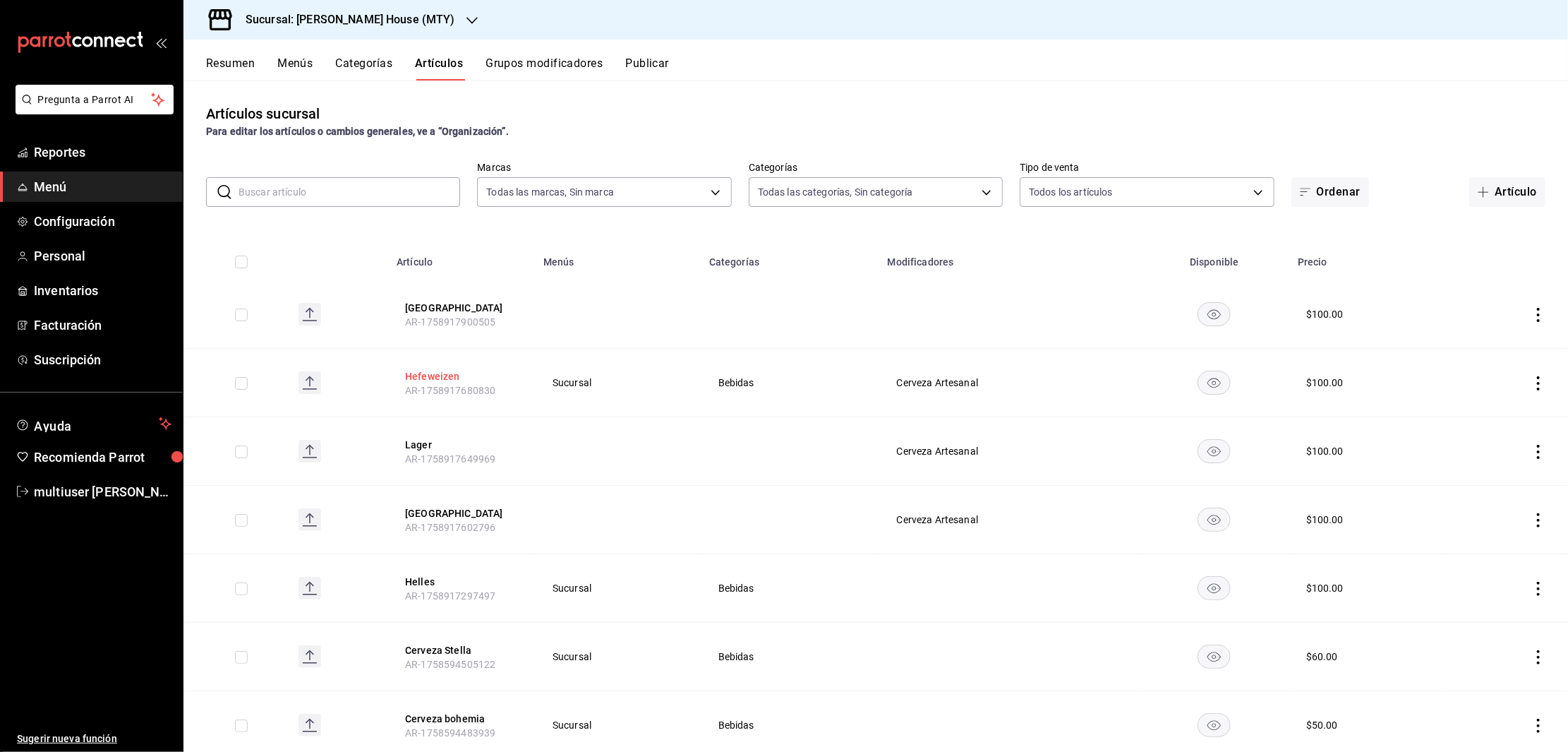
click at [438, 370] on button "Hefeweizen" at bounding box center [462, 376] width 113 height 14
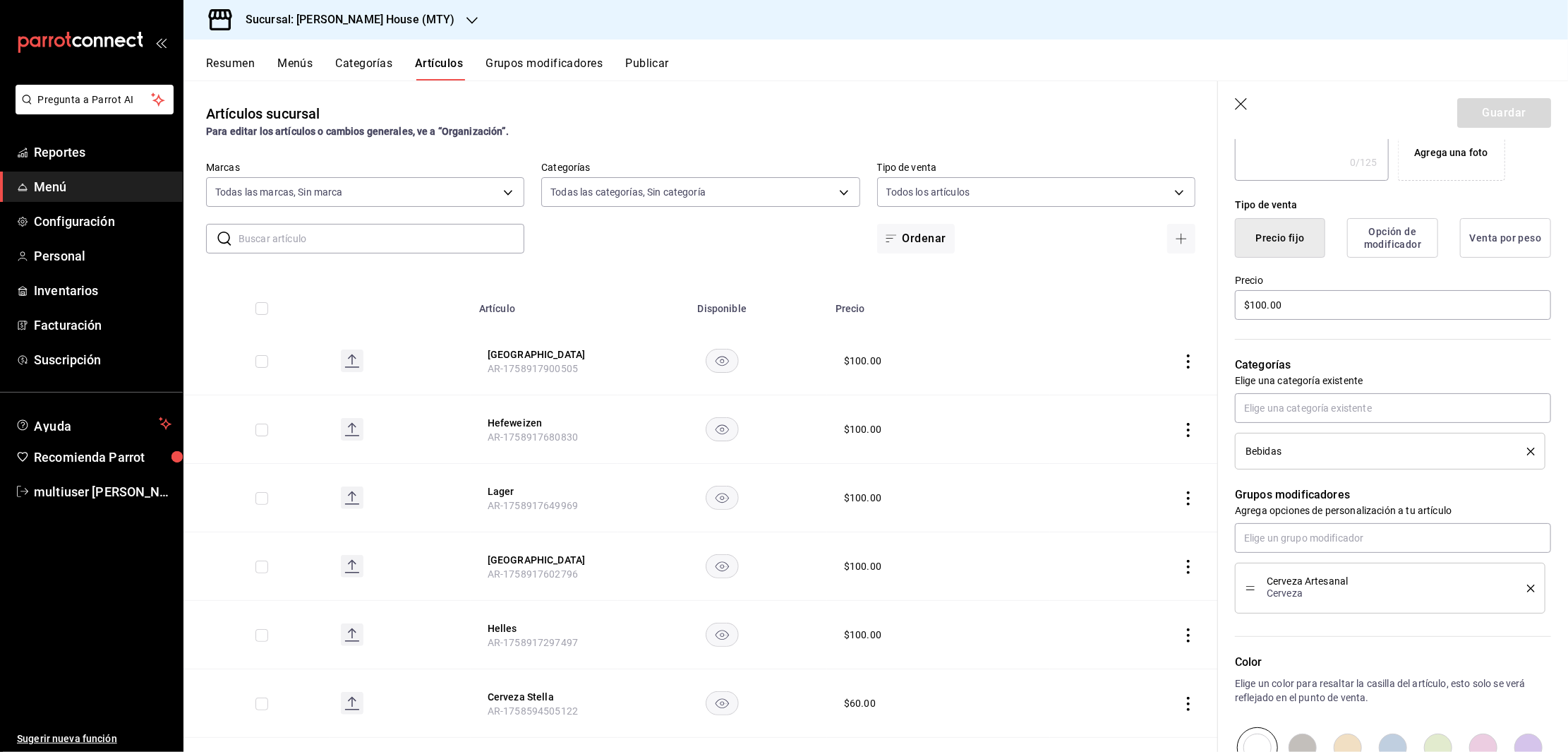
scroll to position [287, 0]
click at [1240, 110] on icon "button" at bounding box center [1242, 105] width 14 height 14
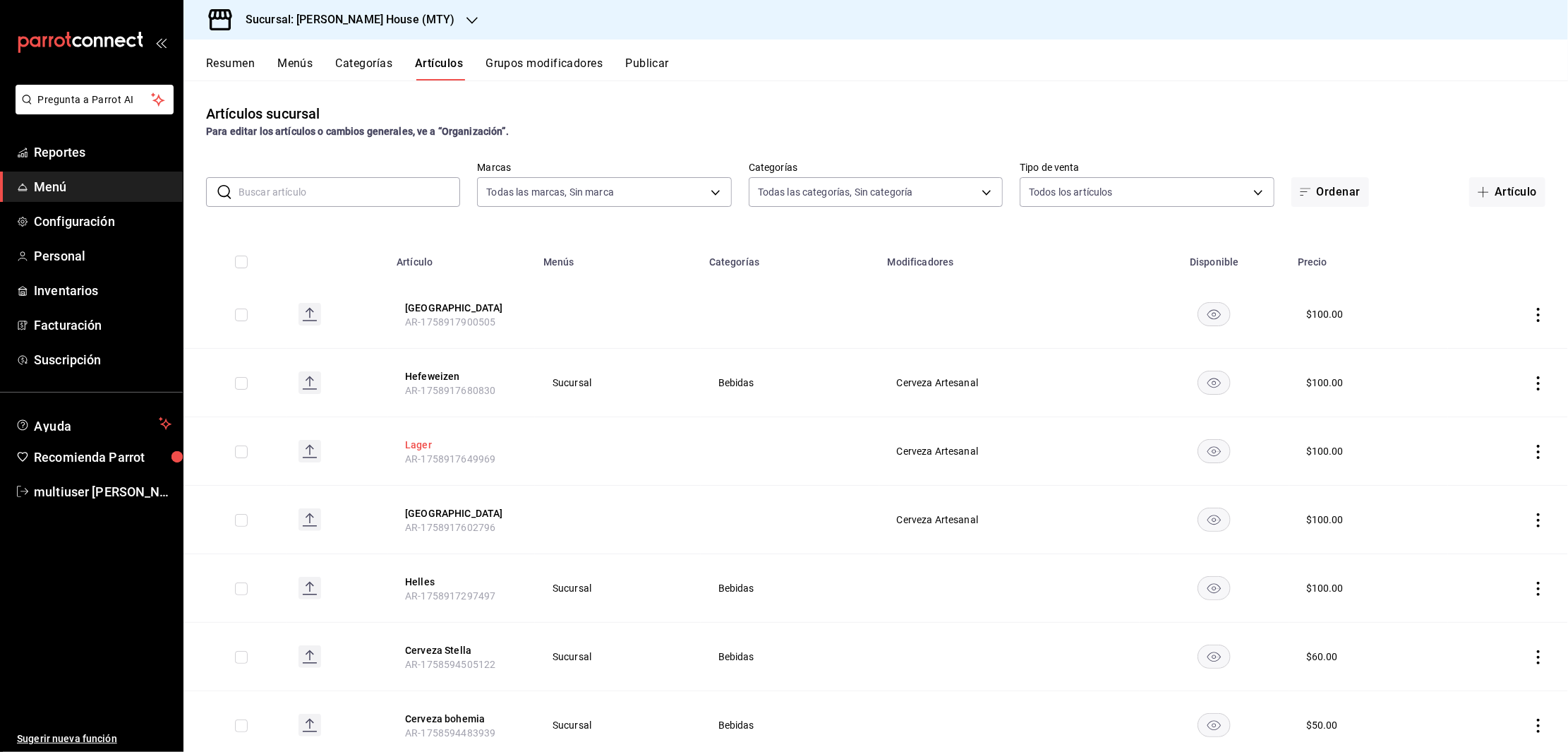
click at [410, 444] on button "Lager" at bounding box center [462, 445] width 113 height 14
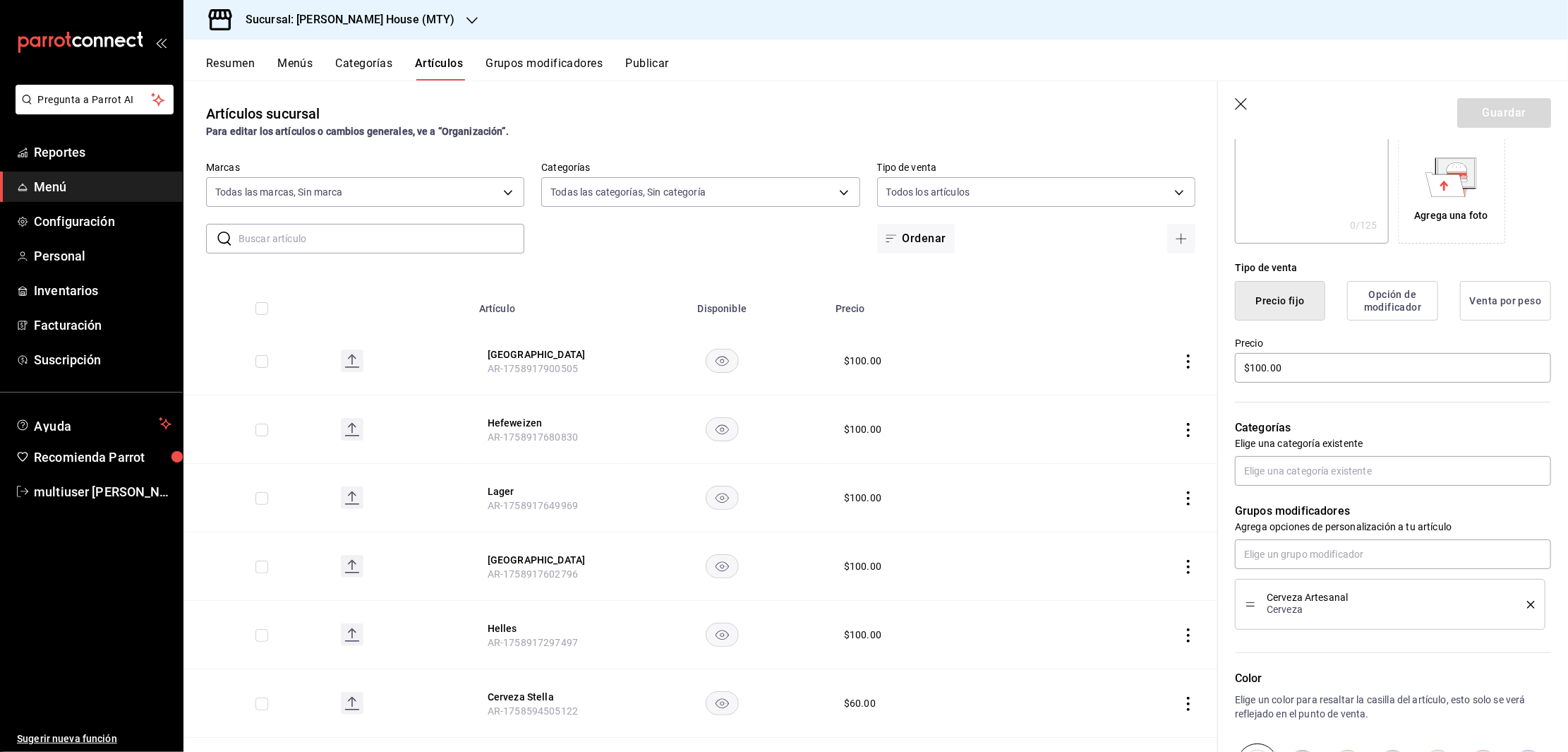
scroll to position [232, 0]
click at [1388, 463] on input "text" at bounding box center [1393, 467] width 316 height 29
type input "beb"
click at [1289, 507] on li "Bebidas" at bounding box center [1385, 499] width 300 height 23
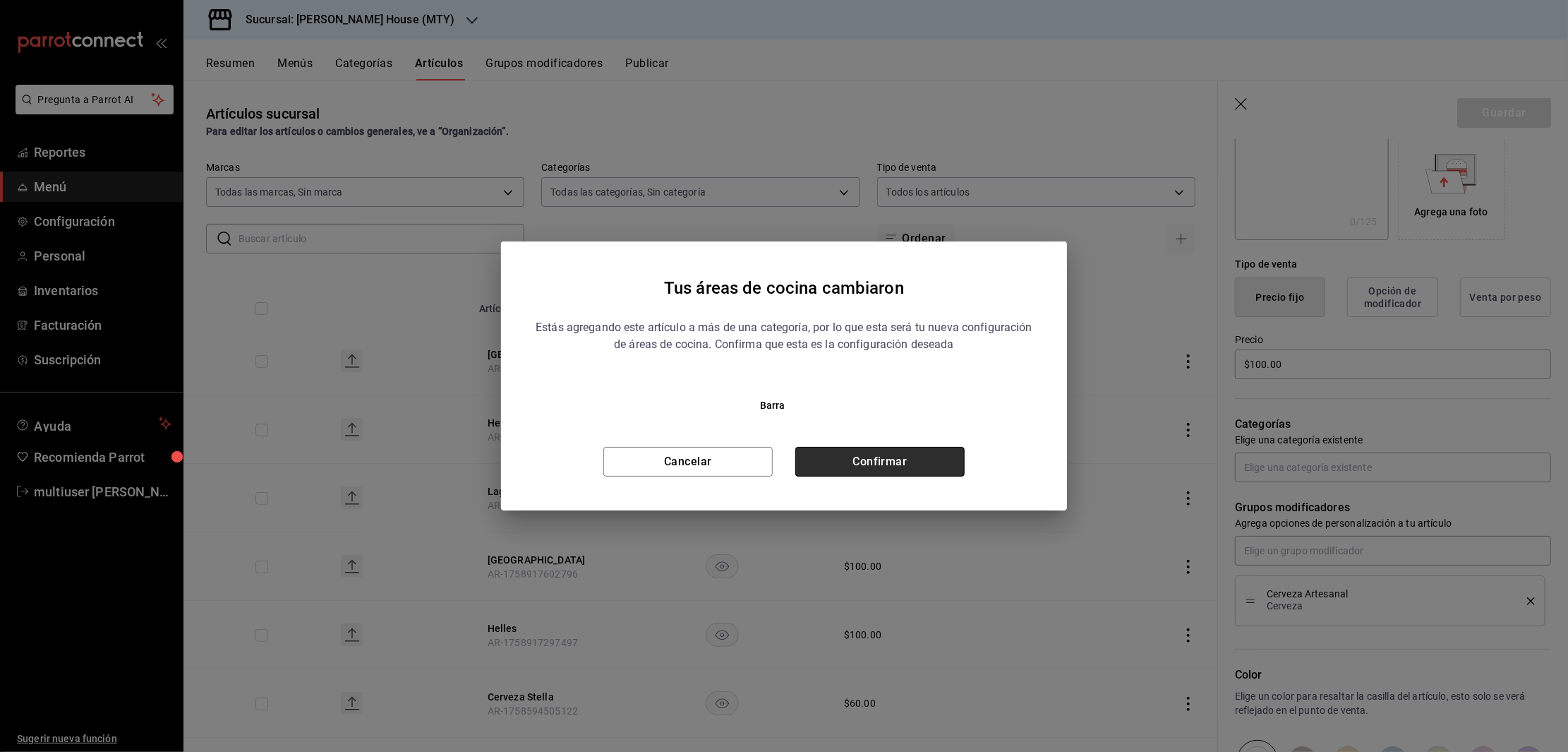
click at [921, 461] on button "Confirmar" at bounding box center [880, 461] width 169 height 29
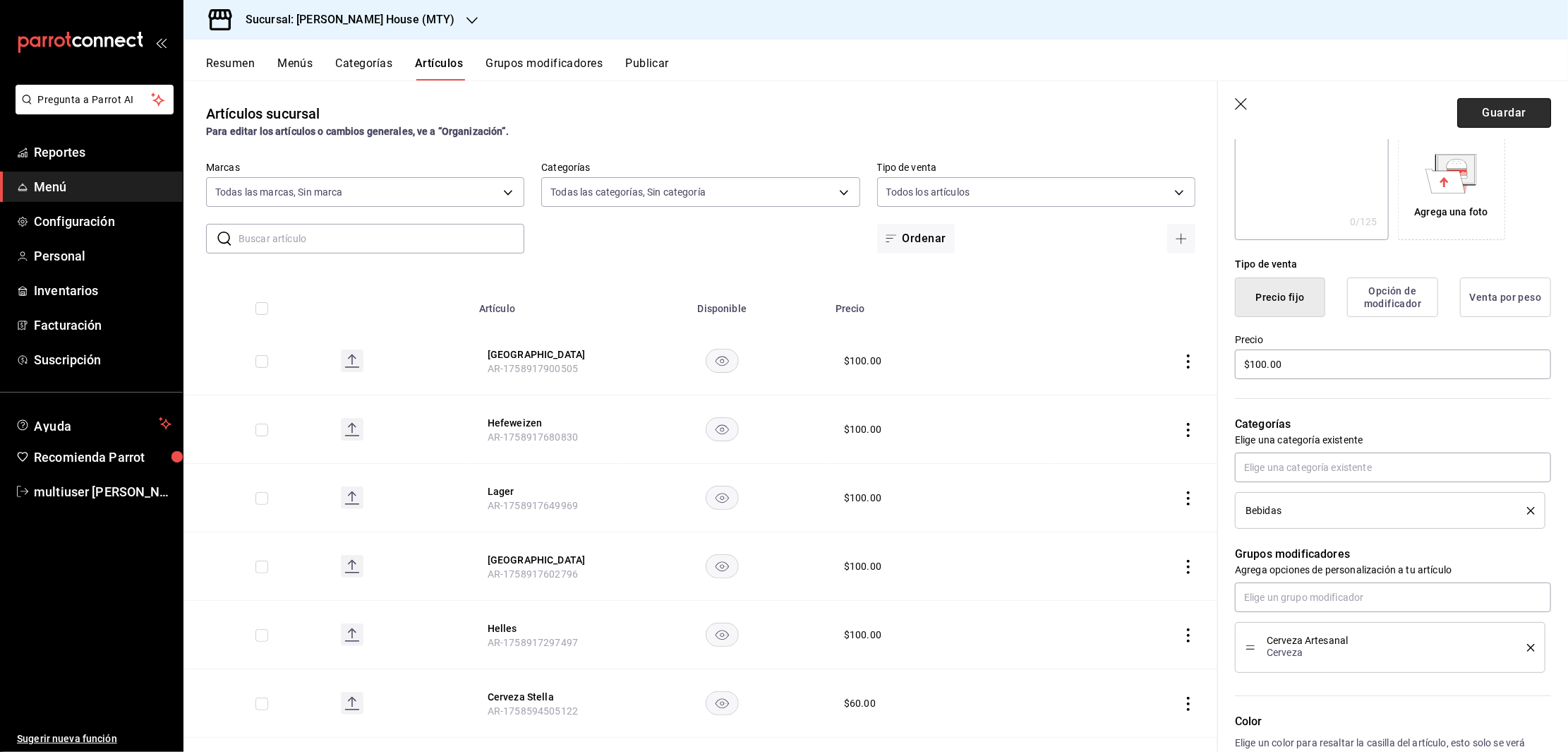
click at [1478, 119] on button "Guardar" at bounding box center [1504, 112] width 94 height 29
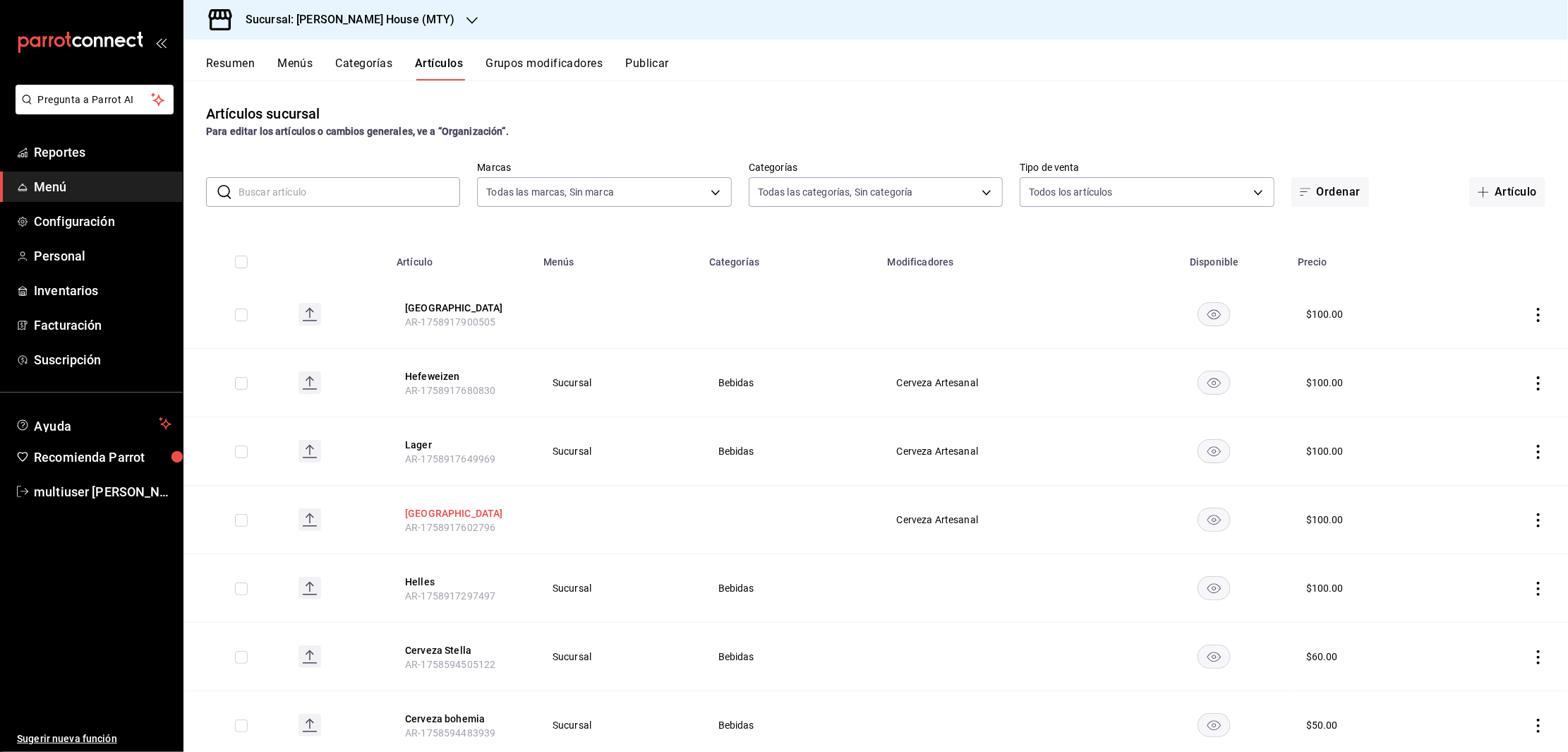
click at [415, 510] on button "[GEOGRAPHIC_DATA]" at bounding box center [462, 513] width 113 height 14
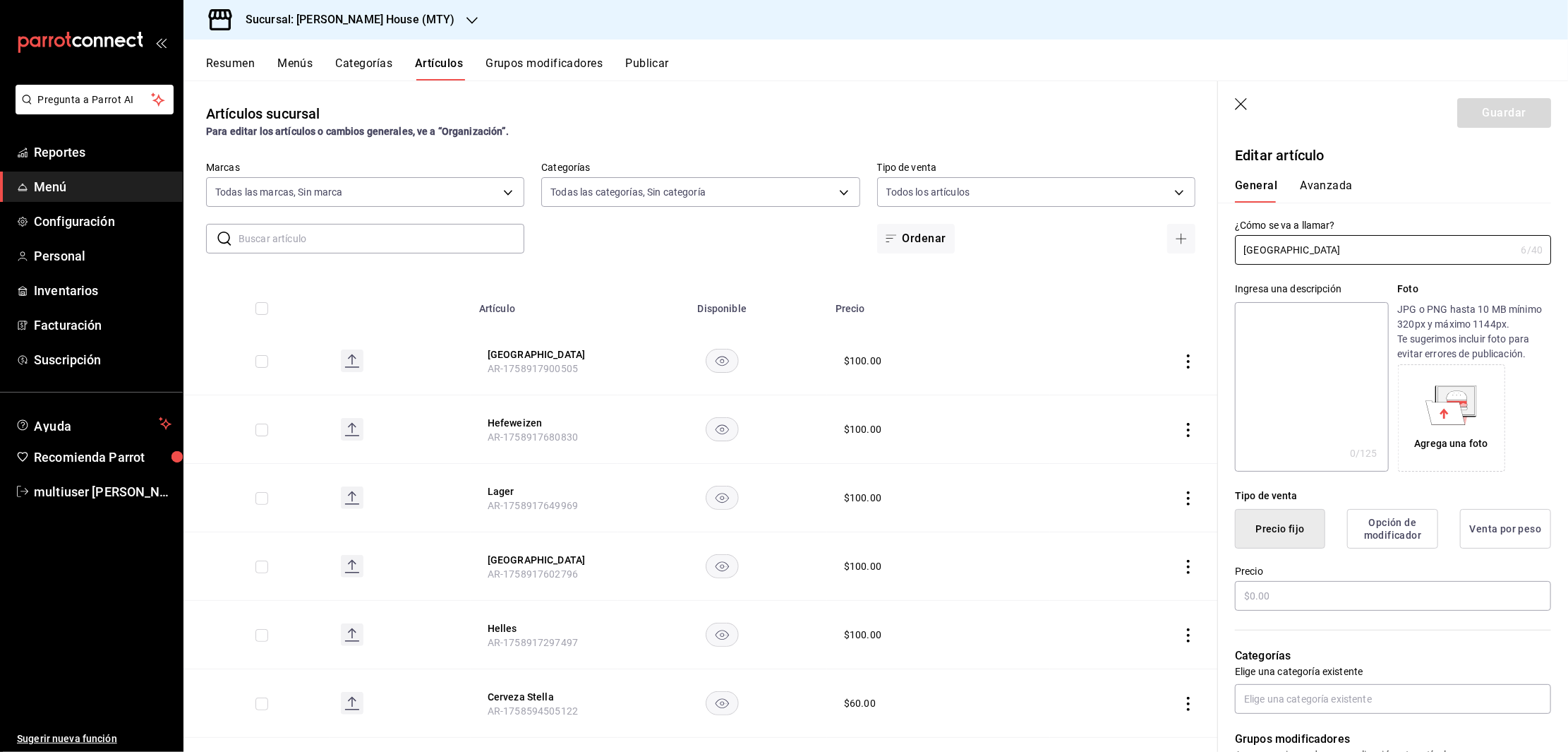
type input "$100.00"
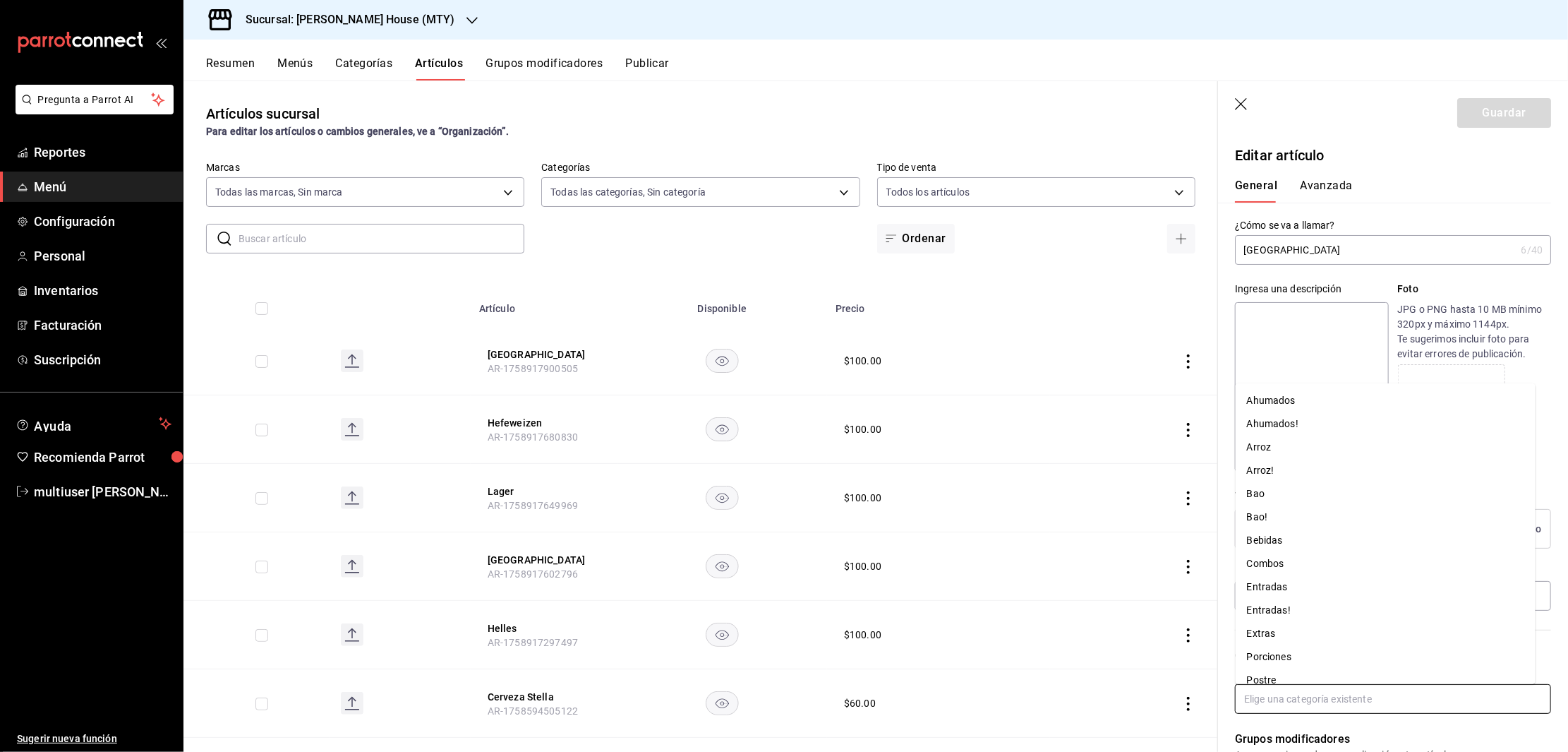
click at [1318, 710] on input "text" at bounding box center [1393, 698] width 316 height 29
type input "beb"
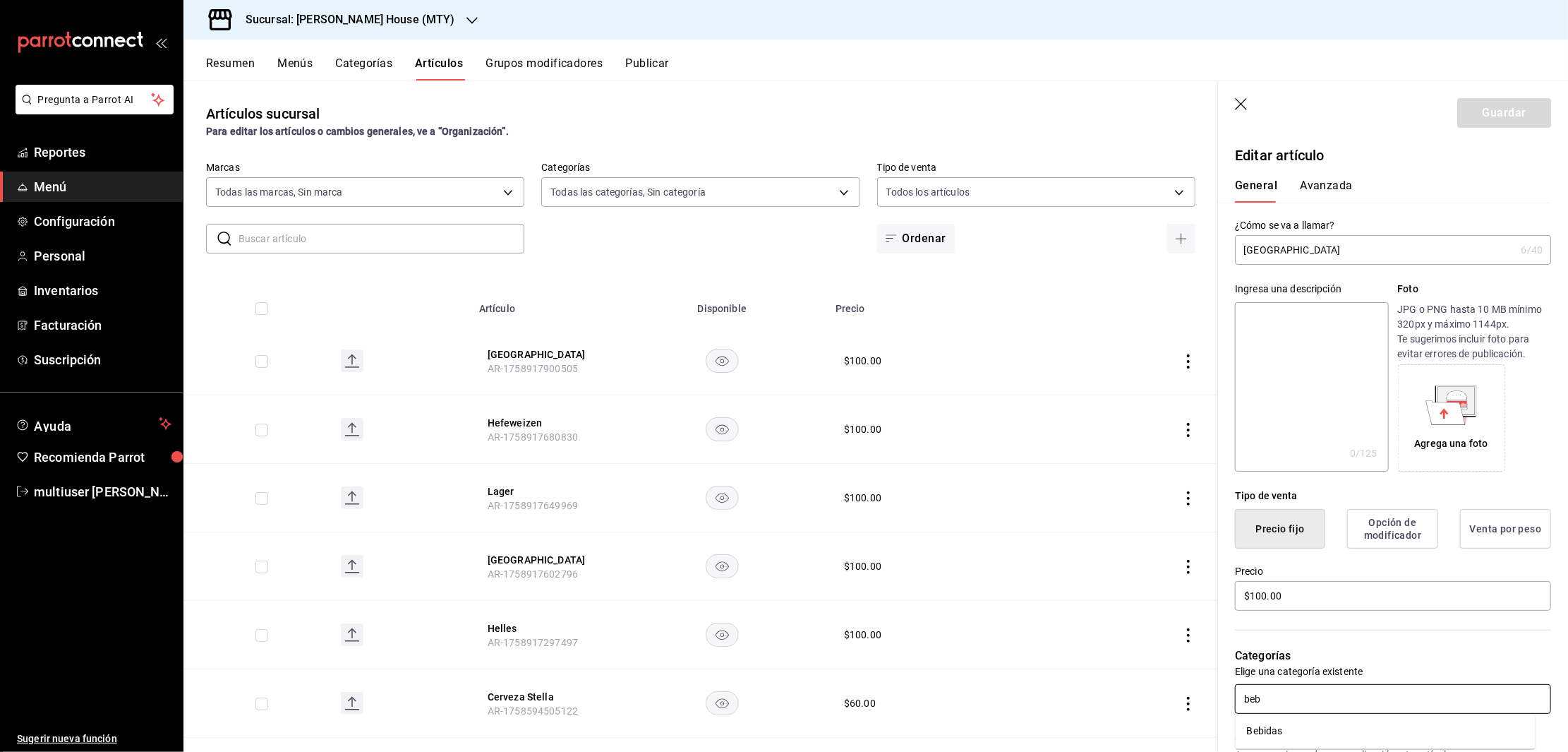
click at [1295, 729] on li "Bebidas" at bounding box center [1385, 731] width 300 height 23
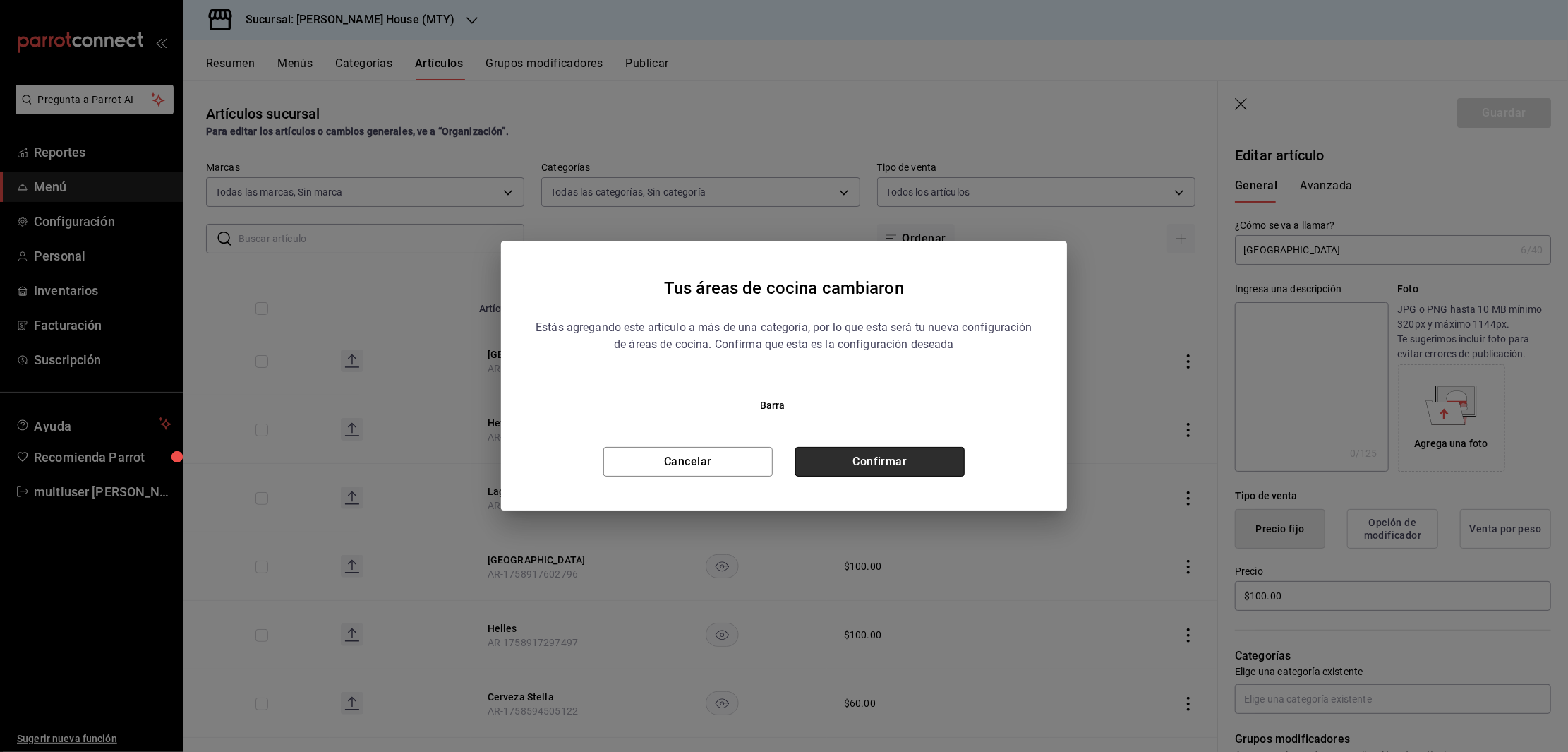
click at [904, 463] on button "Confirmar" at bounding box center [880, 461] width 169 height 29
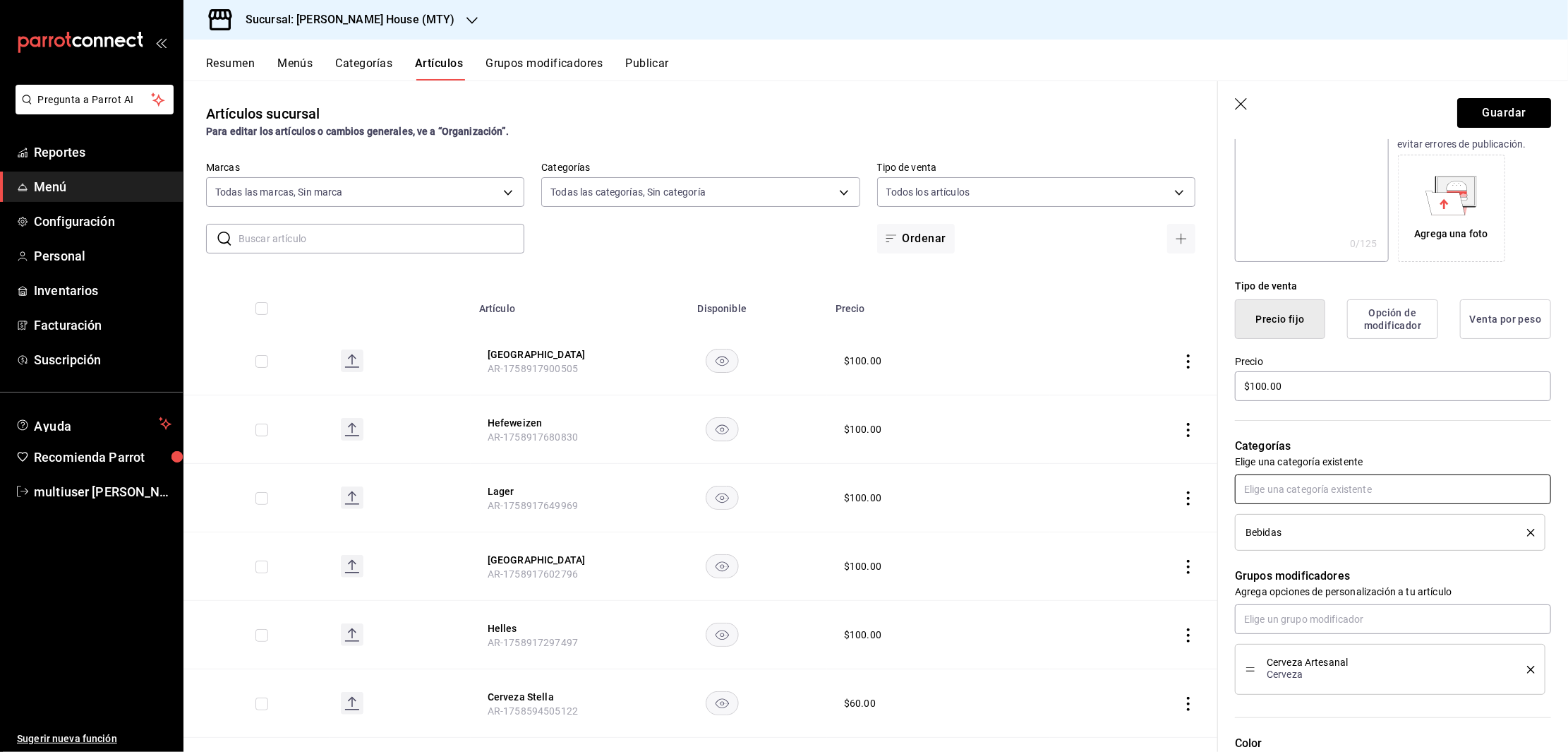
scroll to position [202, 0]
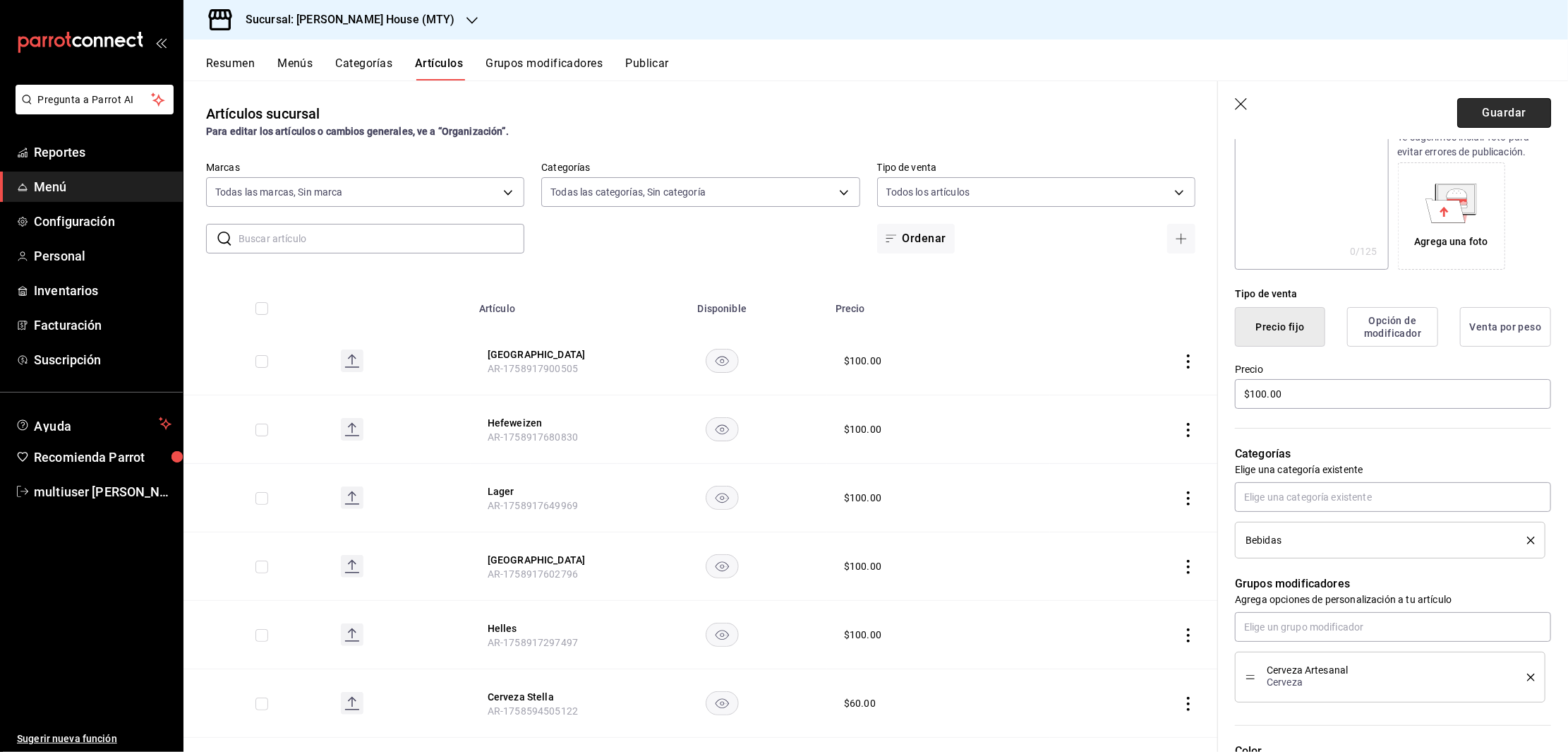
click at [1496, 119] on button "Guardar" at bounding box center [1504, 112] width 94 height 29
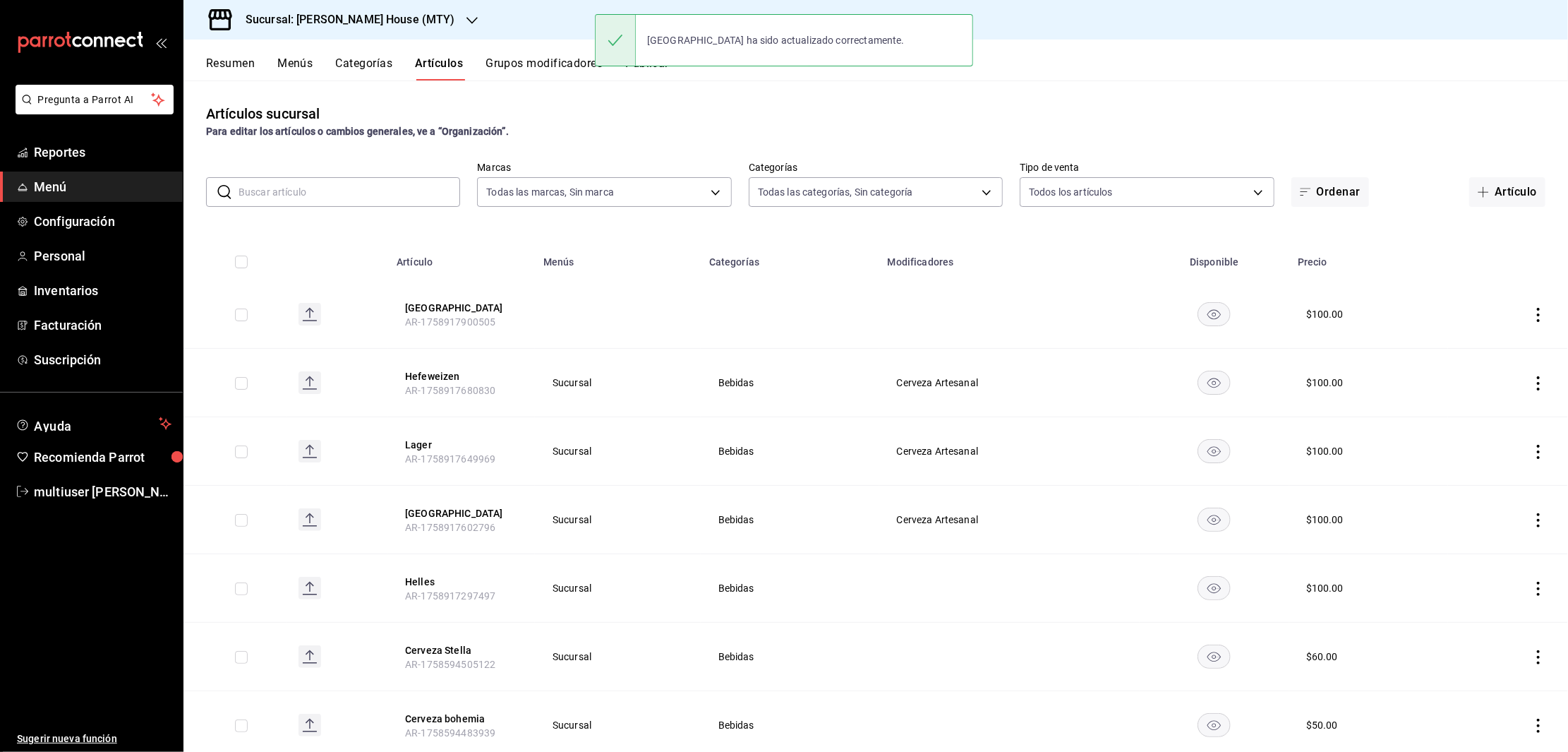
click at [652, 66] on div "Munich ha sido actualizado correctamente." at bounding box center [784, 40] width 378 height 52
click at [648, 66] on div "Munich ha sido actualizado correctamente." at bounding box center [784, 40] width 378 height 52
click at [541, 68] on button "Grupos modificadores" at bounding box center [544, 69] width 117 height 24
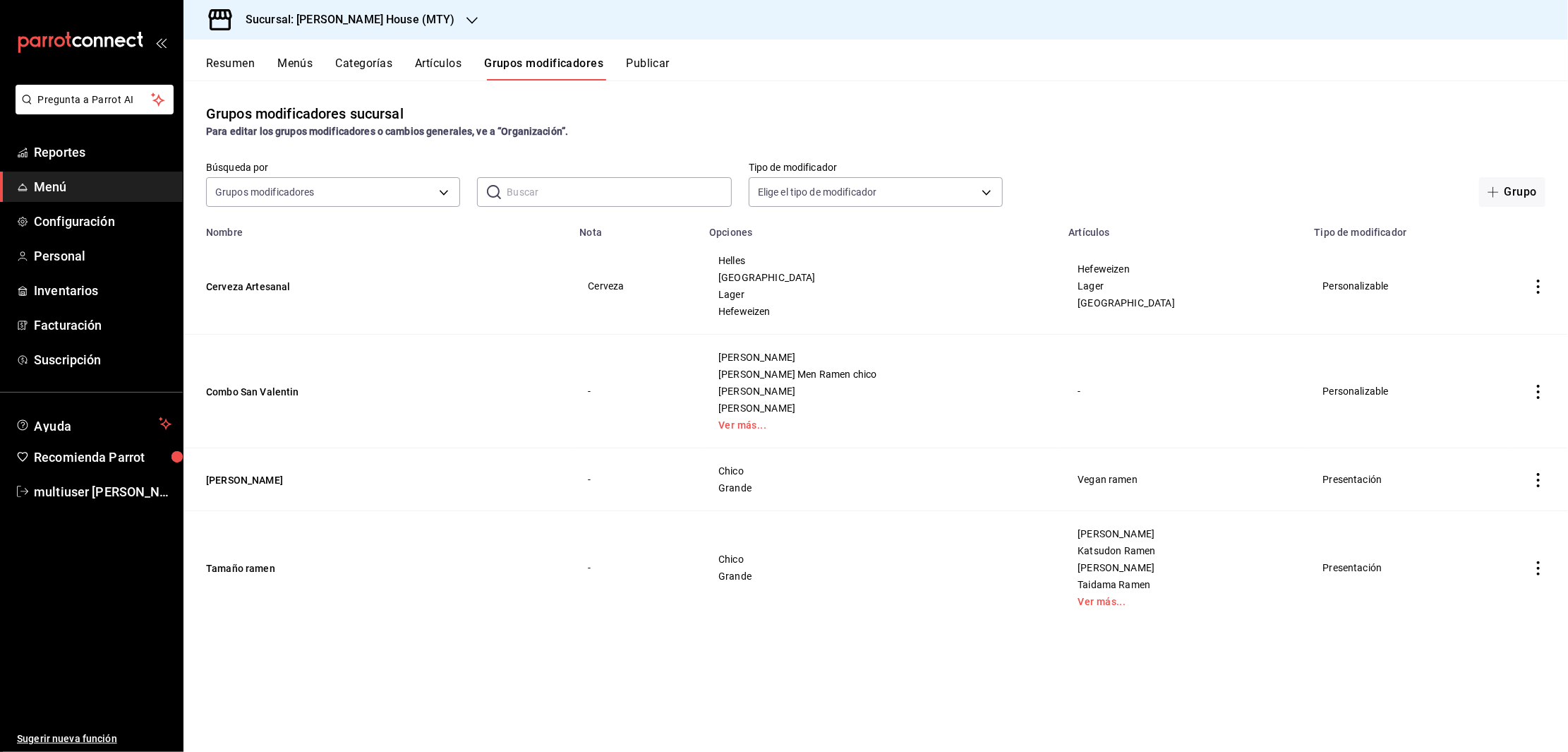
click at [661, 67] on button "Publicar" at bounding box center [648, 69] width 44 height 24
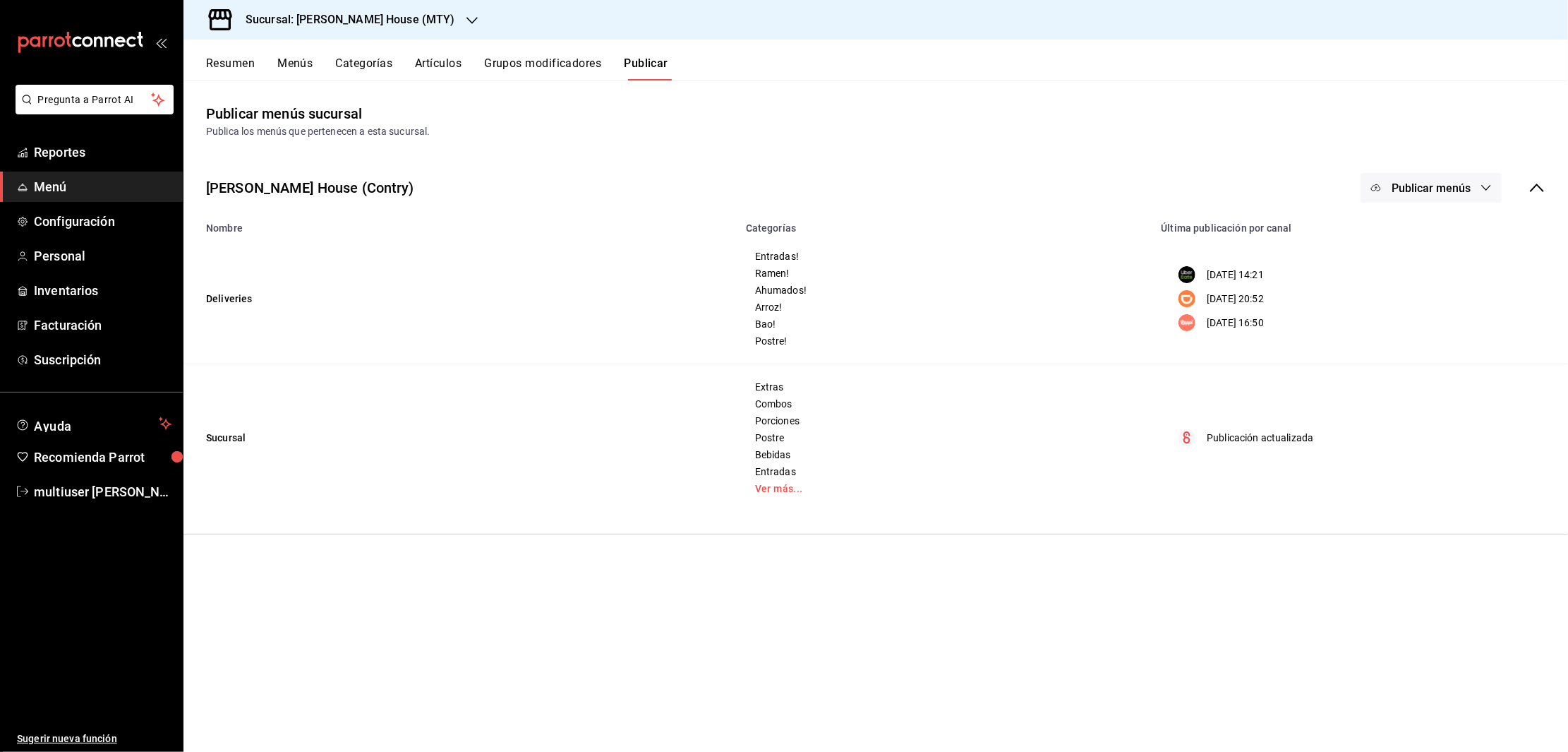
click at [1432, 195] on button "Publicar menús" at bounding box center [1431, 187] width 141 height 29
click at [1414, 342] on div at bounding box center [1398, 353] width 39 height 23
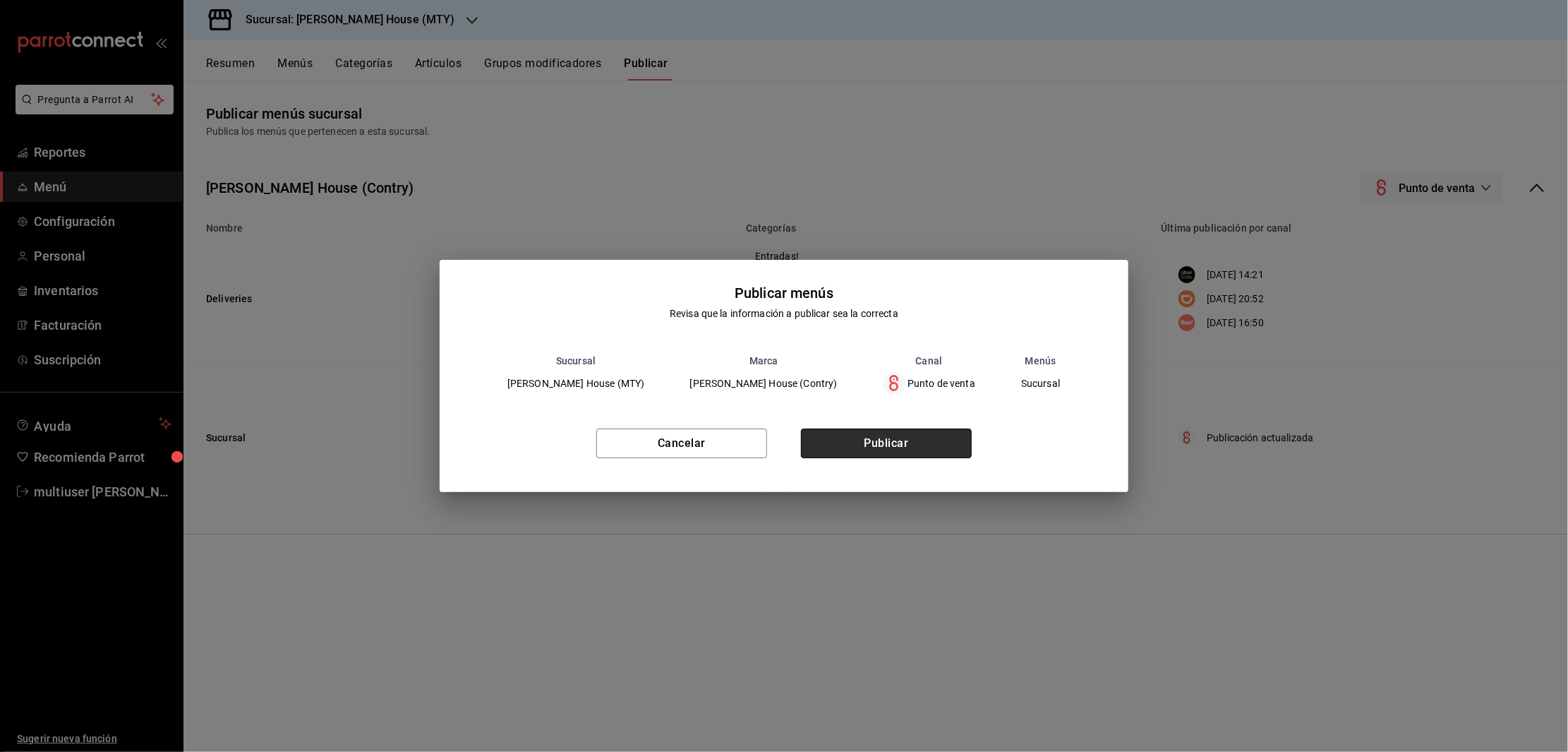
click at [921, 430] on button "Publicar" at bounding box center [886, 442] width 171 height 29
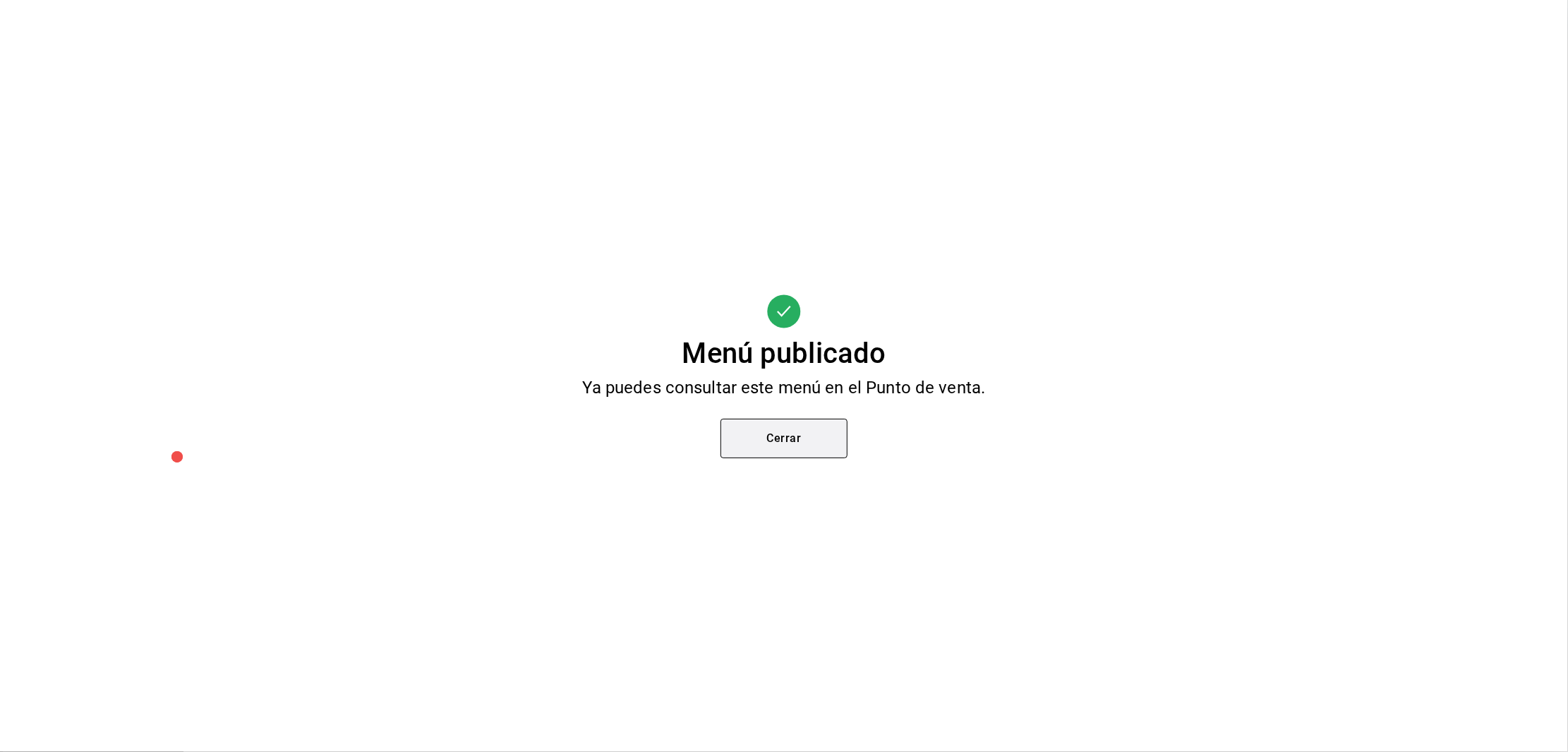
click at [806, 439] on button "Cerrar" at bounding box center [784, 438] width 127 height 39
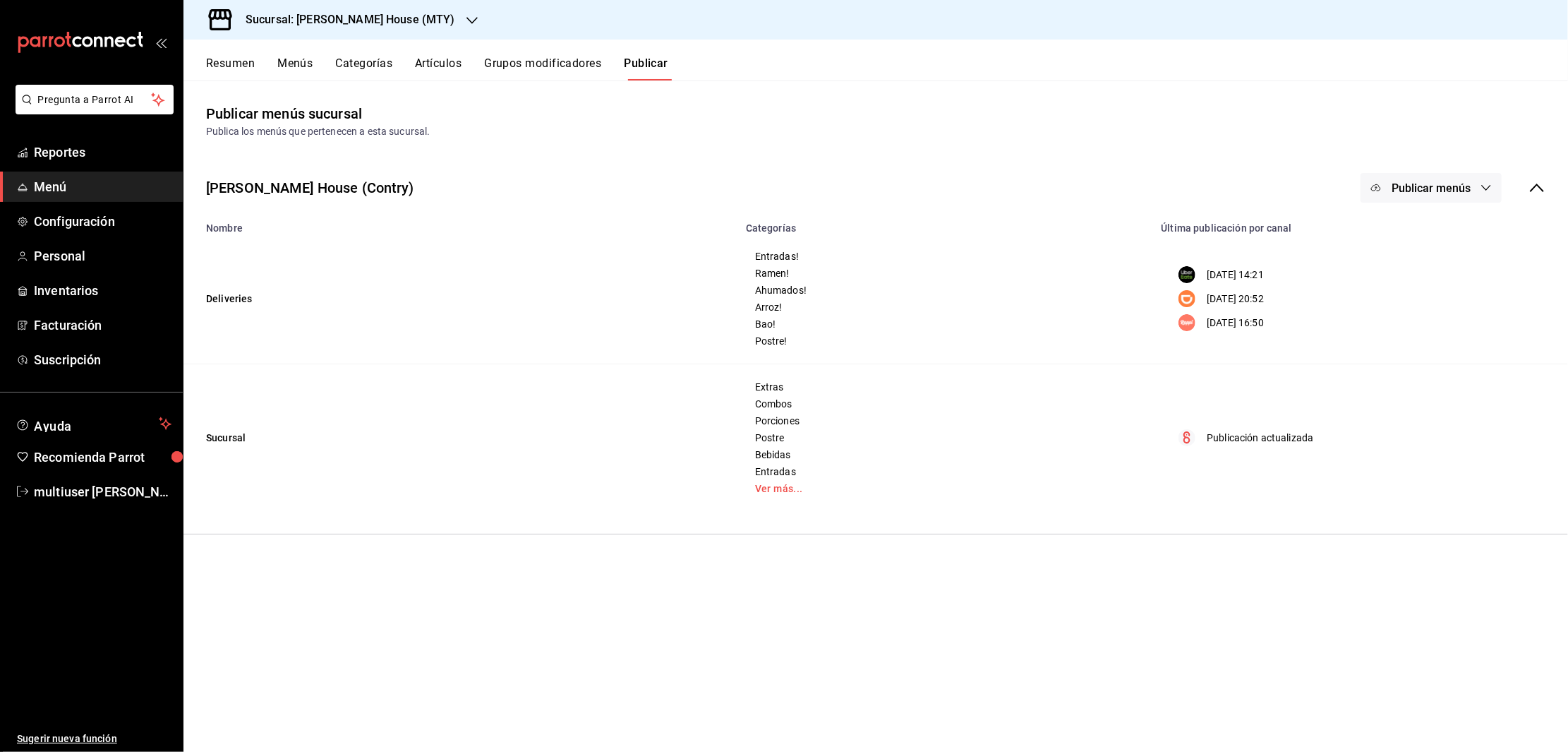
click at [436, 69] on button "Artículos" at bounding box center [439, 69] width 47 height 24
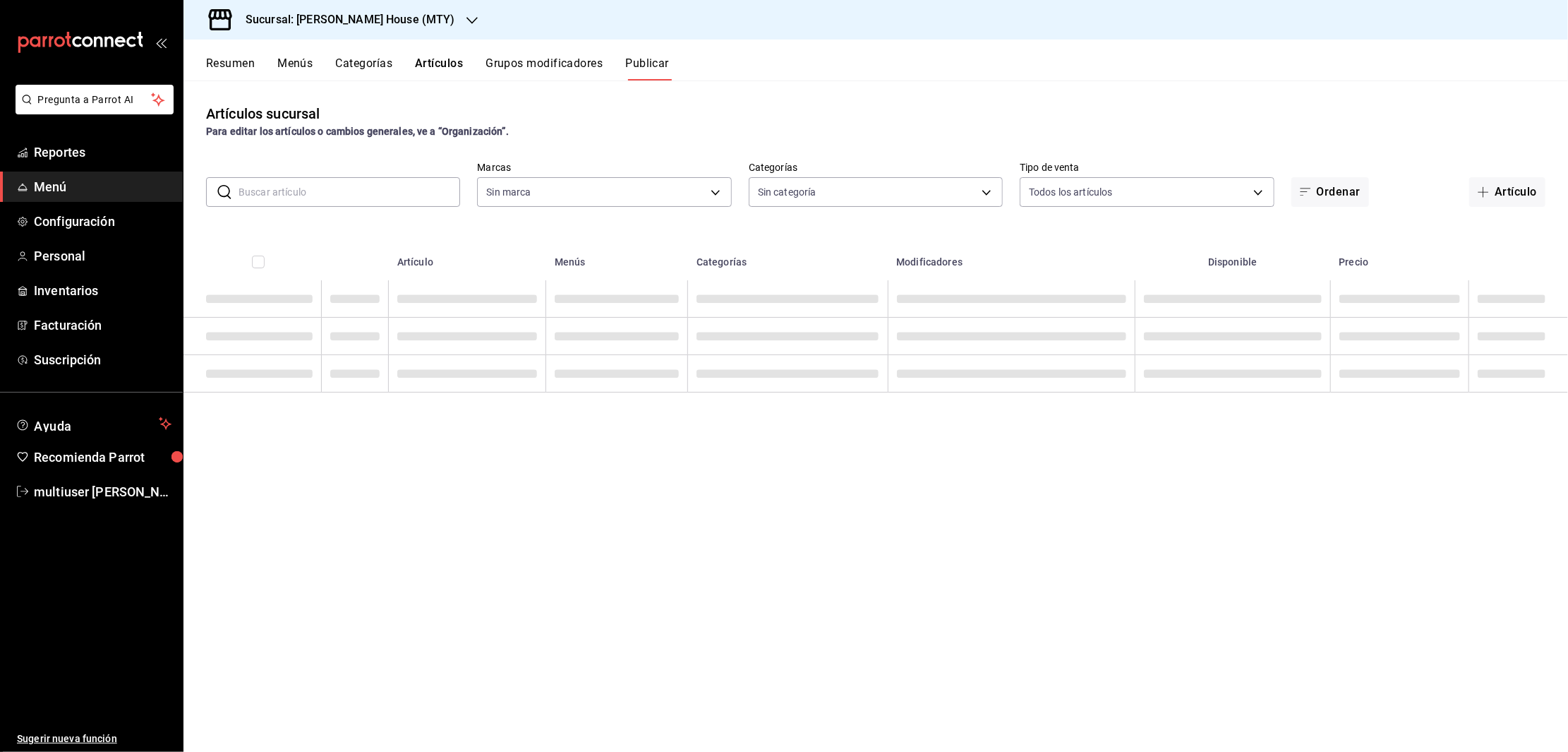
type input "a52679ba-c99d-4567-99e4-23c0b291eafa"
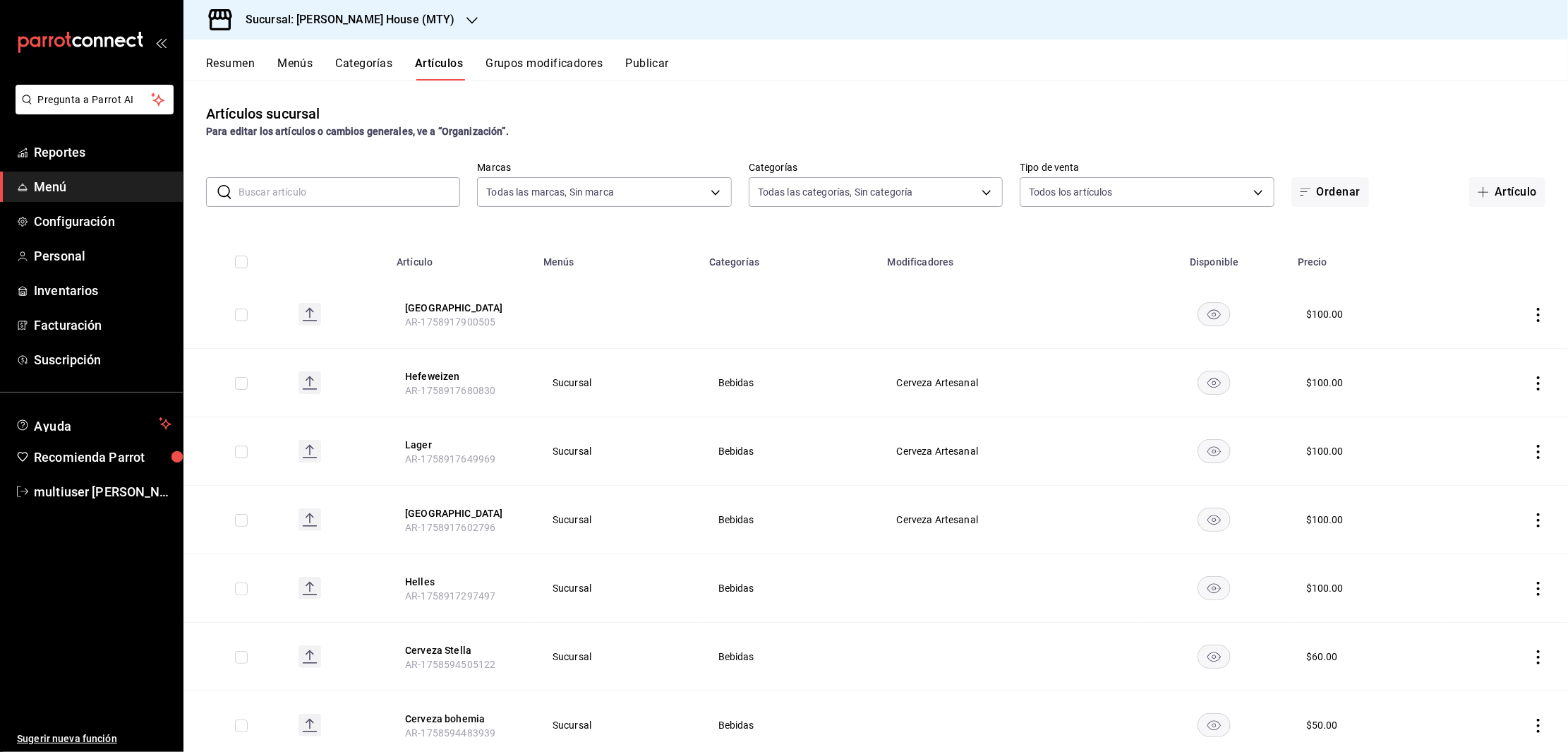
type input "4b7f1edf-21c5-4e8b-ae8a-e185bd67f4df,449dbd8f-74b3-4aa6-ac6a-c998e6a0a2b2,b680b…"
click at [408, 512] on button "[GEOGRAPHIC_DATA]" at bounding box center [462, 513] width 113 height 14
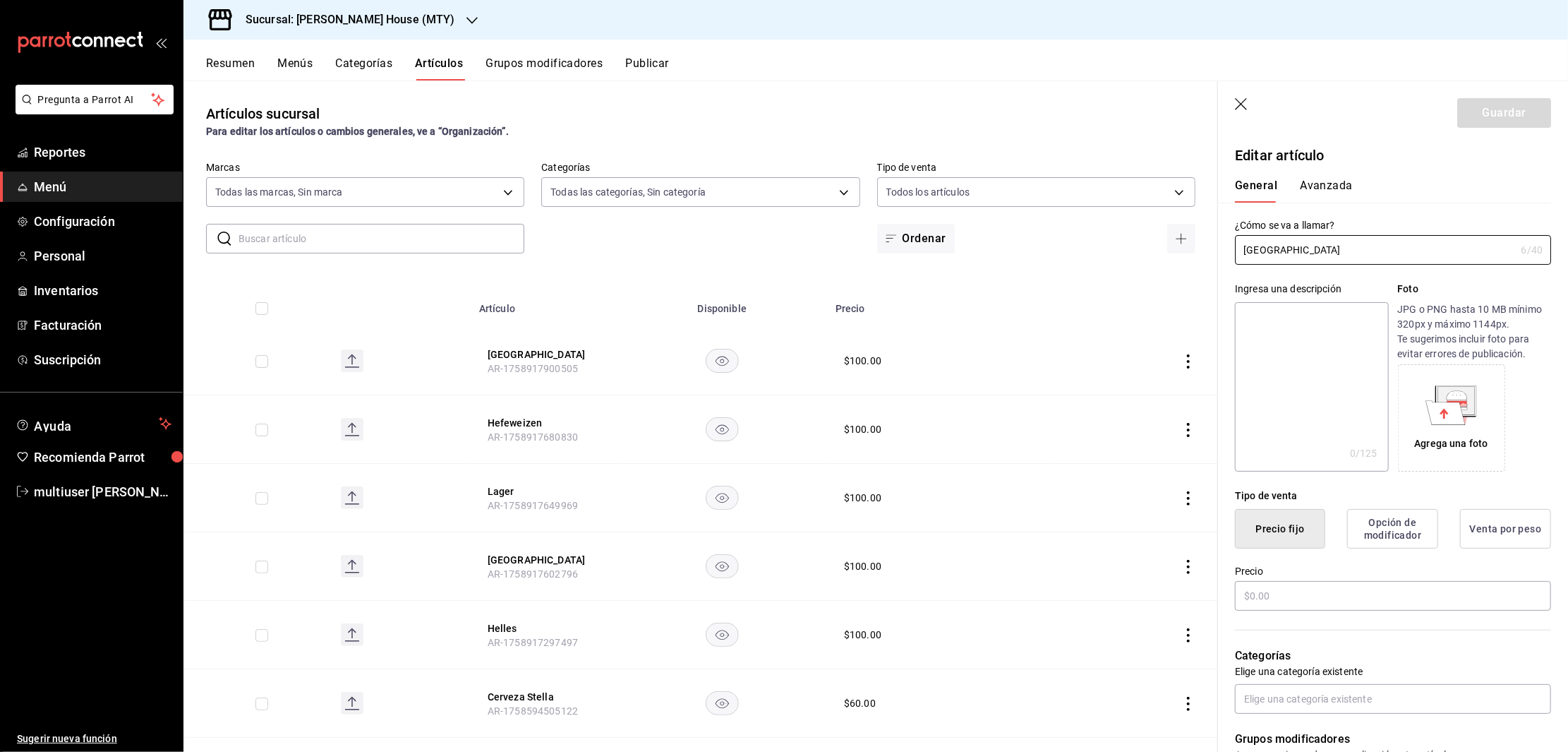
type input "$100.00"
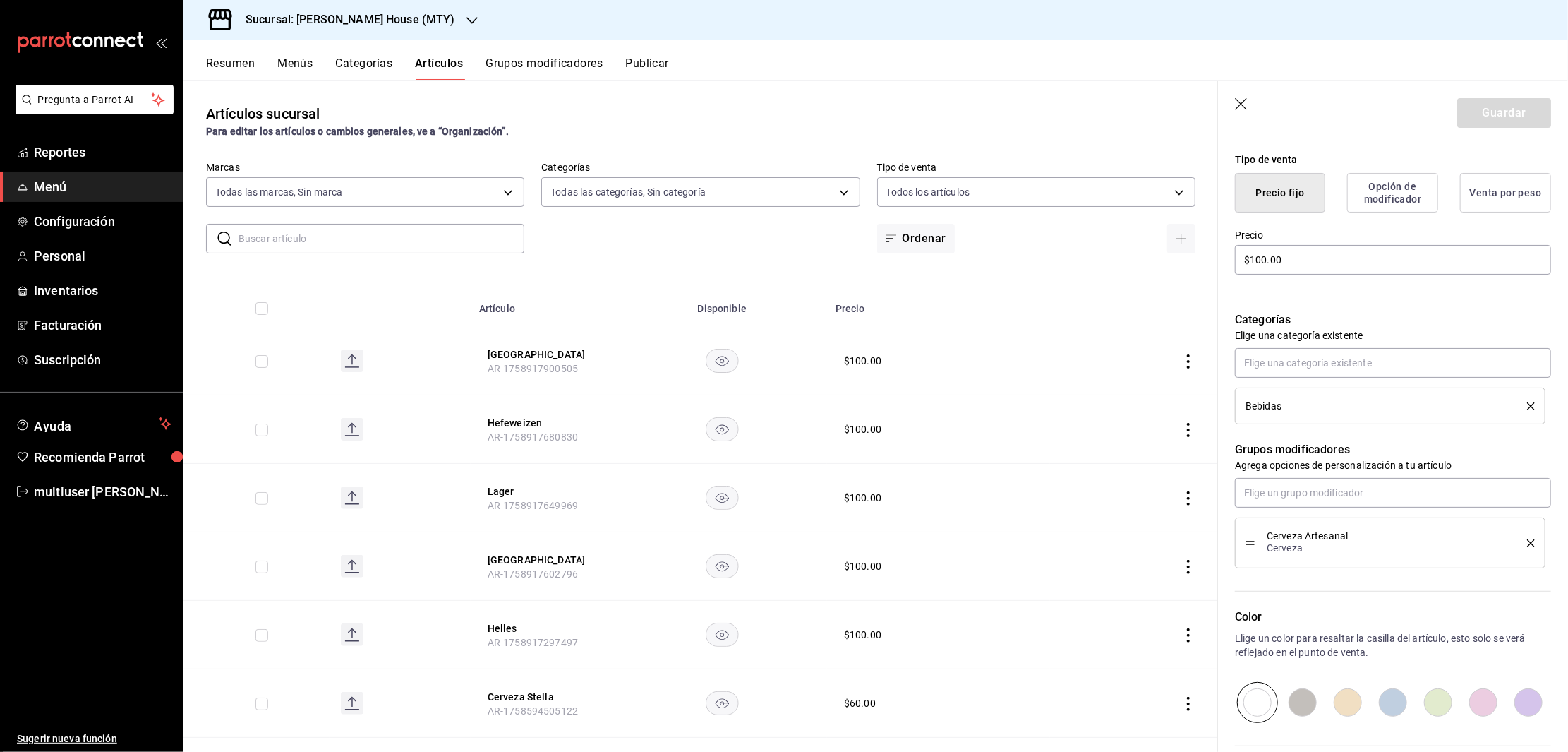
scroll to position [338, 0]
click at [1369, 491] on input "text" at bounding box center [1393, 490] width 316 height 29
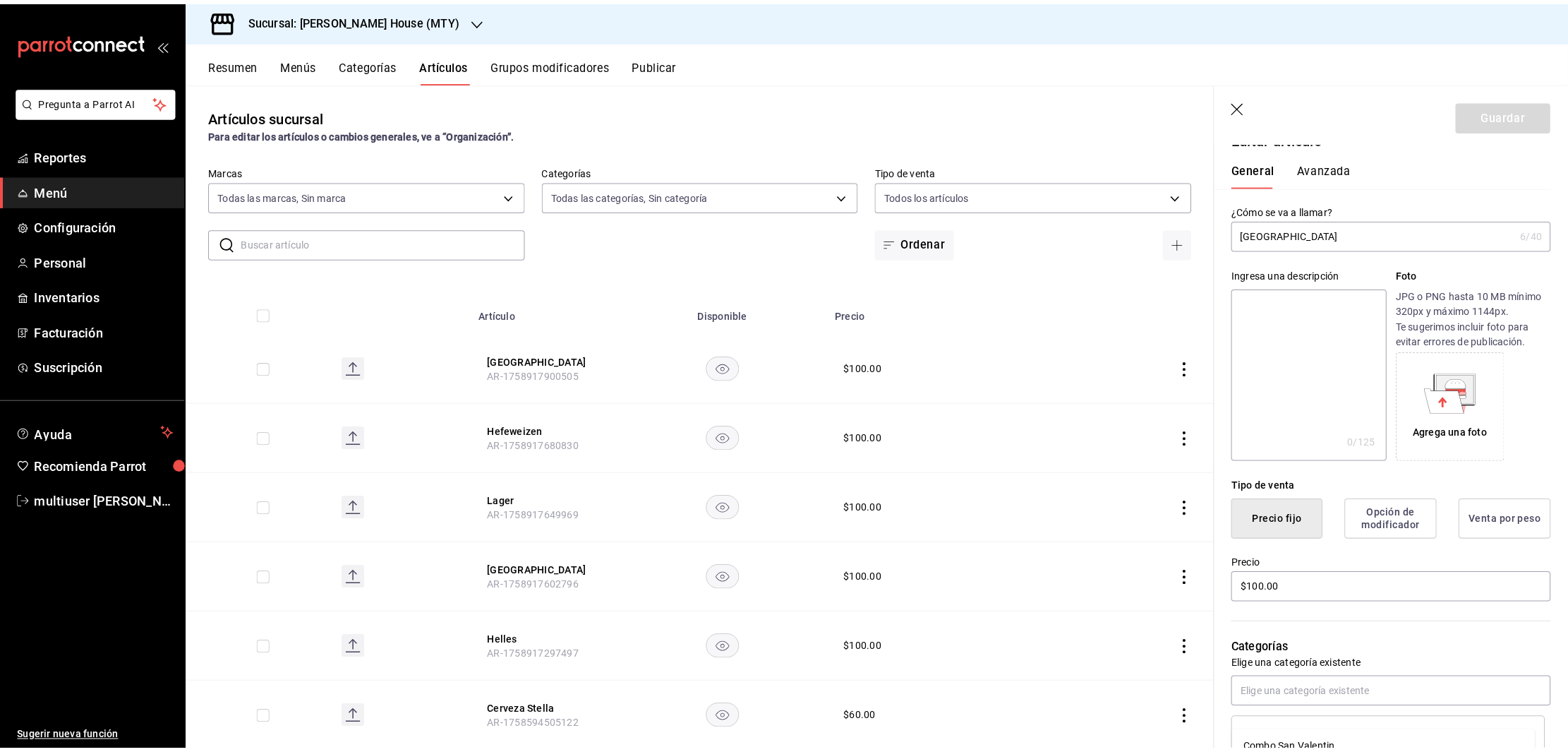
scroll to position [16, 0]
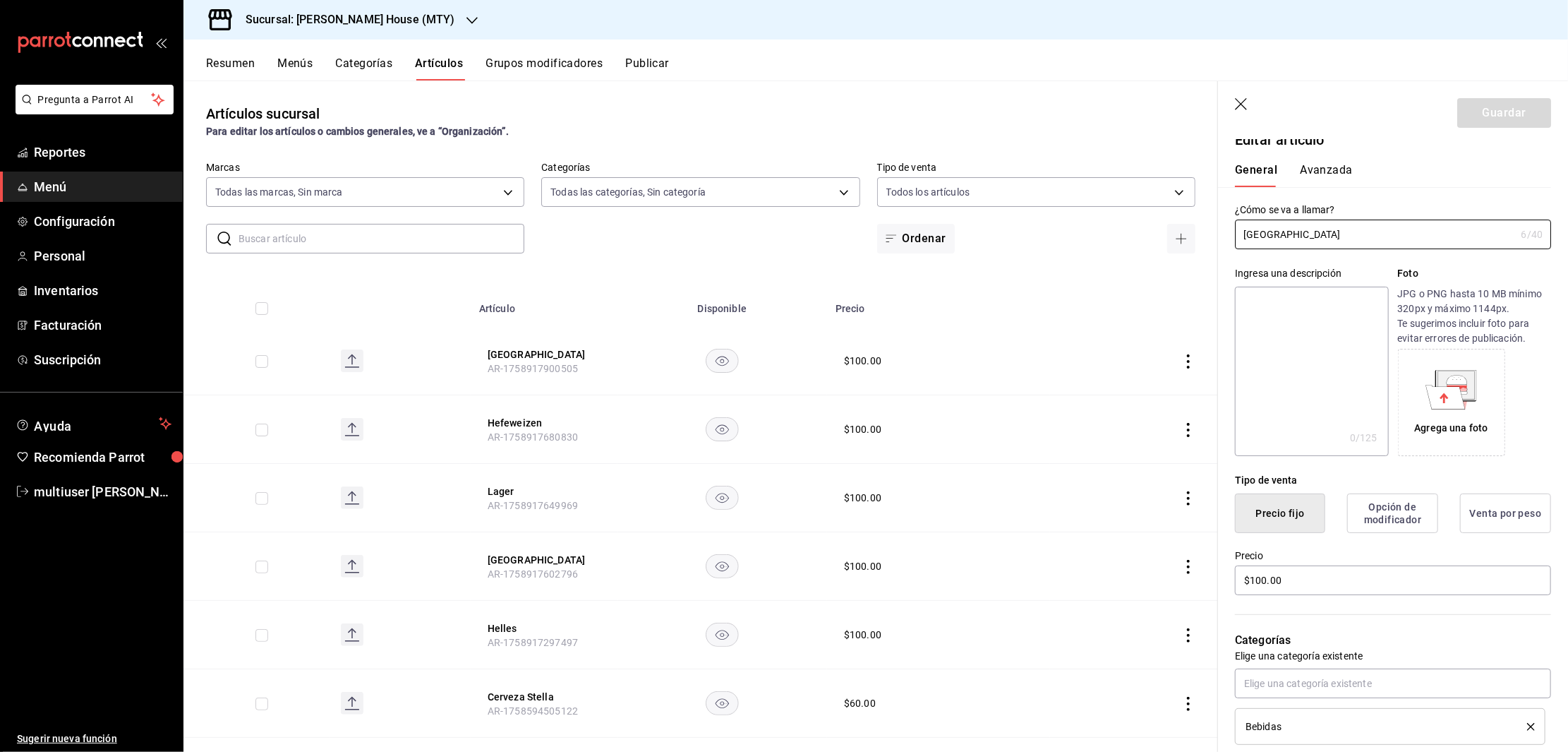
drag, startPoint x: 1284, startPoint y: 242, endPoint x: 1223, endPoint y: 244, distance: 61.0
click at [1223, 244] on div "¿Cómo se va a llamar? Munich 6 /40 ¿Cómo se va a llamar?" at bounding box center [1384, 218] width 333 height 62
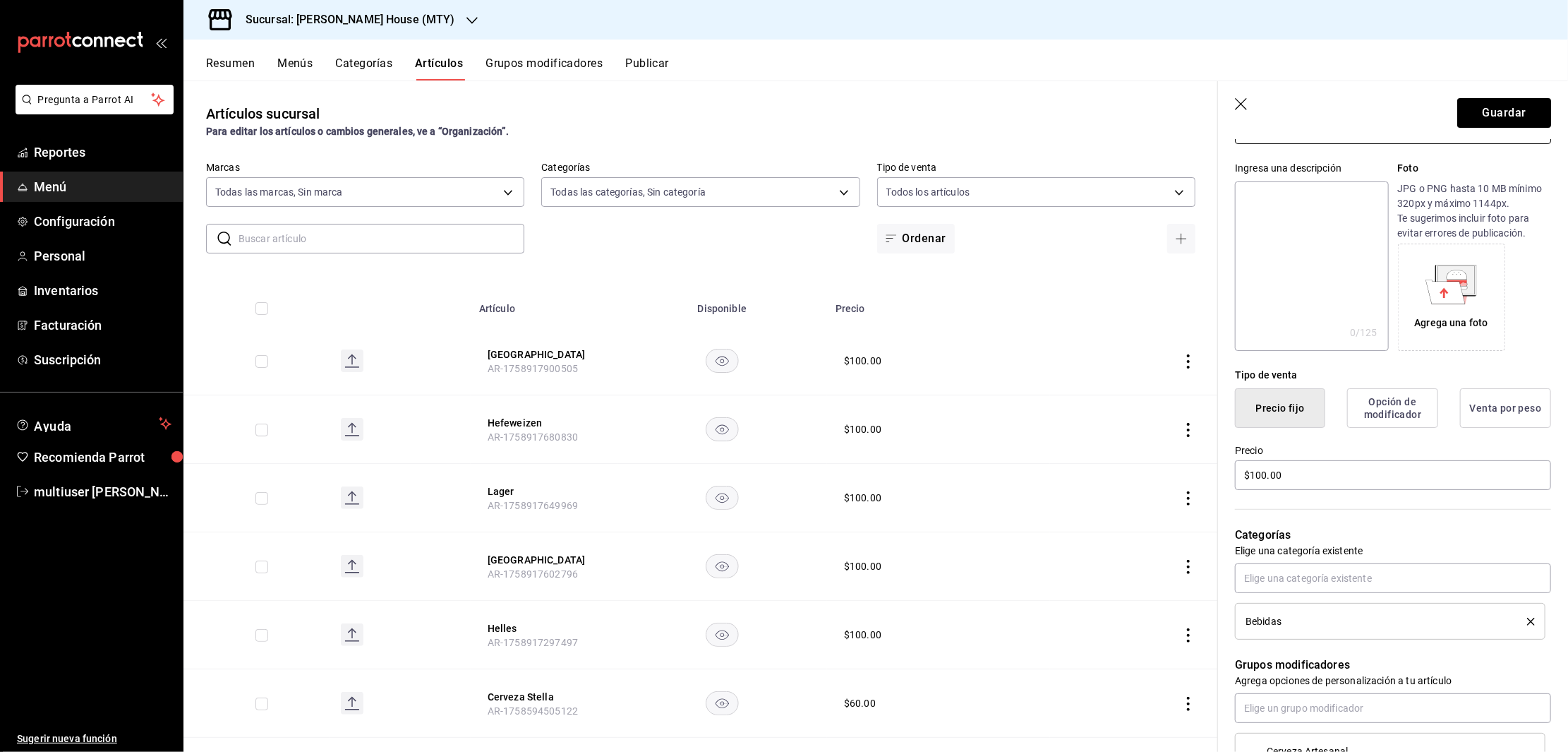
scroll to position [0, 0]
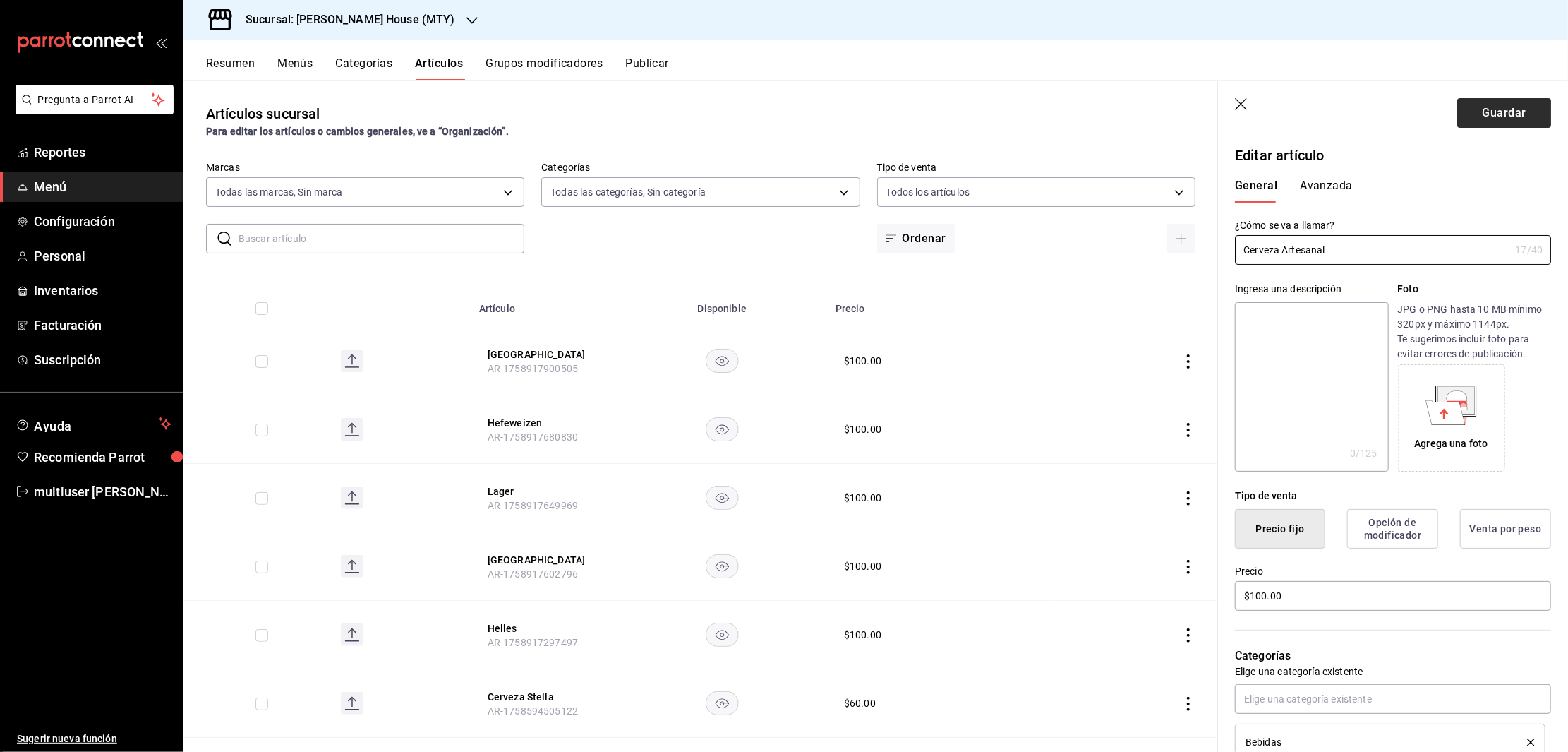
type input "Cerveza Artesanal"
click at [1488, 112] on button "Guardar" at bounding box center [1504, 112] width 94 height 29
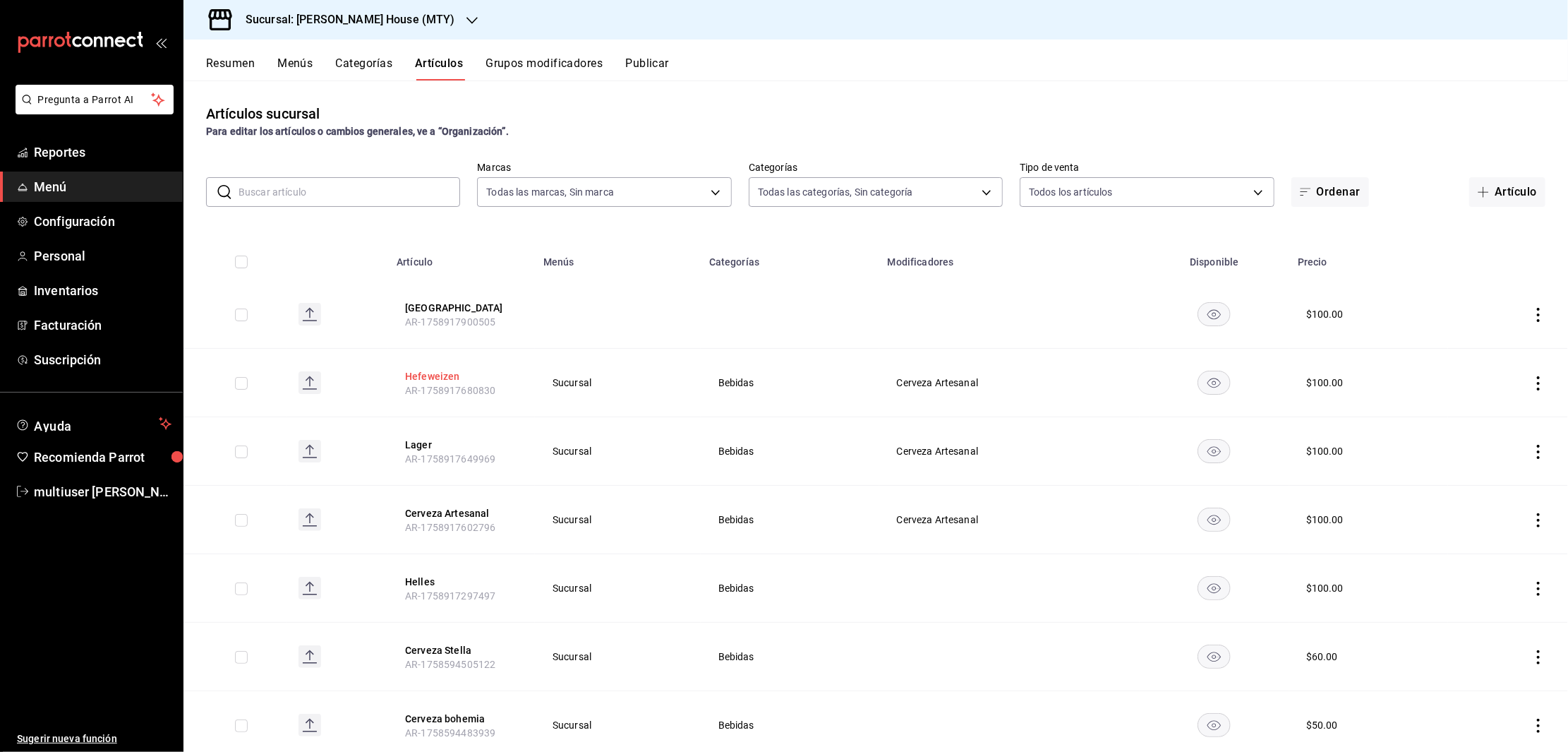
click at [430, 375] on button "Hefeweizen" at bounding box center [462, 376] width 113 height 14
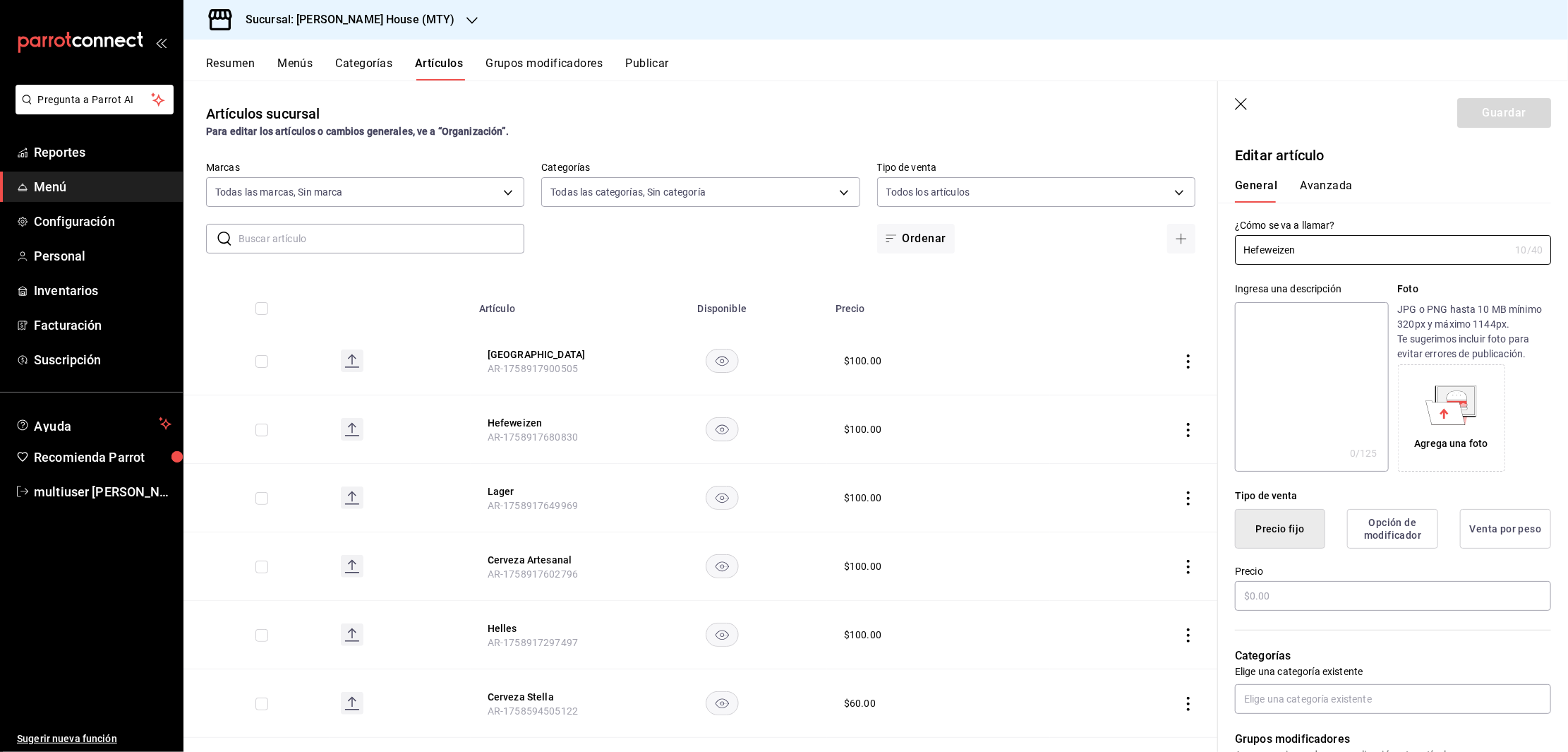
type input "$100.00"
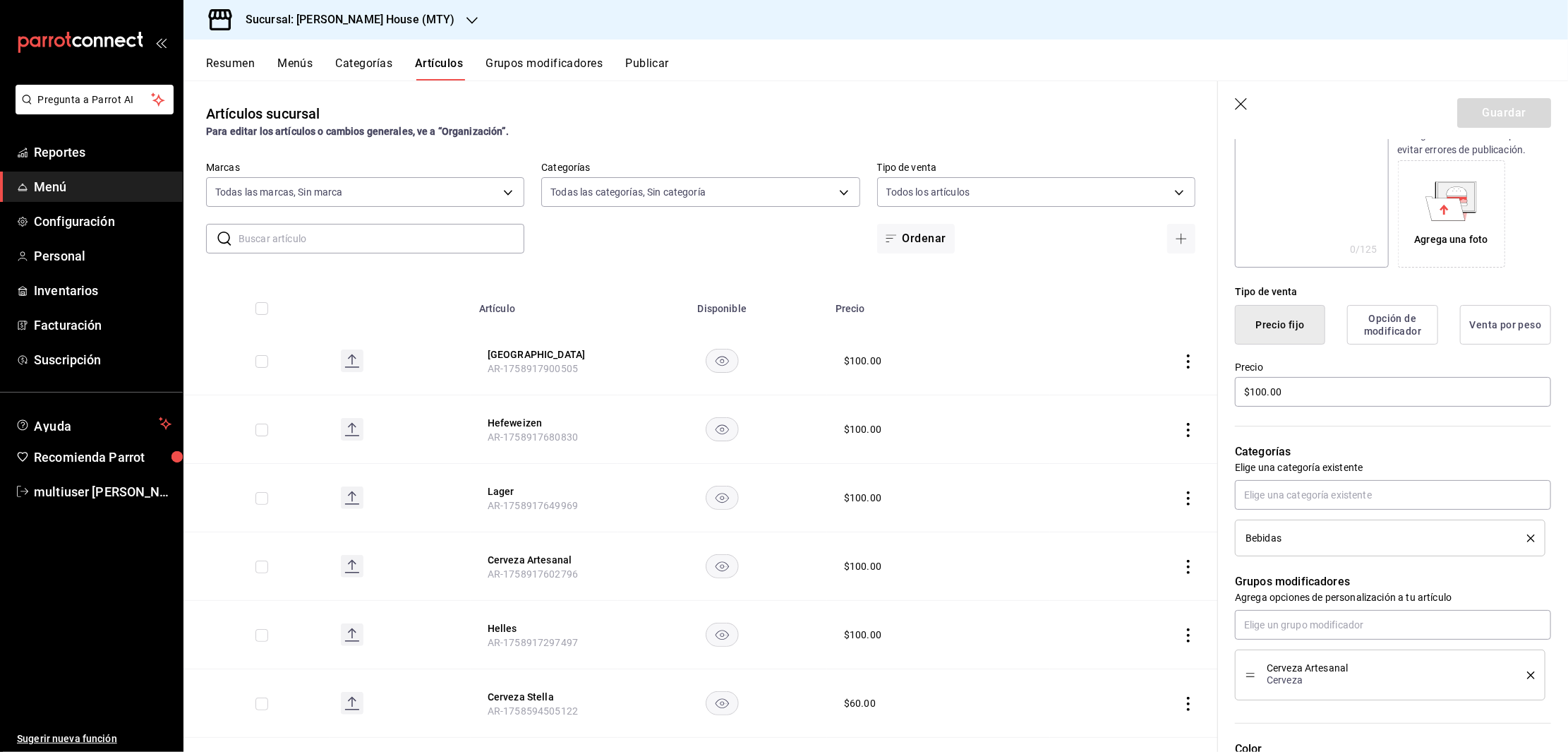
scroll to position [209, 0]
click at [1527, 530] on icon "delete" at bounding box center [1531, 533] width 8 height 8
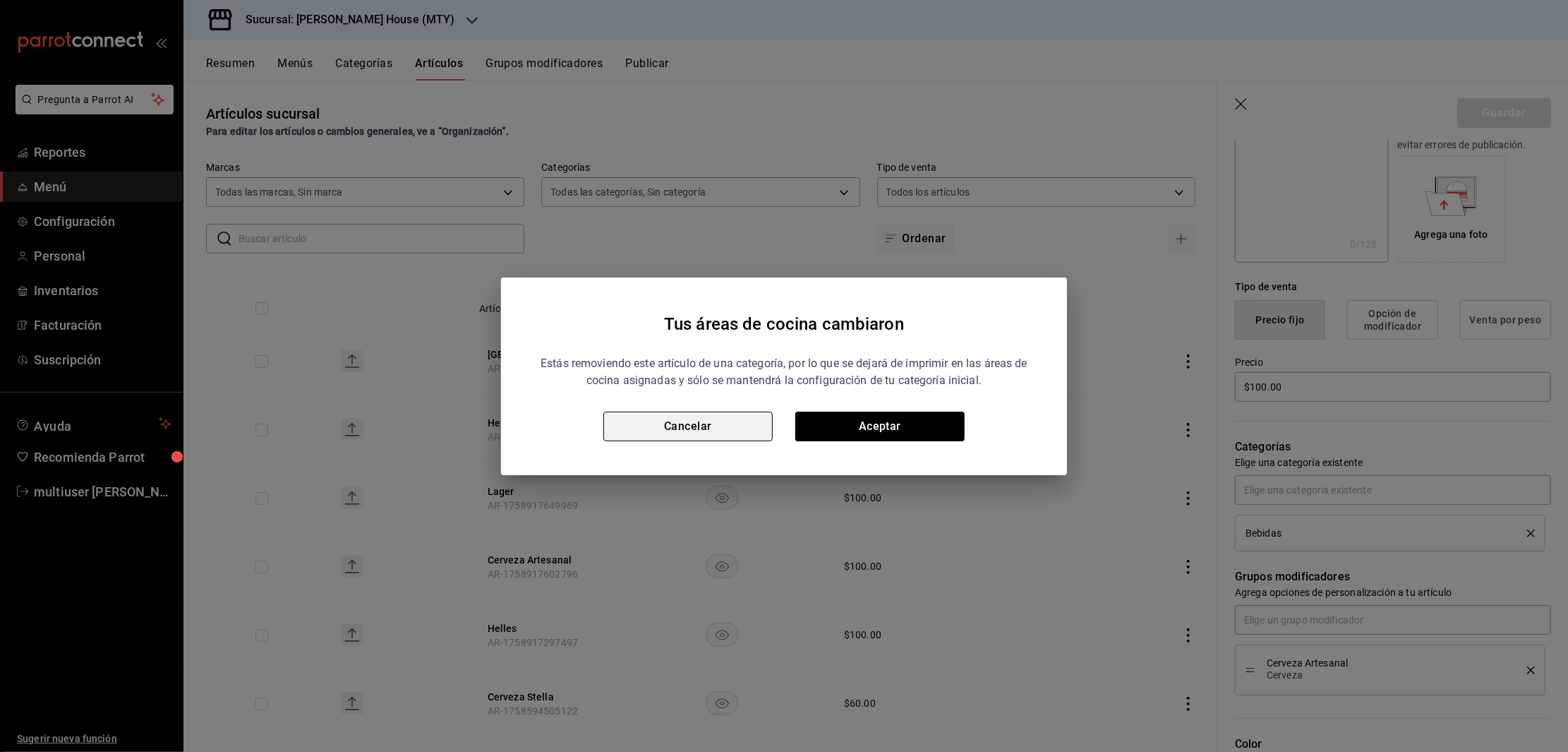
click at [666, 425] on button "Cancelar" at bounding box center [688, 426] width 169 height 29
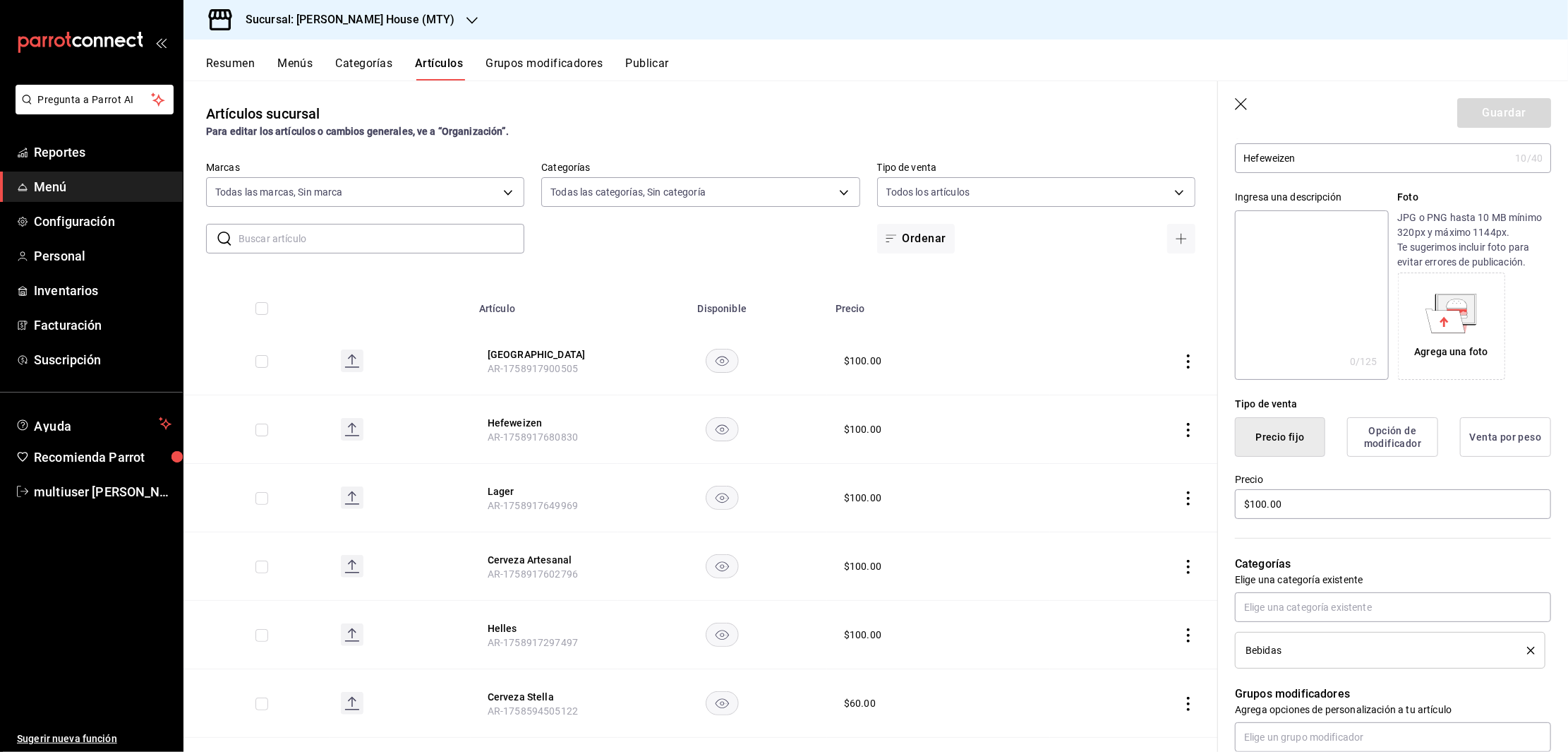
scroll to position [0, 0]
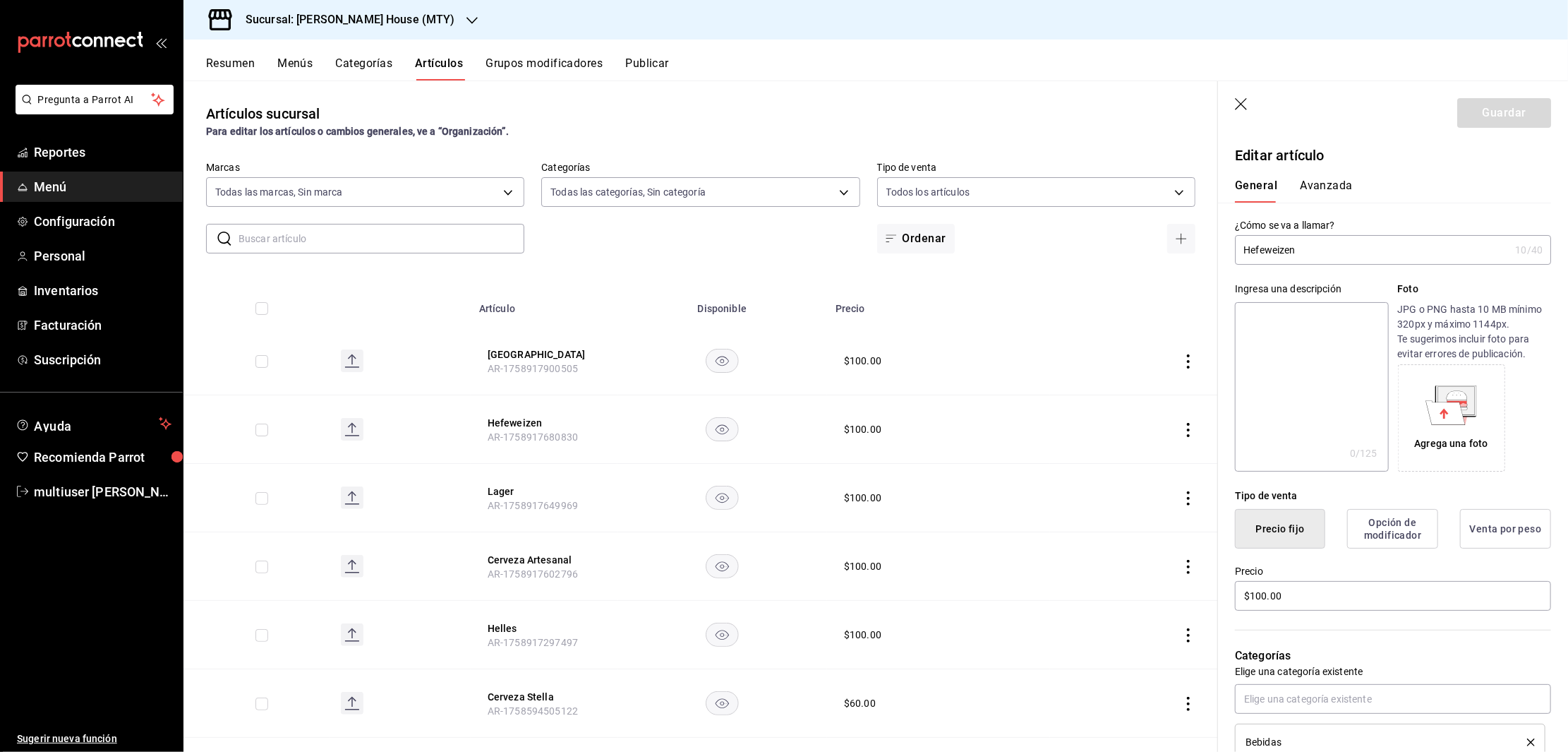
click at [1240, 103] on icon "button" at bounding box center [1241, 104] width 12 height 12
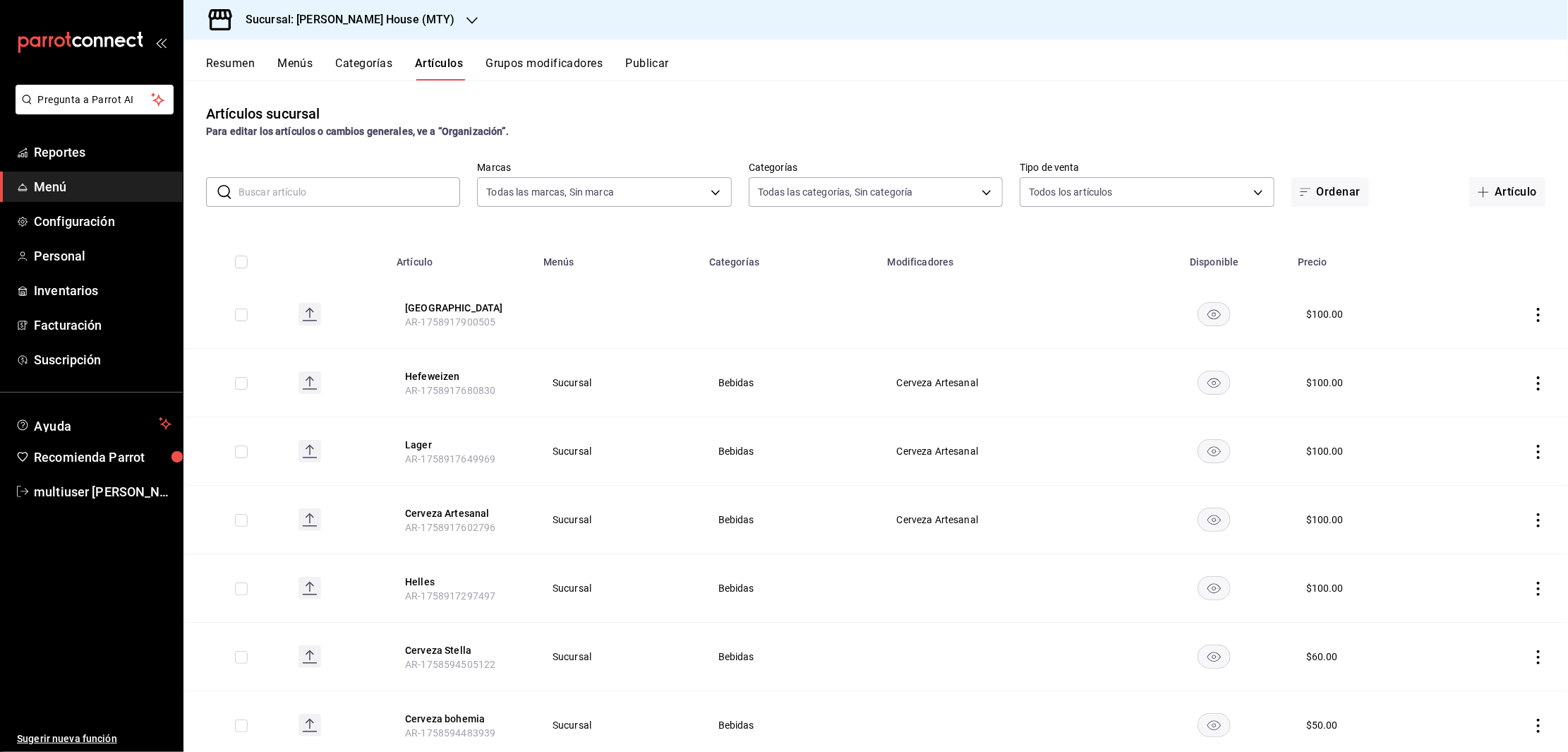
click at [1532, 310] on icon "actions" at bounding box center [1539, 315] width 14 height 14
click at [1484, 397] on span "Eliminar" at bounding box center [1480, 405] width 37 height 15
click at [1476, 334] on button "Eliminar" at bounding box center [1460, 341] width 94 height 29
click at [1537, 309] on icon "actions" at bounding box center [1539, 315] width 3 height 14
click at [1463, 399] on span "Eliminar" at bounding box center [1480, 404] width 36 height 11
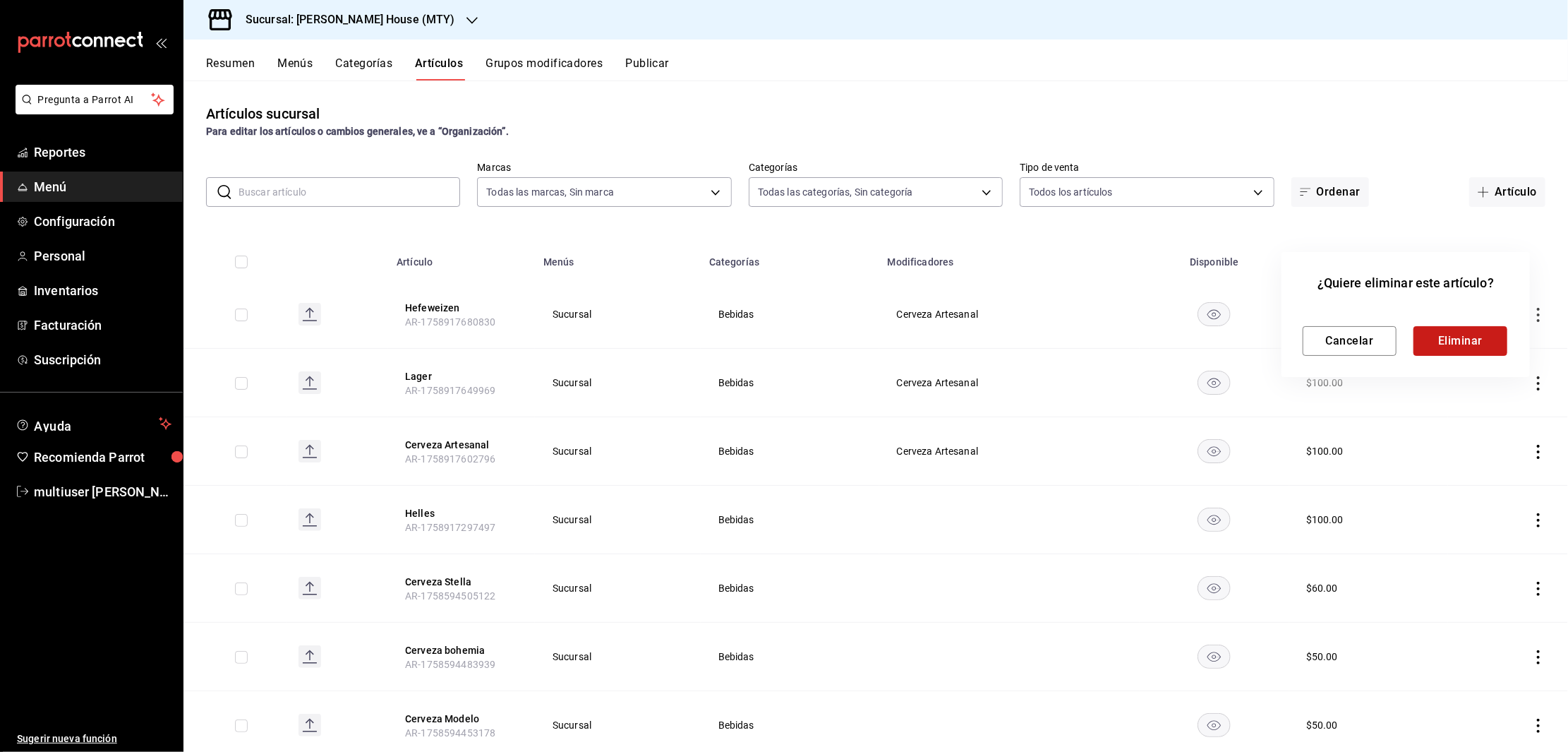
click at [1459, 350] on button "Eliminar" at bounding box center [1460, 341] width 94 height 29
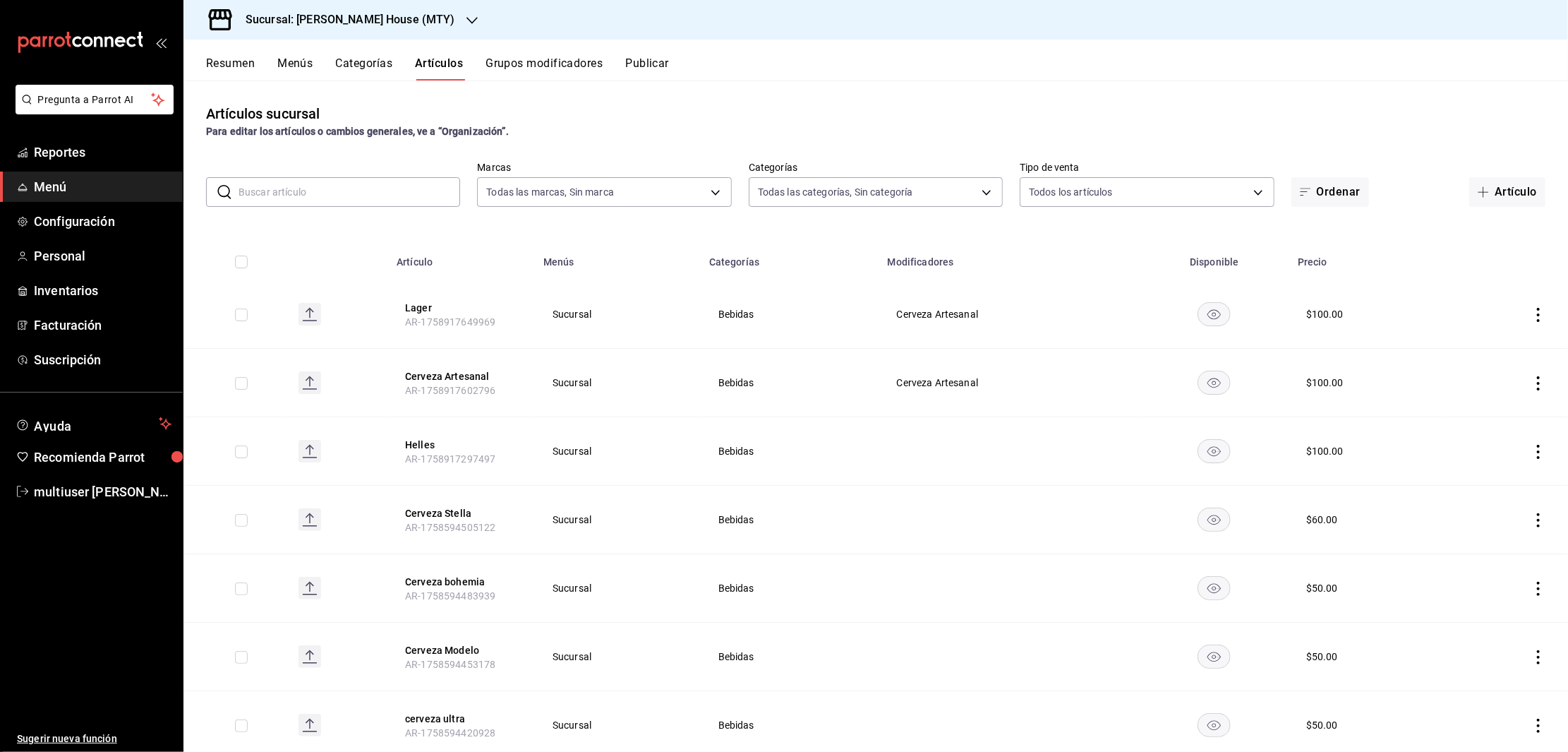
click at [1532, 313] on icon "actions" at bounding box center [1539, 315] width 14 height 14
click at [1461, 394] on li "Eliminar" at bounding box center [1468, 405] width 85 height 29
click at [1471, 321] on div "Cancelar Eliminar" at bounding box center [1406, 329] width 206 height 52
click at [1468, 339] on button "Eliminar" at bounding box center [1460, 341] width 94 height 29
click at [1532, 384] on icon "actions" at bounding box center [1539, 383] width 14 height 14
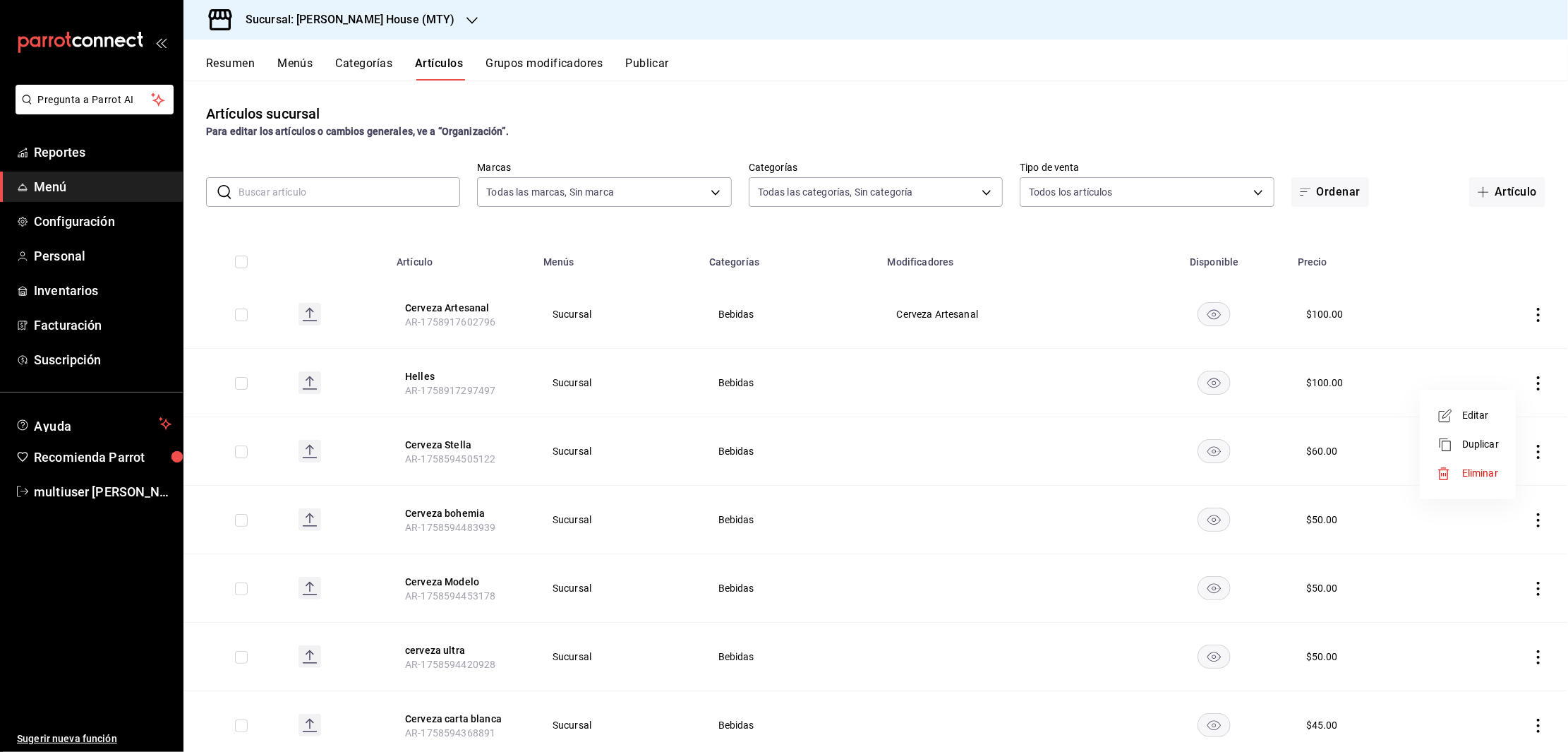
click at [1473, 467] on span "Eliminar" at bounding box center [1480, 473] width 36 height 11
click at [1461, 409] on button "Eliminar" at bounding box center [1460, 409] width 94 height 29
click at [390, 21] on h3 "Sucursal: [PERSON_NAME] House (MTY)" at bounding box center [344, 20] width 221 height 17
click at [272, 89] on span "Toshi Tiger (MTY)" at bounding box center [233, 93] width 78 height 15
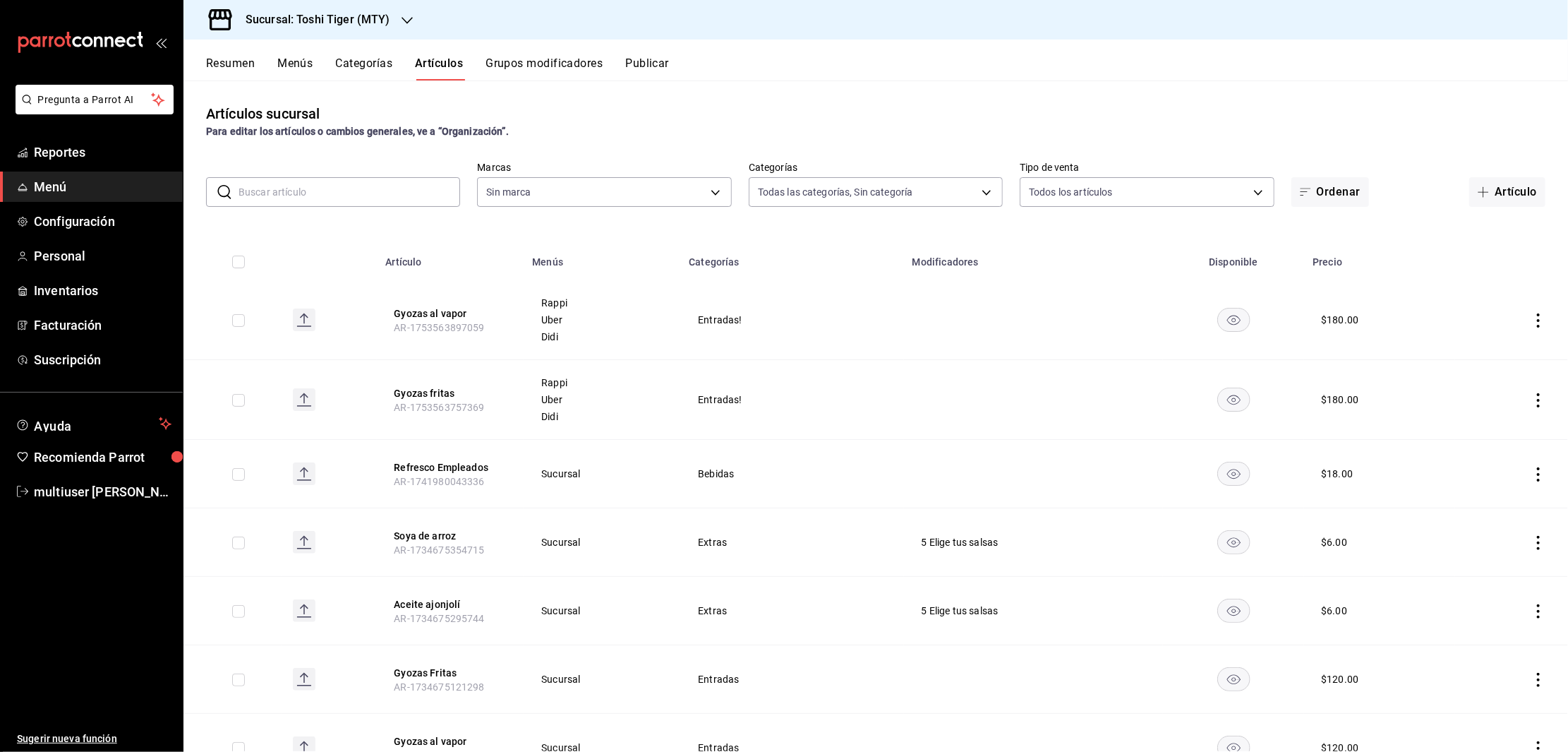
type input "284dc3da-104c-42c1-adac-bdd75134ef0e,a5a784df-d458-49f4-bcab-07f9902a8414,6c965…"
type input "5bb2151c-d696-4593-a906-89af6c492784"
click at [437, 534] on button "Soya de arroz" at bounding box center [451, 535] width 113 height 14
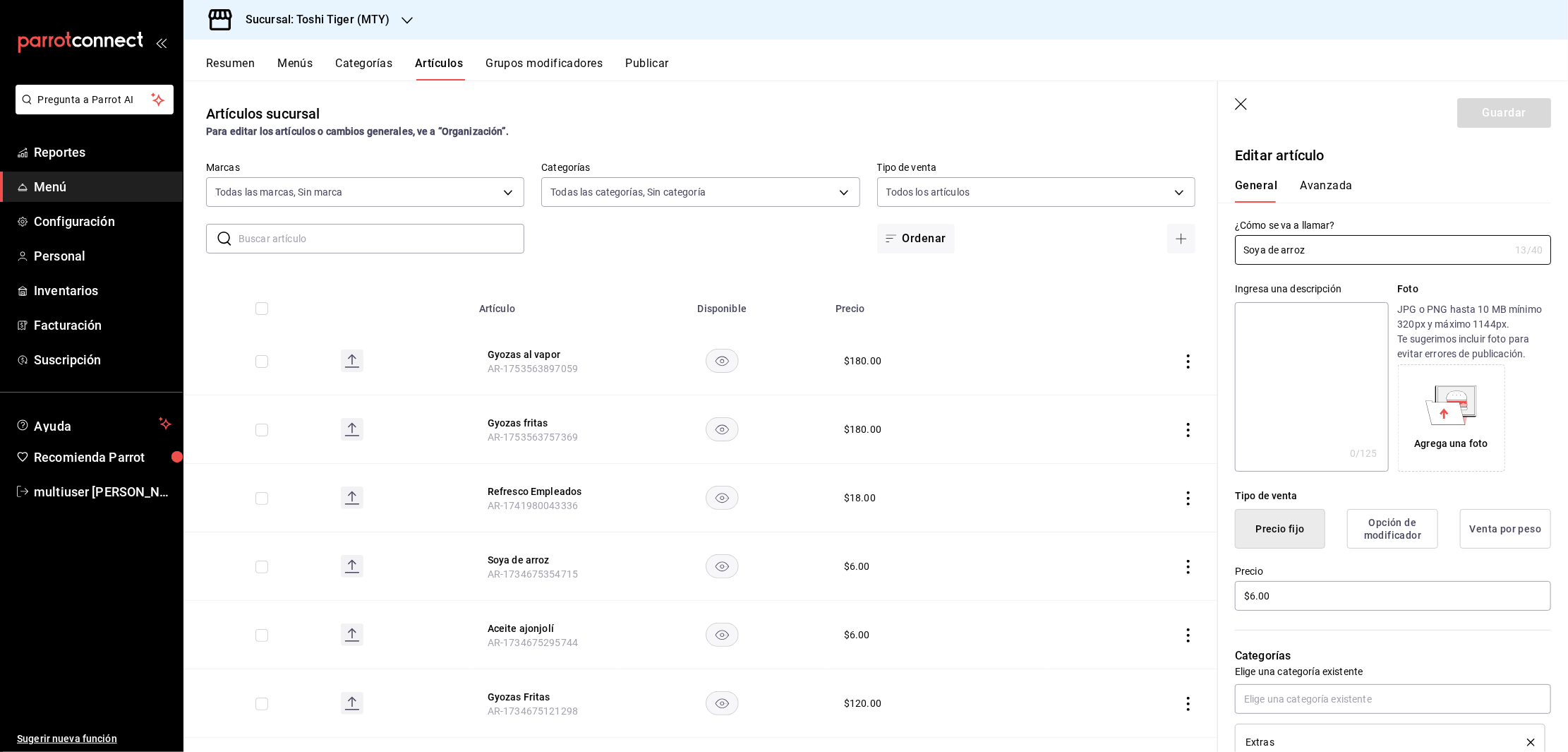
click at [1241, 101] on icon "button" at bounding box center [1242, 105] width 14 height 14
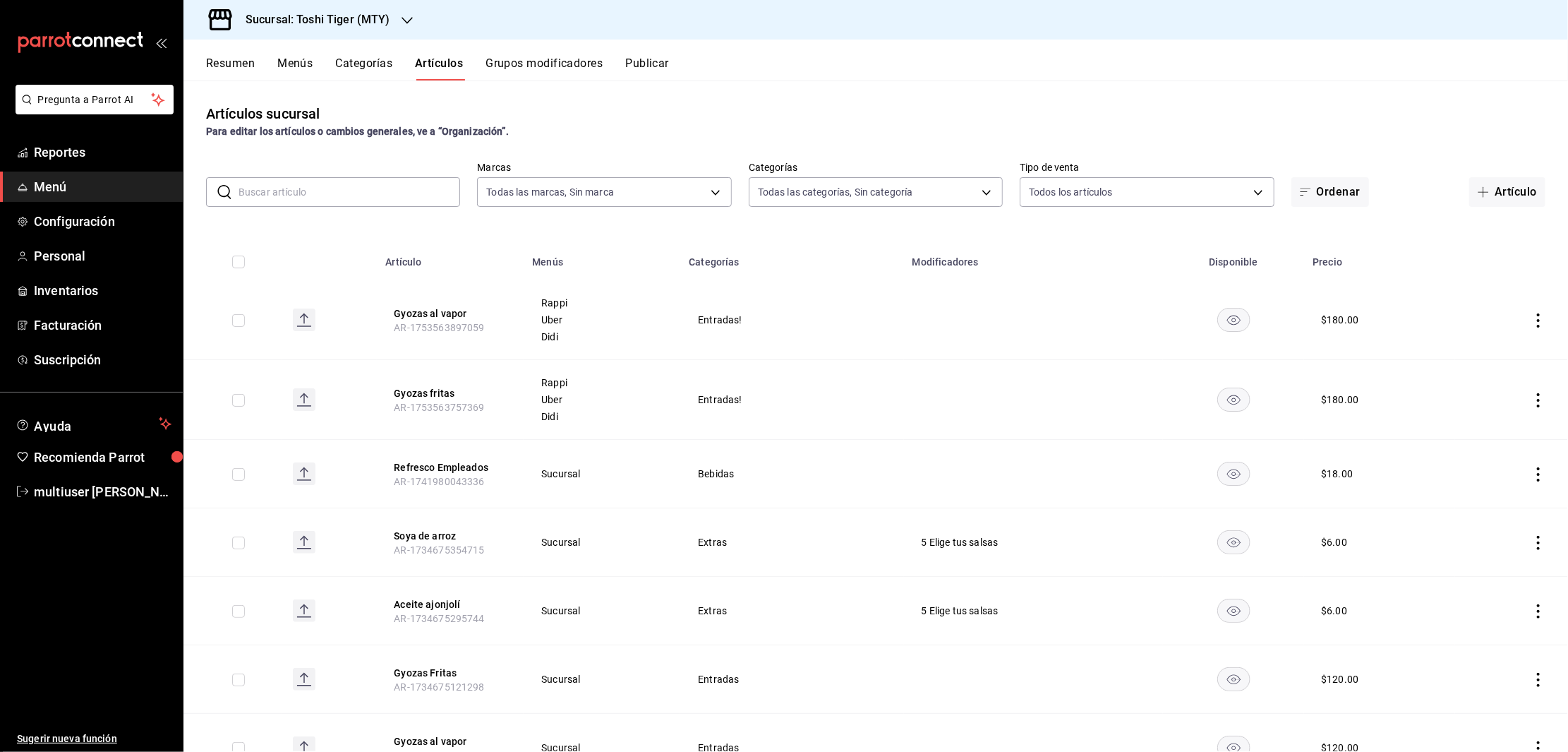
click at [360, 9] on div "Sucursal: Toshi Tiger (MTY)" at bounding box center [307, 20] width 223 height 39
click at [266, 63] on span "[PERSON_NAME] House (MTY)" at bounding box center [263, 61] width 137 height 15
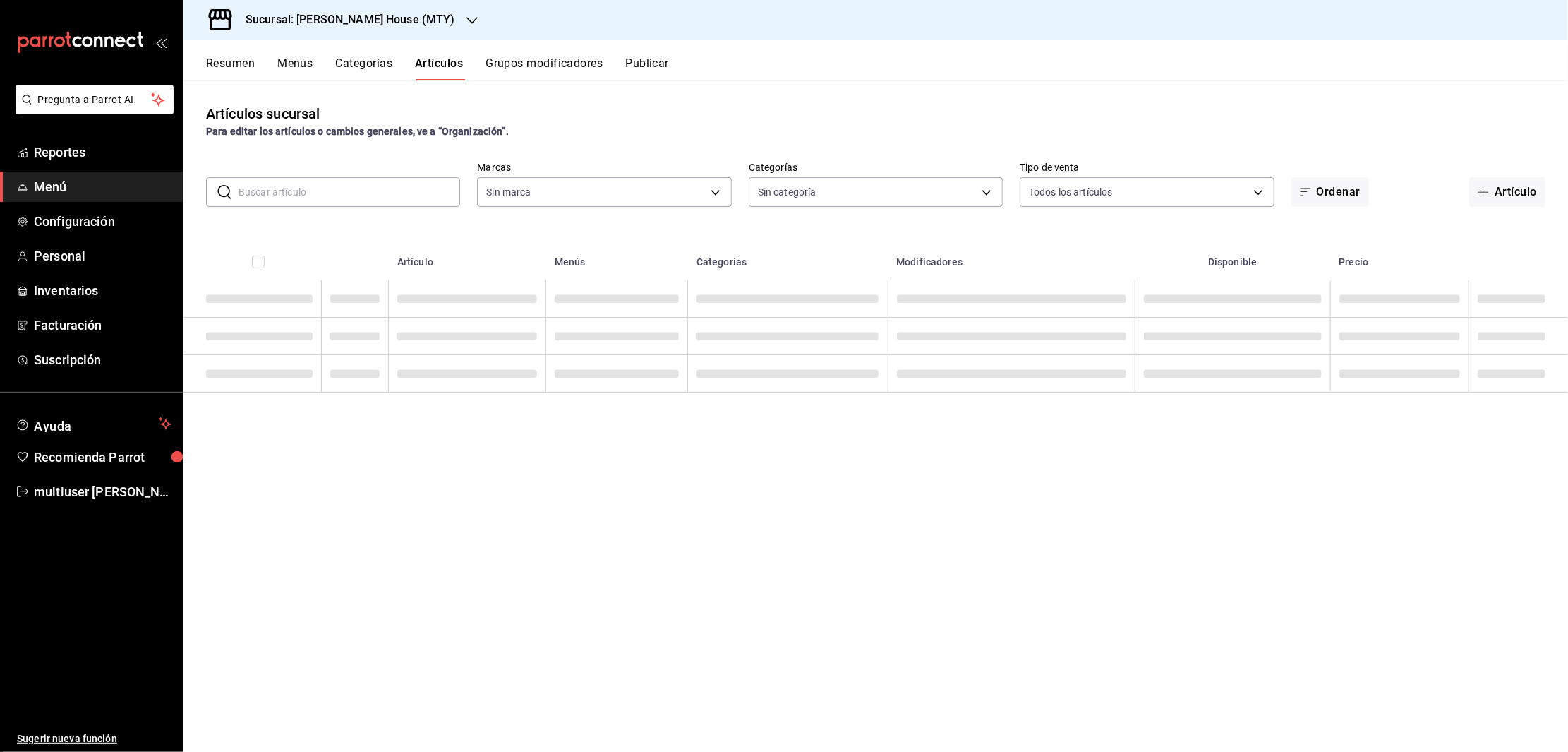
type input "4b7f1edf-21c5-4e8b-ae8a-e185bd67f4df,449dbd8f-74b3-4aa6-ac6a-c998e6a0a2b2,b680b…"
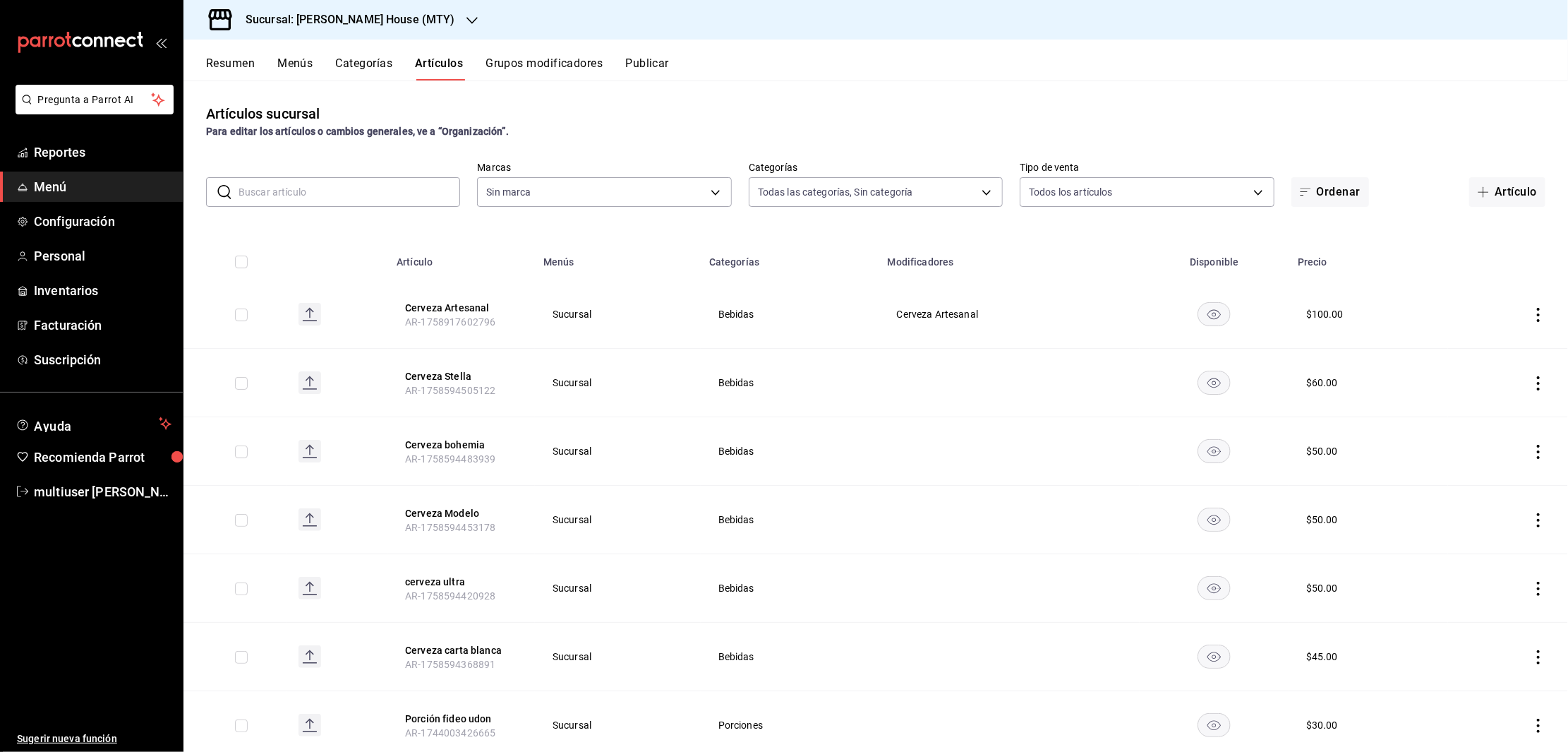
type input "a52679ba-c99d-4567-99e4-23c0b291eafa"
click at [461, 304] on button "Cerveza Artesanal" at bounding box center [462, 307] width 113 height 14
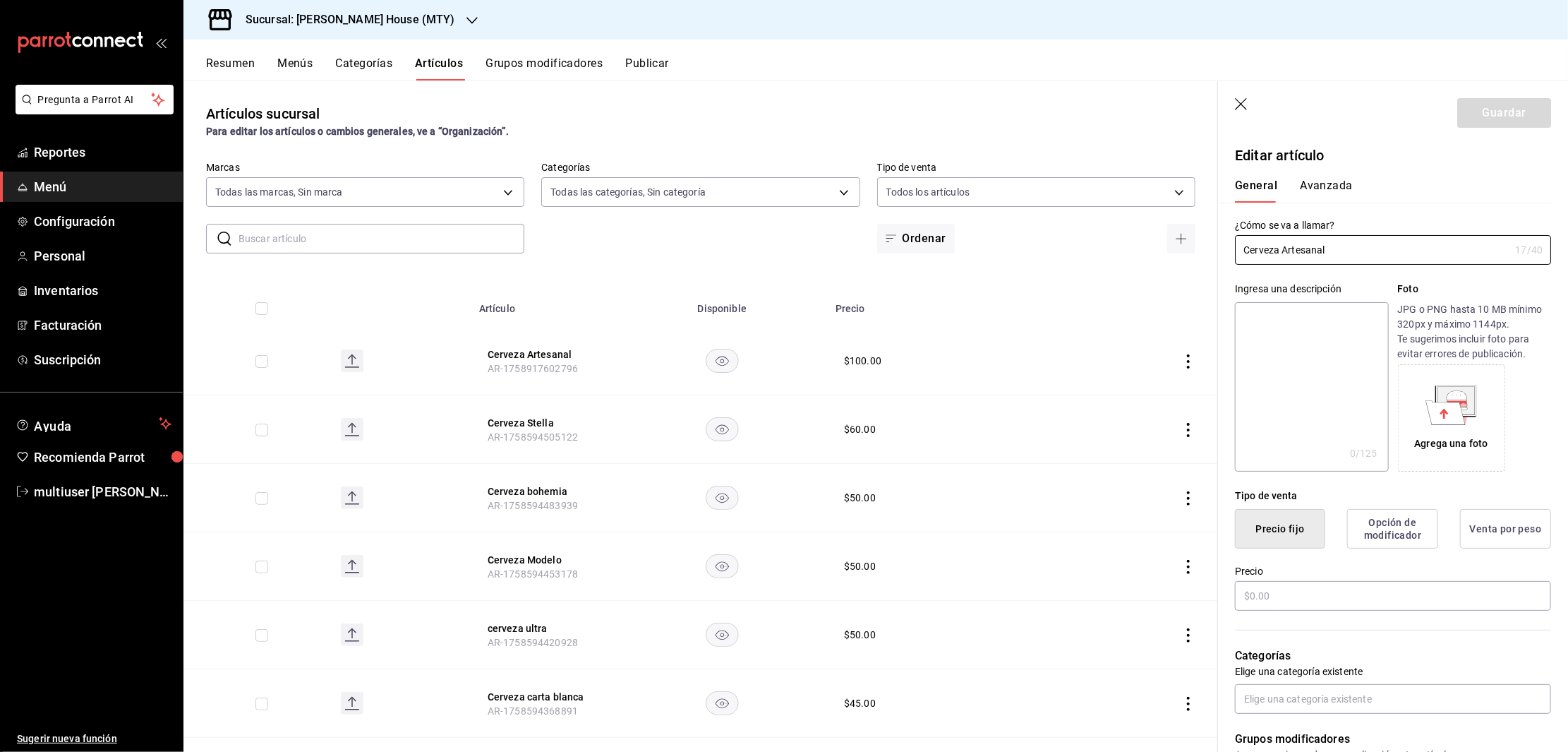
type input "$100.00"
click at [1239, 105] on icon "button" at bounding box center [1242, 105] width 14 height 14
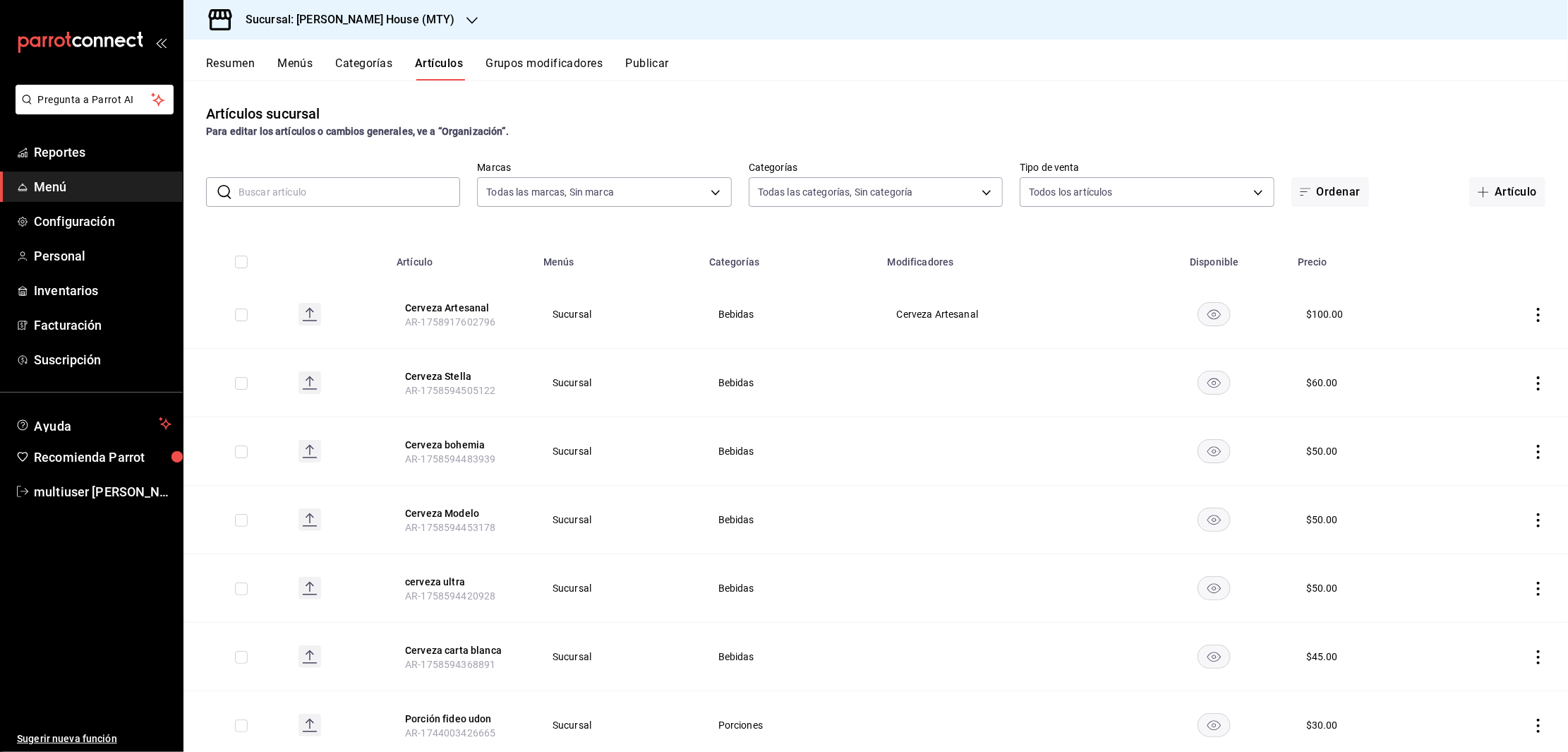
click at [501, 57] on button "Grupos modificadores" at bounding box center [544, 69] width 117 height 24
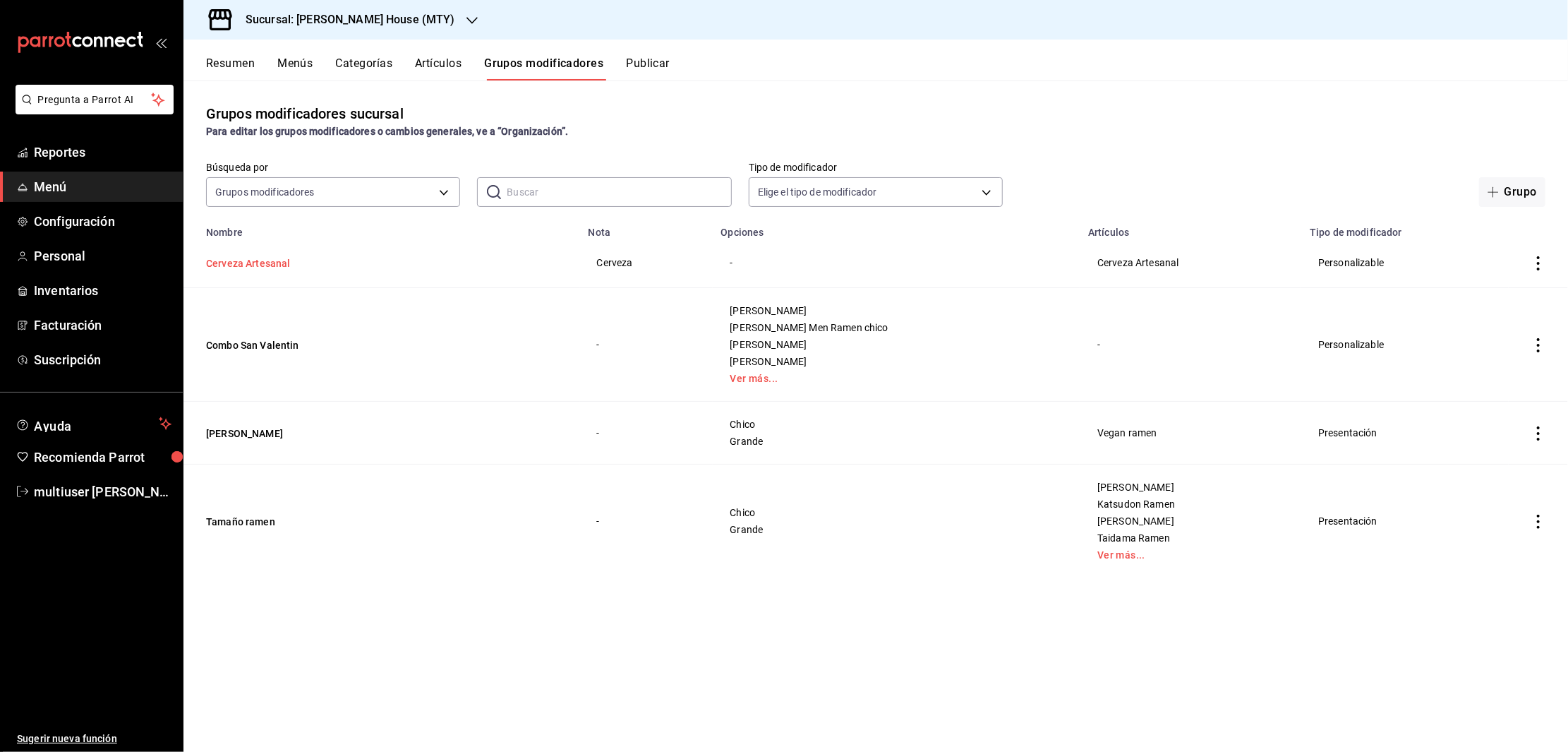
click at [245, 264] on button "Cerveza Artesanal" at bounding box center [291, 263] width 169 height 14
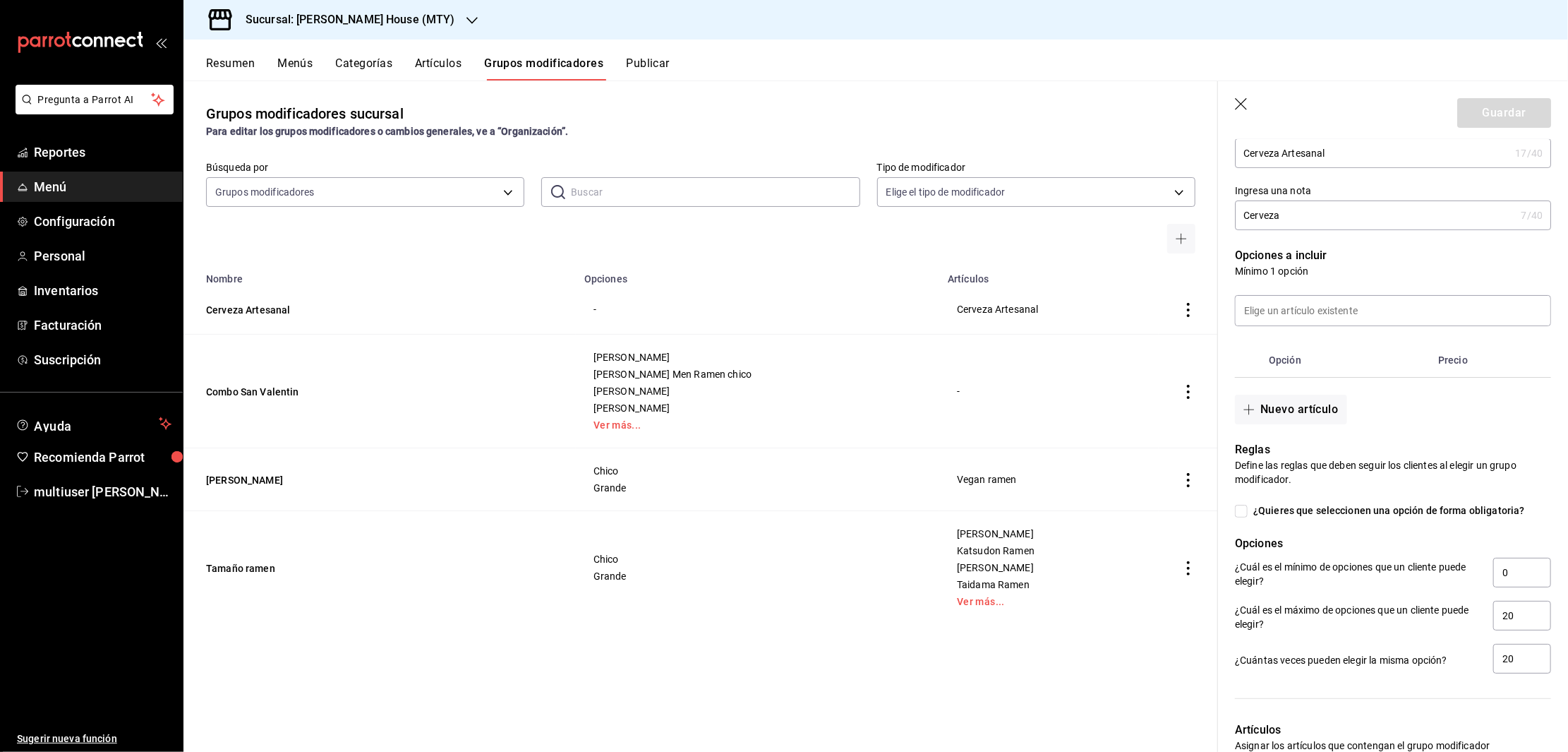
scroll to position [193, 0]
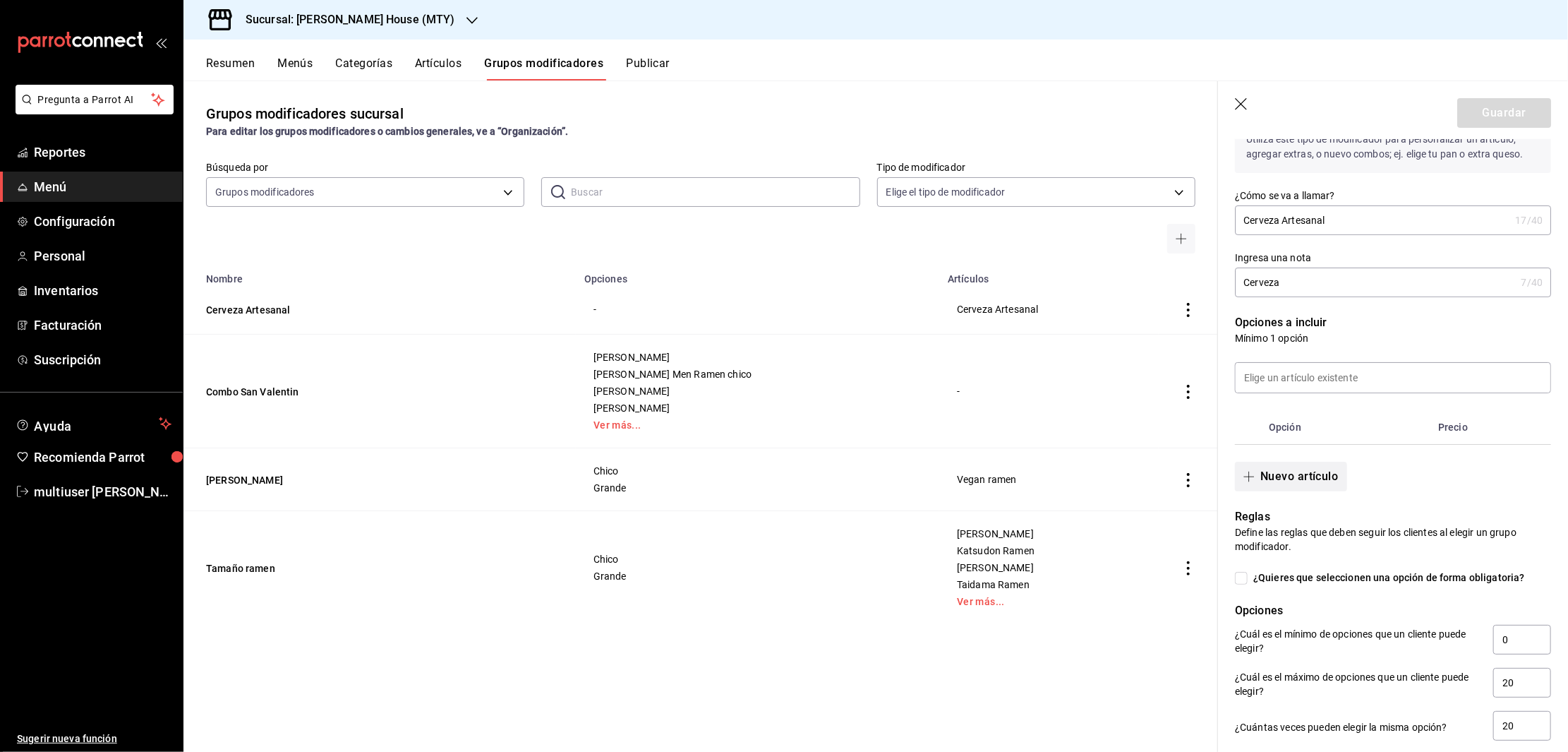
click at [1281, 487] on button "Nuevo artículo" at bounding box center [1291, 476] width 112 height 29
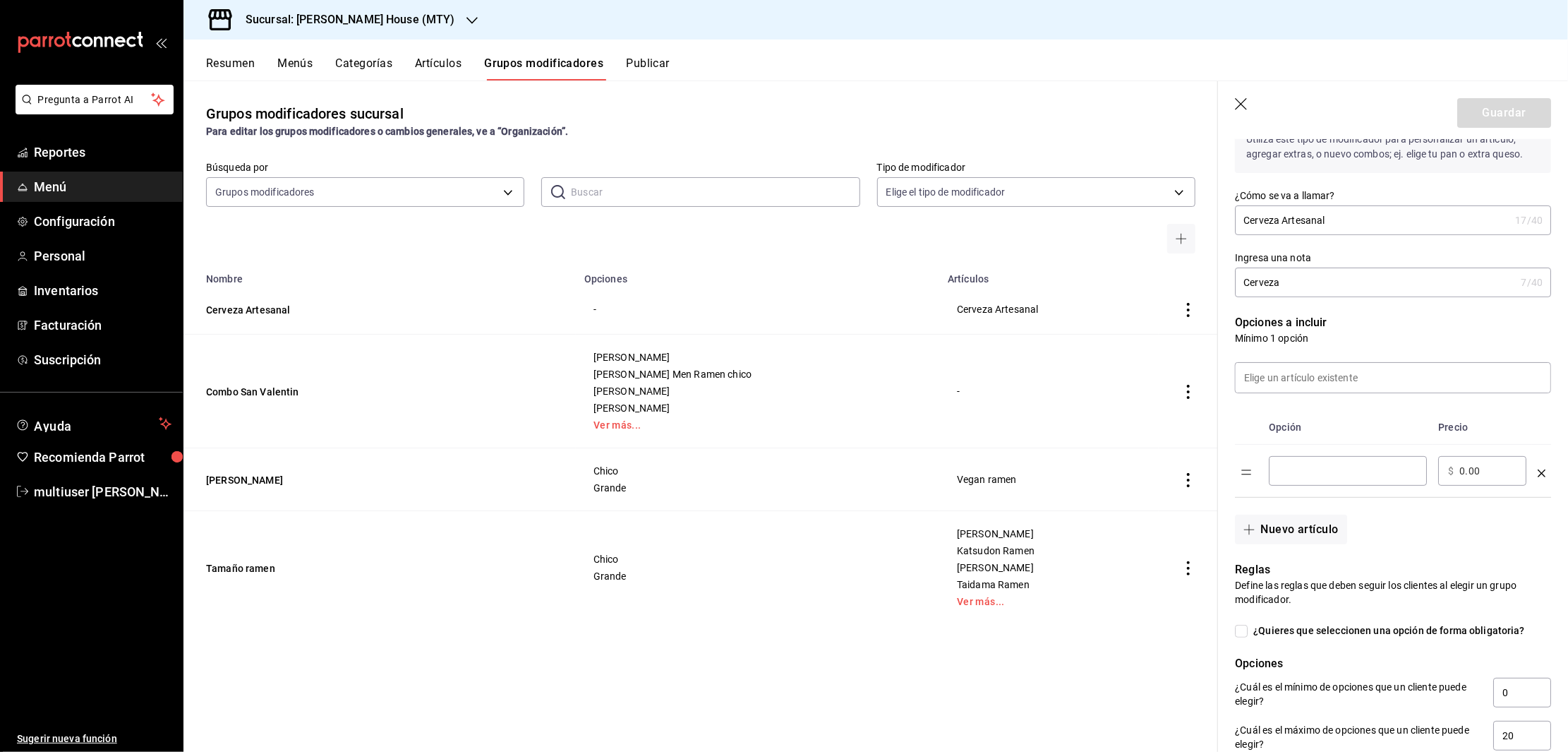
click at [1320, 478] on input "optionsTable" at bounding box center [1348, 470] width 138 height 14
type input "[GEOGRAPHIC_DATA]"
click at [1499, 478] on input "0.00" at bounding box center [1488, 470] width 57 height 14
type input "0.00"
type input "100.00"
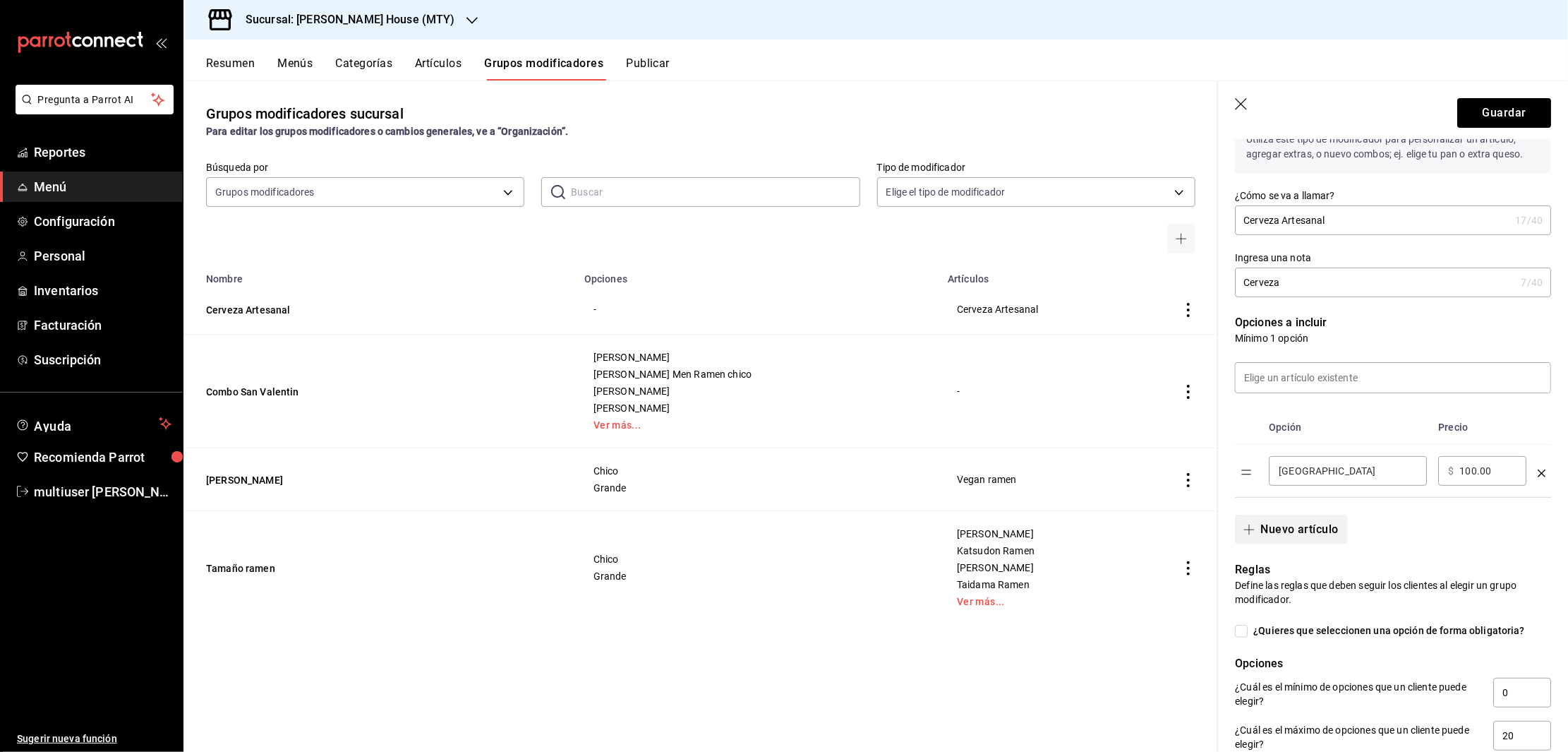
click at [1291, 544] on button "Nuevo artículo" at bounding box center [1291, 529] width 112 height 29
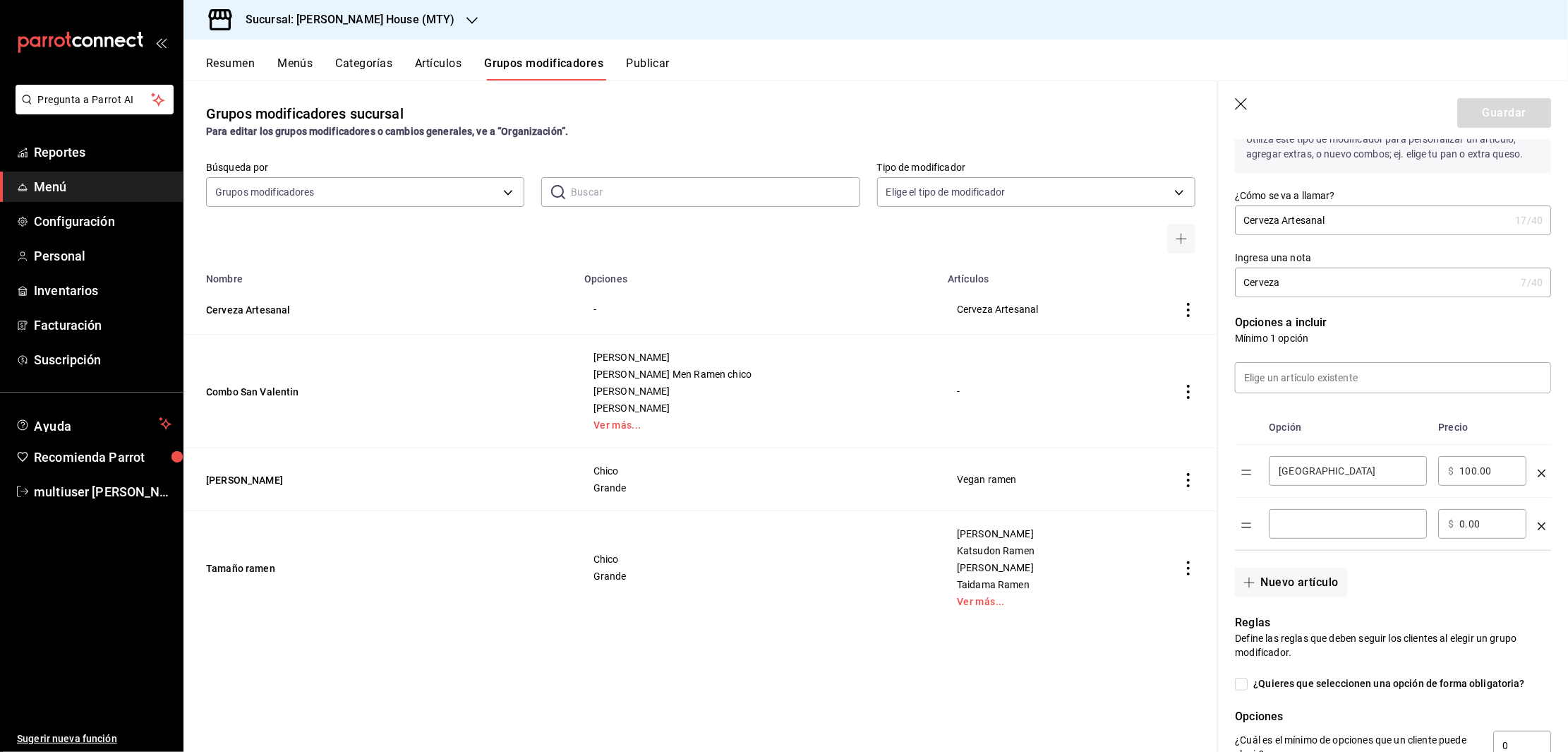
click at [1325, 531] on input "optionsTable" at bounding box center [1348, 523] width 138 height 14
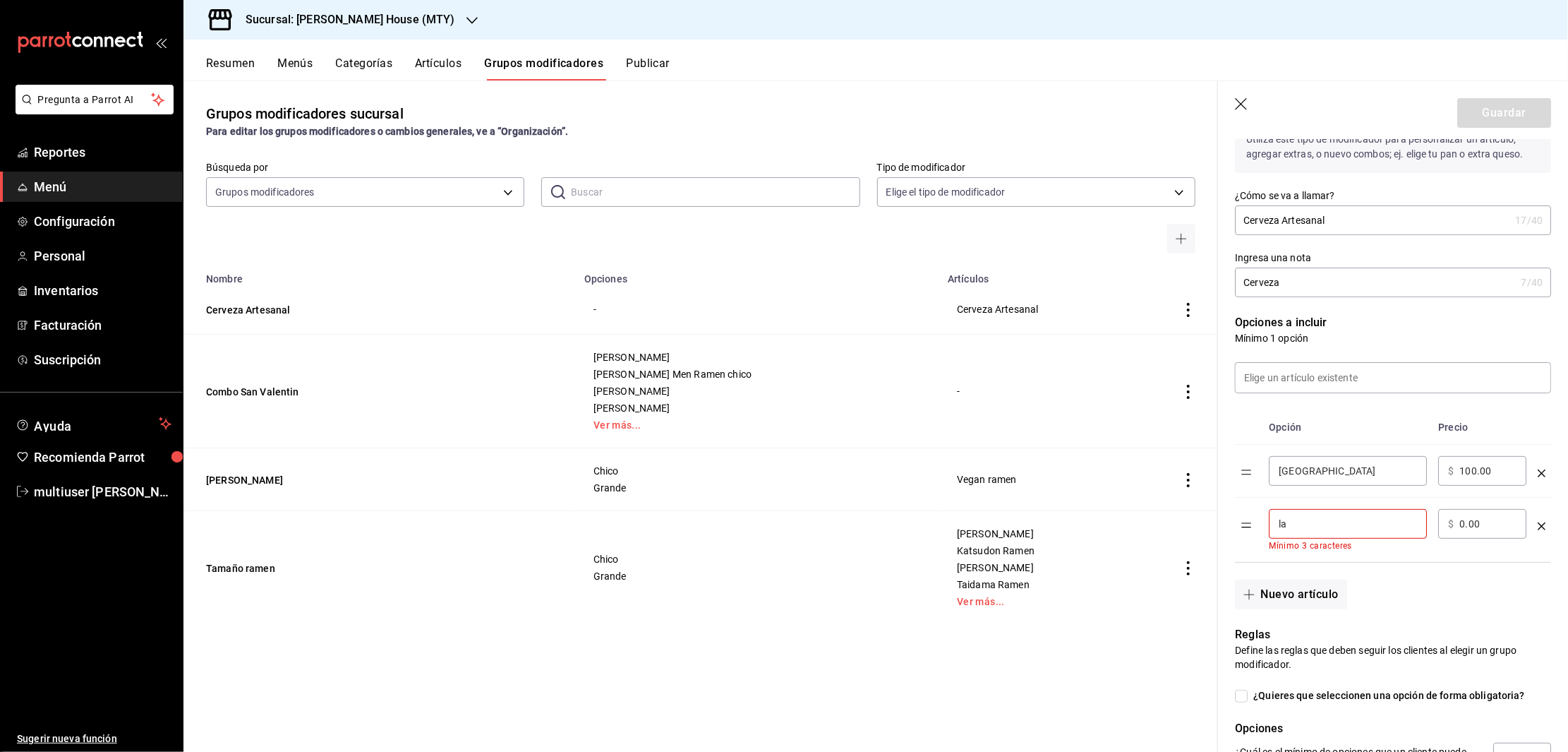
type input "l"
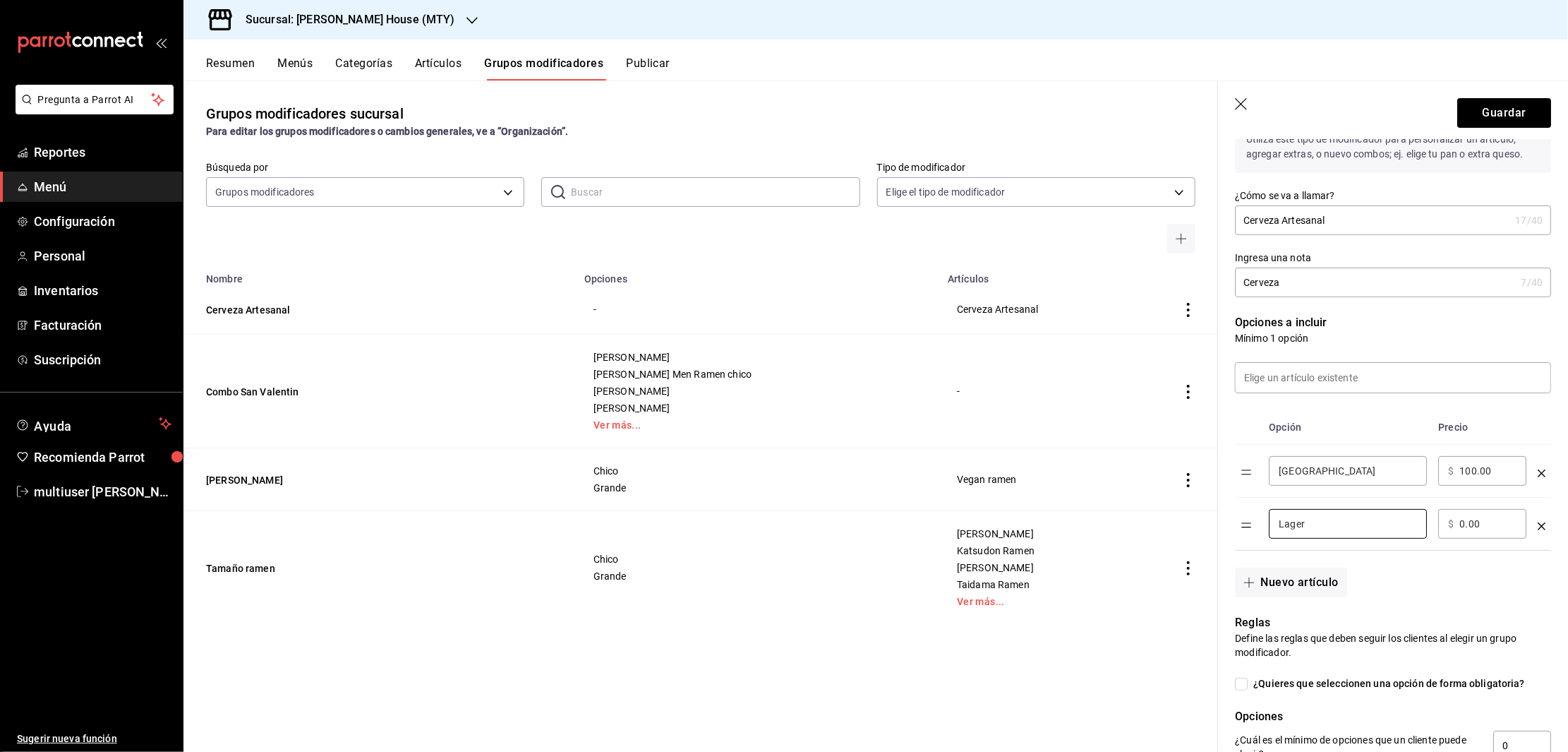
type input "Lager"
click at [1465, 531] on input "0.00" at bounding box center [1488, 523] width 57 height 14
type input "100.00"
click at [1261, 597] on button "Nuevo artículo" at bounding box center [1291, 582] width 112 height 29
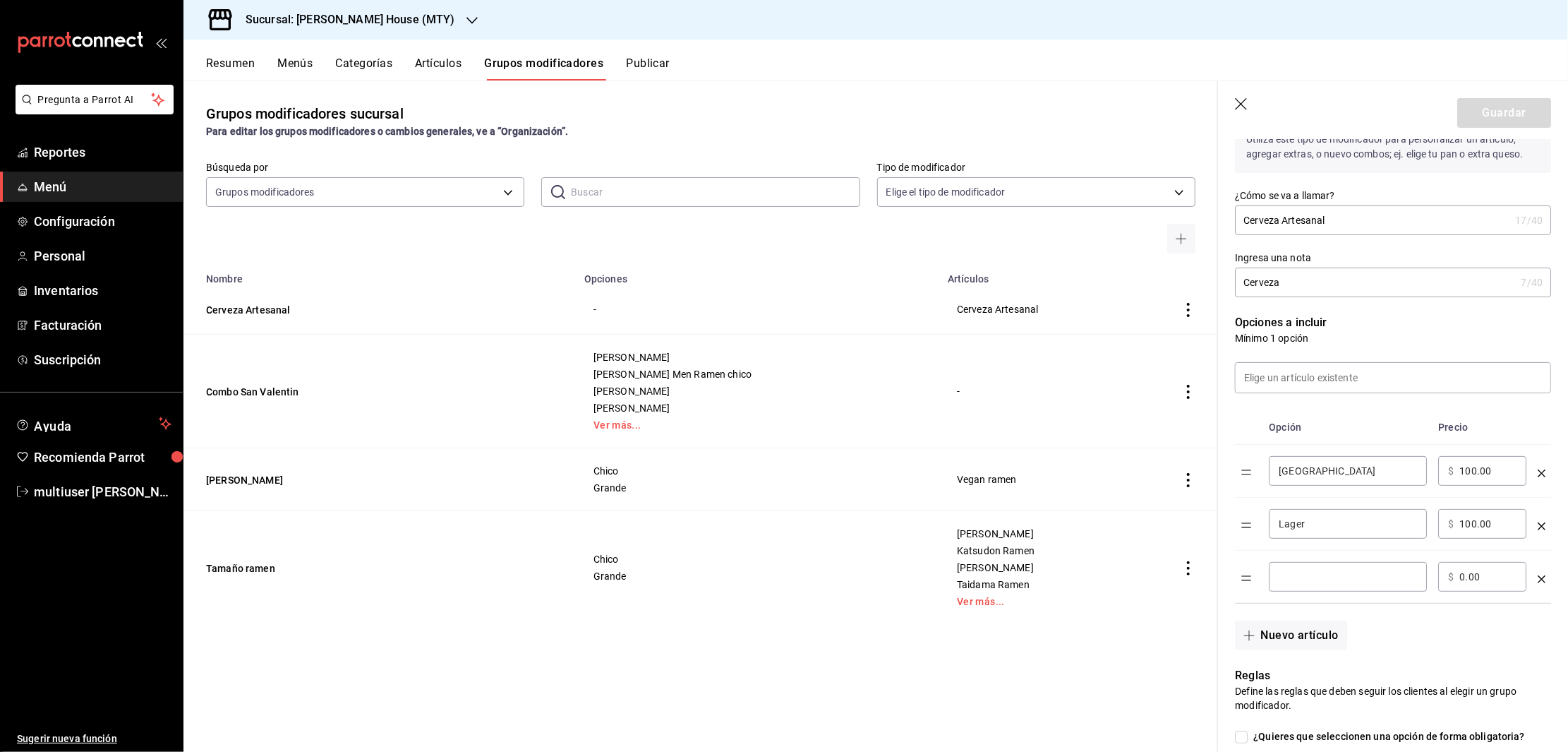
click at [1327, 584] on input "optionsTable" at bounding box center [1348, 576] width 138 height 14
type input "Hefeweizen"
click at [1466, 584] on input "0.00" at bounding box center [1488, 576] width 57 height 14
type input "100.00"
click at [1287, 650] on button "Nuevo artículo" at bounding box center [1291, 635] width 112 height 29
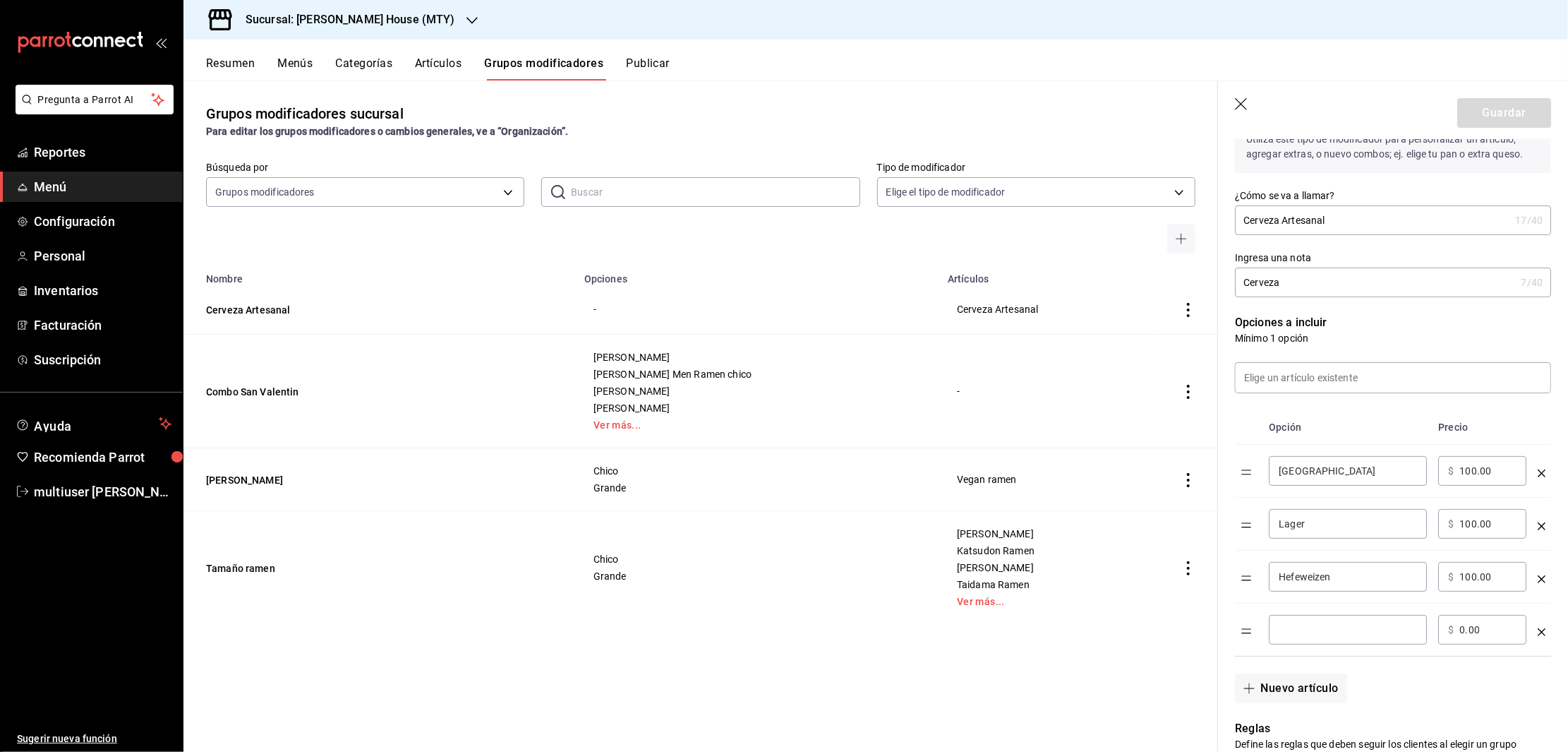
click at [1305, 636] on input "optionsTable" at bounding box center [1348, 629] width 138 height 14
type input "Helles"
click at [1465, 636] on input "0.00" at bounding box center [1488, 629] width 57 height 14
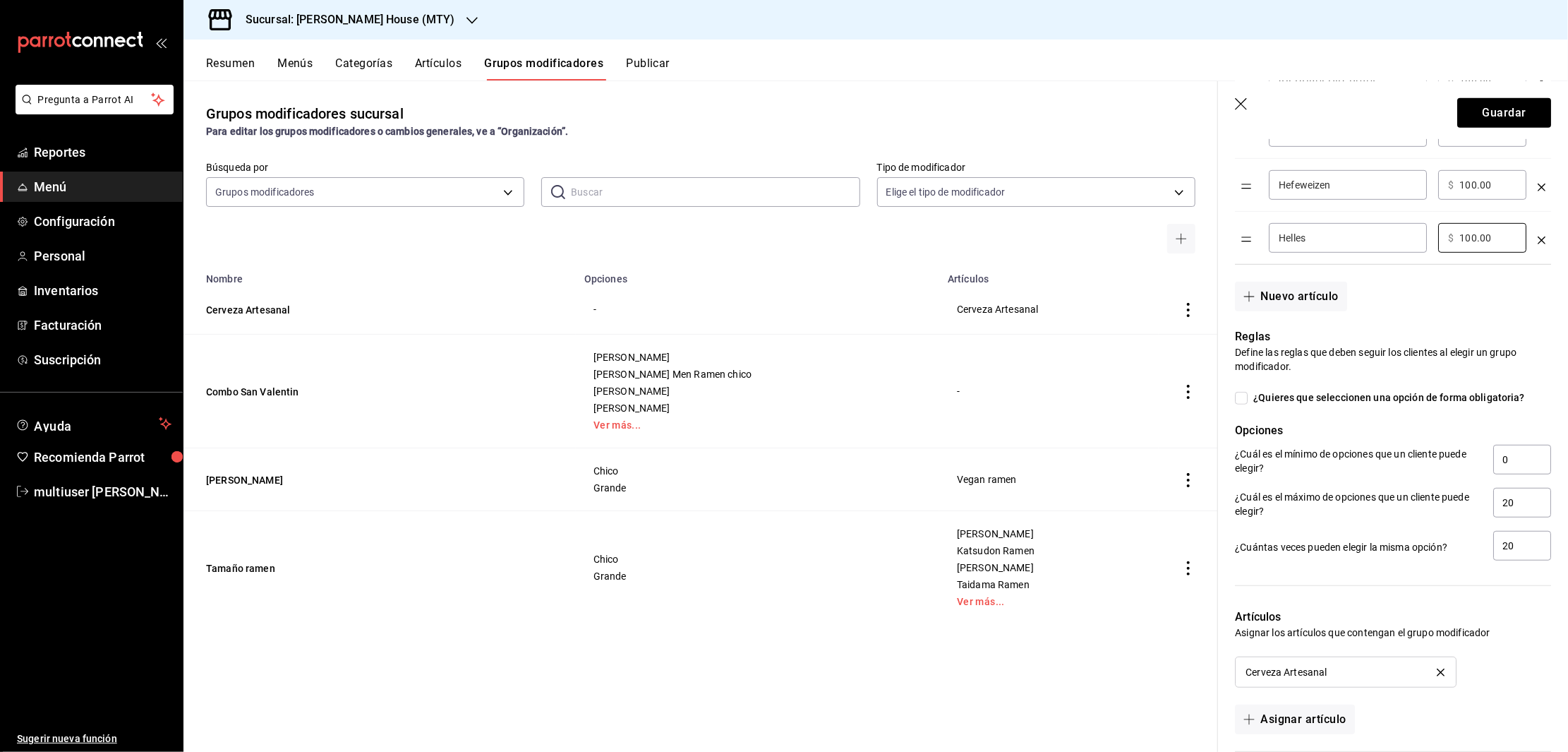
scroll to position [603, 0]
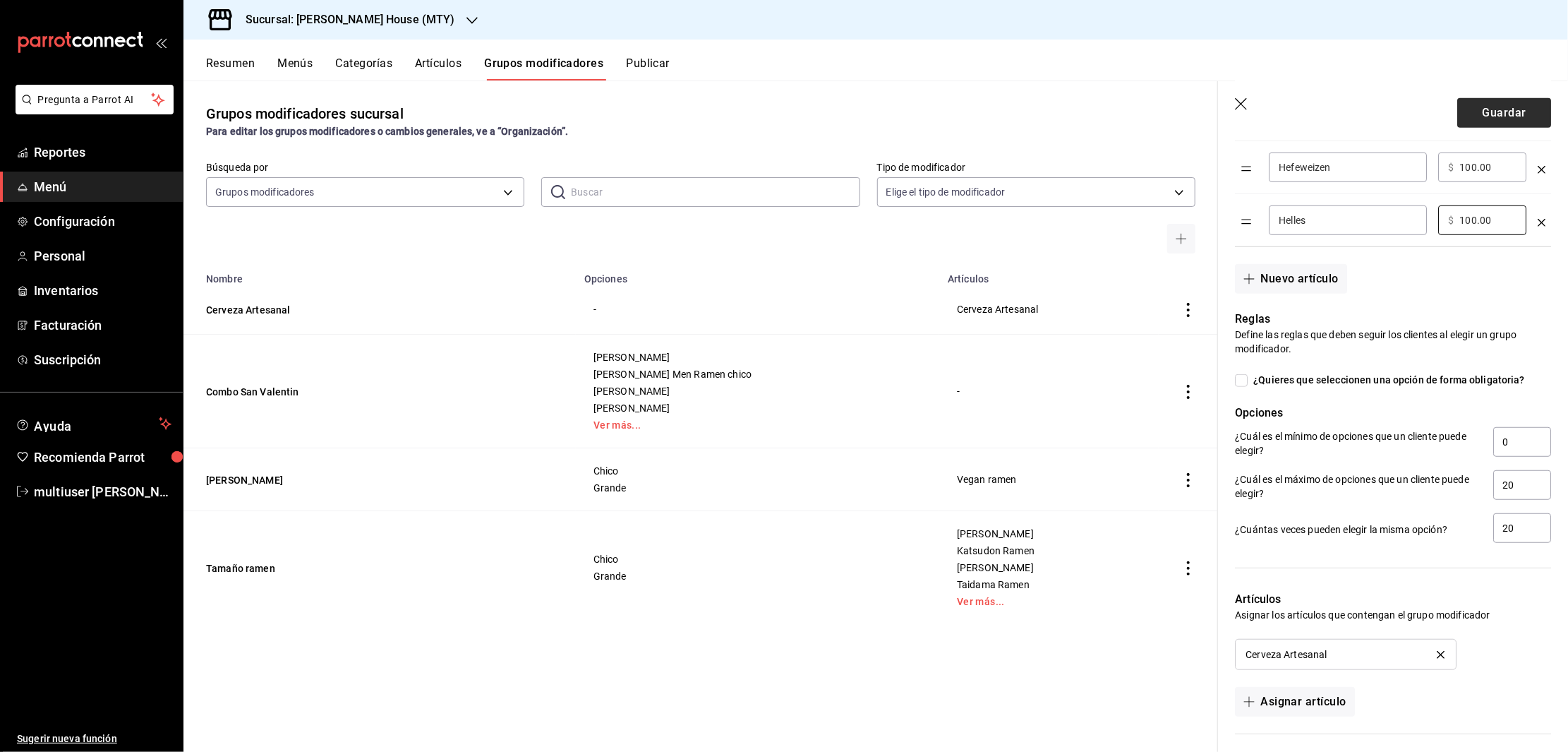
type input "100.00"
click at [1499, 109] on button "Guardar" at bounding box center [1504, 112] width 94 height 29
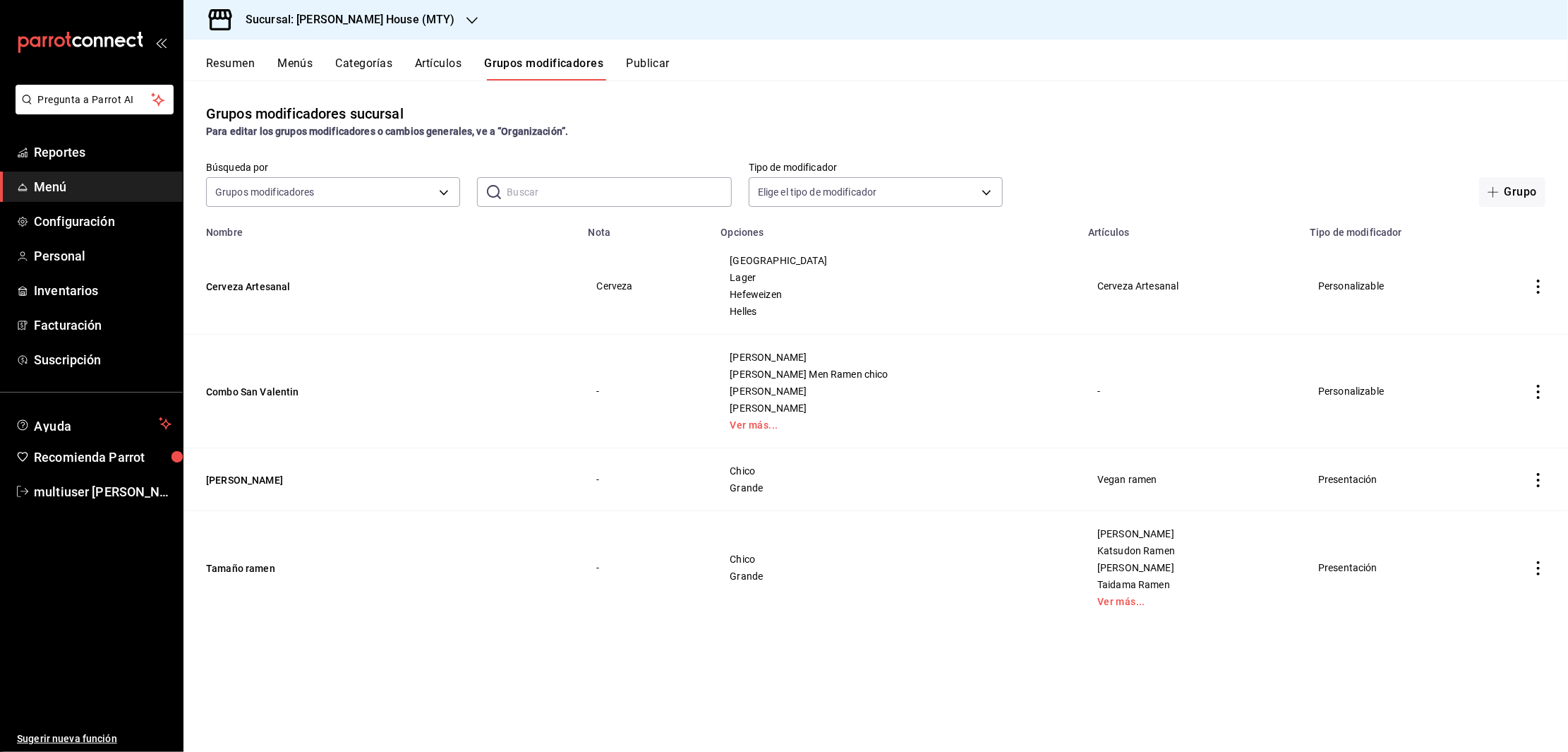
click at [648, 75] on button "Publicar" at bounding box center [648, 69] width 44 height 24
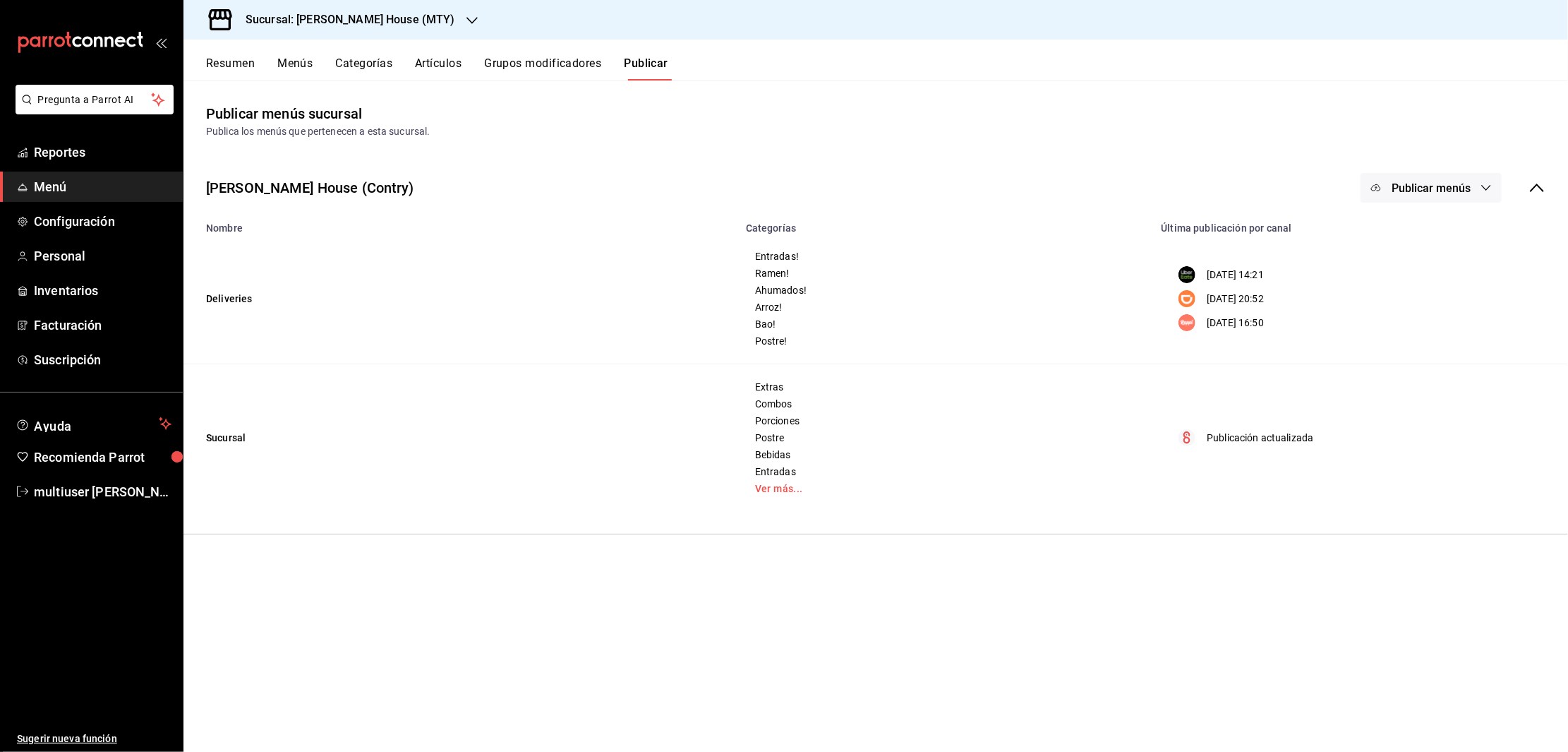
click at [1475, 173] on button "Publicar menús" at bounding box center [1431, 187] width 141 height 29
click at [1432, 343] on li "Punto de venta" at bounding box center [1432, 352] width 130 height 39
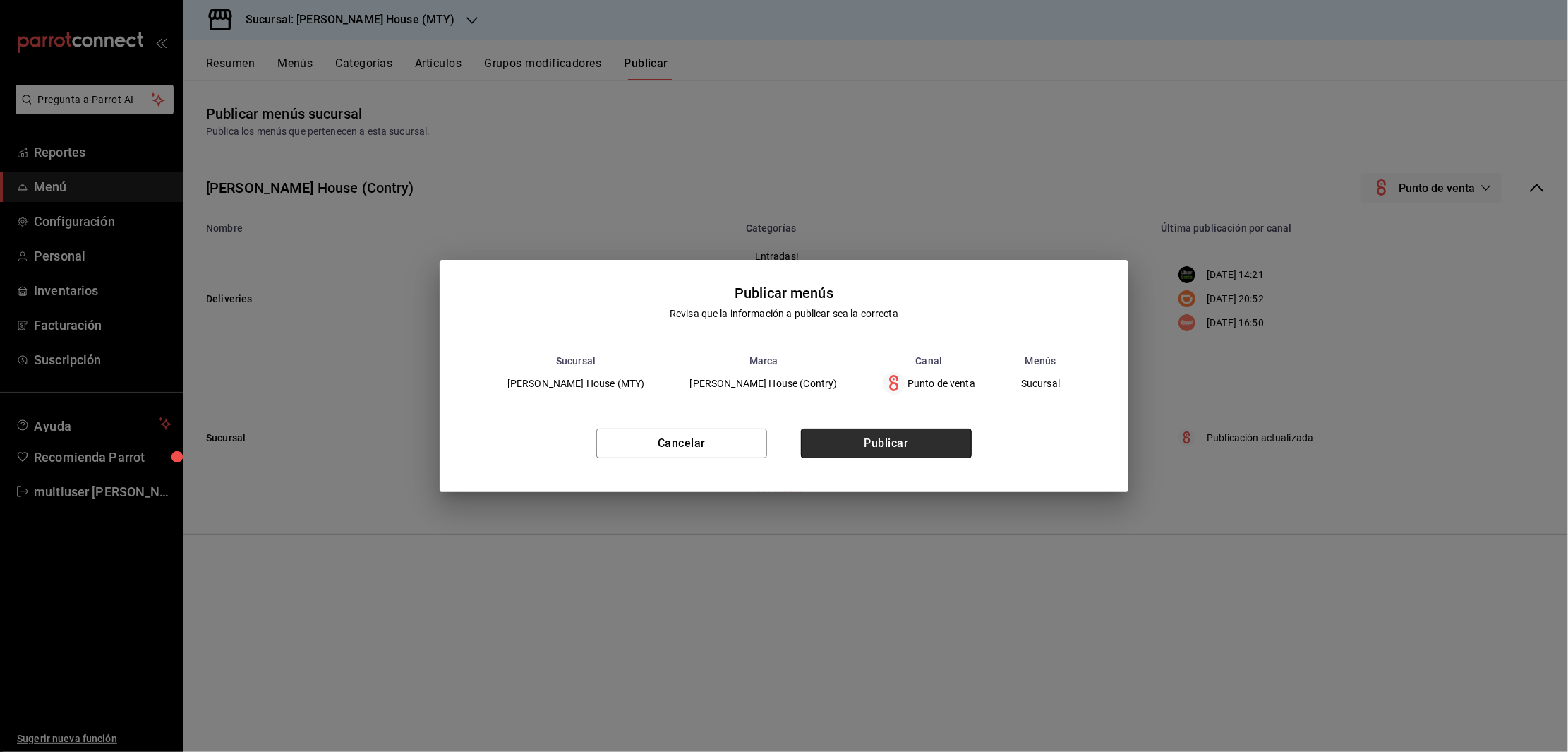
click at [910, 448] on button "Publicar" at bounding box center [886, 442] width 171 height 29
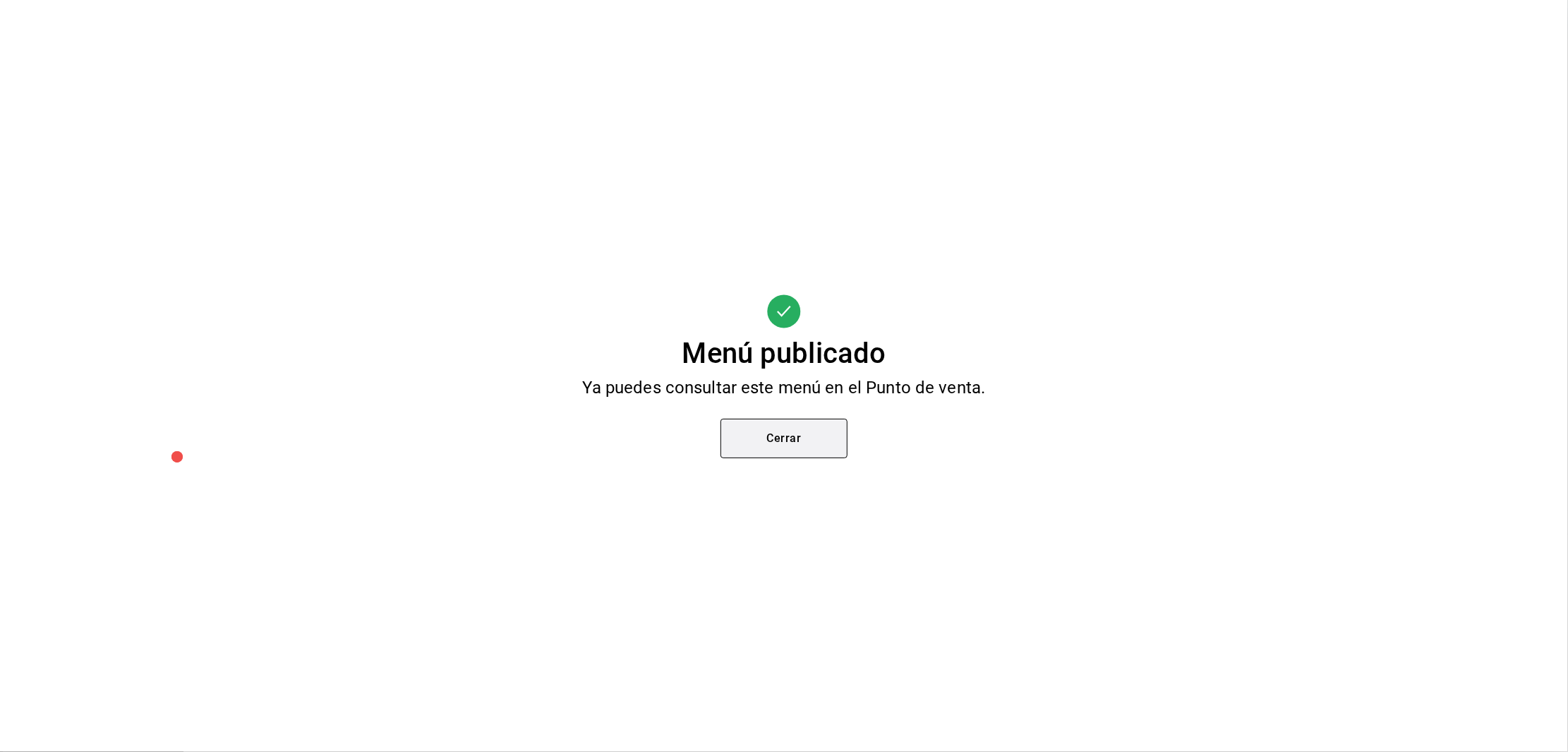
click at [798, 440] on button "Cerrar" at bounding box center [784, 438] width 127 height 39
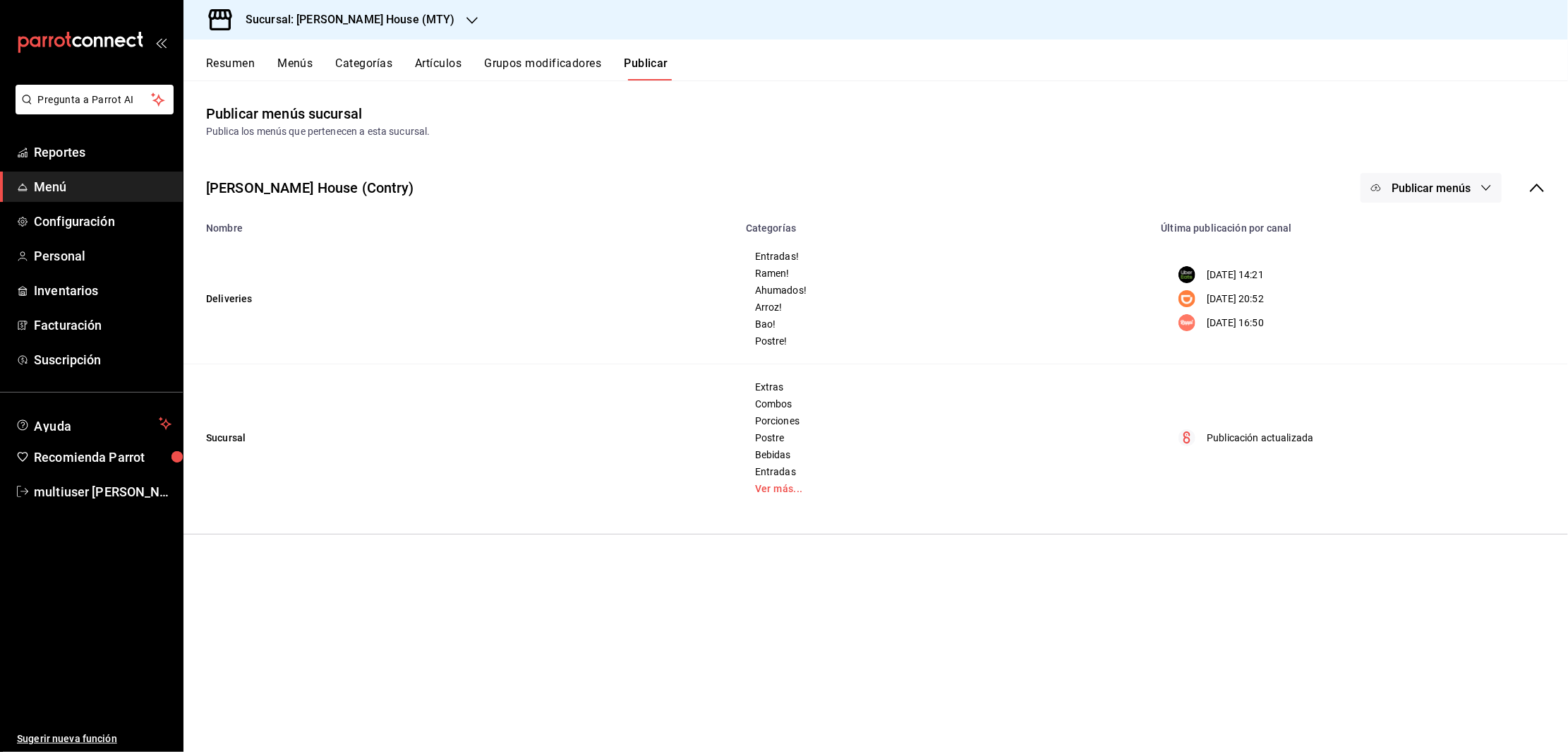
click at [544, 64] on button "Grupos modificadores" at bounding box center [542, 69] width 117 height 24
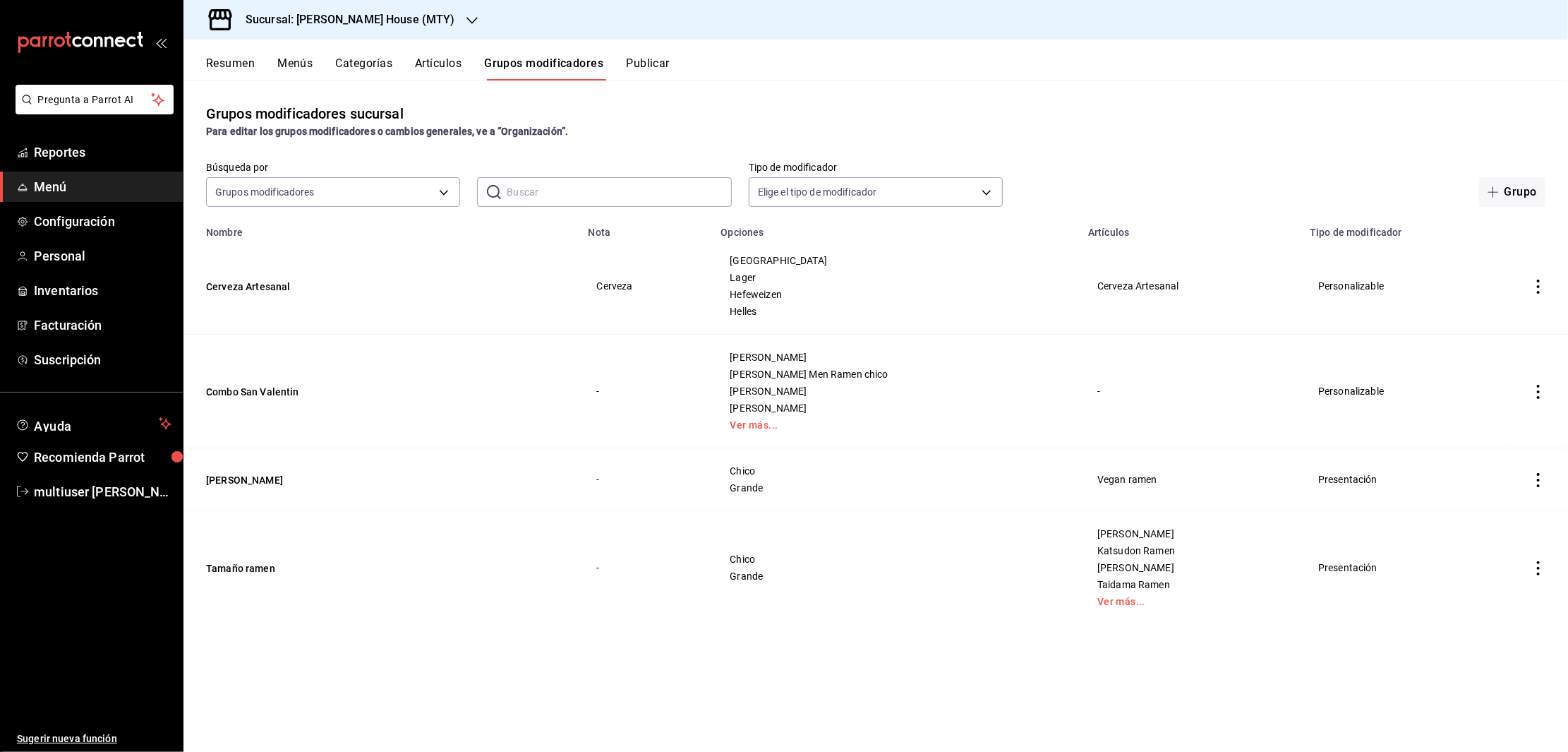
click at [433, 68] on button "Artículos" at bounding box center [439, 69] width 47 height 24
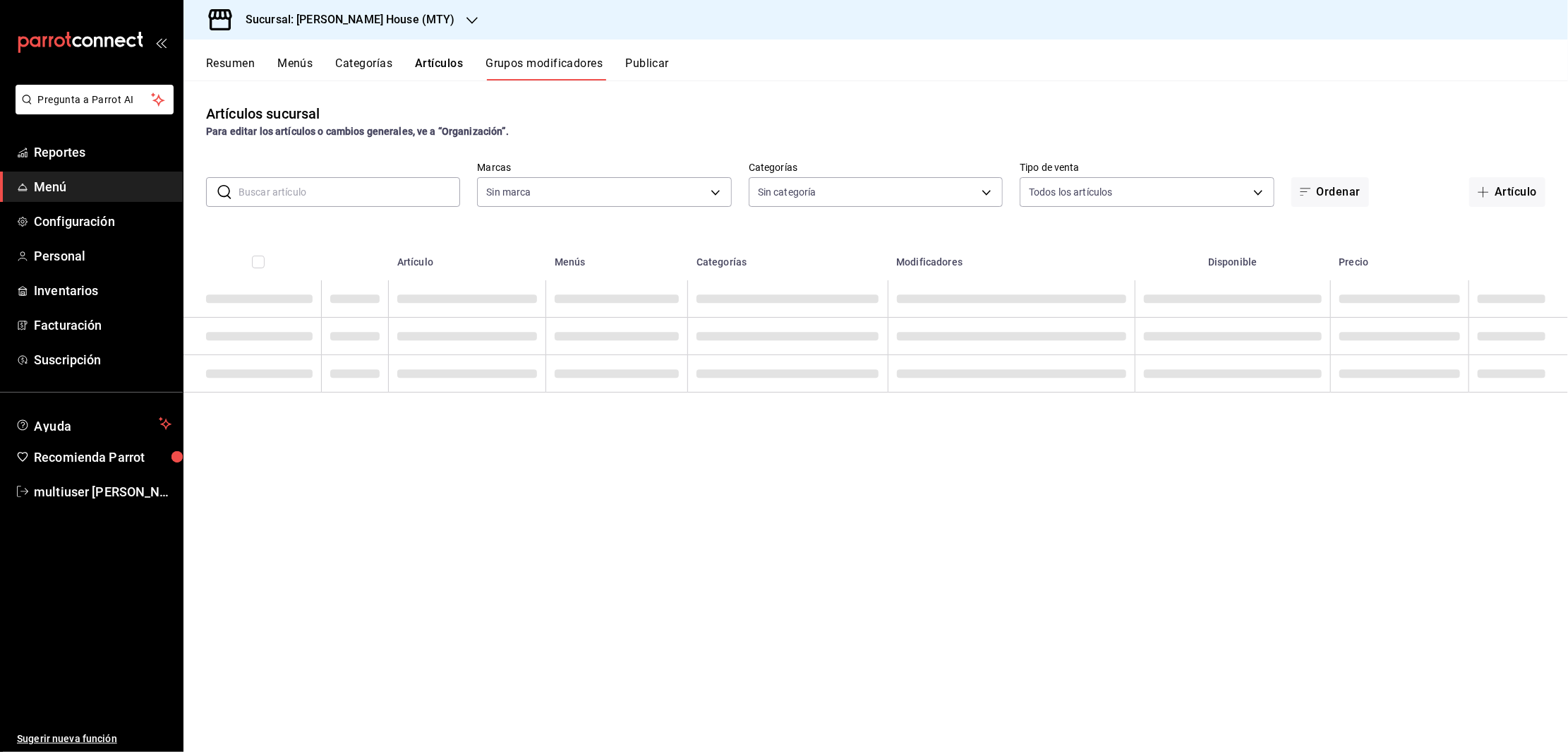
type input "a52679ba-c99d-4567-99e4-23c0b291eafa"
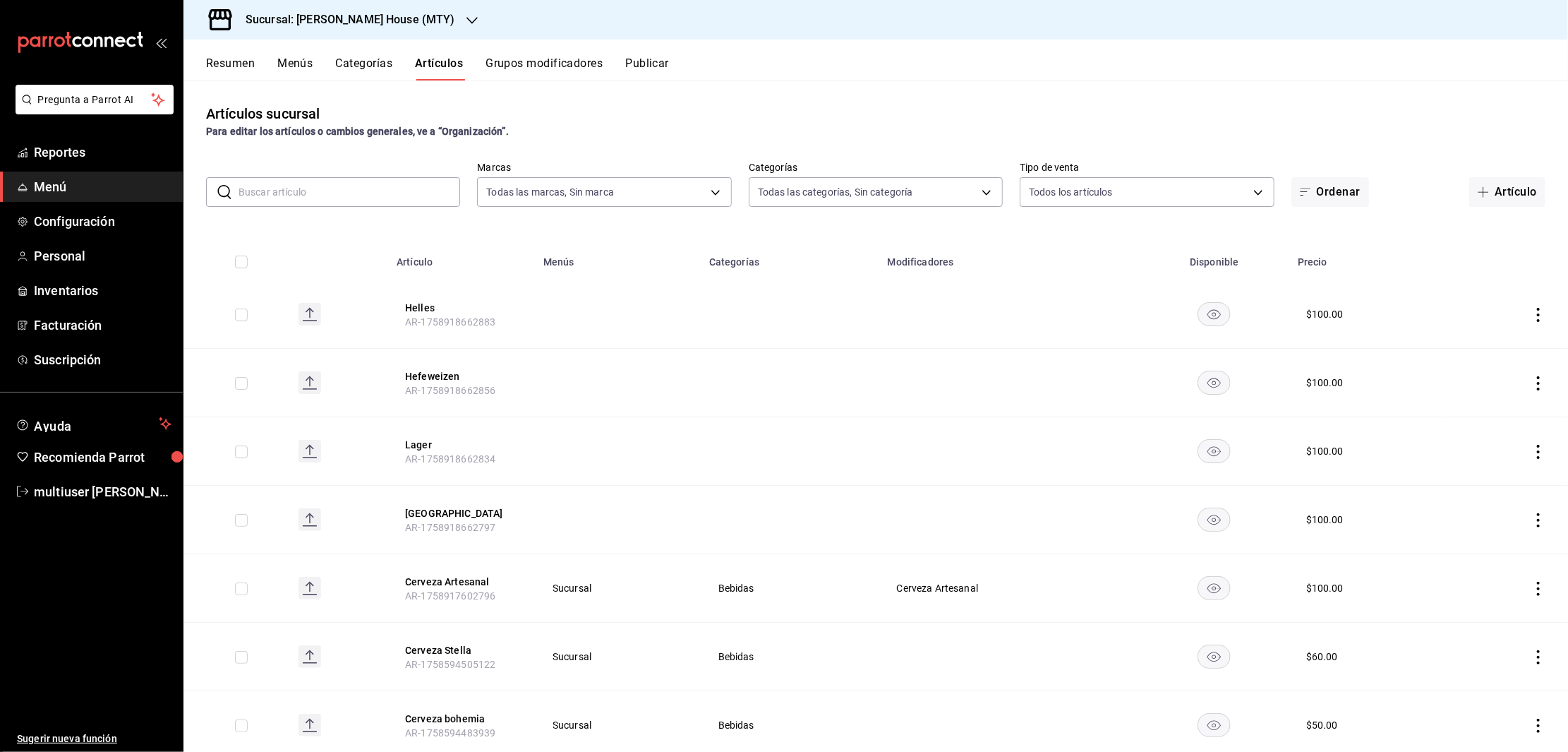
type input "4b7f1edf-21c5-4e8b-ae8a-e185bd67f4df,449dbd8f-74b3-4aa6-ac6a-c998e6a0a2b2,b680b…"
click at [432, 579] on button "Cerveza Artesanal" at bounding box center [462, 581] width 113 height 14
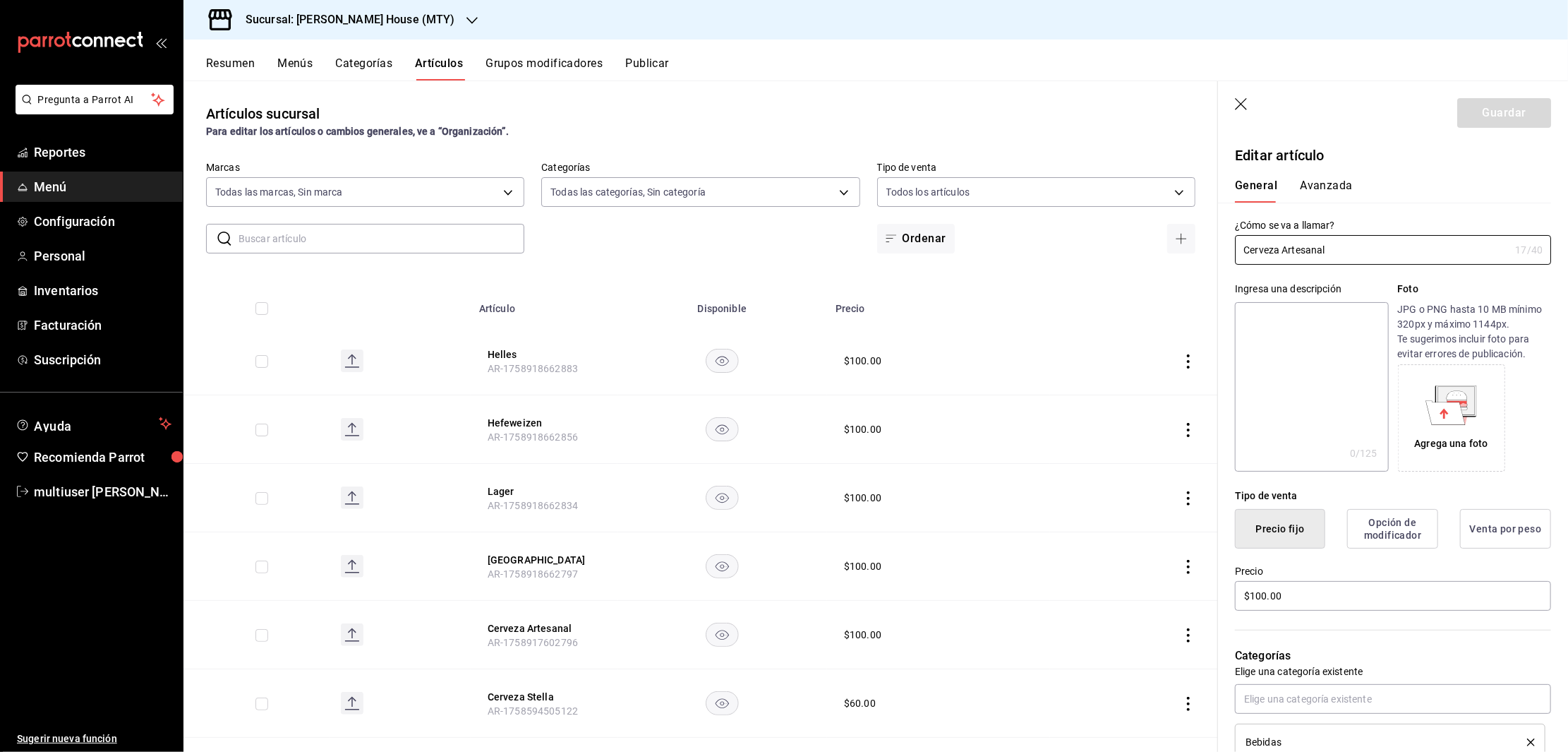
scroll to position [107, 0]
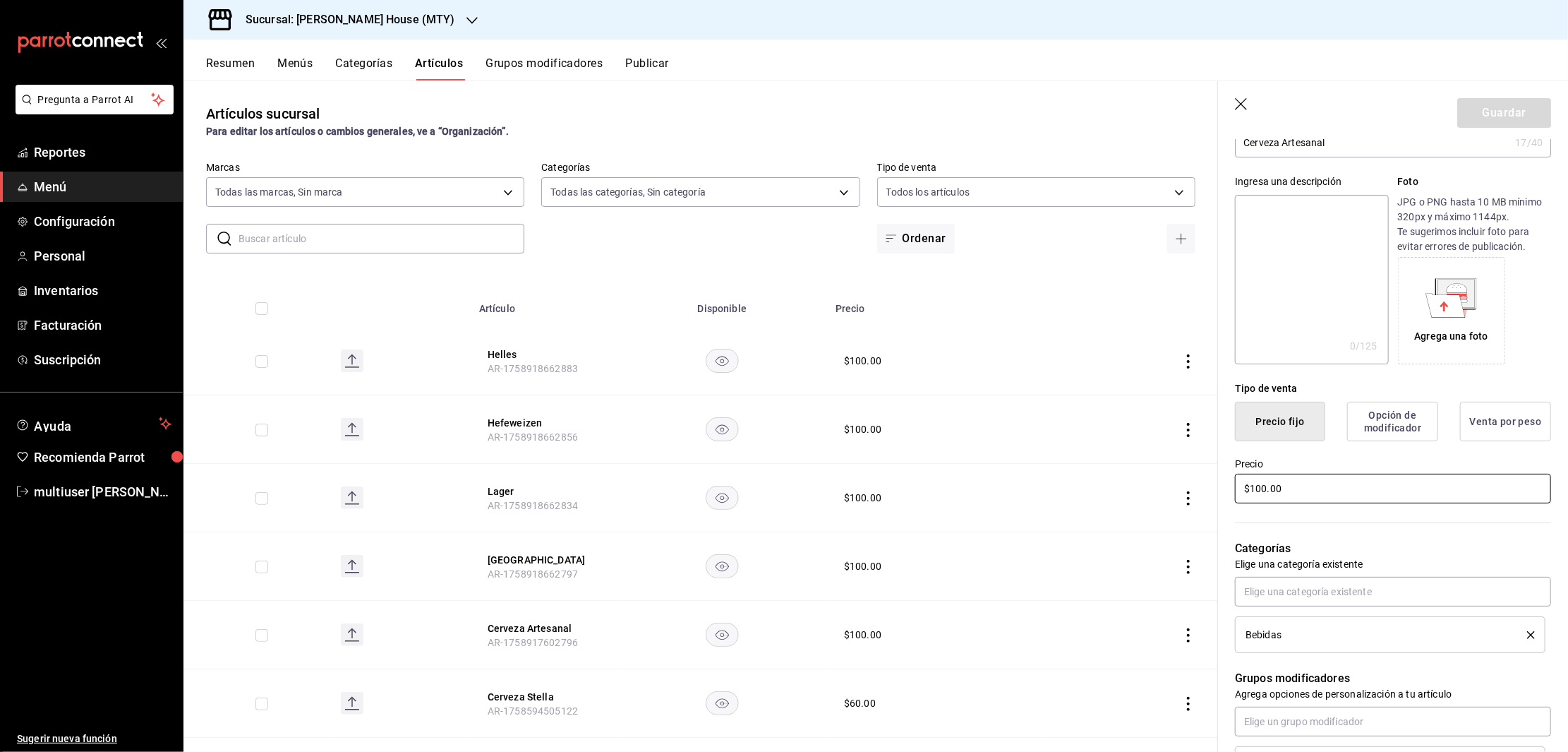
click at [1316, 483] on input "$100.00" at bounding box center [1393, 488] width 316 height 29
type input "$1.00"
type input "$0.00"
click at [1503, 109] on button "Guardar" at bounding box center [1504, 112] width 94 height 29
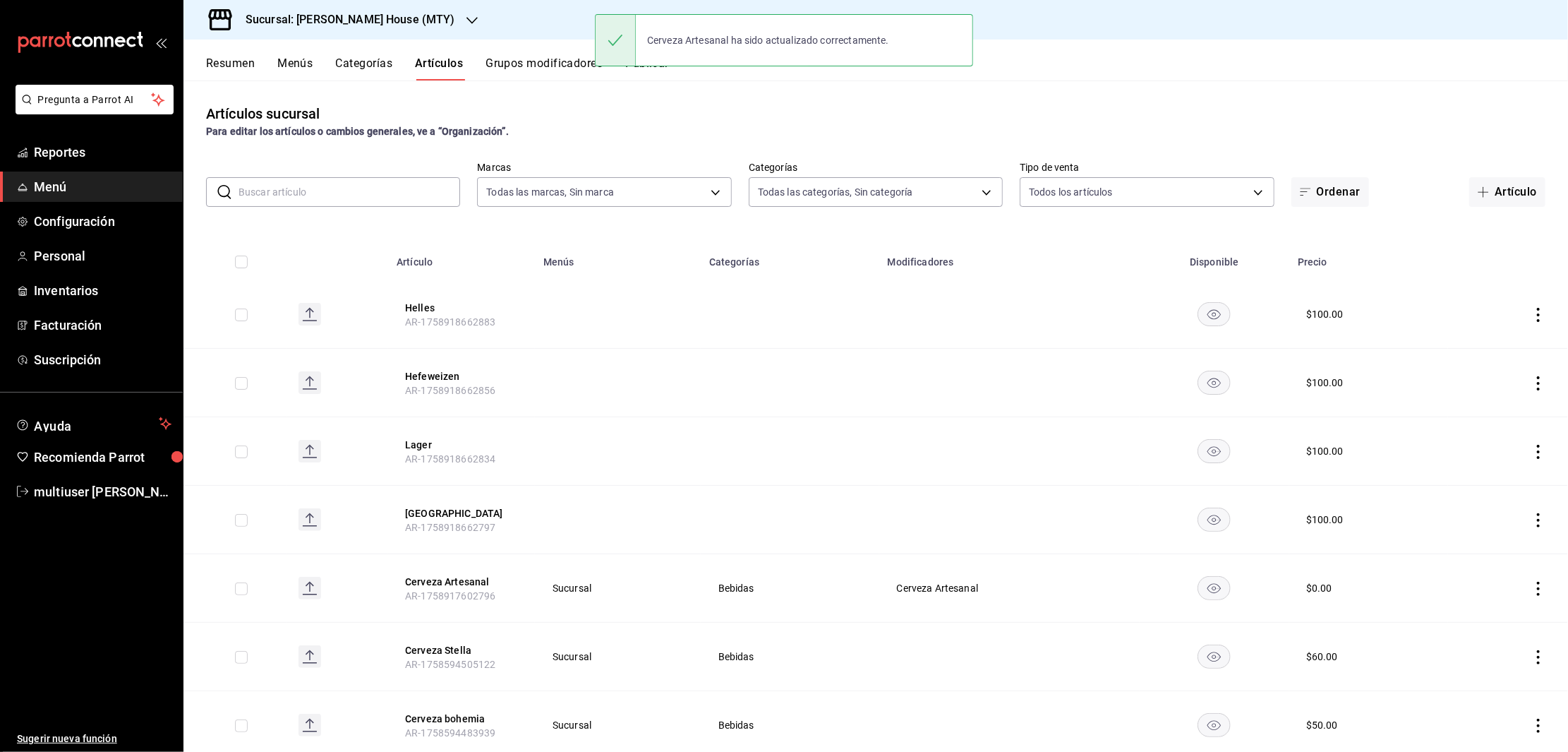
click at [1042, 57] on div "Resumen Menús Categorías Artículos Grupos modificadores Publicar" at bounding box center [887, 69] width 1362 height 24
click at [654, 69] on button "Publicar" at bounding box center [647, 69] width 44 height 24
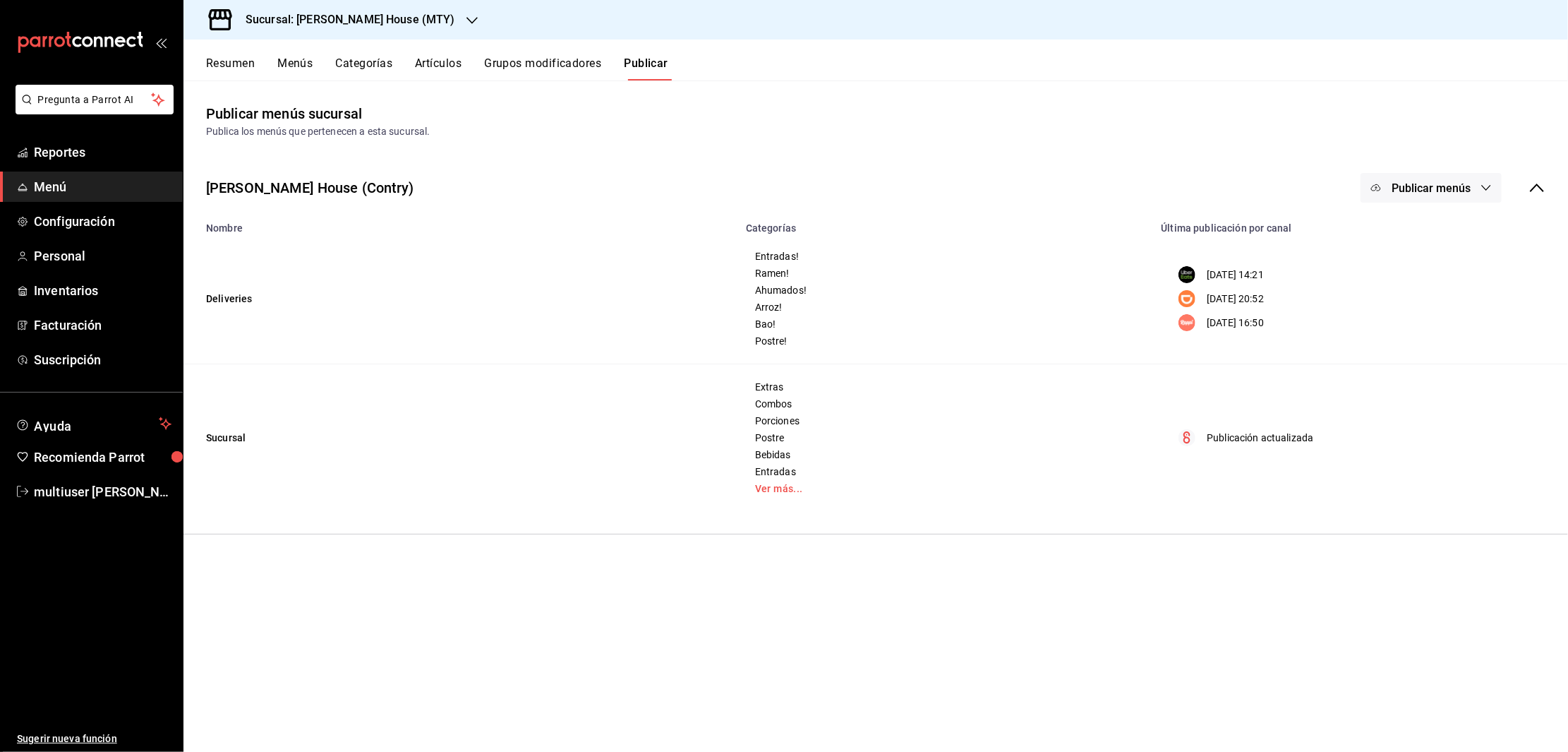
click at [1390, 198] on button "Publicar menús" at bounding box center [1431, 187] width 141 height 29
click at [1422, 352] on span "Punto de venta" at bounding box center [1452, 353] width 68 height 15
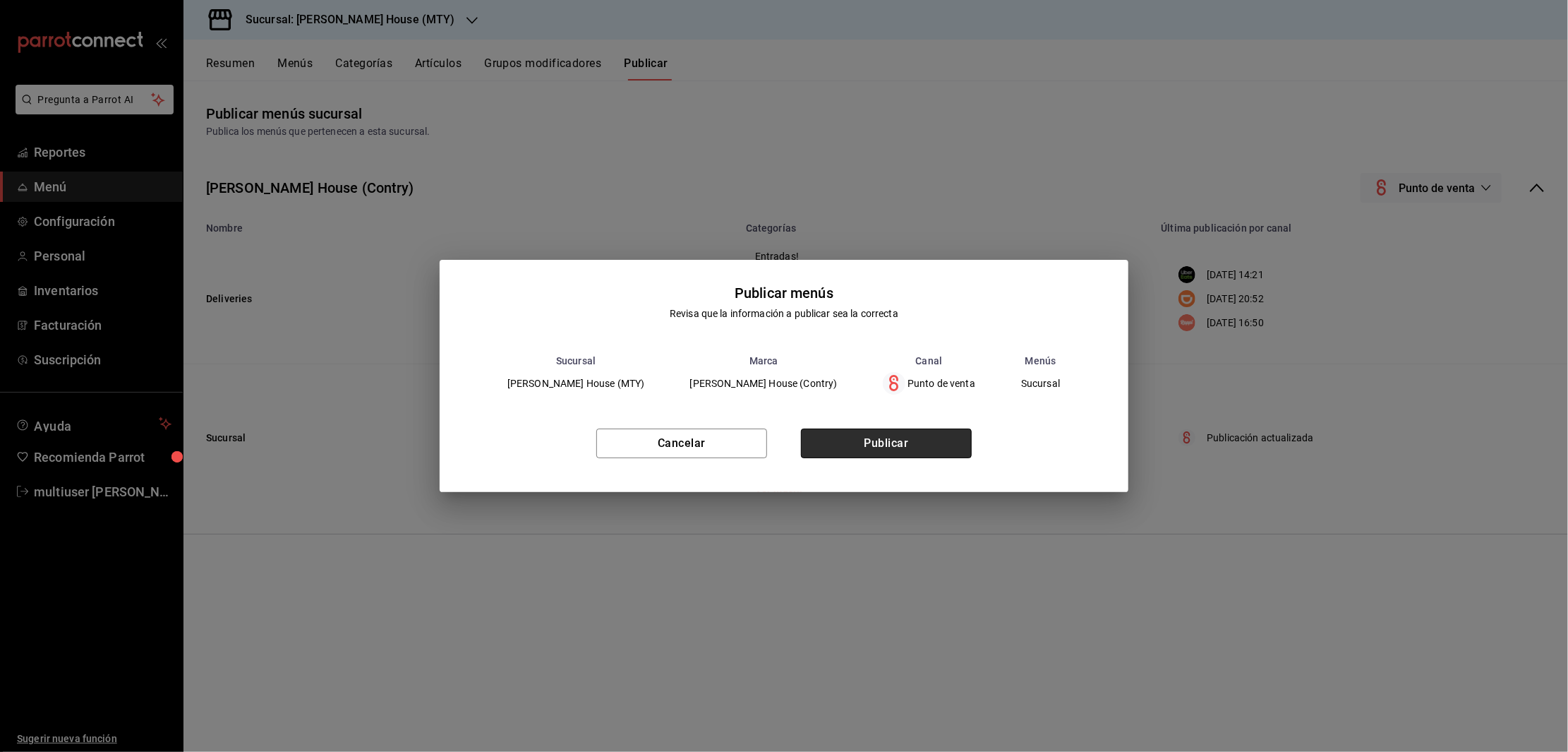
click at [926, 442] on button "Publicar" at bounding box center [886, 442] width 171 height 29
